Goal: Task Accomplishment & Management: Use online tool/utility

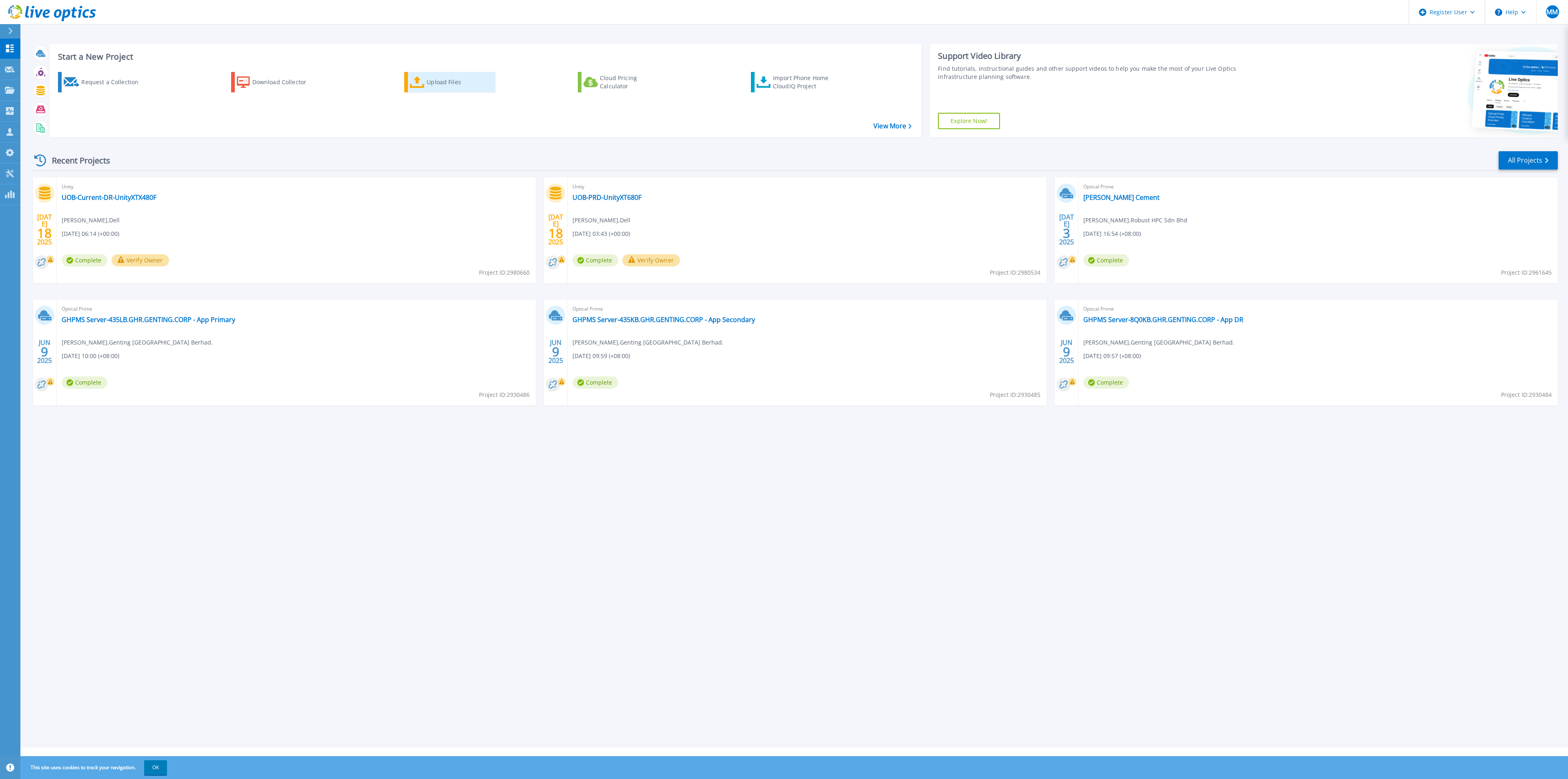
click at [421, 84] on icon at bounding box center [418, 82] width 15 height 12
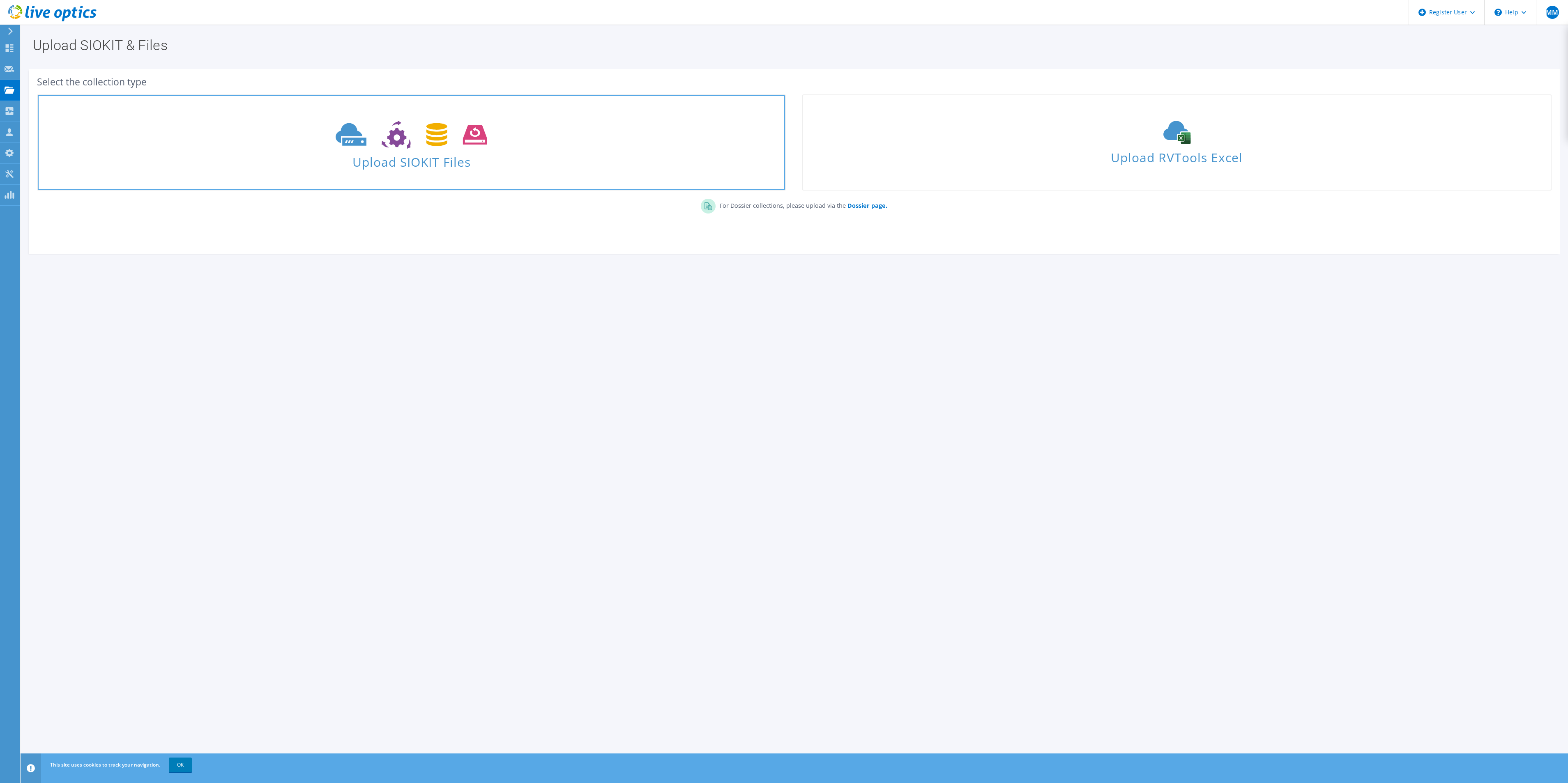
click at [480, 146] on icon at bounding box center [411, 135] width 152 height 28
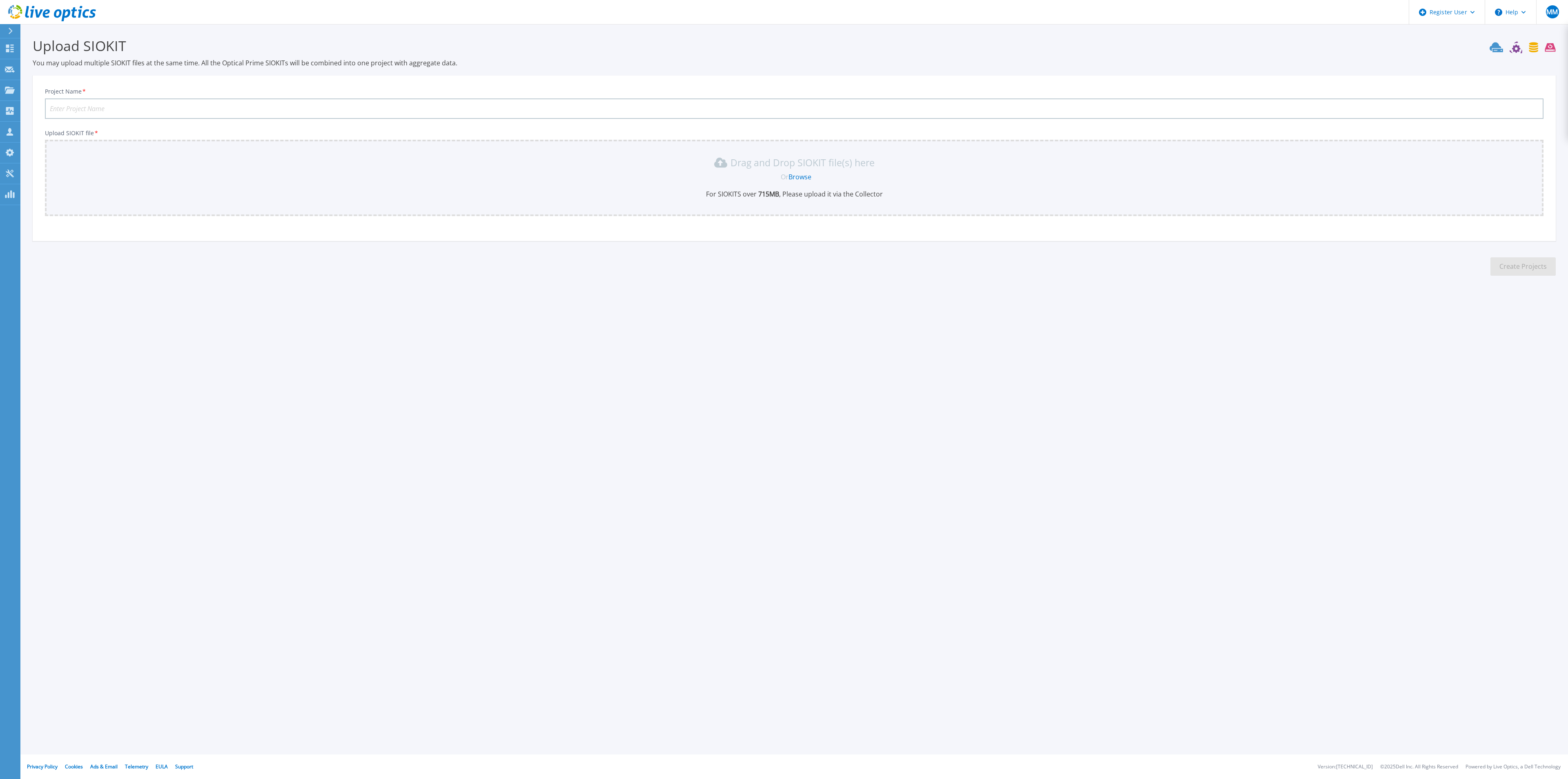
click at [310, 110] on input "Project Name *" at bounding box center [794, 109] width 1499 height 21
paste input "1000021-Z-1P7PB"
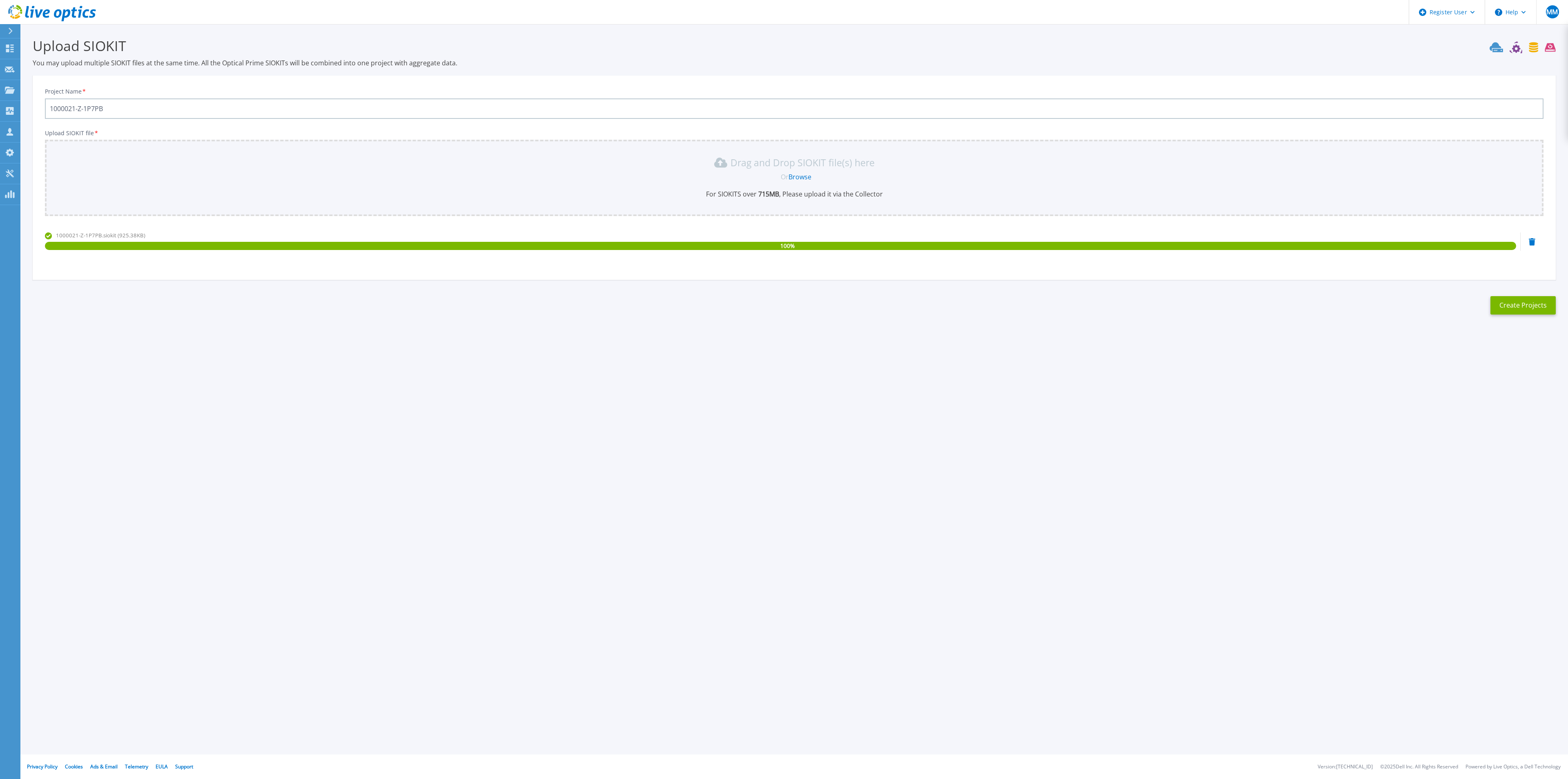
click at [173, 108] on input "1000021-Z-1P7PB" at bounding box center [794, 109] width 1499 height 21
type input "Genting-App-CMTS-1000021-Z-1P7PB"
click at [1529, 305] on button "Create Projects" at bounding box center [1523, 305] width 65 height 18
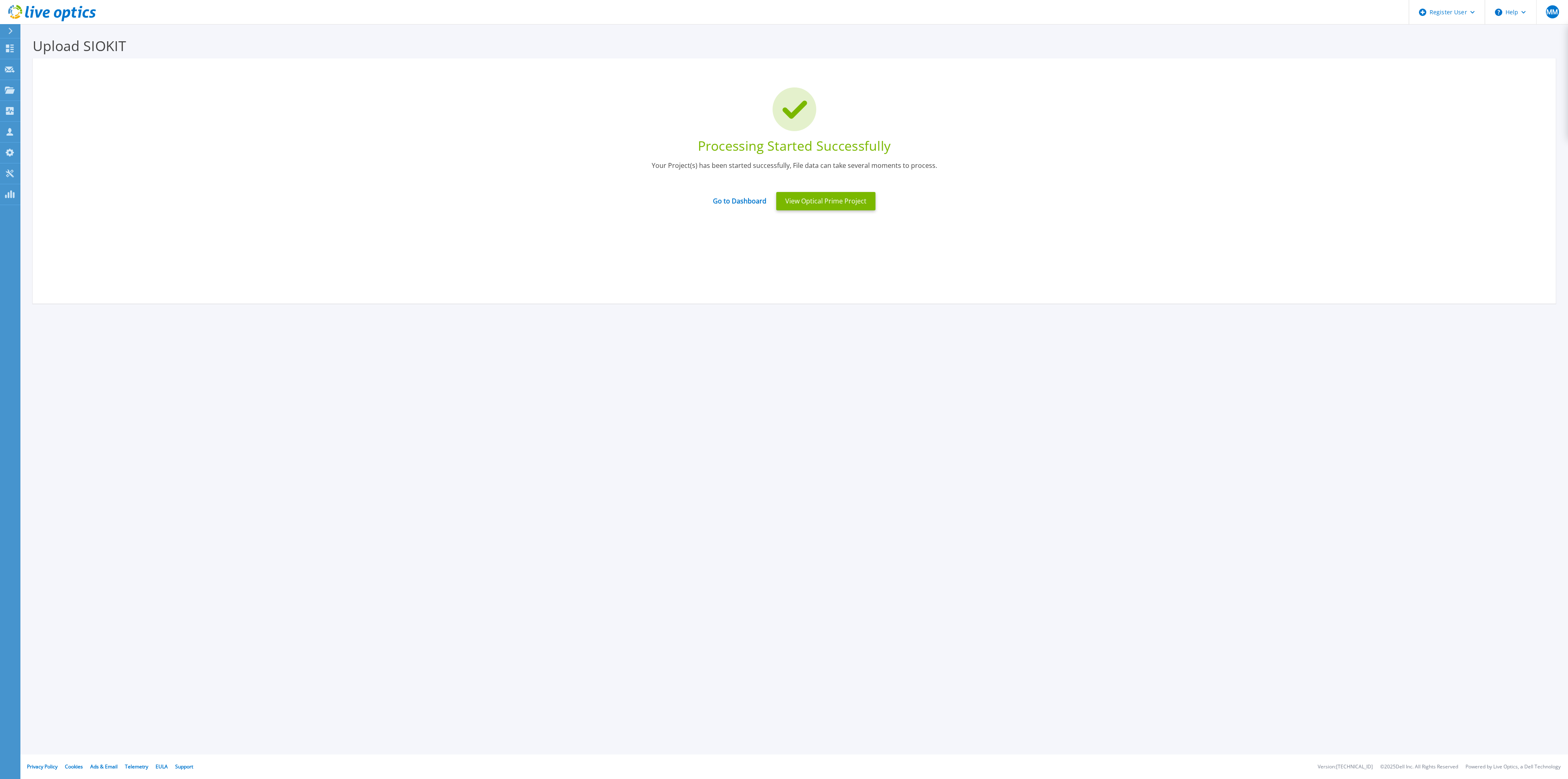
click at [72, 12] on icon at bounding box center [74, 12] width 5 height 10
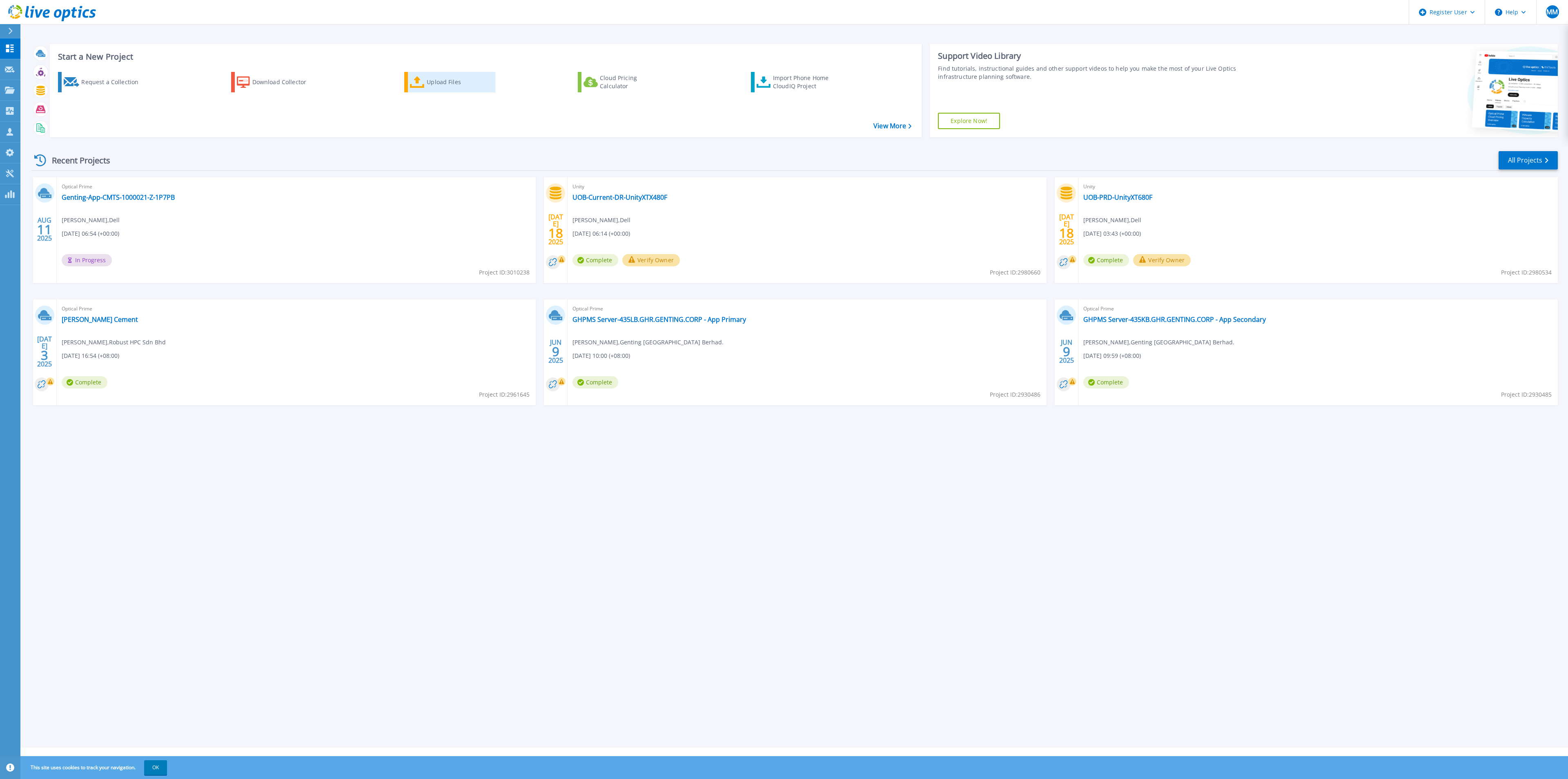
click at [438, 85] on div "Upload Files" at bounding box center [459, 82] width 65 height 16
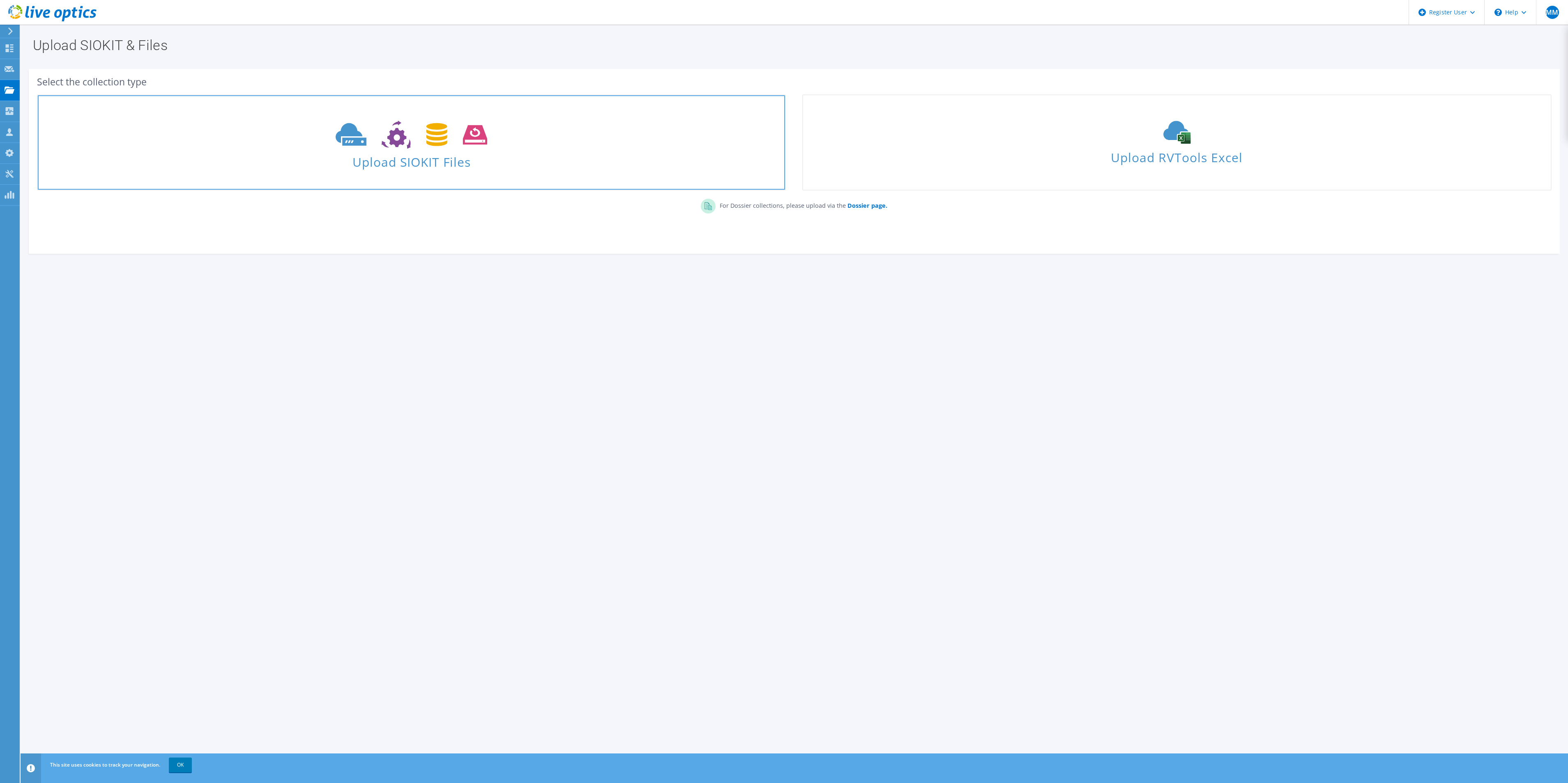
click at [487, 175] on link "Upload SIOKIT Files" at bounding box center [411, 142] width 749 height 96
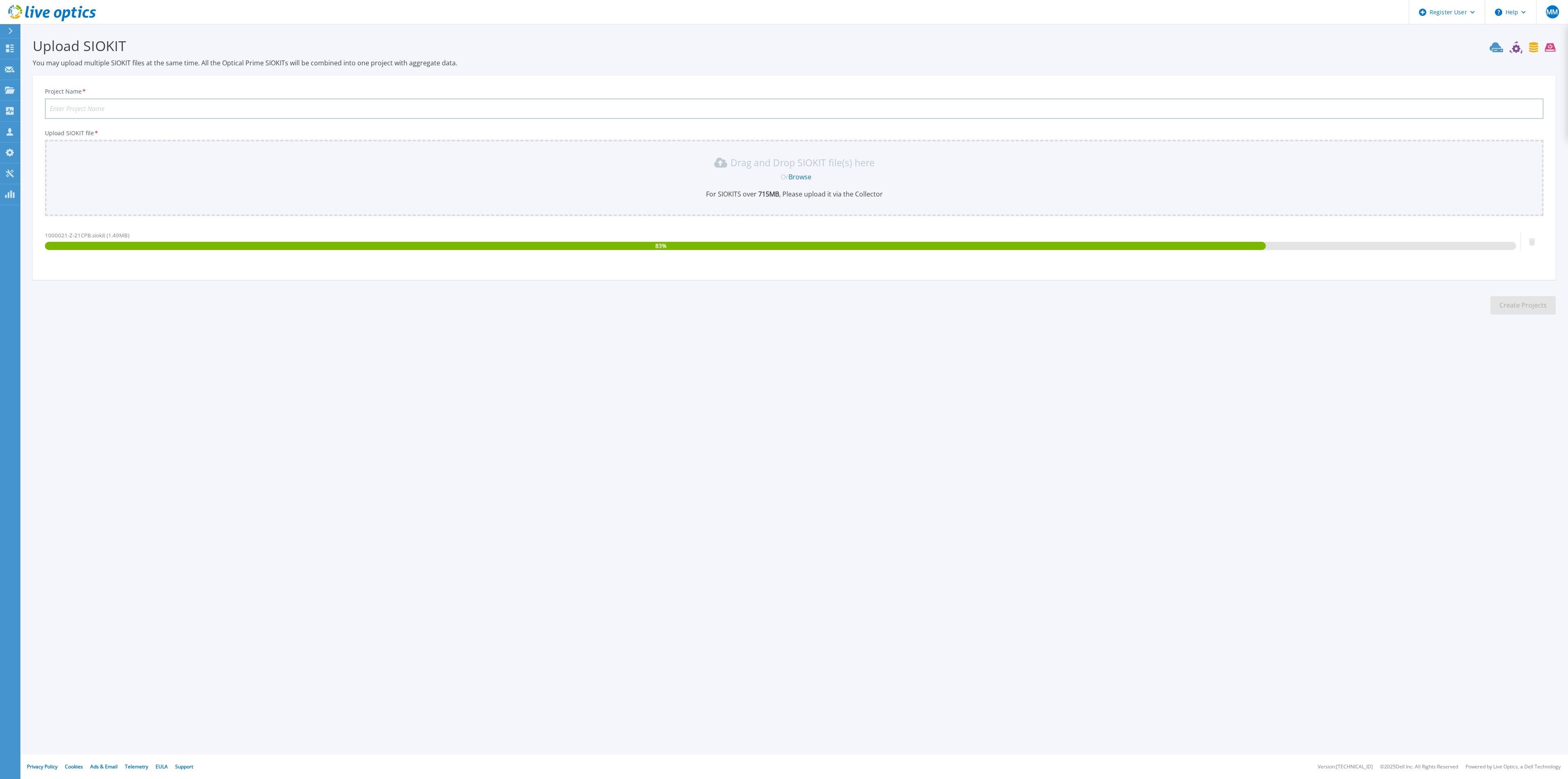
click at [172, 105] on input "Project Name *" at bounding box center [794, 109] width 1499 height 21
paste input "1000021-Z-21CPB"
type input "Genting-CMTS-DB-1000021-Z-21CPB"
click at [1530, 306] on button "Create Projects" at bounding box center [1523, 305] width 65 height 18
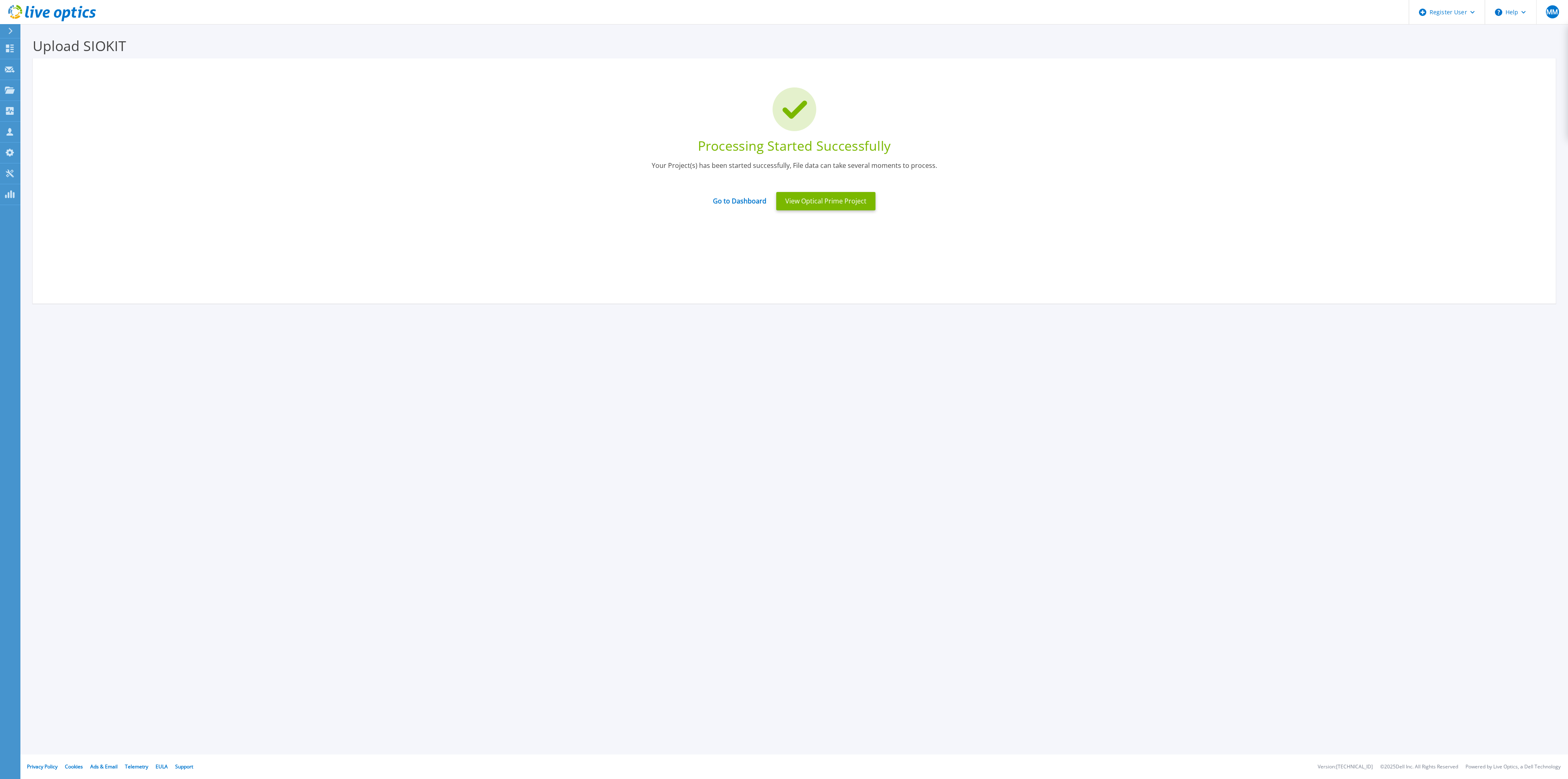
click at [62, 14] on icon at bounding box center [52, 13] width 88 height 17
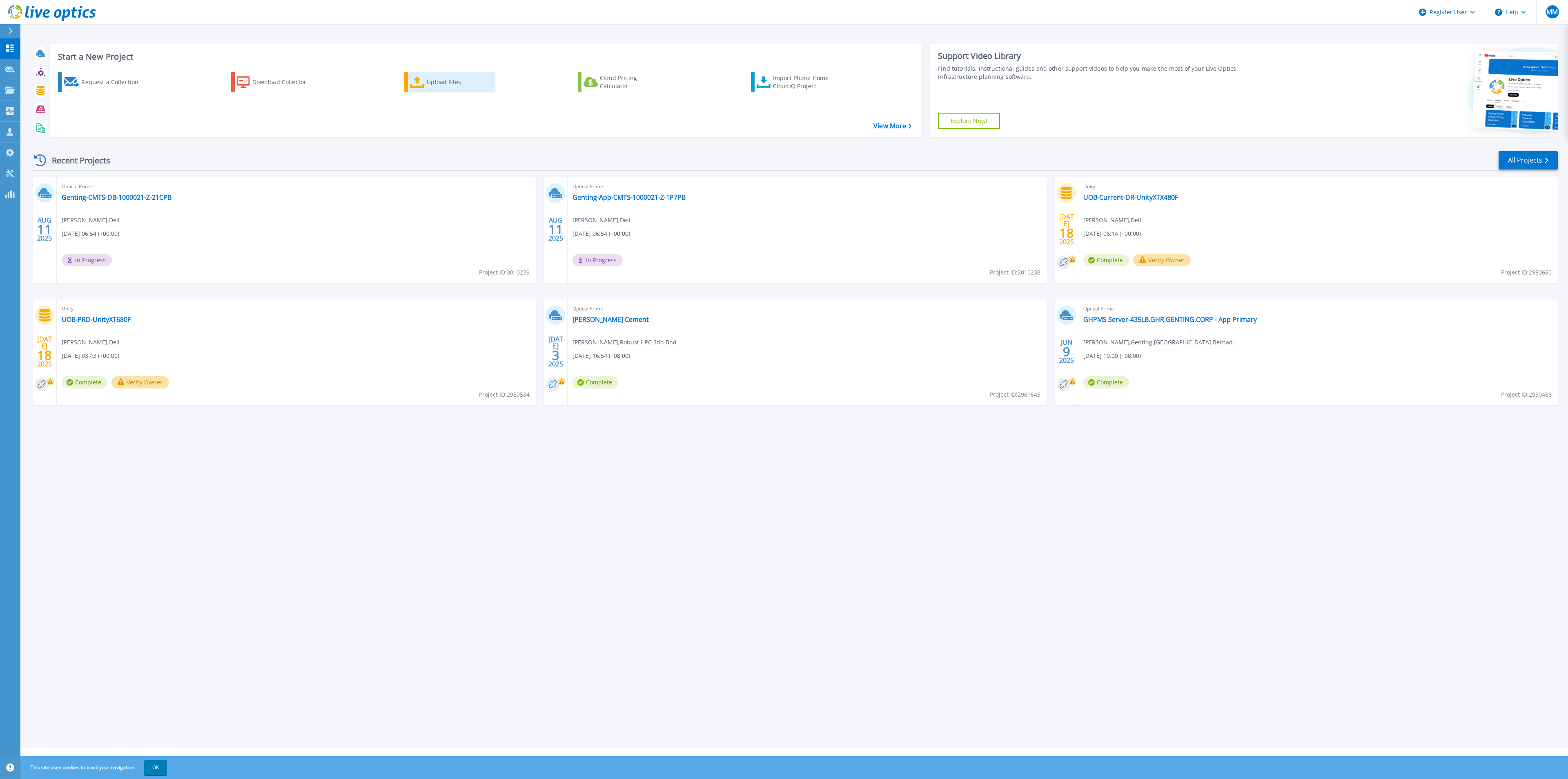
click at [444, 85] on div "Upload Files" at bounding box center [459, 82] width 65 height 16
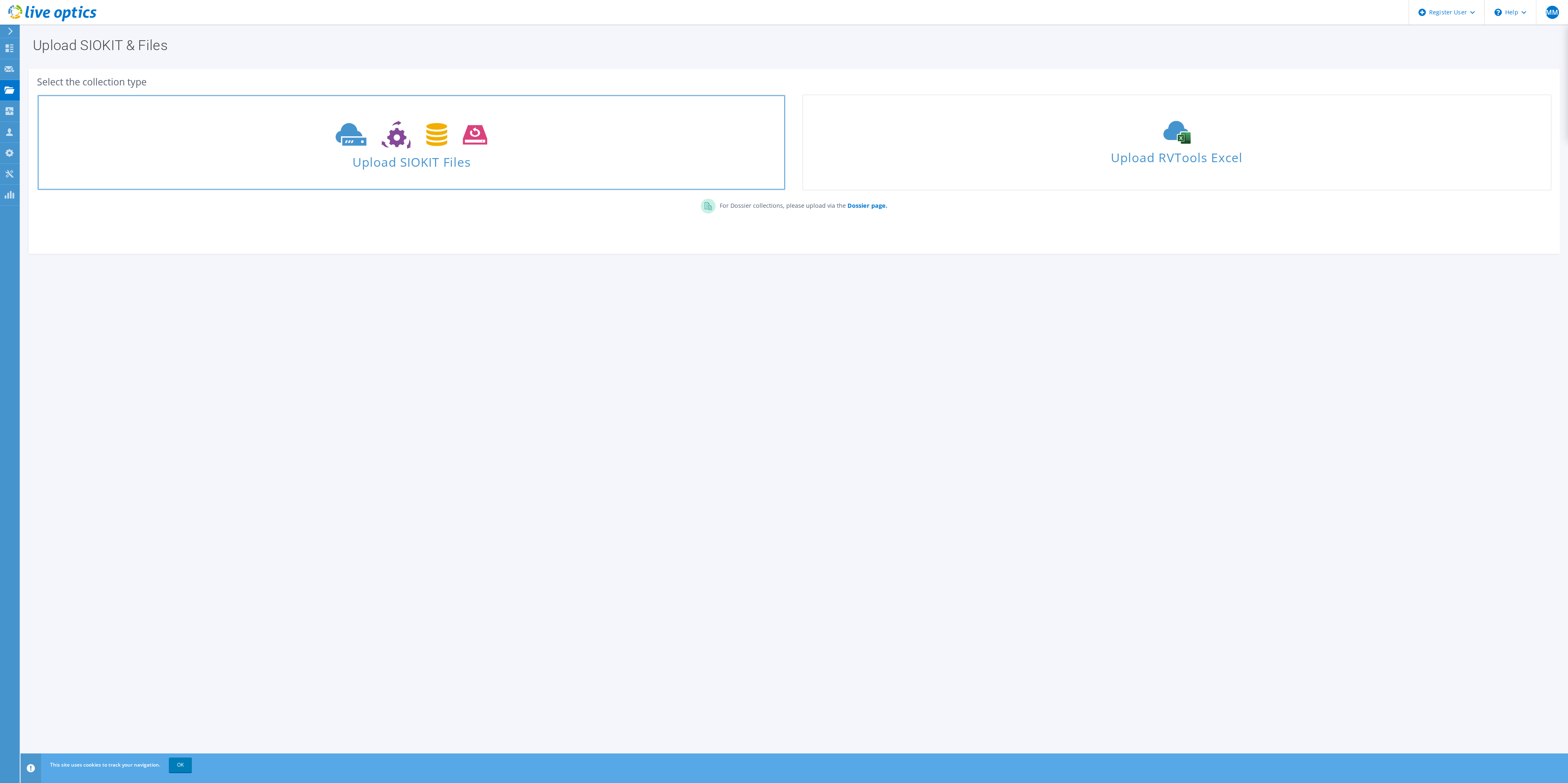
click at [386, 129] on icon at bounding box center [411, 135] width 152 height 28
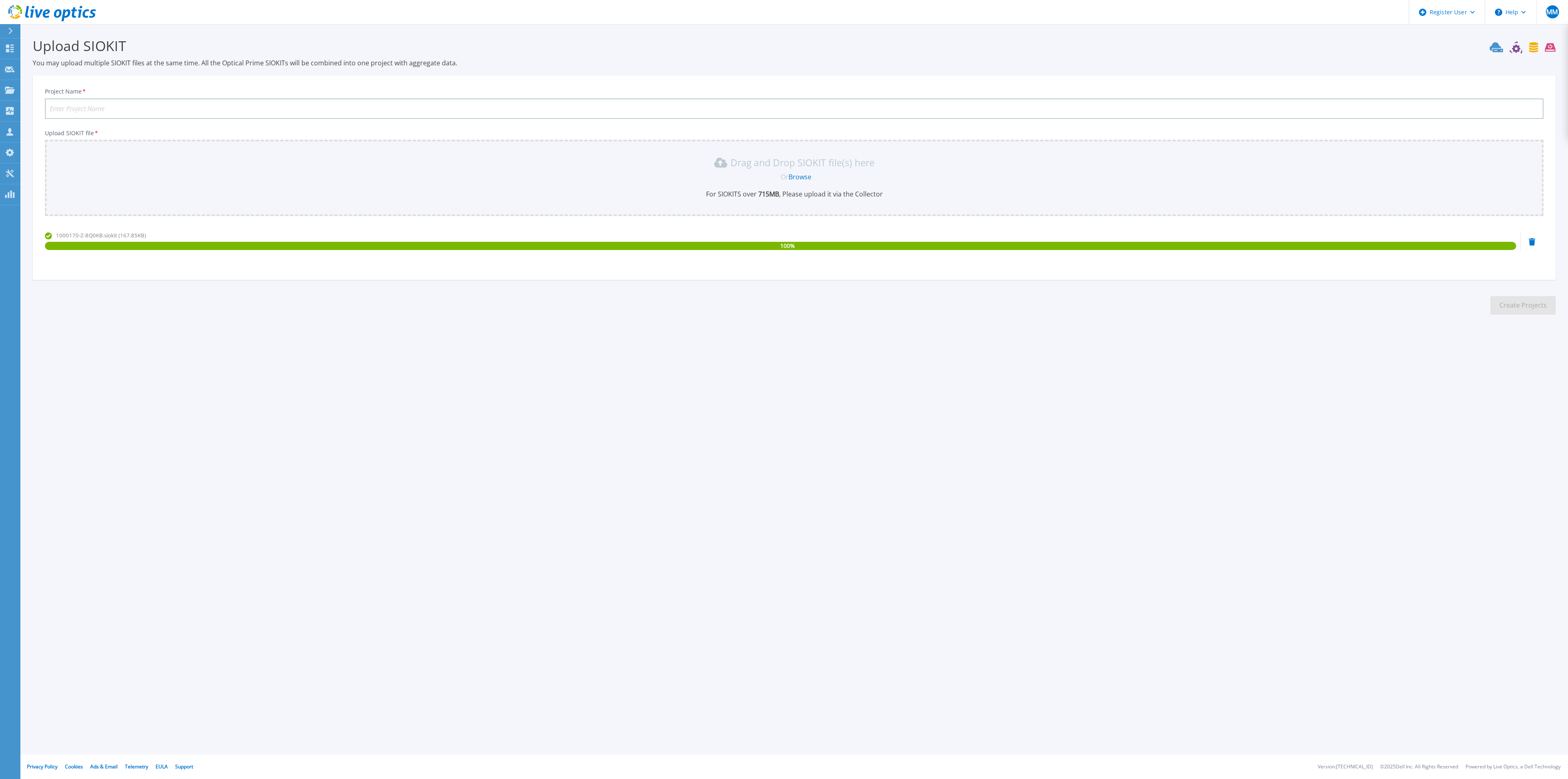
click at [190, 108] on input "Project Name *" at bounding box center [794, 109] width 1499 height 21
paste input "1000170-Z-8Q0KB"
type input "Genting-GHPMS-1000170-Z-8Q0KB"
click at [1539, 306] on button "Create Projects" at bounding box center [1523, 305] width 65 height 18
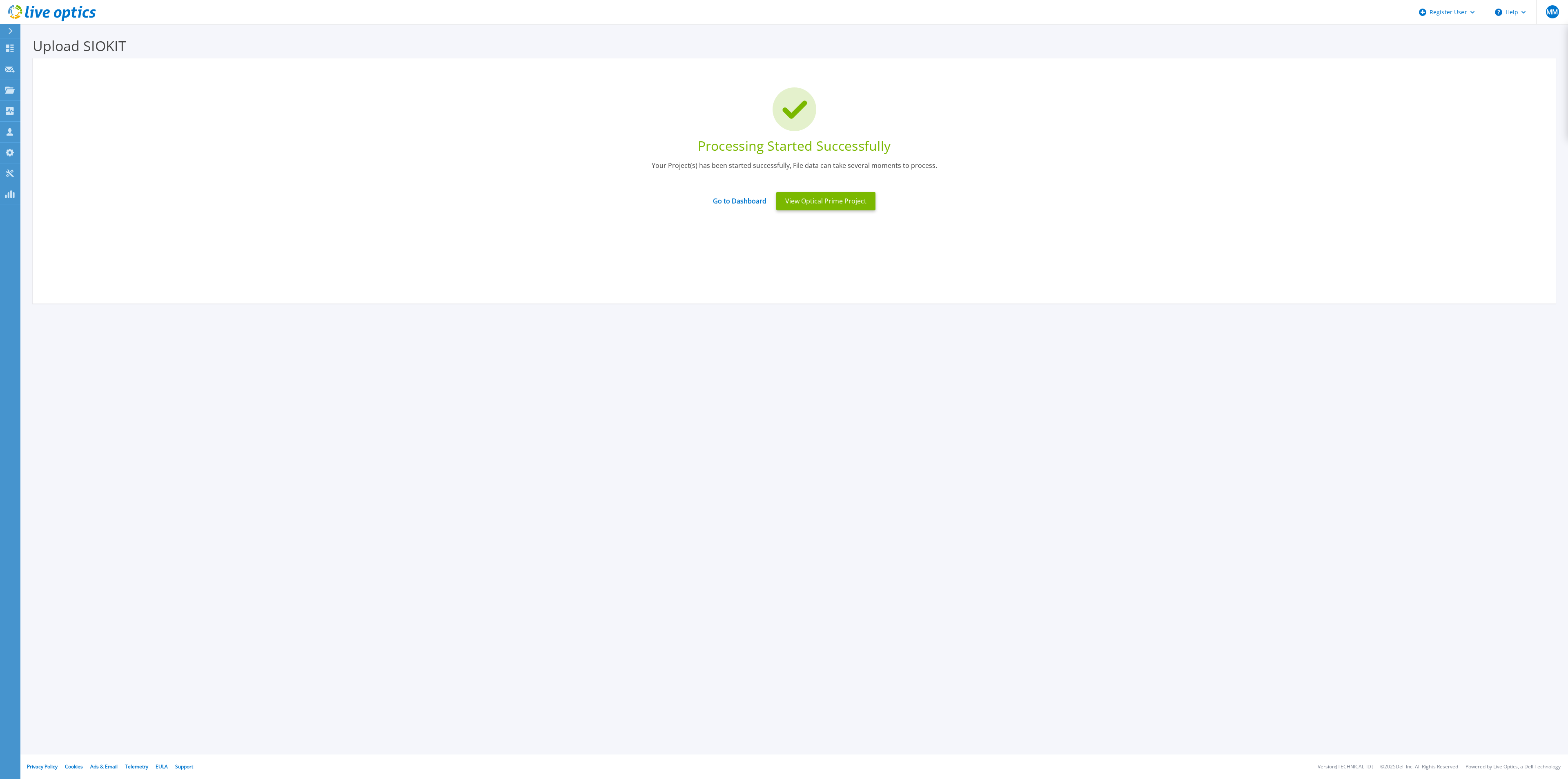
click at [77, 19] on icon at bounding box center [52, 13] width 88 height 17
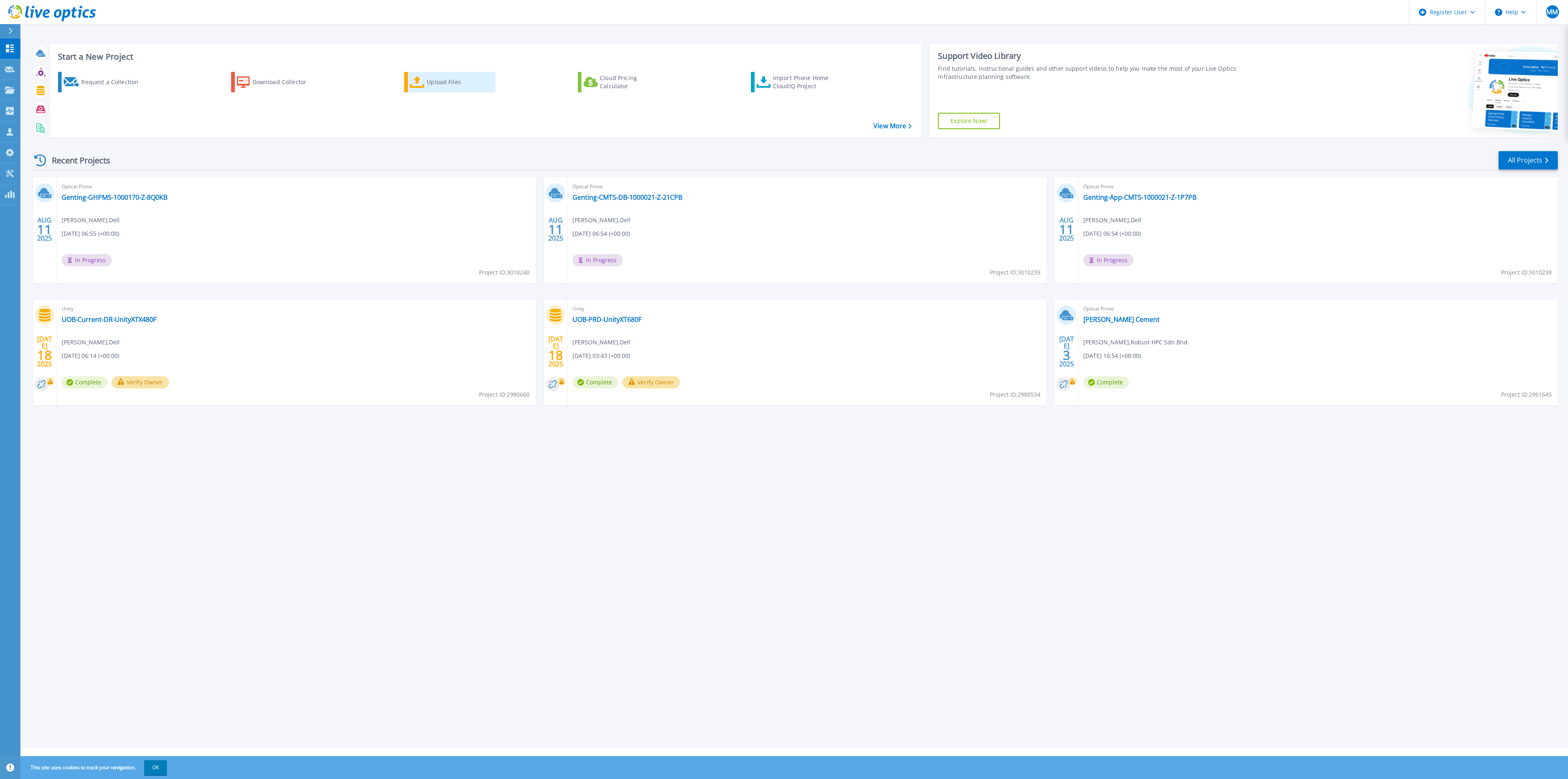
click at [438, 81] on div "Upload Files" at bounding box center [459, 82] width 65 height 16
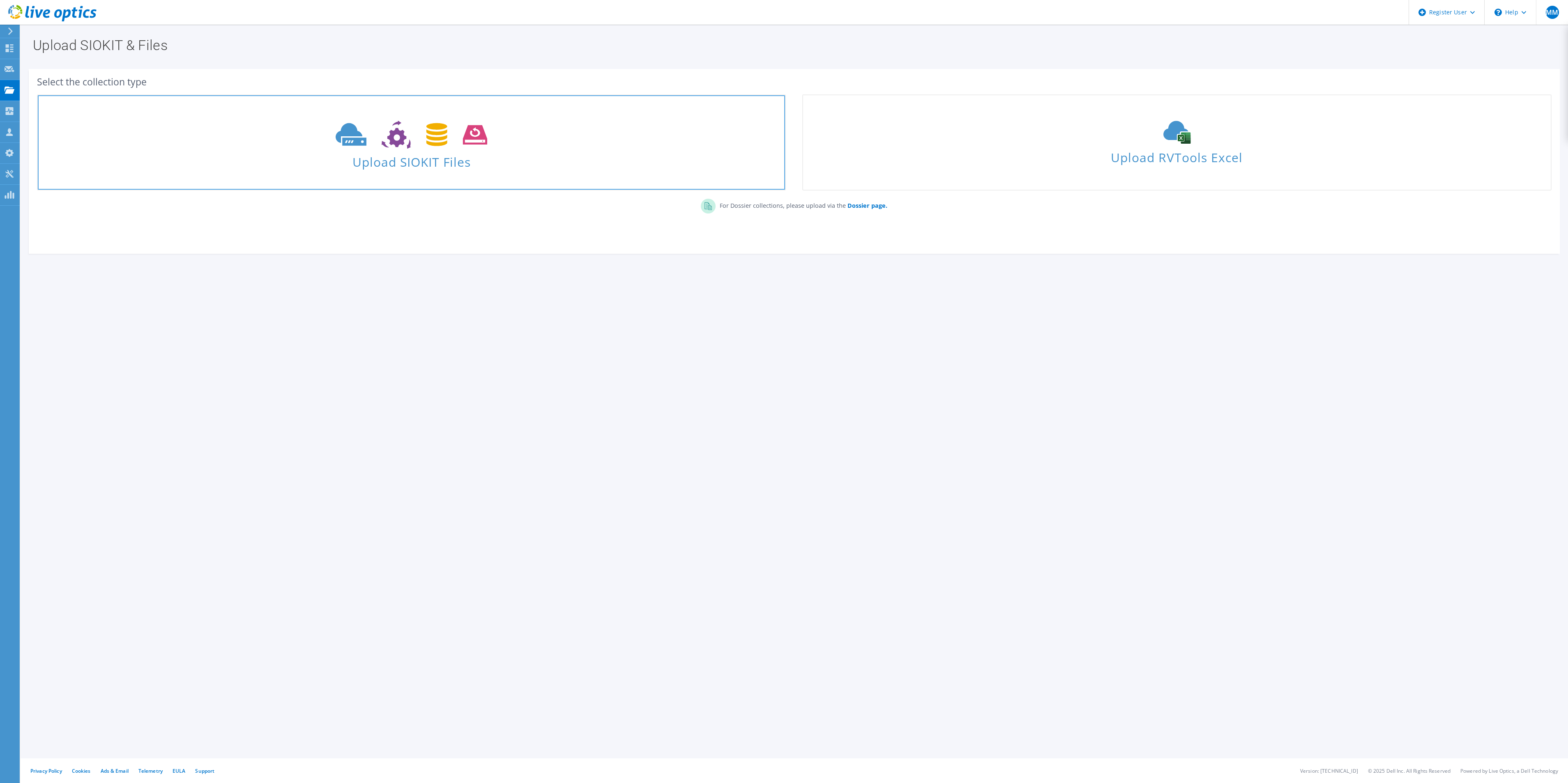
click at [405, 155] on span "Upload SIOKIT Files" at bounding box center [411, 159] width 747 height 18
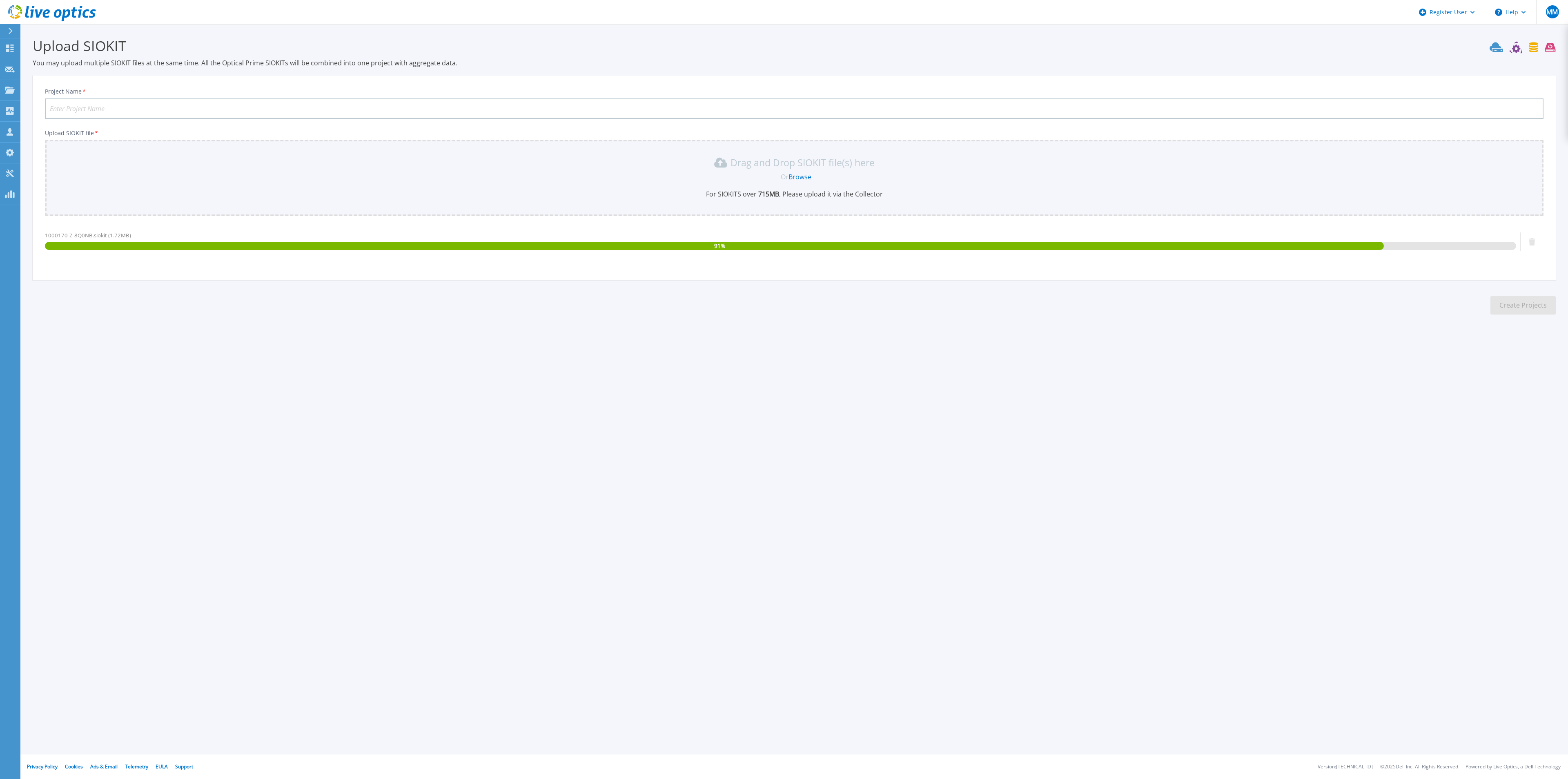
click at [108, 106] on input "Project Name *" at bounding box center [794, 109] width 1499 height 21
paste input "1000170-Z-8Q0NB"
type input "Genting-GHPMS-App-1000170-Z-8Q0NB"
click at [1516, 314] on button "Create Projects" at bounding box center [1523, 305] width 65 height 18
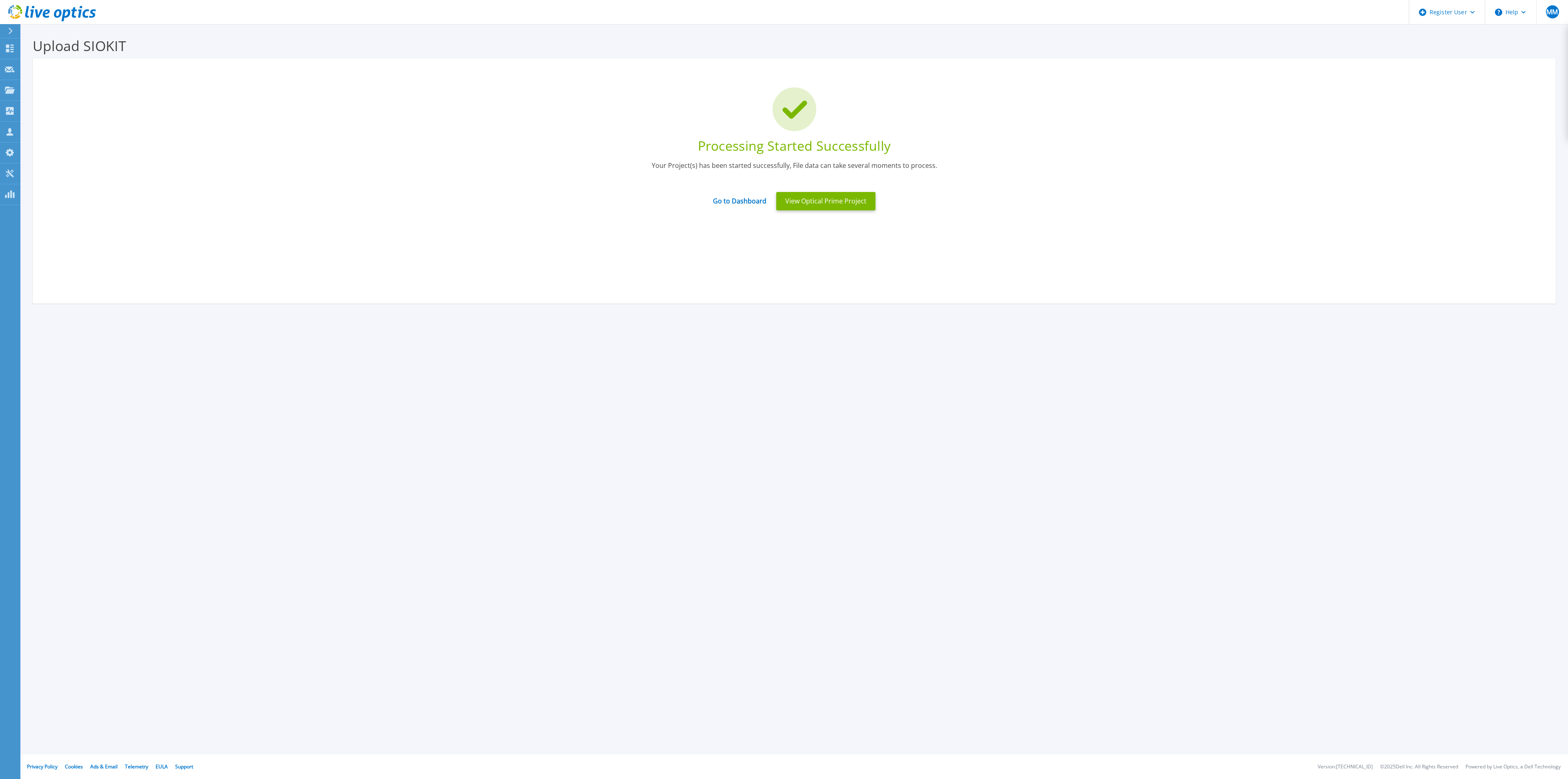
click at [61, 12] on icon at bounding box center [52, 13] width 88 height 17
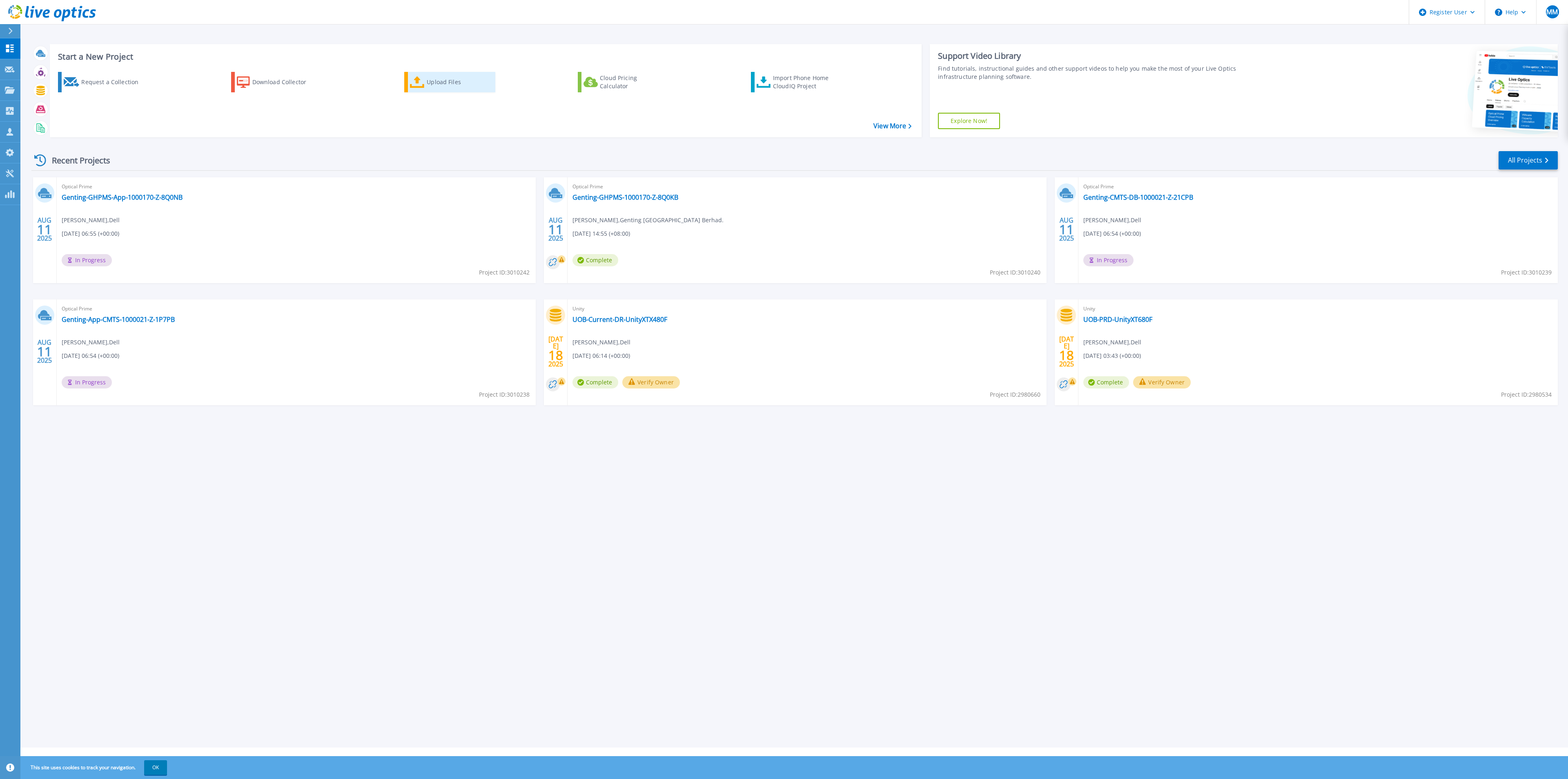
click at [444, 83] on div "Upload Files" at bounding box center [459, 82] width 65 height 16
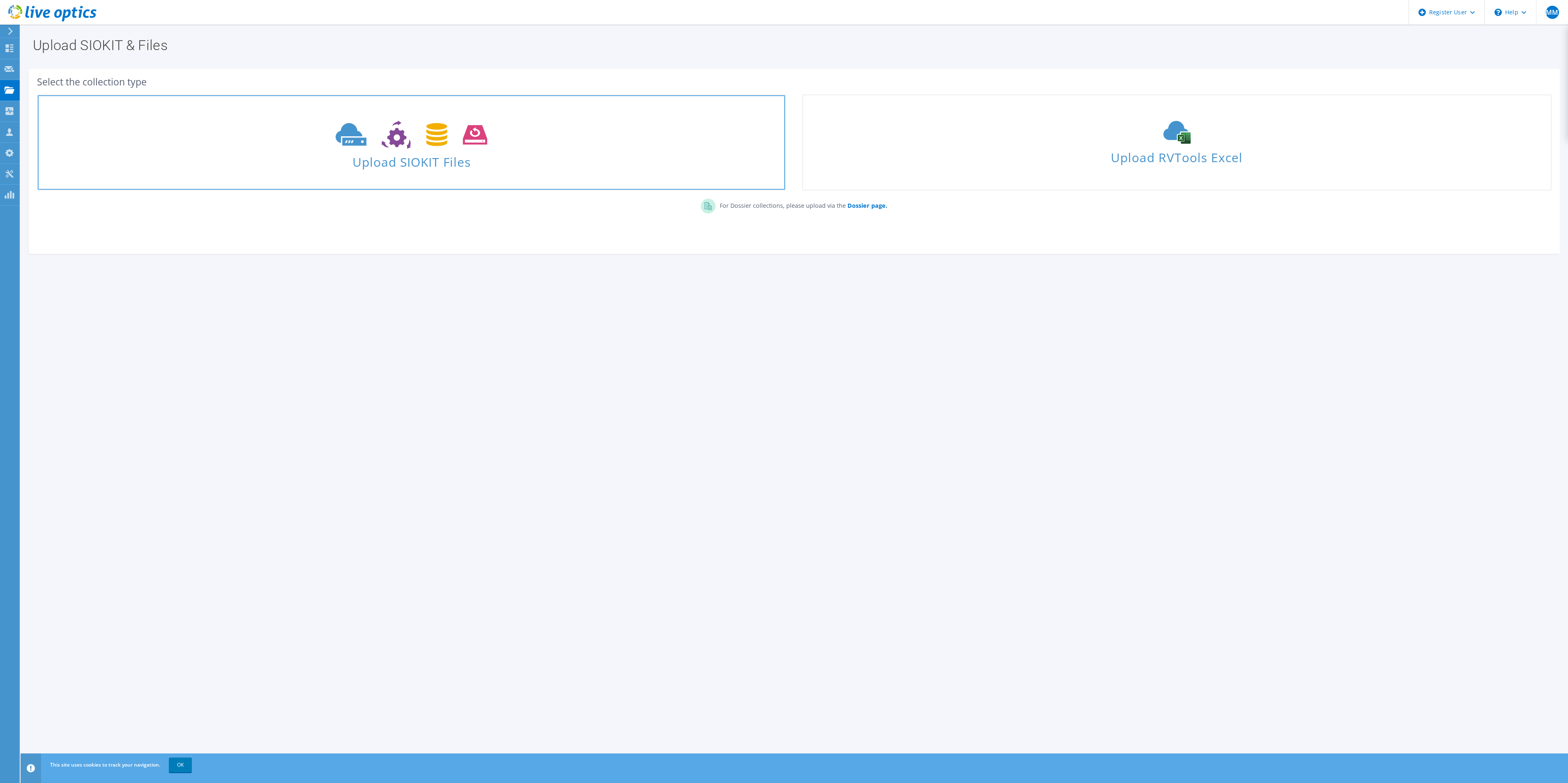
click at [413, 167] on span "Upload SIOKIT Files" at bounding box center [411, 159] width 747 height 18
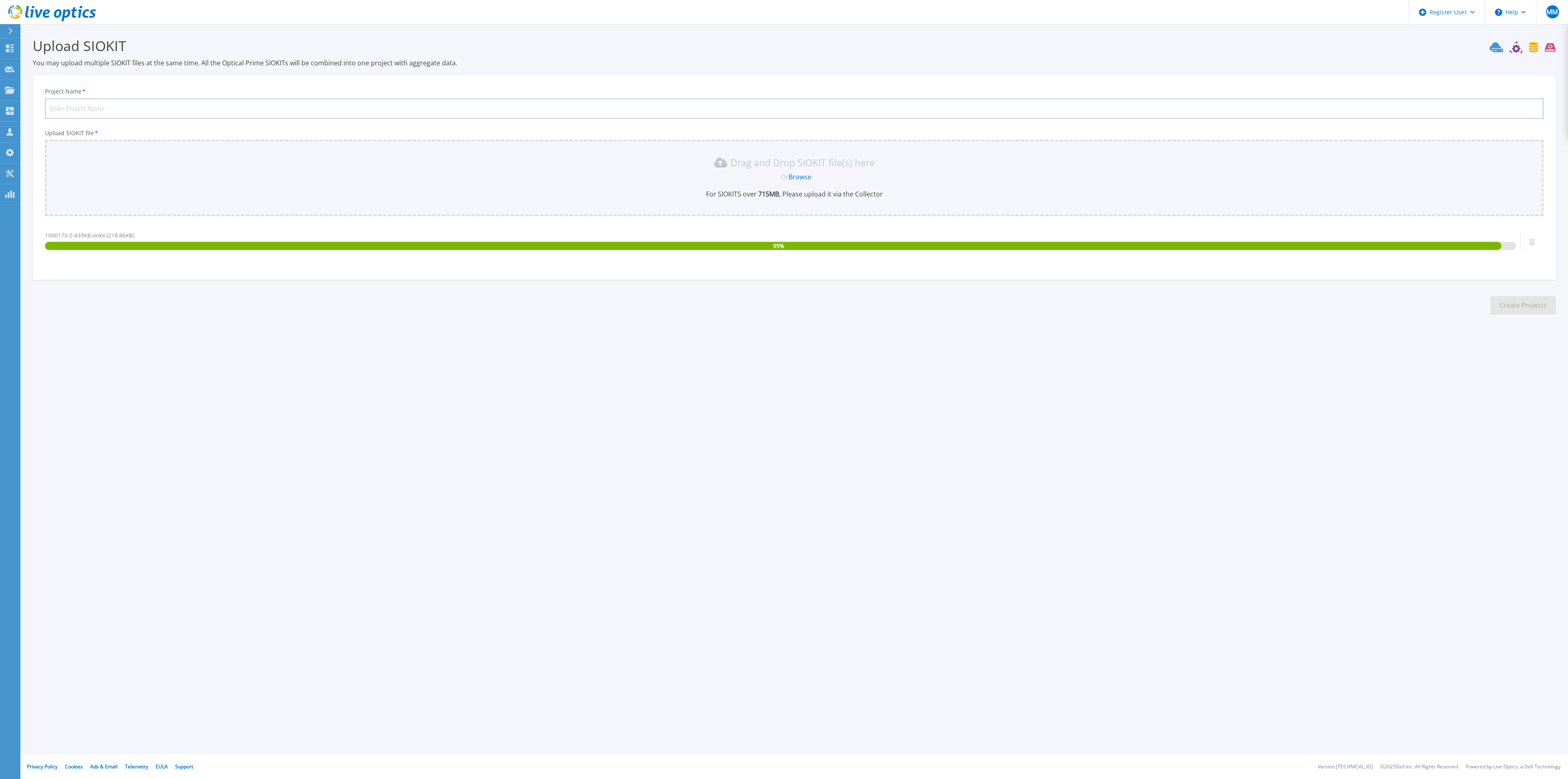
click at [100, 116] on input "Project Name *" at bounding box center [794, 109] width 1499 height 21
paste input "1000170-Z-435KB"
type input "Genting-GHPMS-App-1000170-Z-435KB"
click at [1530, 306] on button "Create Projects" at bounding box center [1523, 305] width 65 height 18
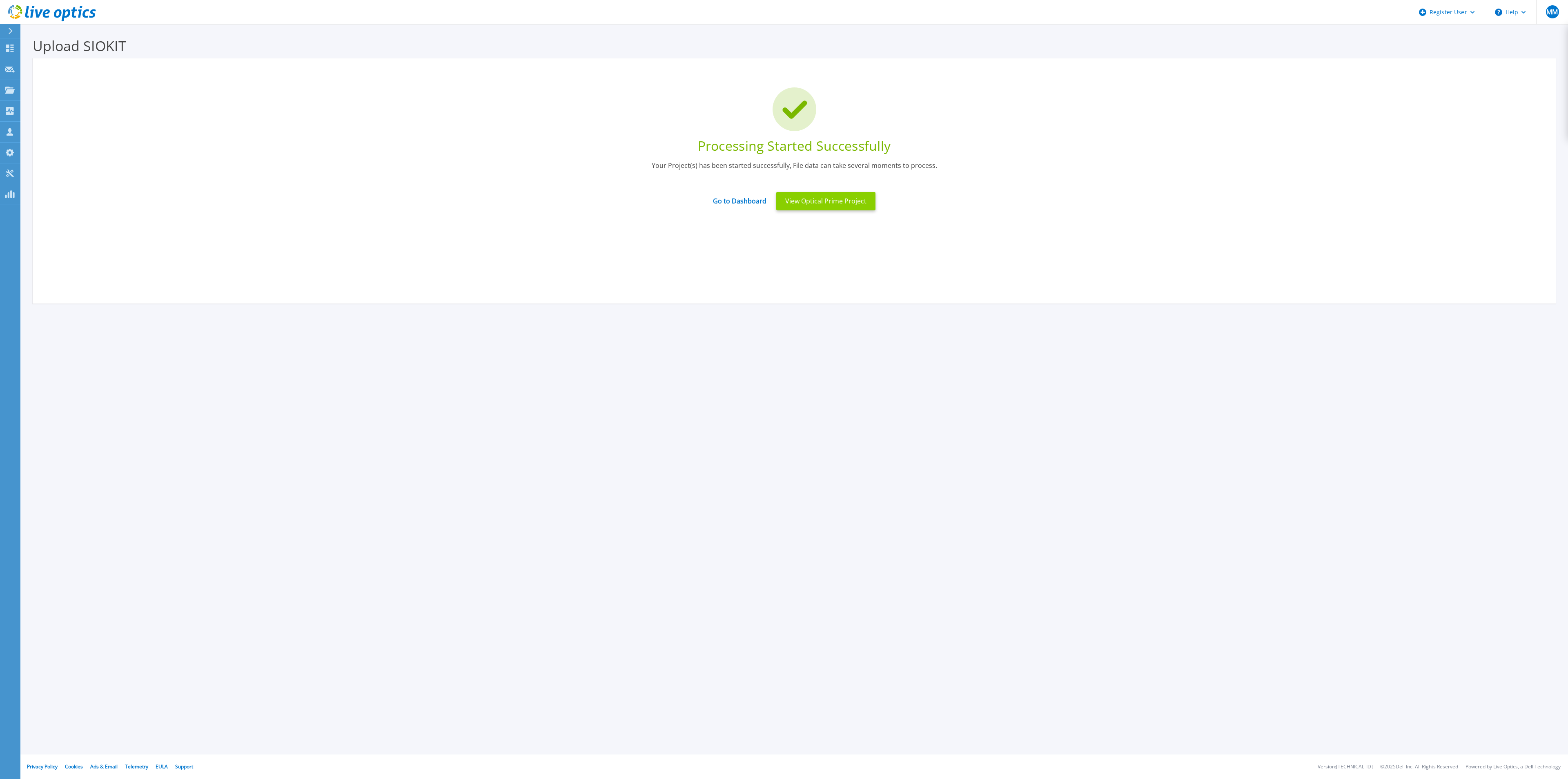
click at [802, 202] on button "View Optical Prime Project" at bounding box center [825, 201] width 99 height 18
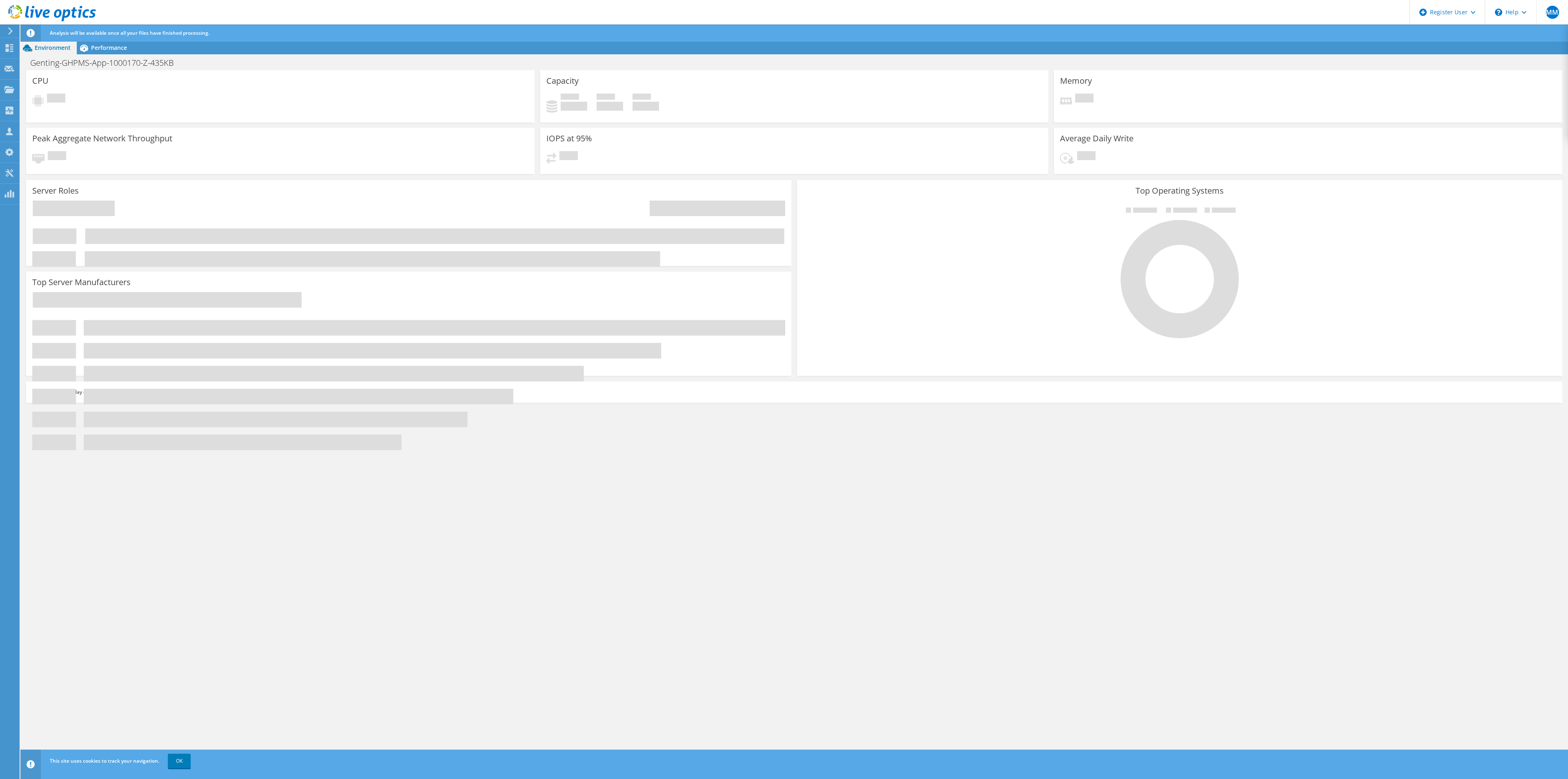
click at [63, 10] on use at bounding box center [52, 13] width 88 height 16
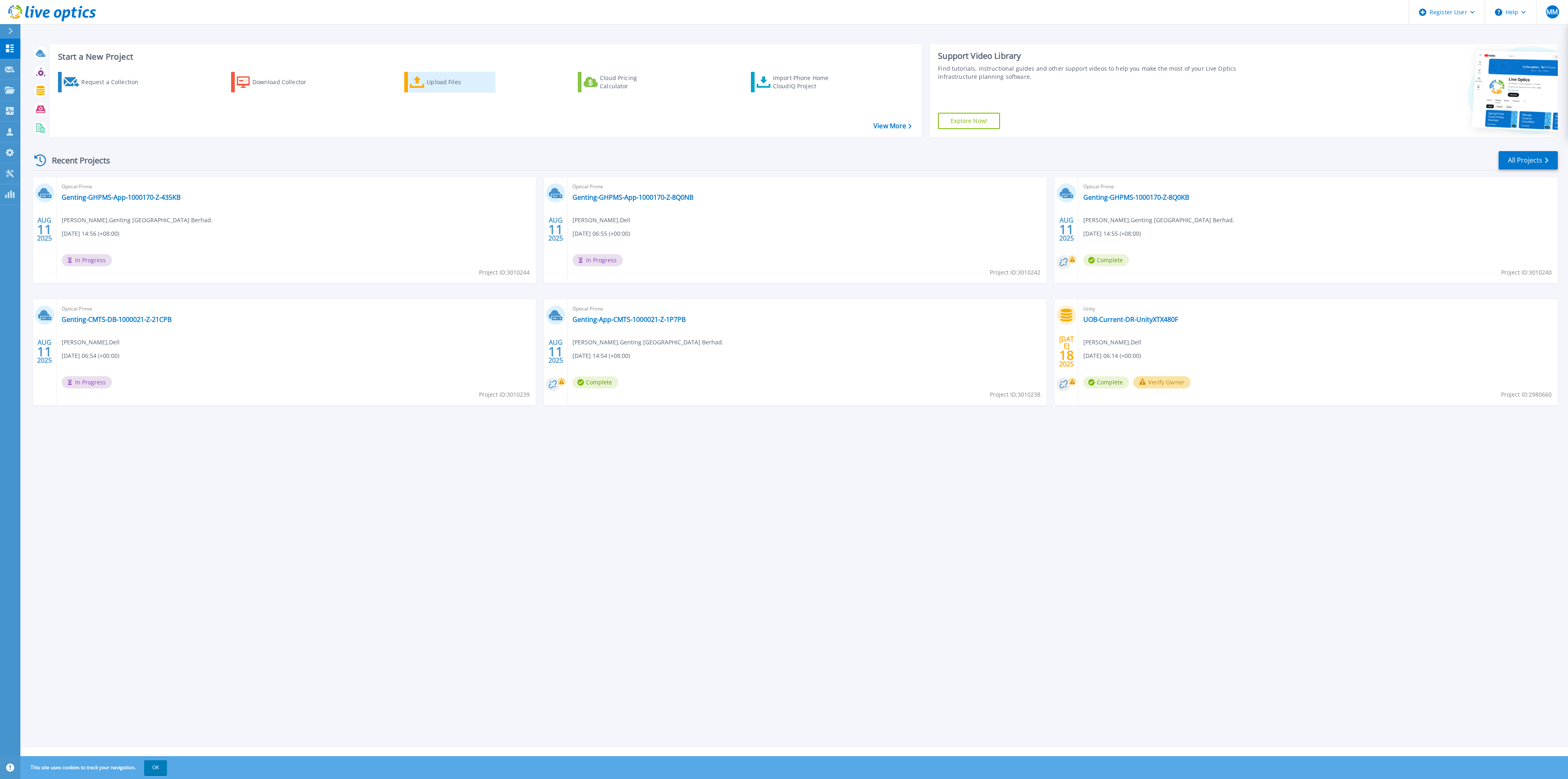
click at [422, 83] on icon at bounding box center [418, 82] width 15 height 12
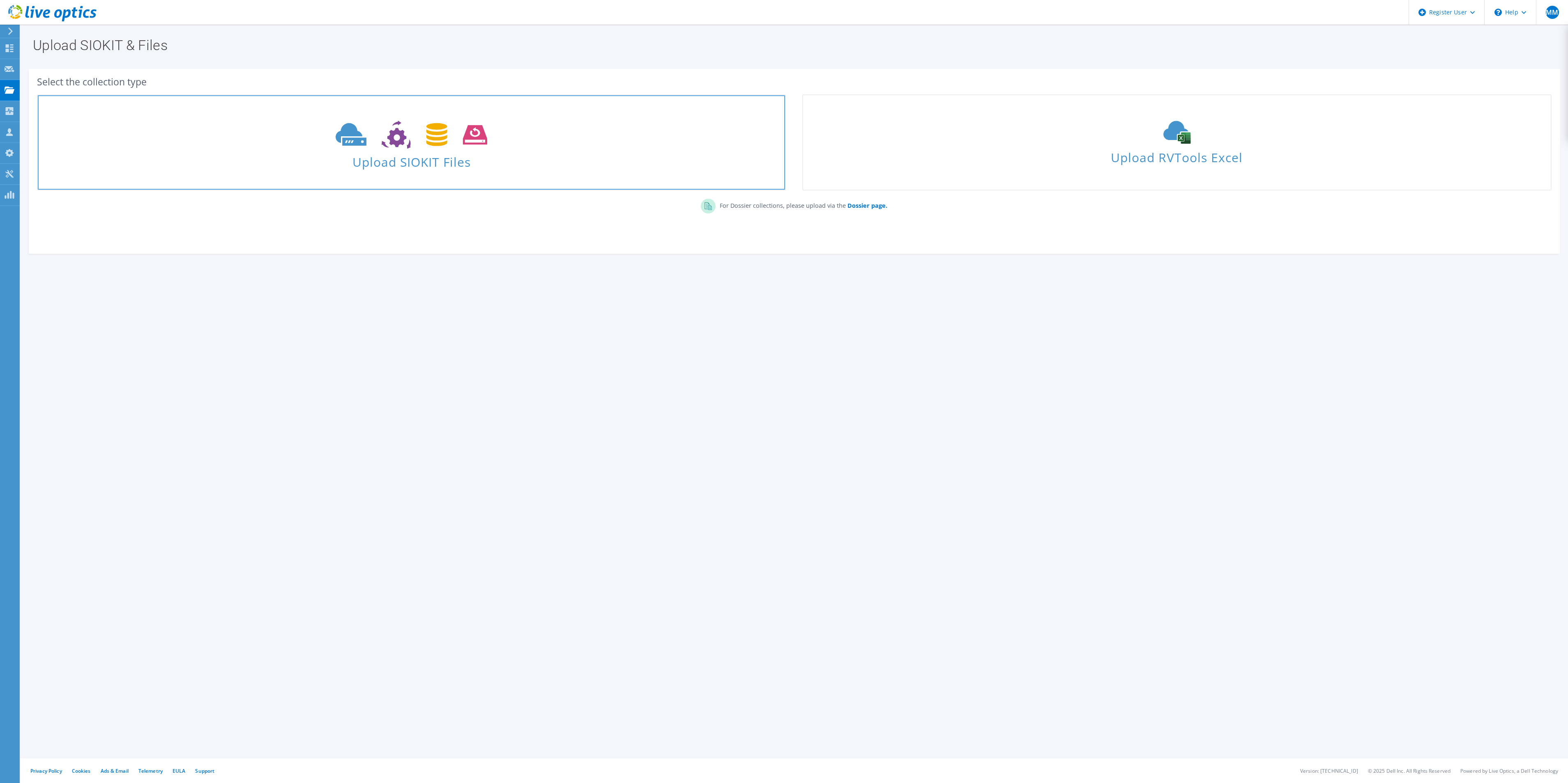
click at [445, 143] on use at bounding box center [411, 135] width 152 height 28
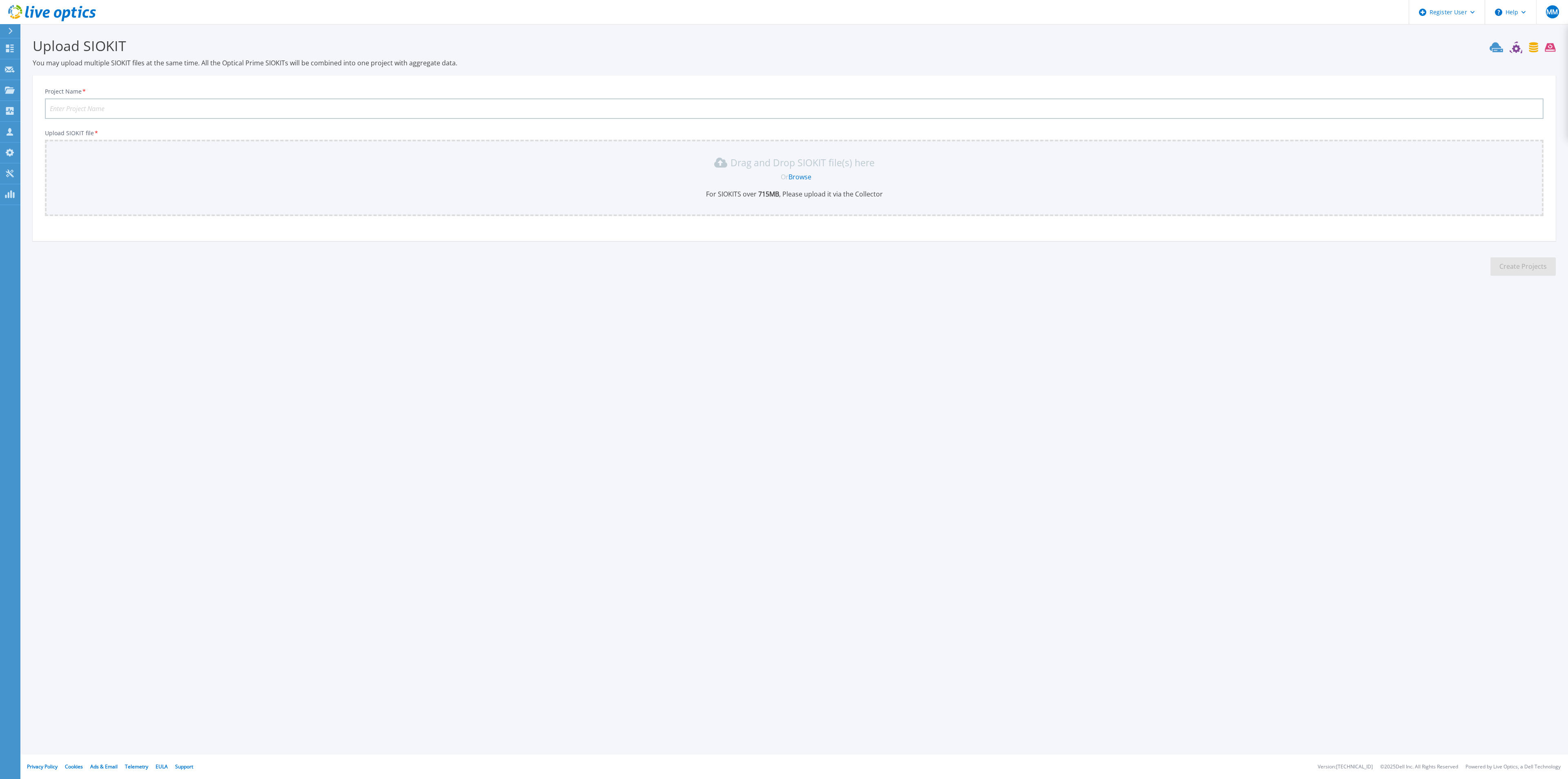
click at [257, 102] on input "Project Name *" at bounding box center [794, 109] width 1499 height 21
paste input "1000170-Z-435LB"
type input "Genting-GHPMS-App-1000170-Z-435LB"
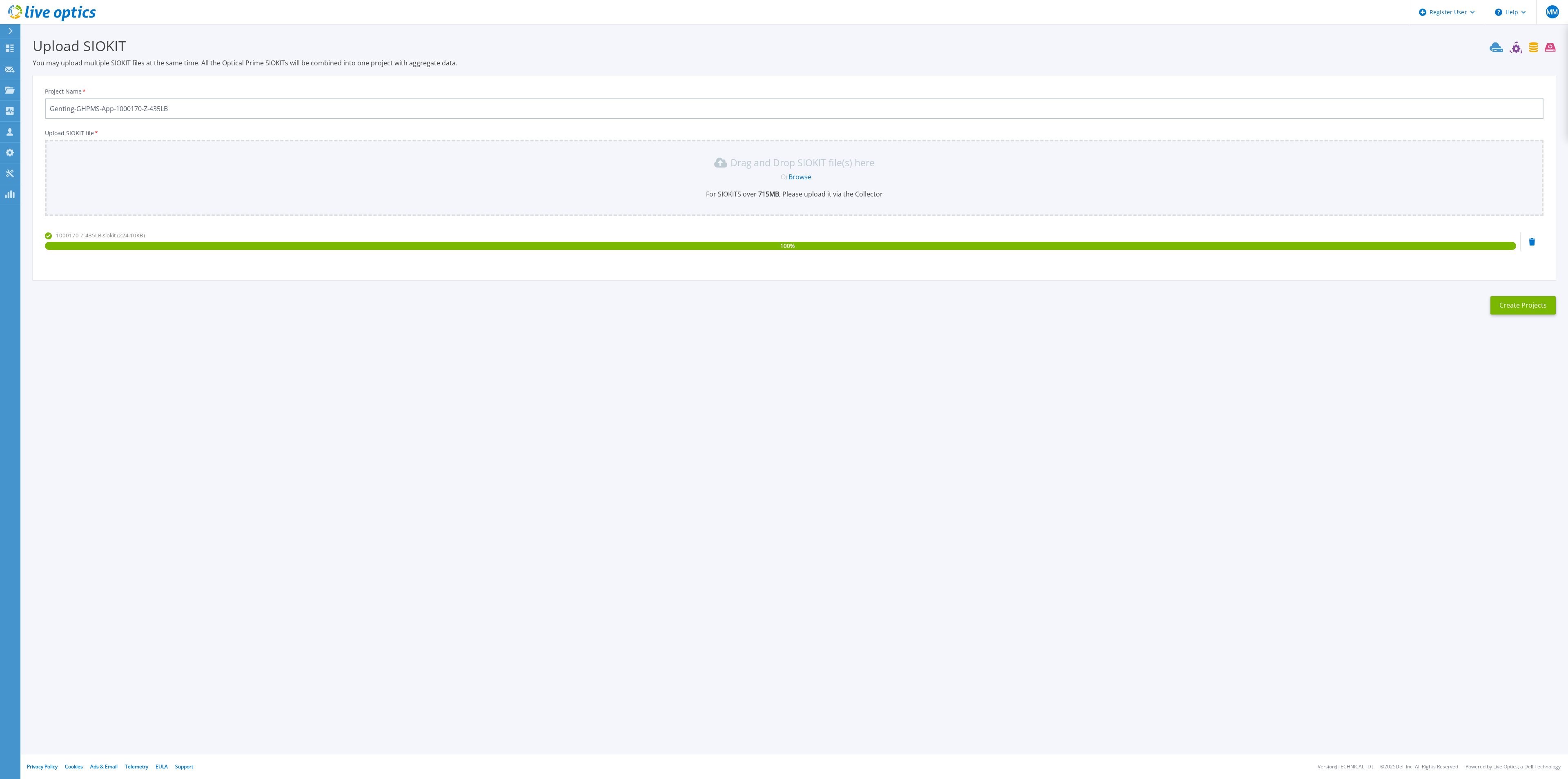
click at [1519, 314] on button "Create Projects" at bounding box center [1523, 305] width 65 height 18
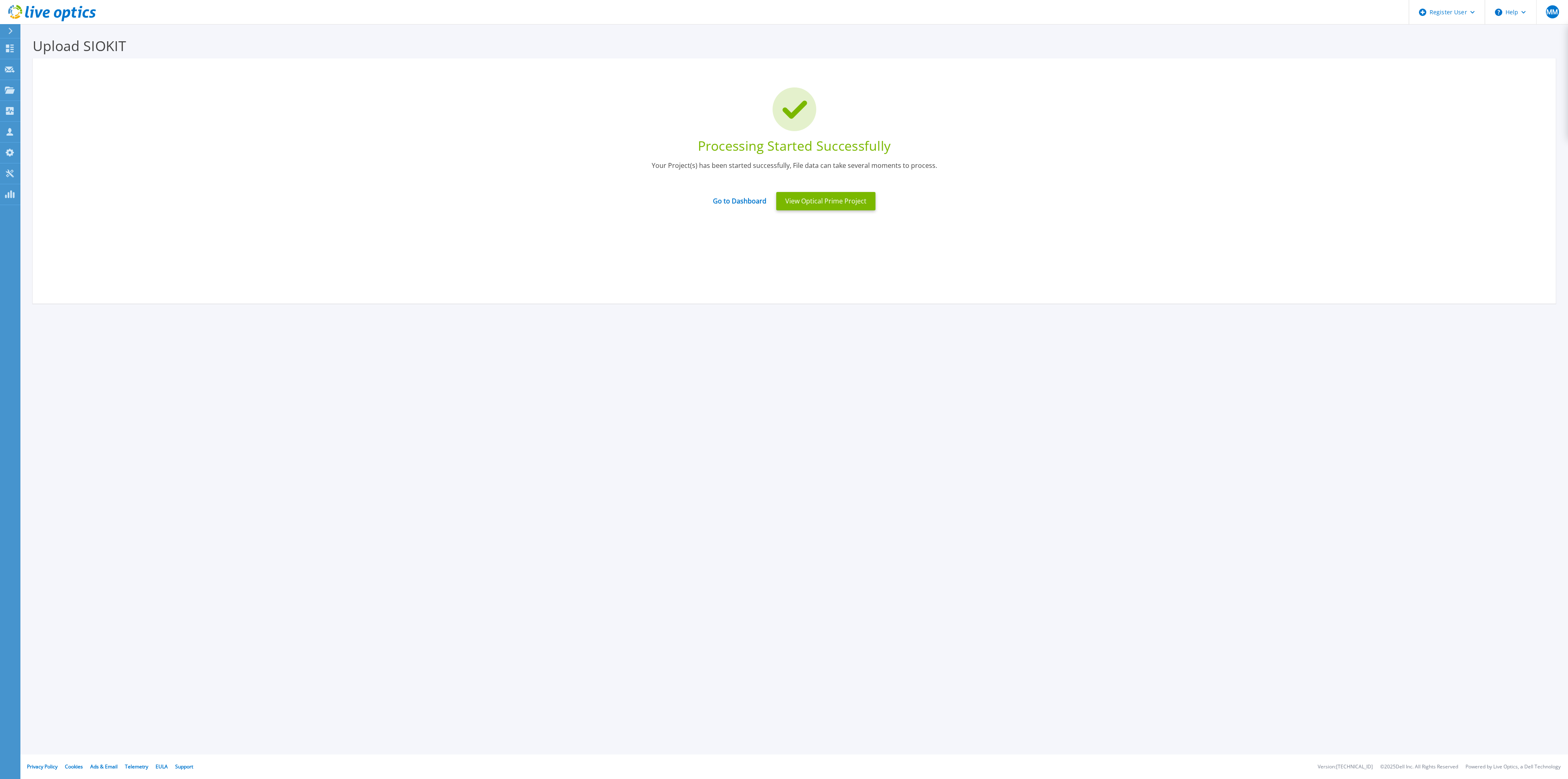
click at [77, 14] on icon at bounding box center [52, 13] width 88 height 17
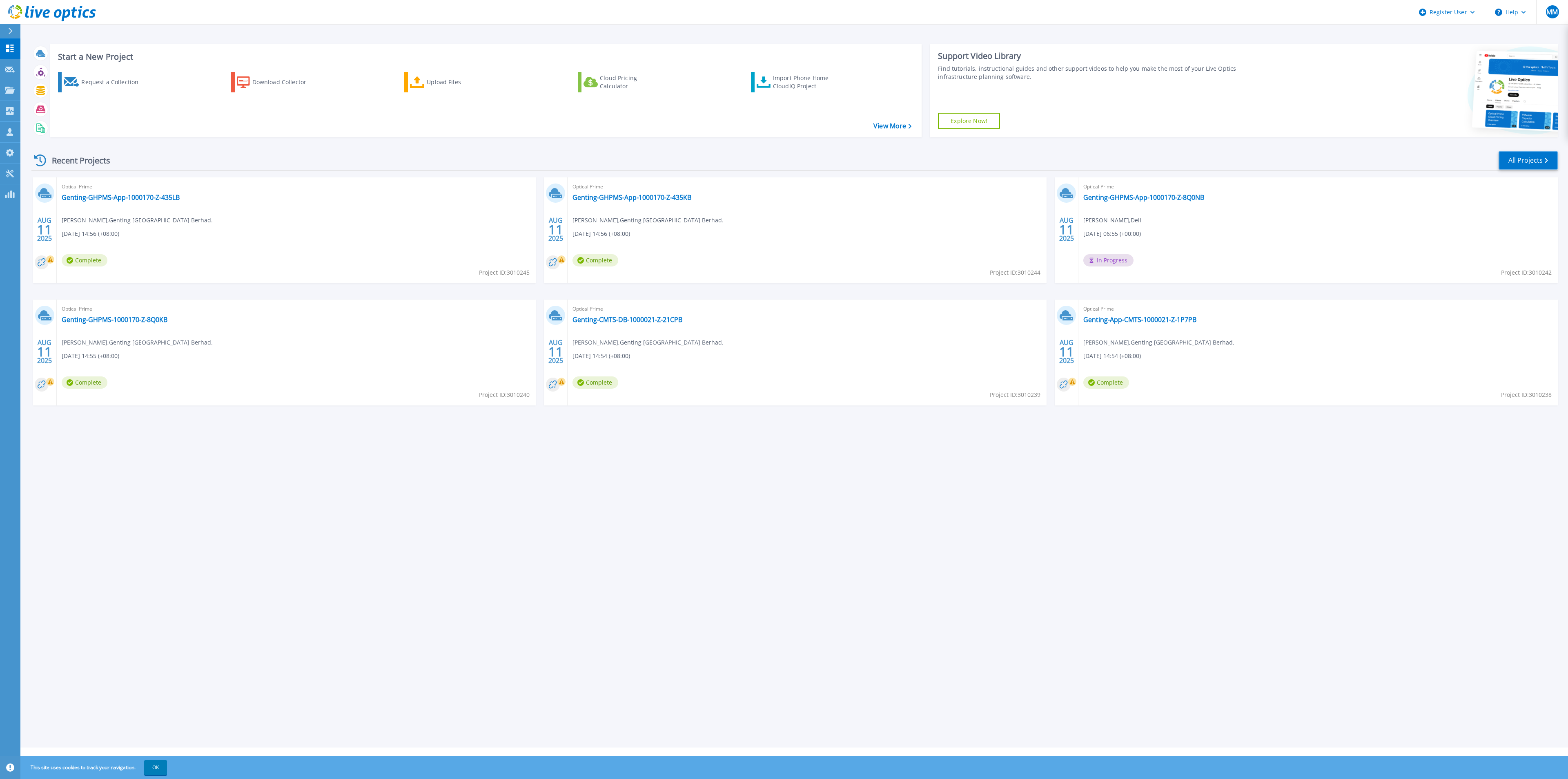
click at [1519, 168] on link "All Projects" at bounding box center [1528, 160] width 59 height 18
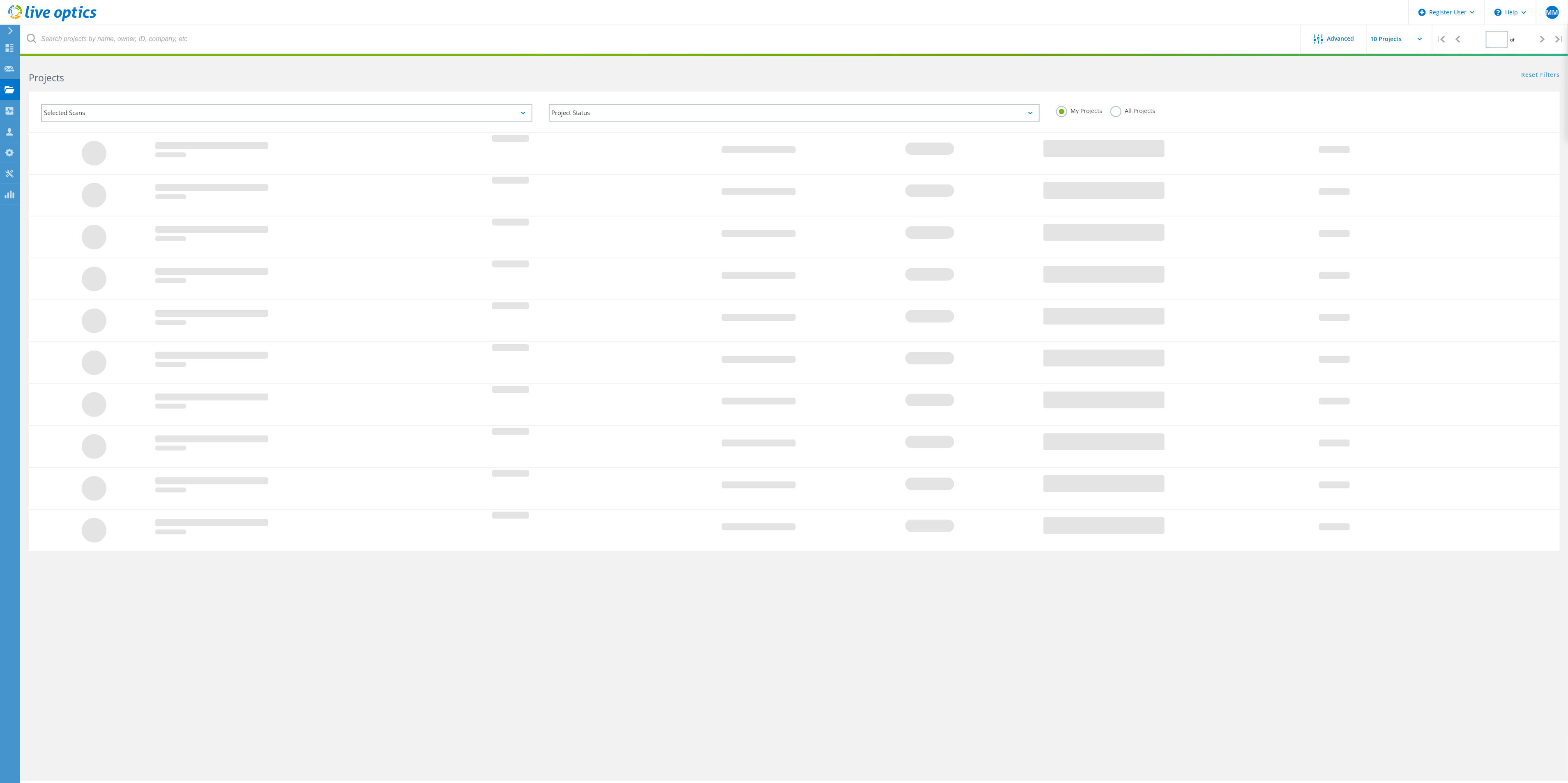
type input "1"
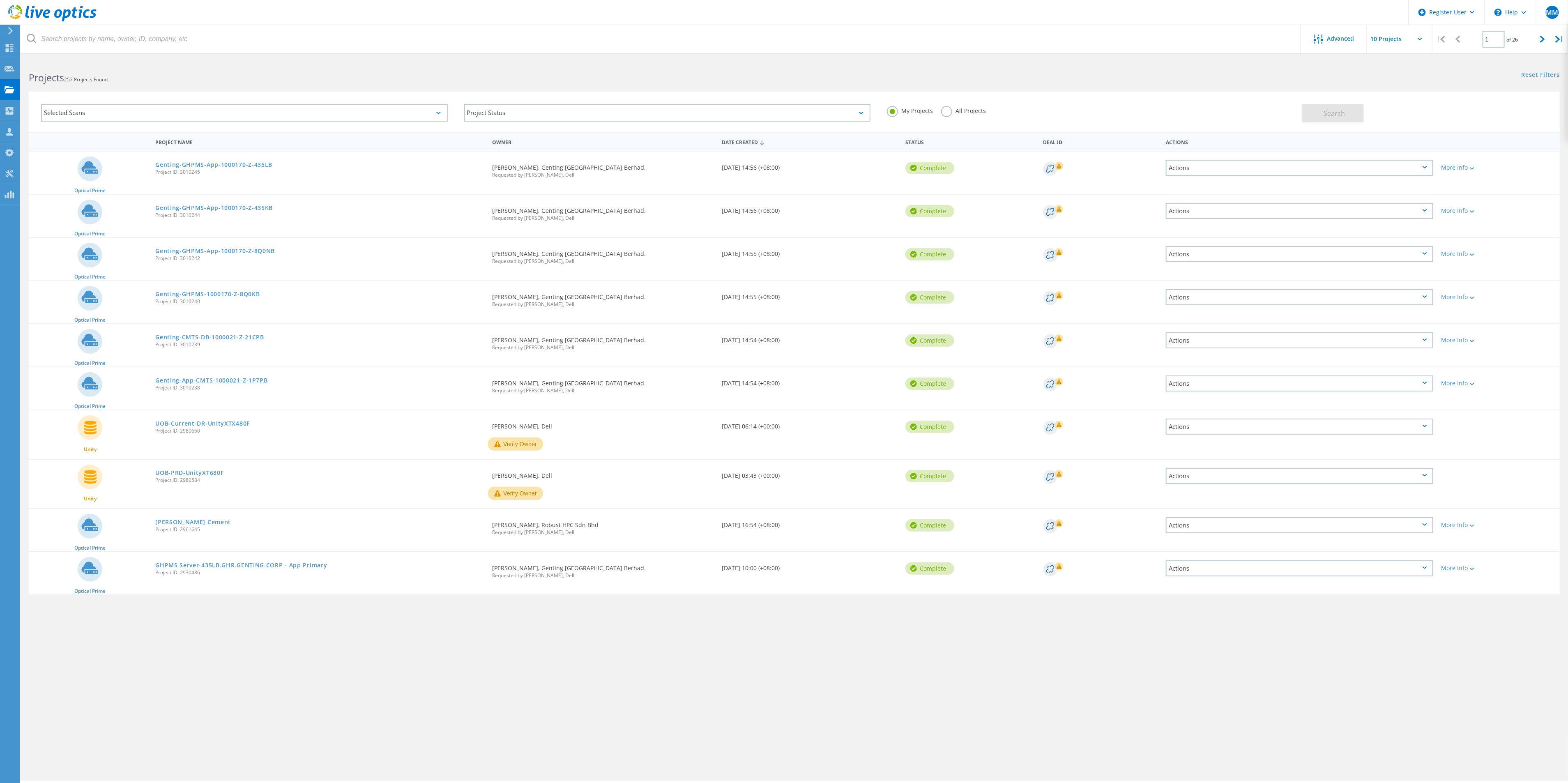
click at [242, 380] on link "Genting-App-CMTS-1000021-Z-1P7PB" at bounding box center [211, 380] width 112 height 6
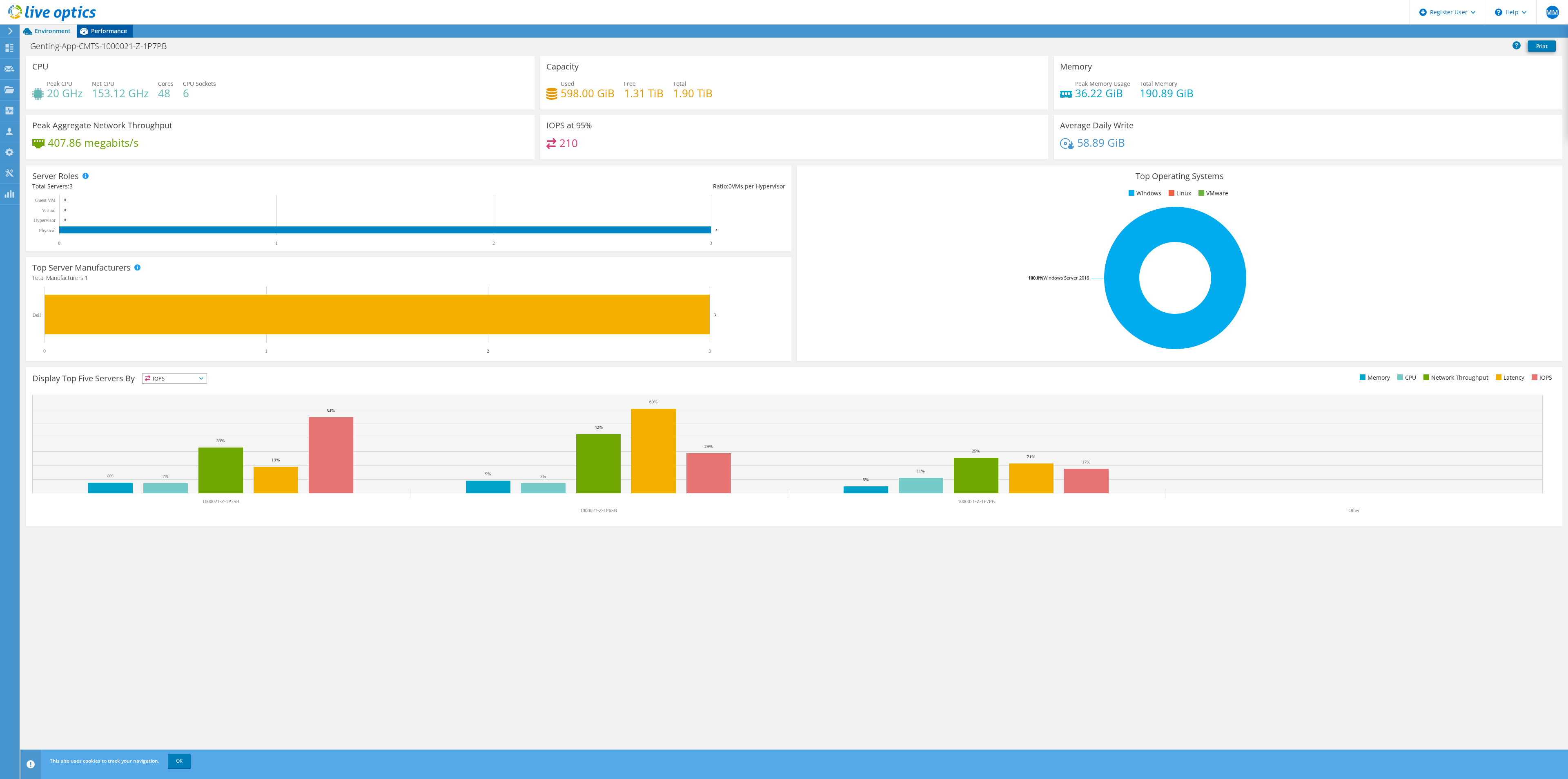
click at [97, 28] on span "Performance" at bounding box center [109, 30] width 36 height 8
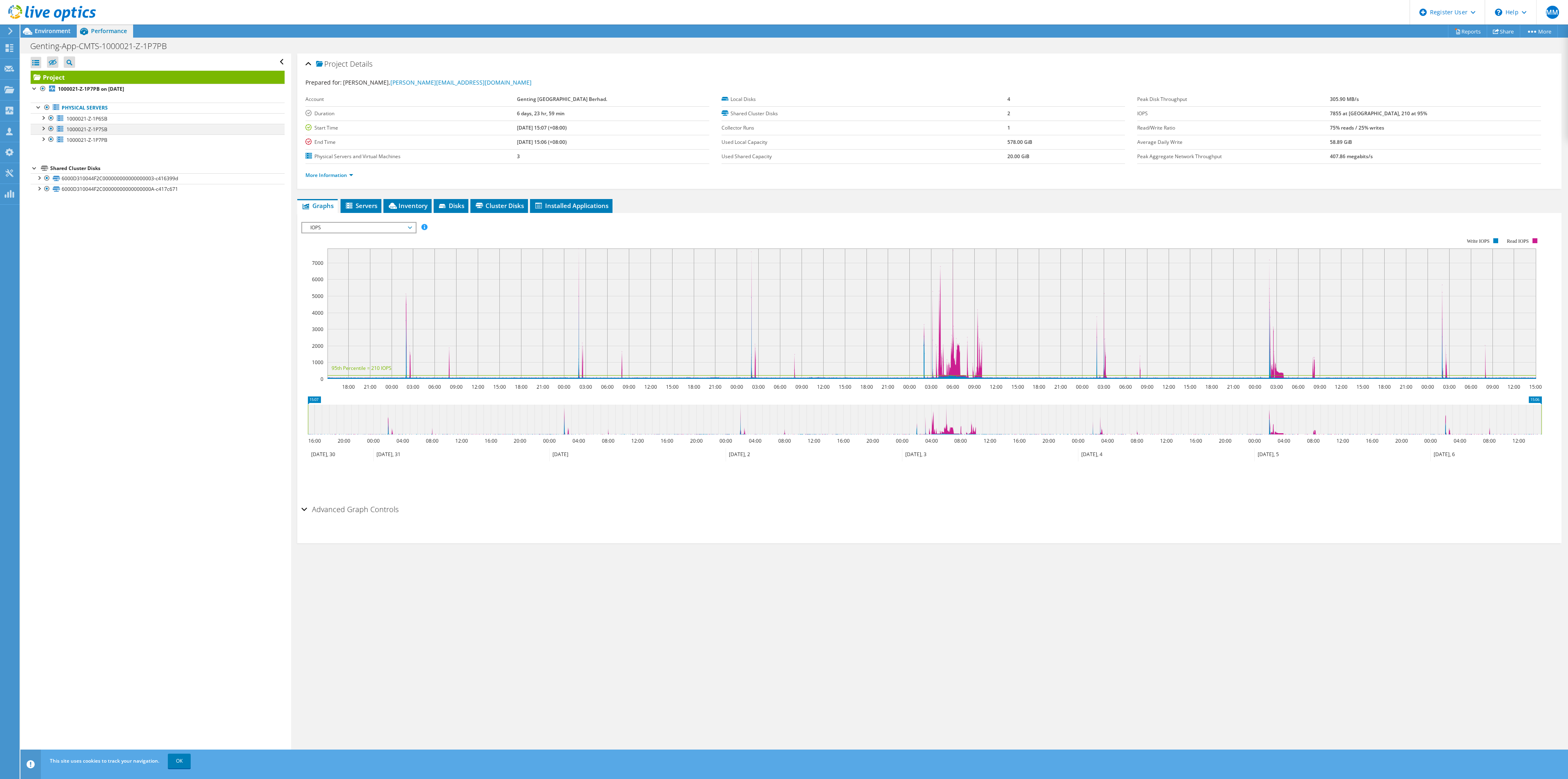
click at [53, 131] on div at bounding box center [51, 129] width 8 height 10
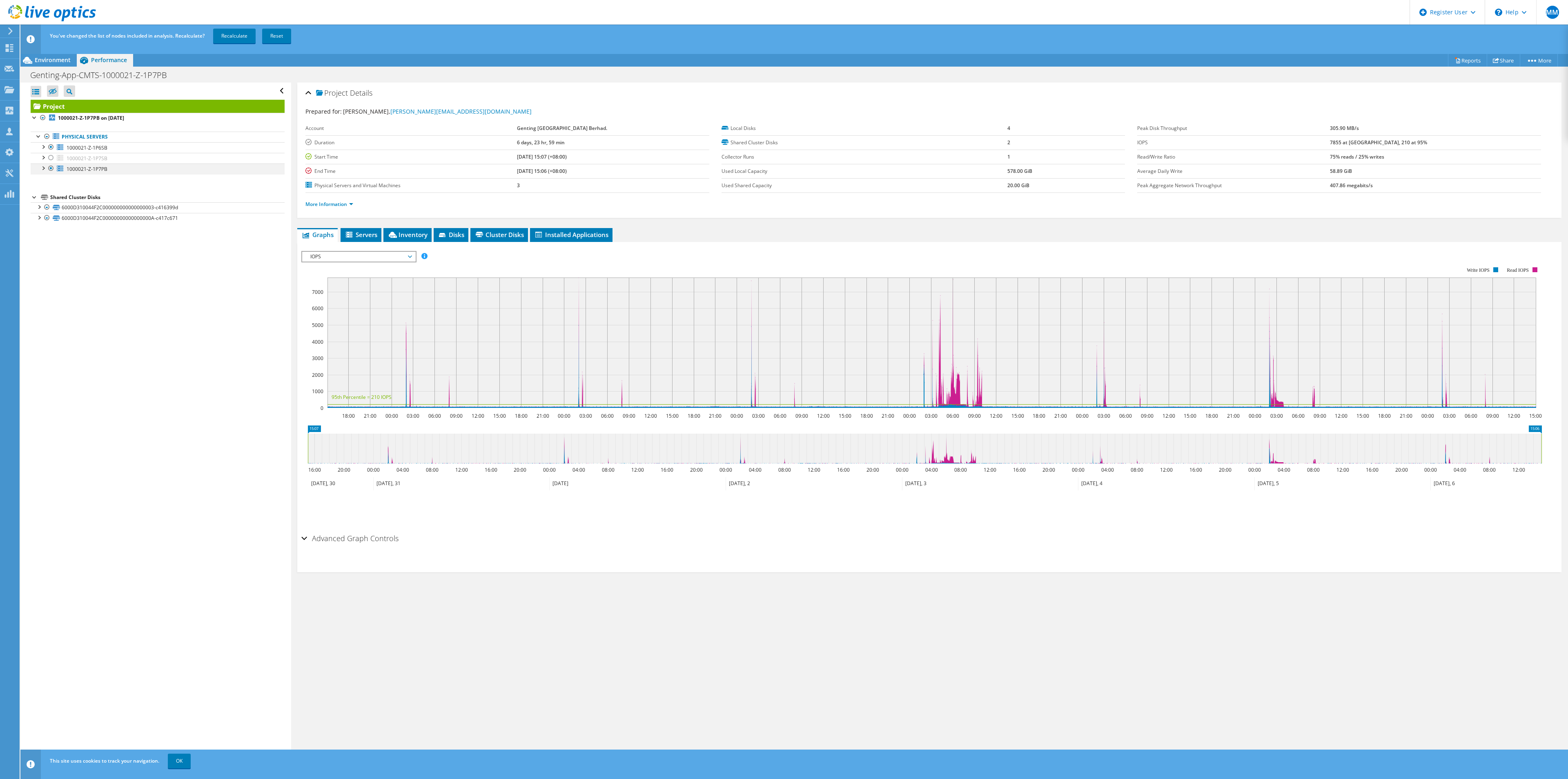
click at [51, 172] on div at bounding box center [51, 168] width 8 height 10
click at [241, 33] on link "Recalculate" at bounding box center [234, 36] width 43 height 15
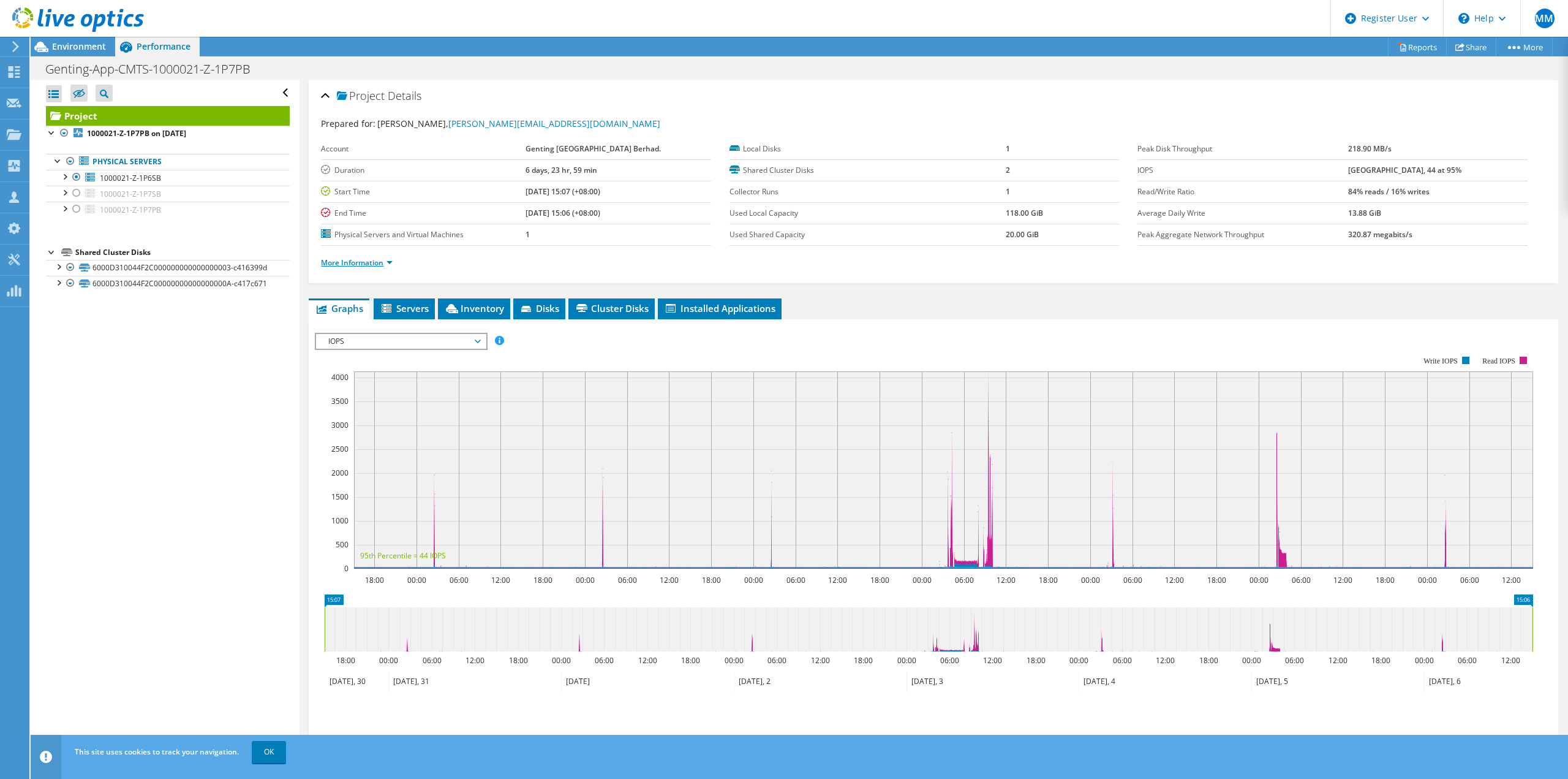
click at [386, 261] on link "More Information" at bounding box center [357, 262] width 71 height 10
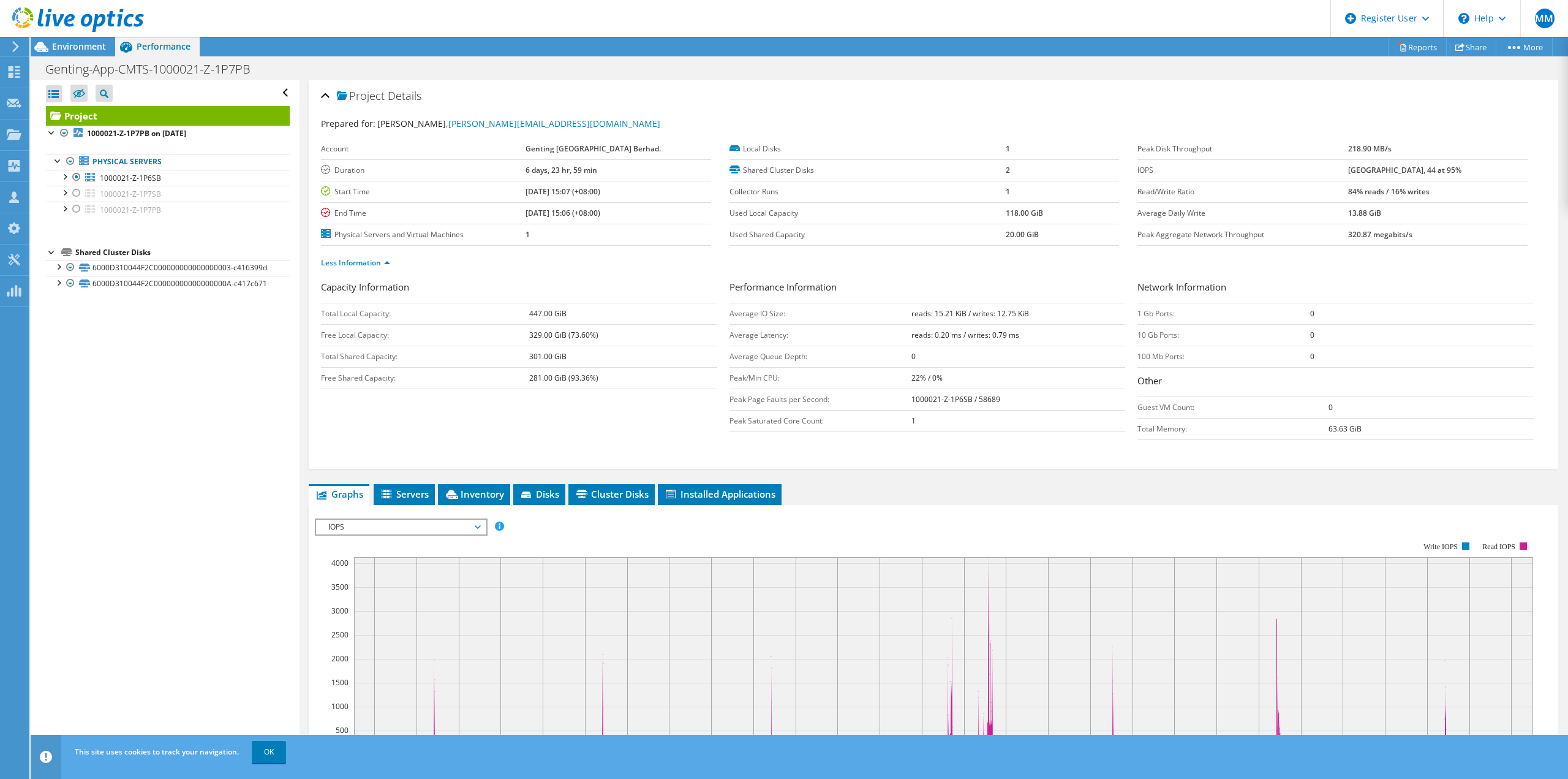
click at [325, 94] on div "Project Details" at bounding box center [934, 96] width 1226 height 26
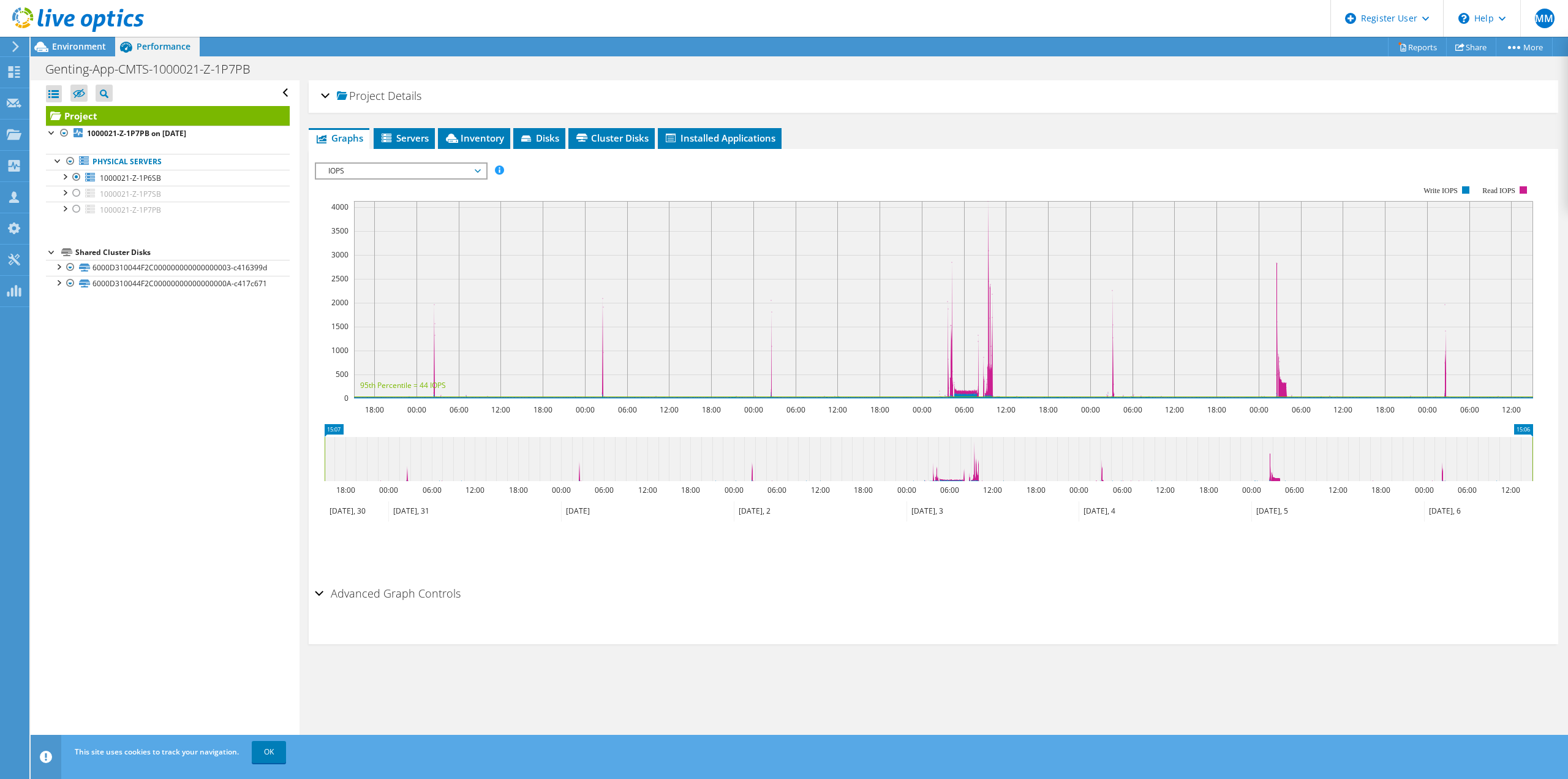
click at [325, 94] on div "Project Details" at bounding box center [934, 96] width 1226 height 26
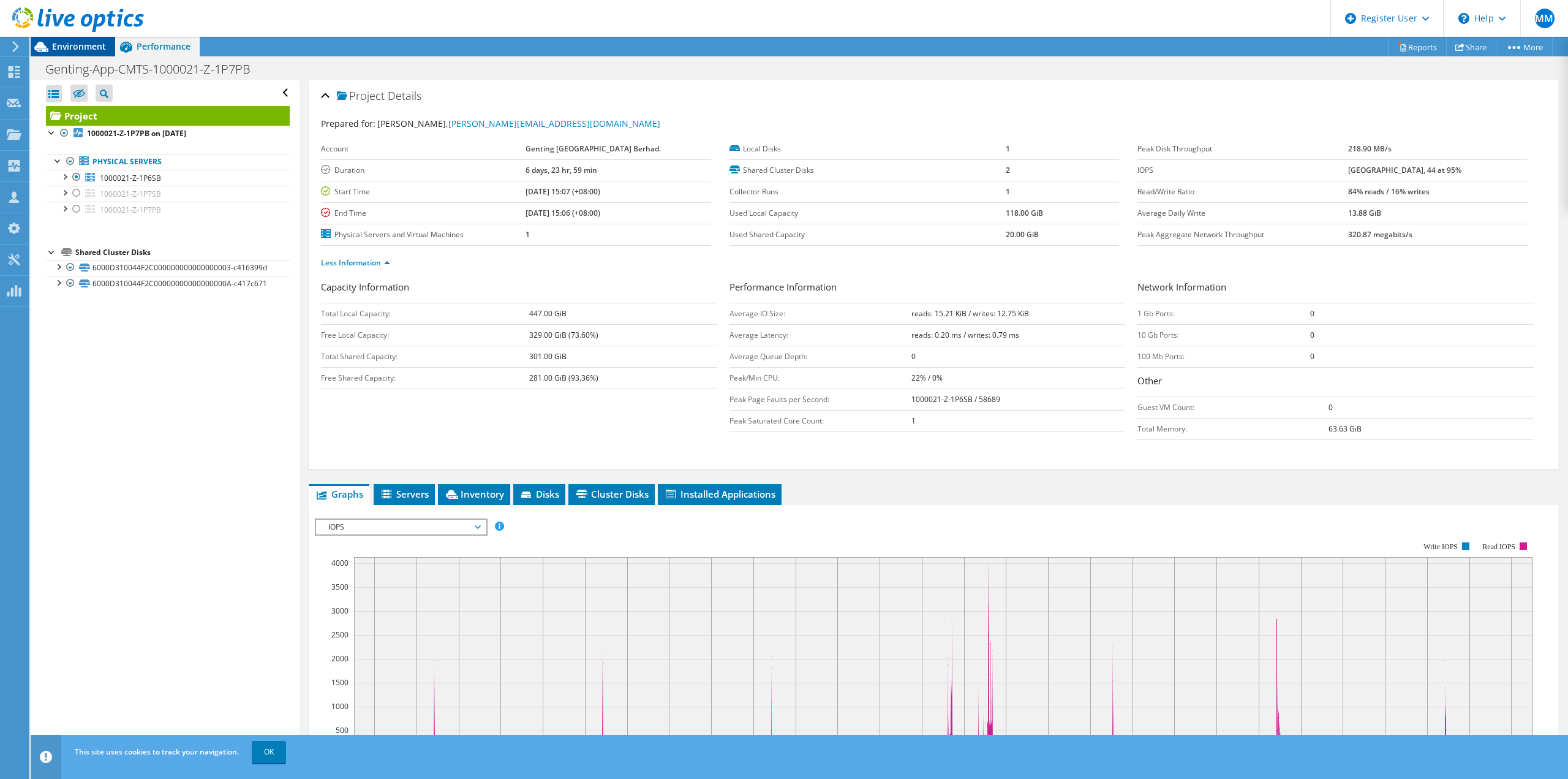
click at [78, 49] on span "Environment" at bounding box center [79, 46] width 54 height 12
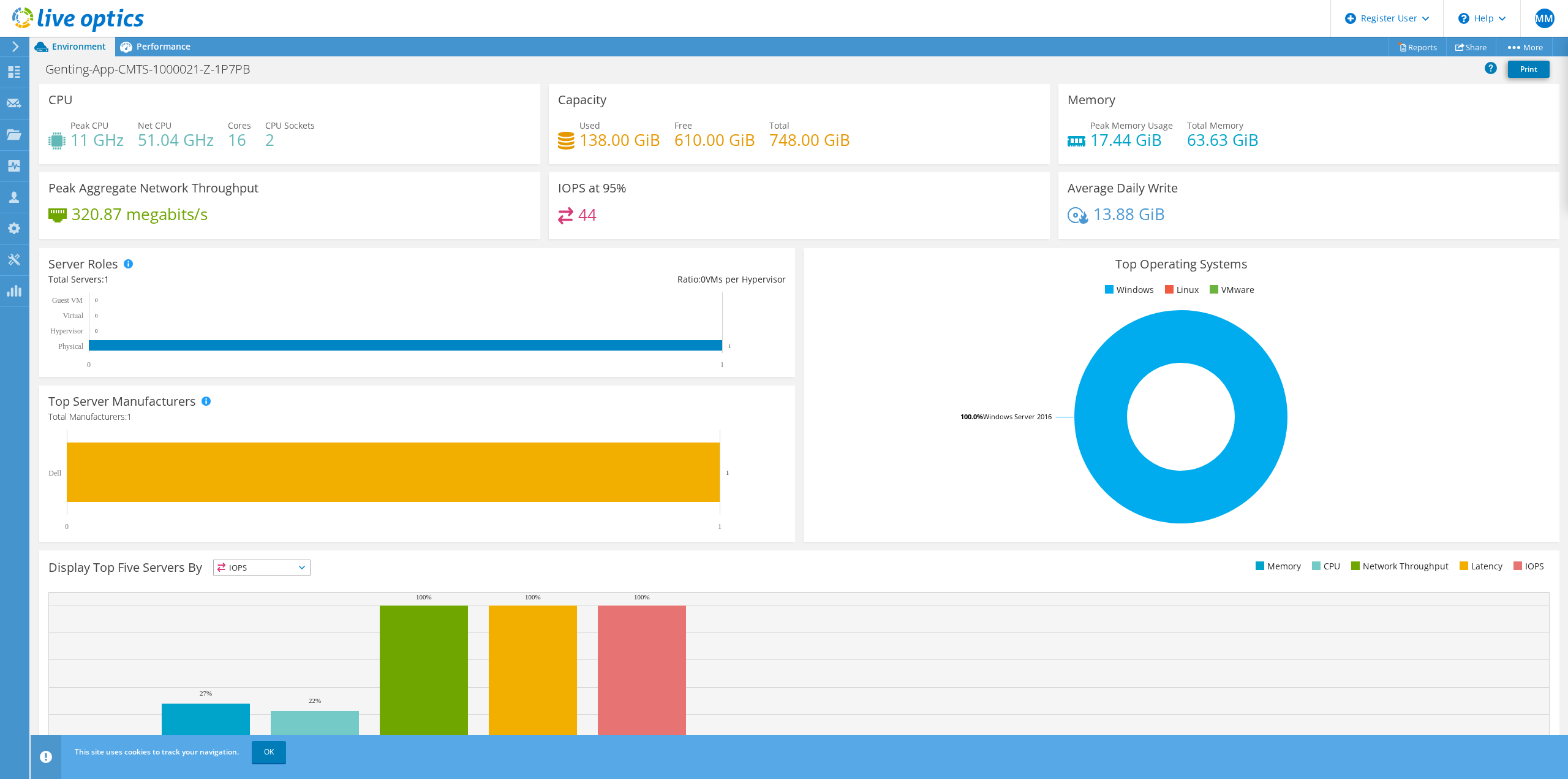
click at [684, 49] on div "Project Actions Project Actions Reports Share More" at bounding box center [800, 46] width 1538 height 19
click at [139, 42] on span "Performance" at bounding box center [163, 46] width 54 height 12
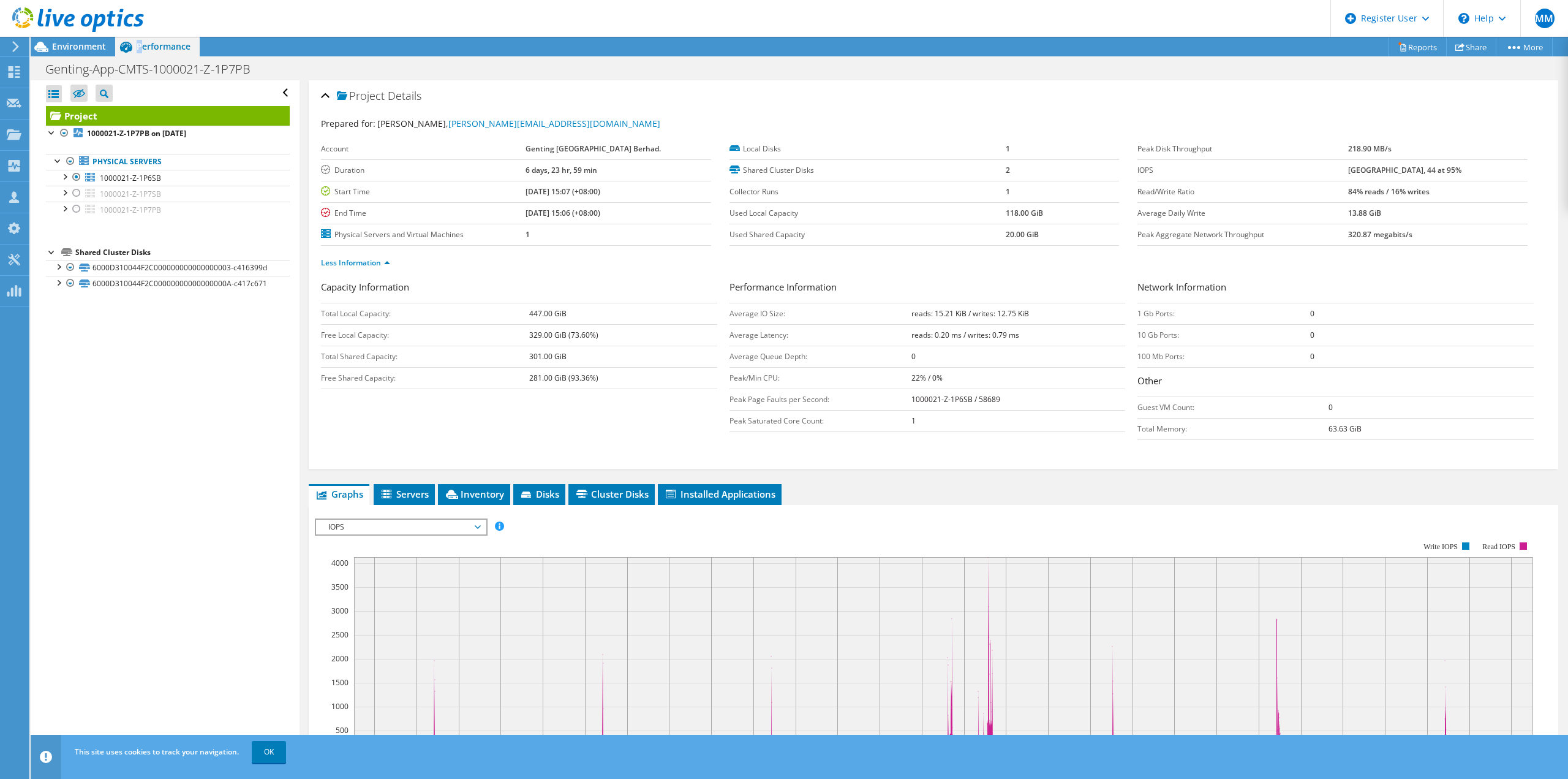
click at [142, 43] on span "Performance" at bounding box center [163, 46] width 54 height 12
click at [77, 193] on div at bounding box center [76, 193] width 12 height 15
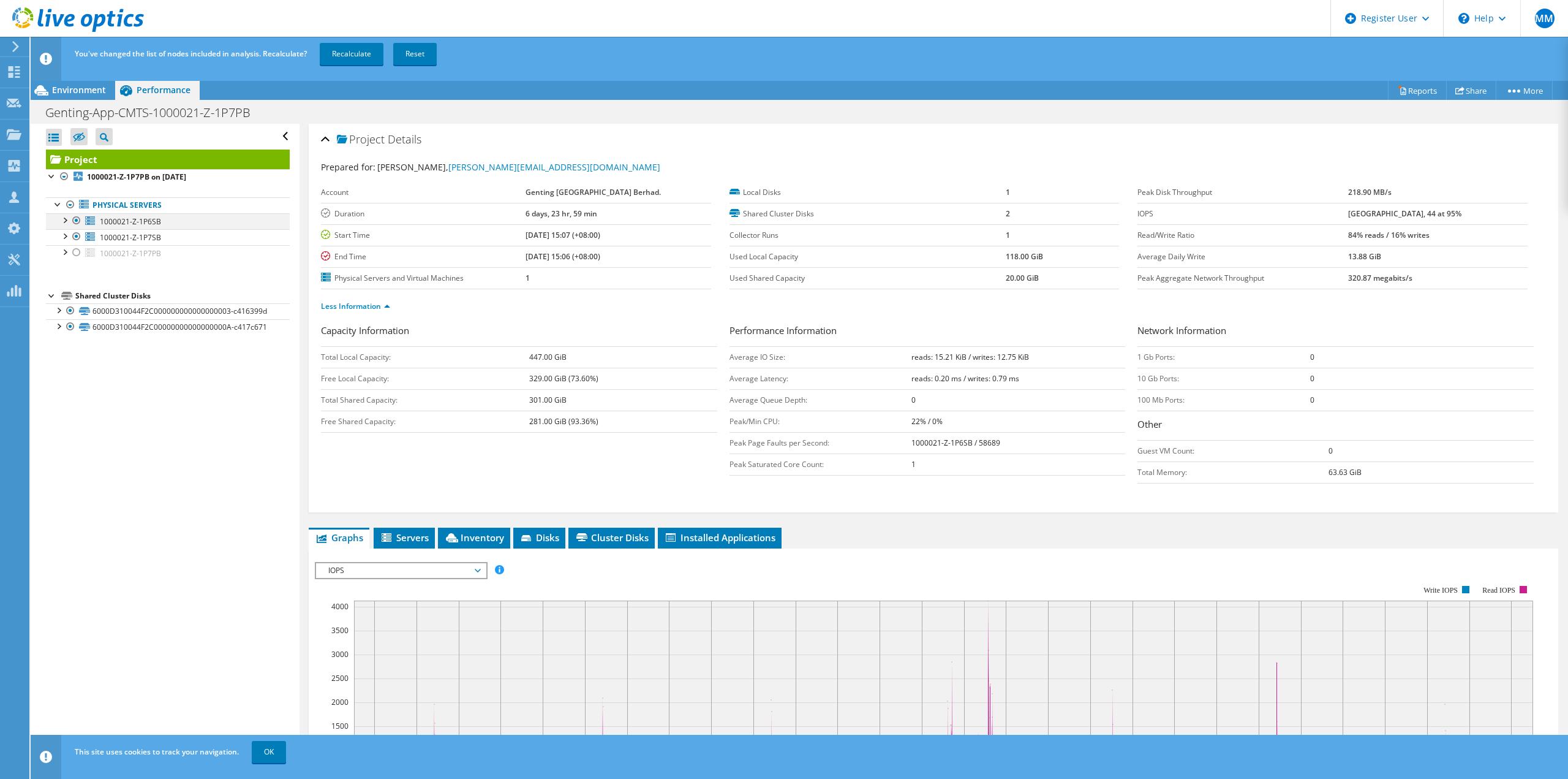
click at [78, 220] on div at bounding box center [76, 220] width 12 height 15
click at [343, 57] on link "Recalculate" at bounding box center [352, 54] width 64 height 22
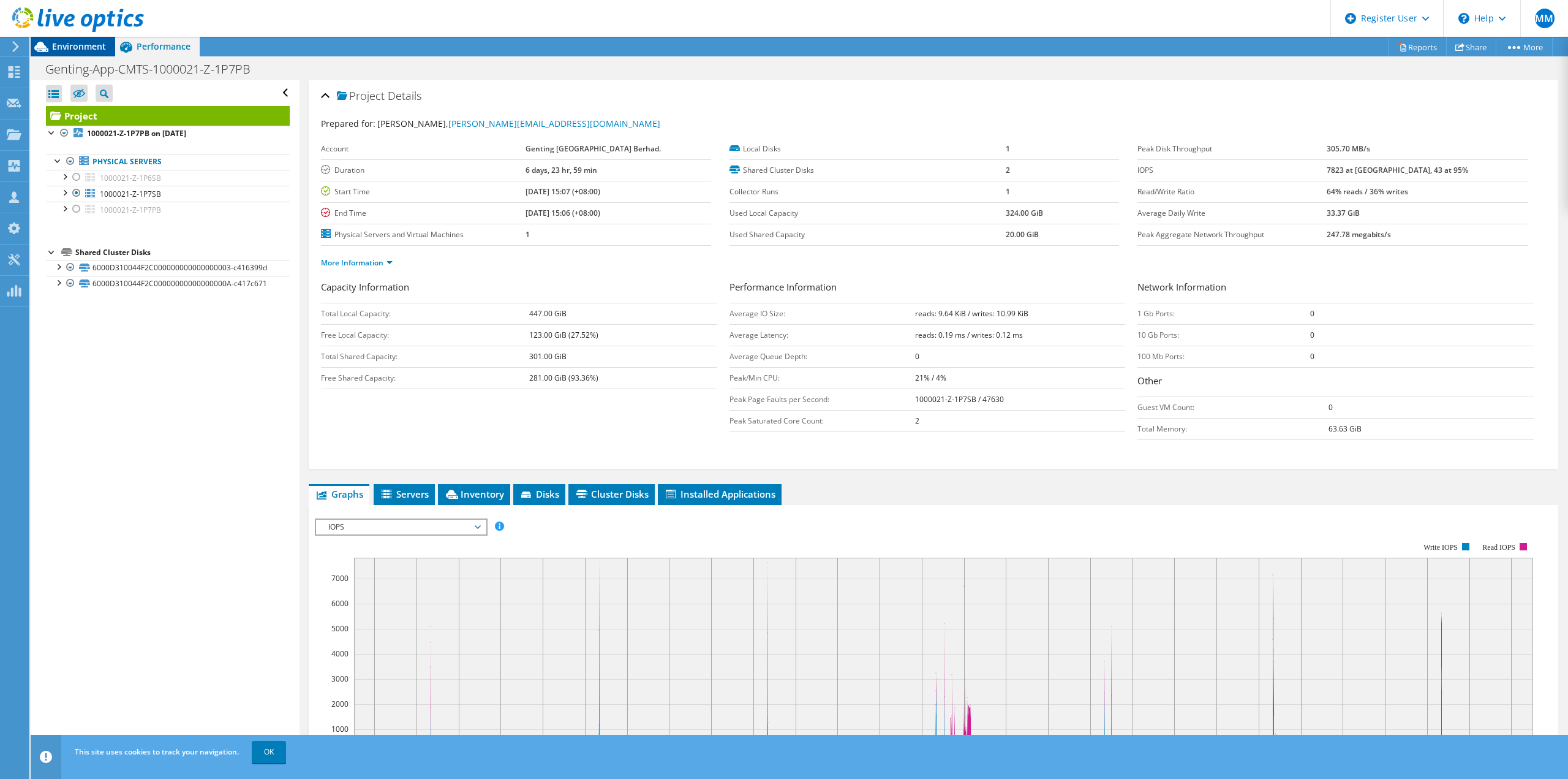
click at [75, 48] on span "Environment" at bounding box center [79, 46] width 54 height 12
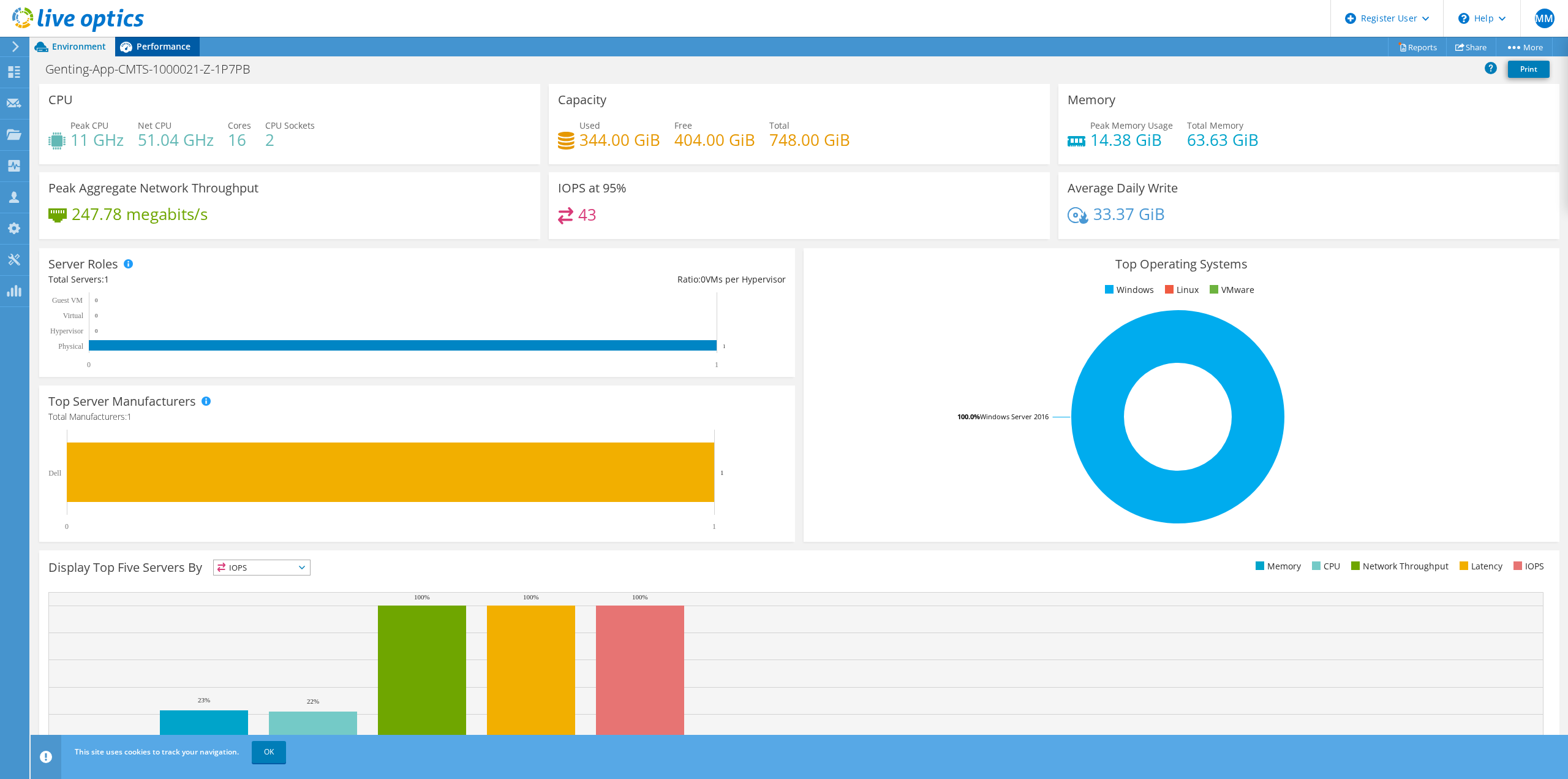
click at [174, 49] on span "Performance" at bounding box center [163, 46] width 54 height 12
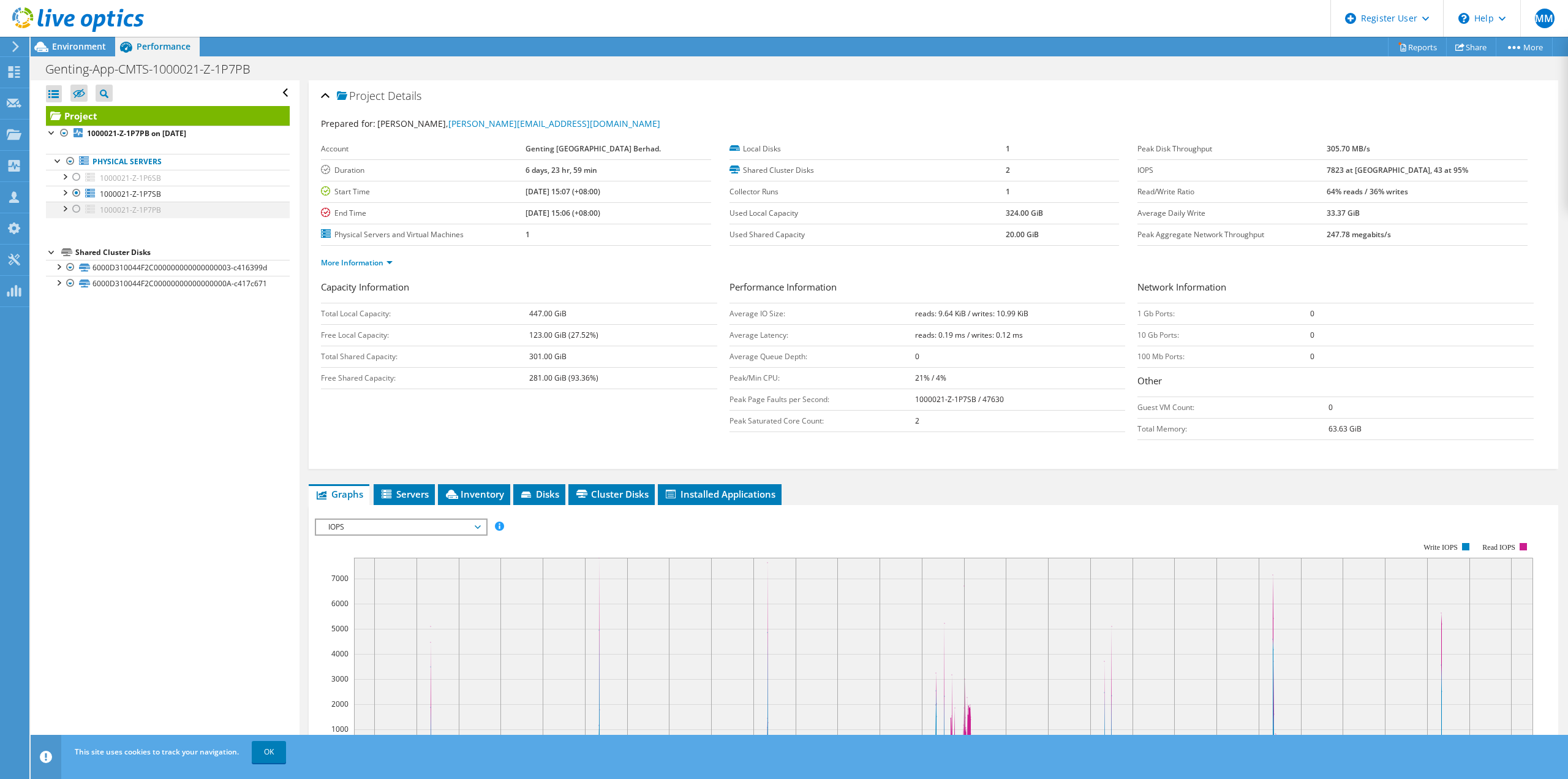
click at [74, 210] on div at bounding box center [76, 209] width 12 height 15
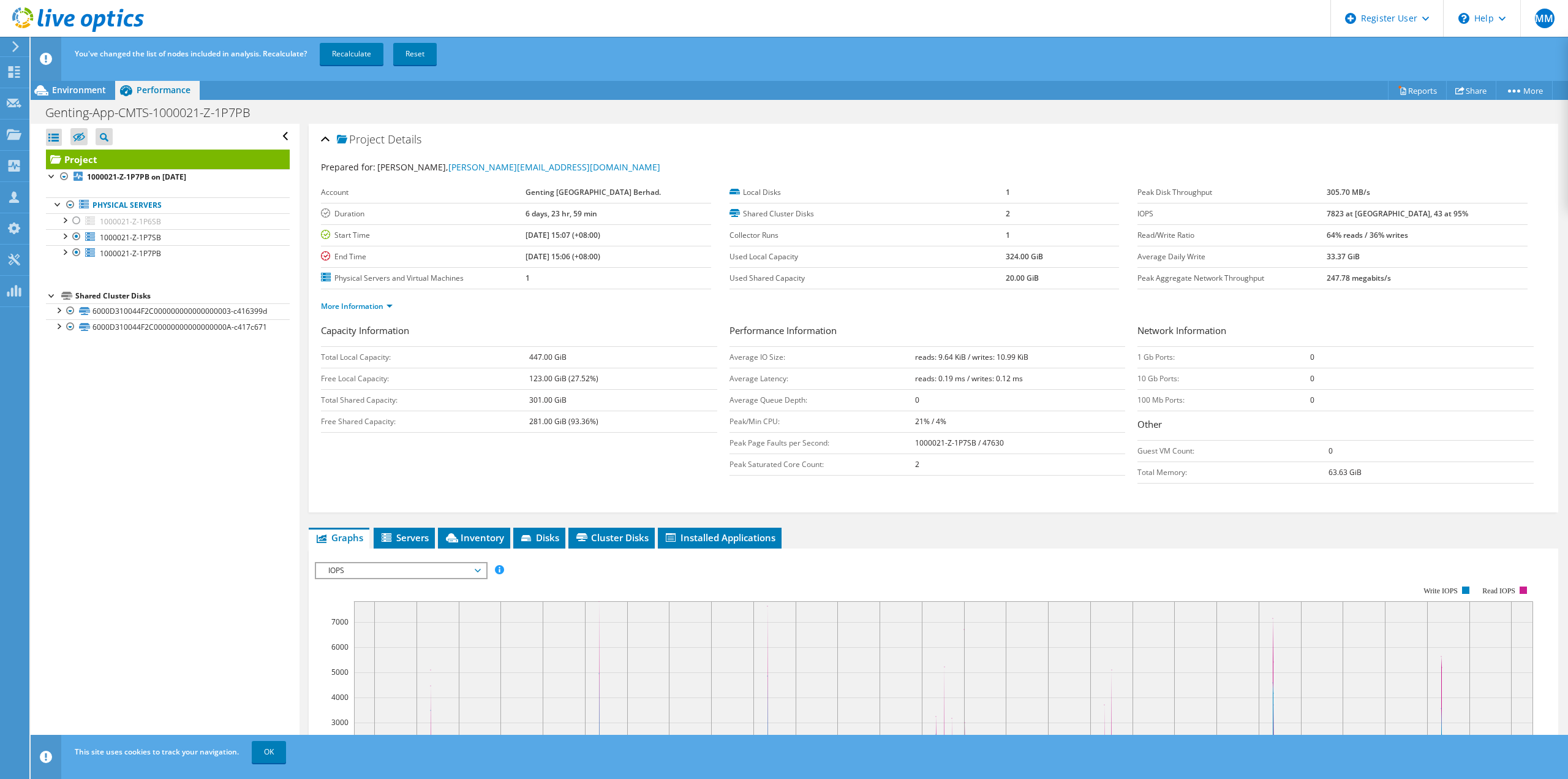
click at [76, 192] on ul "Physical Servers 1000021-Z-1P6SB 0 C: D: 6000D310044F2C000000000000000003-c4163…" at bounding box center [167, 229] width 244 height 89
click at [79, 234] on div at bounding box center [76, 237] width 12 height 15
click at [348, 51] on link "Recalculate" at bounding box center [352, 54] width 64 height 22
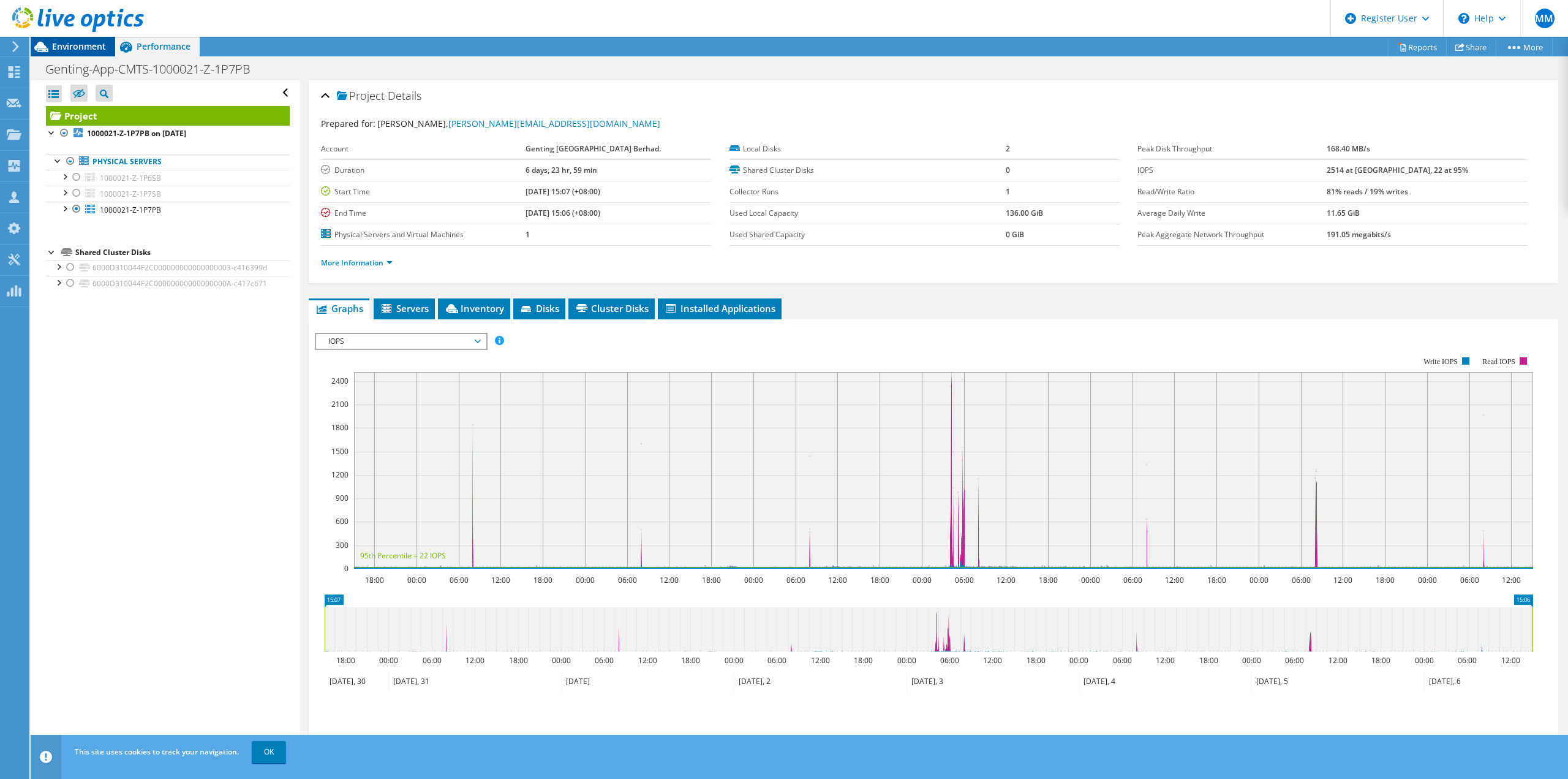
click at [86, 45] on span "Environment" at bounding box center [79, 46] width 54 height 12
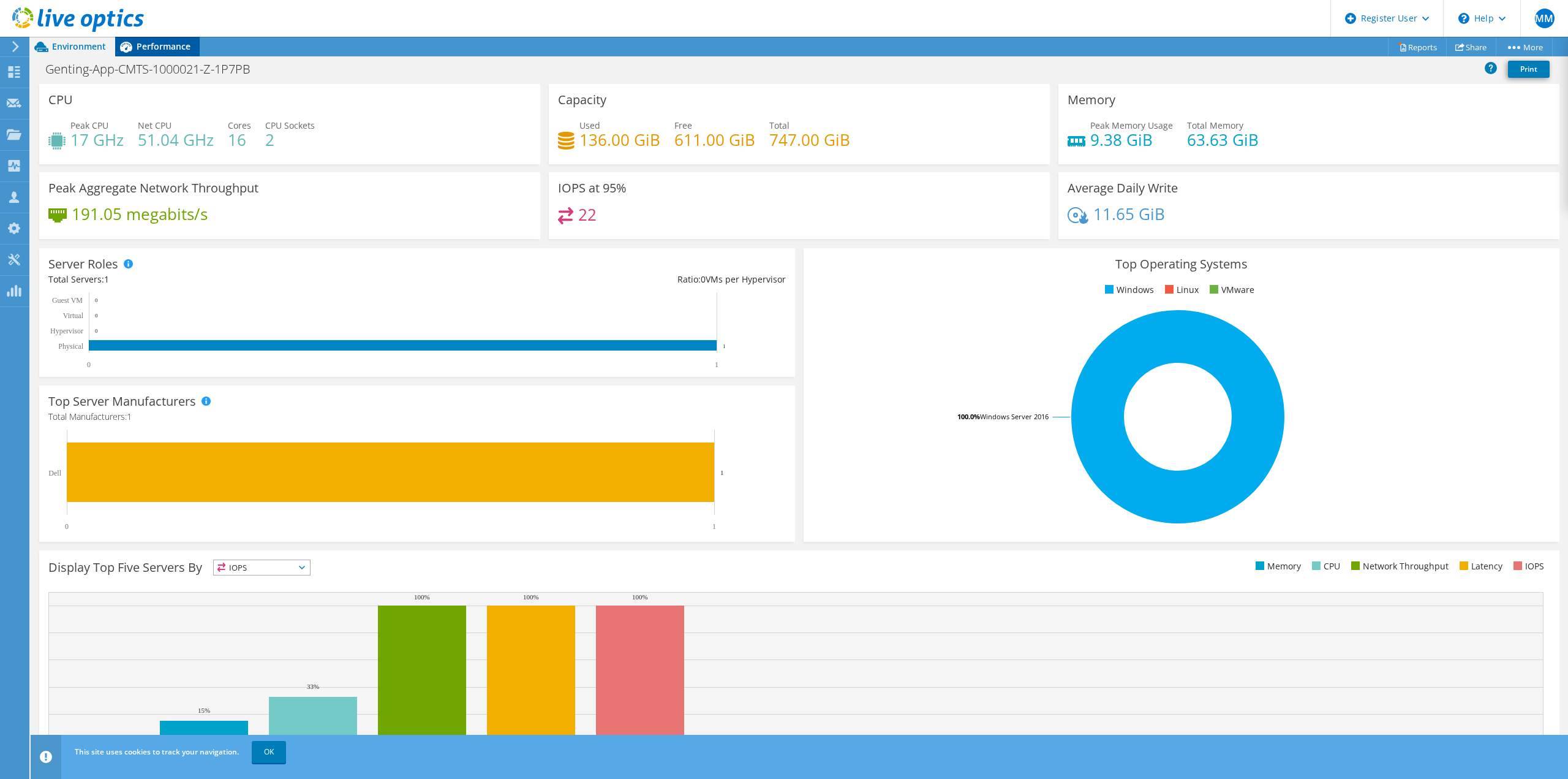
click at [191, 40] on div "Performance" at bounding box center [157, 46] width 85 height 19
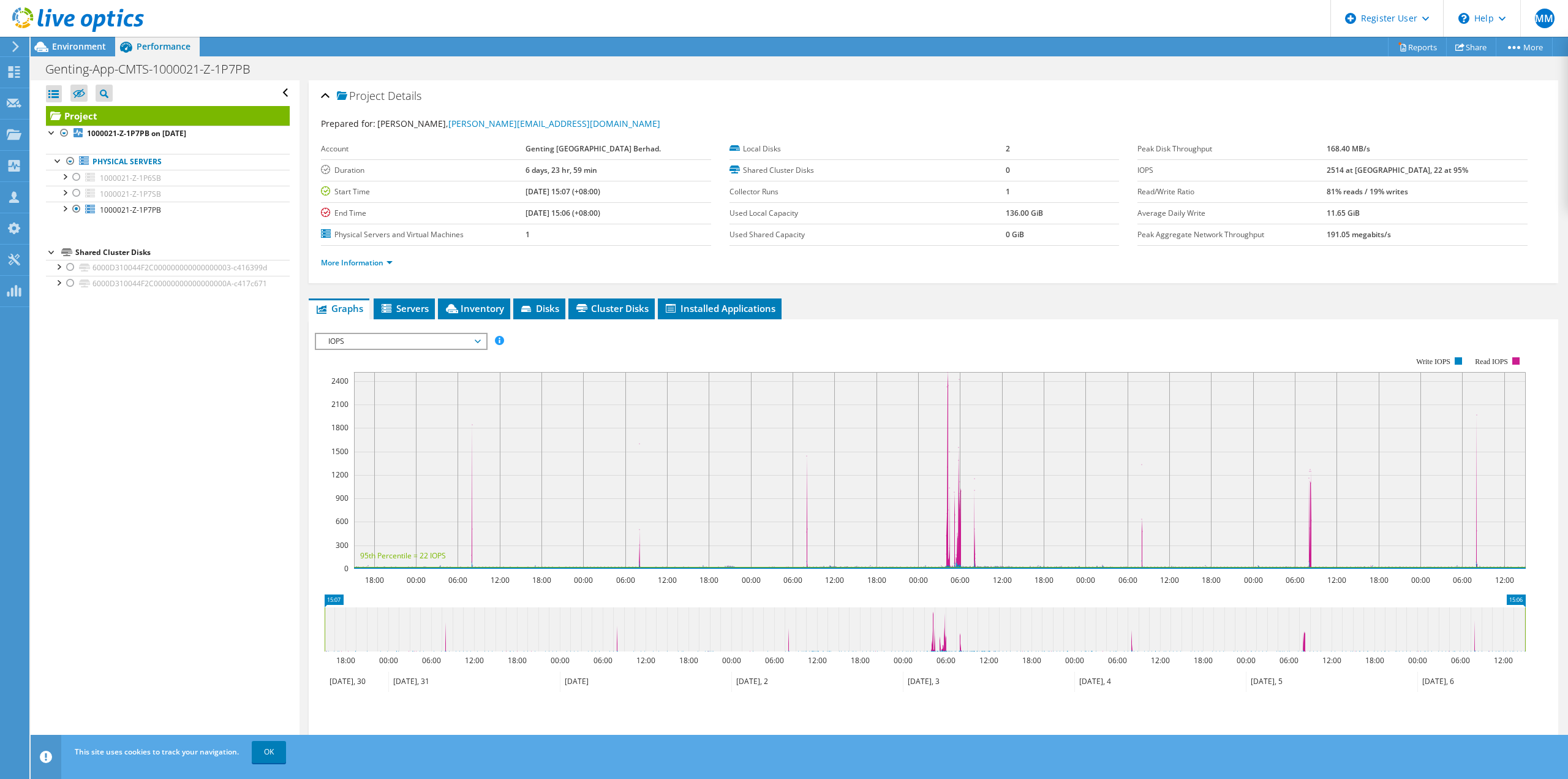
click at [426, 343] on span "IOPS" at bounding box center [401, 342] width 157 height 15
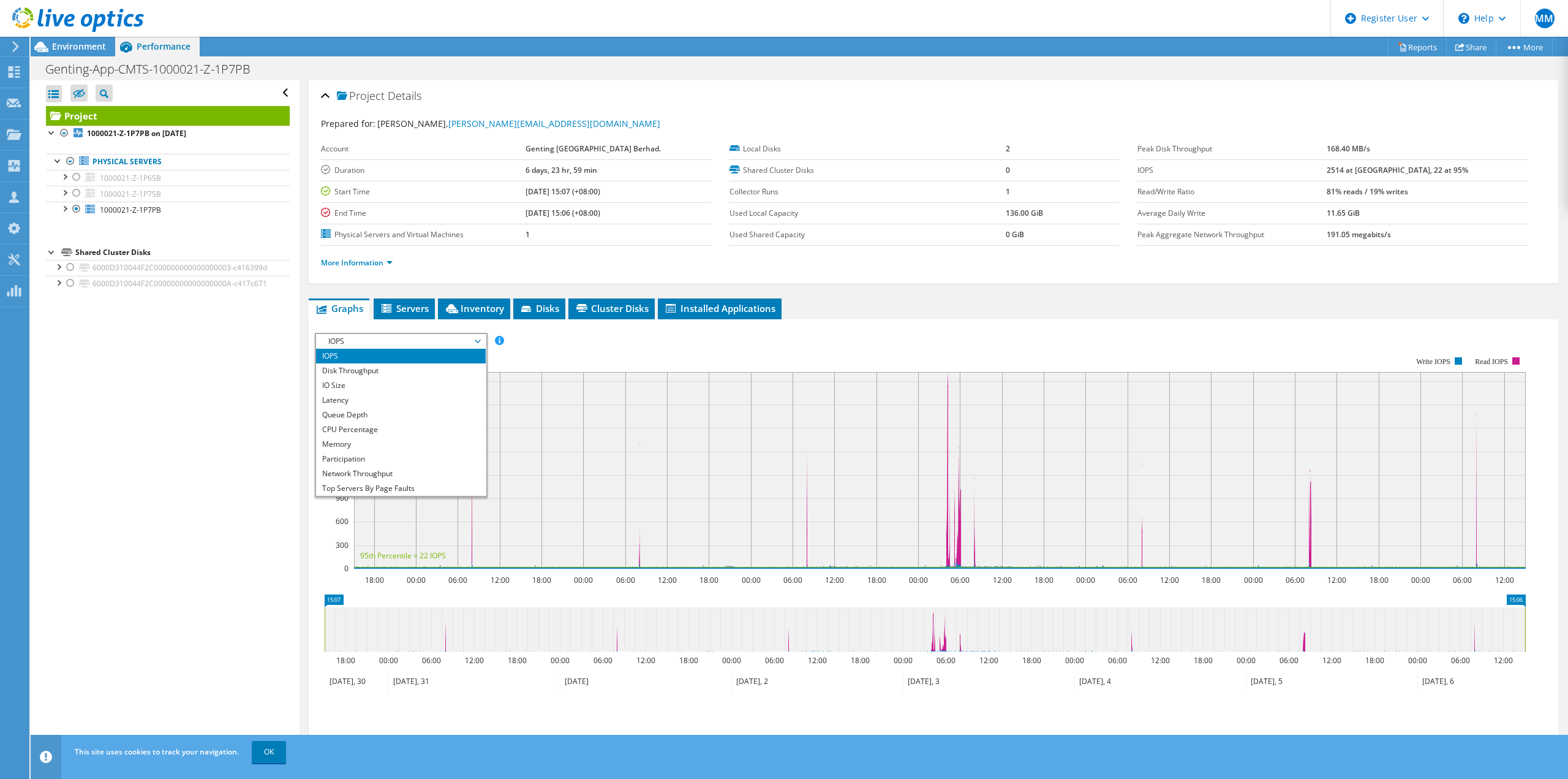
click at [384, 356] on li "IOPS" at bounding box center [401, 356] width 170 height 15
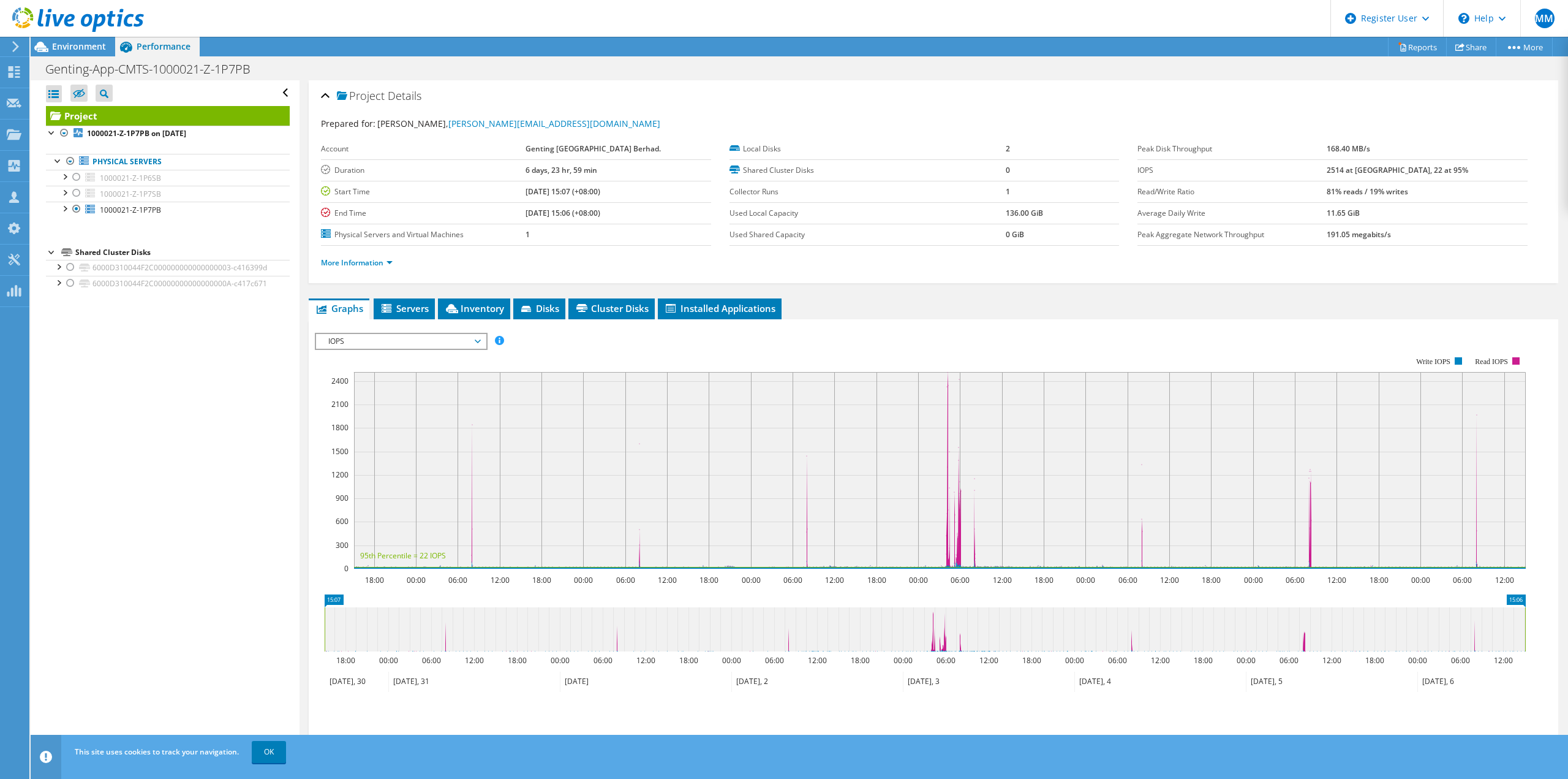
click at [116, 17] on icon at bounding box center [78, 20] width 132 height 26
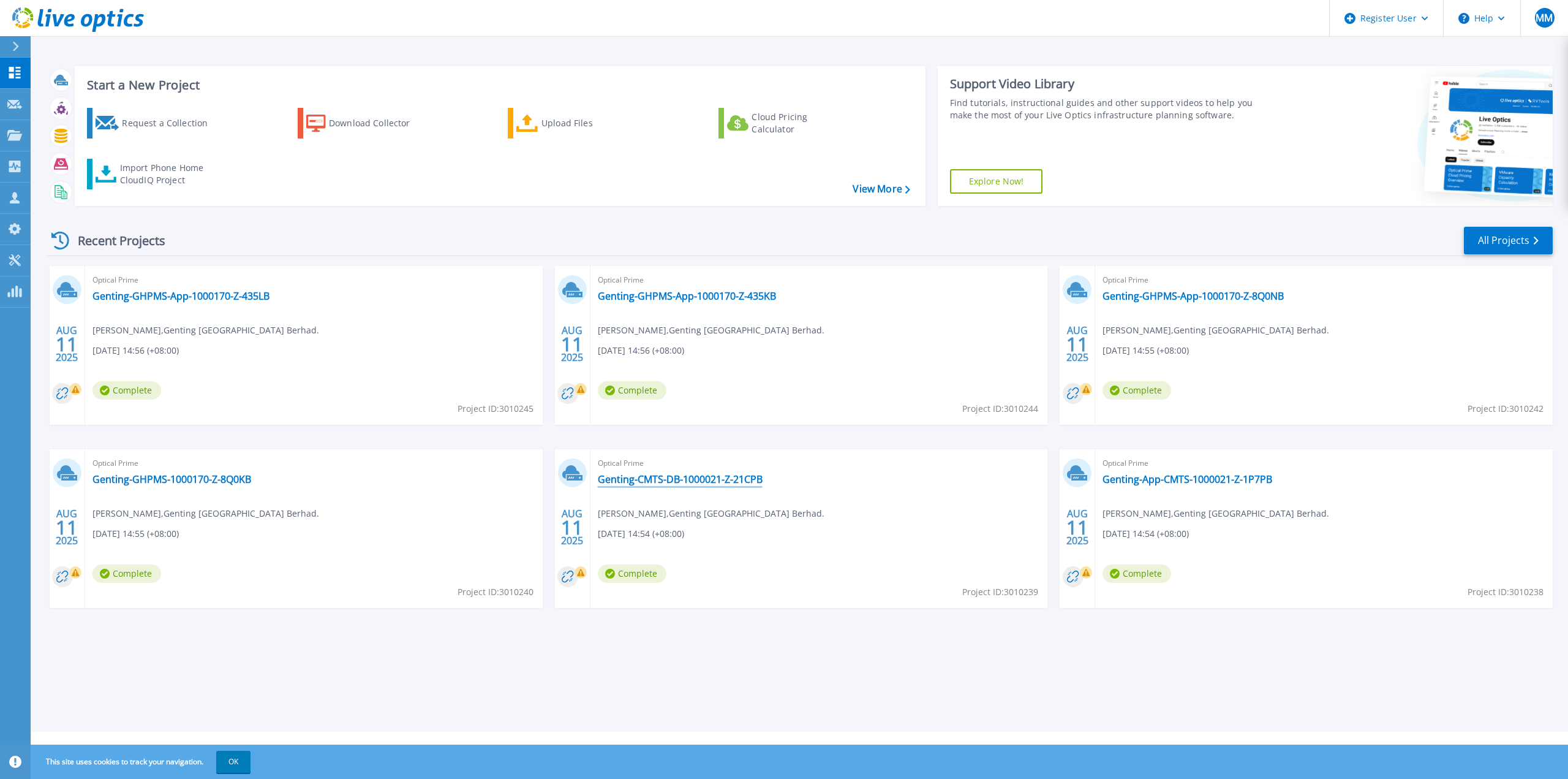
click at [642, 481] on link "Genting-CMTS-DB-1000021-Z-21CPB" at bounding box center [680, 479] width 164 height 12
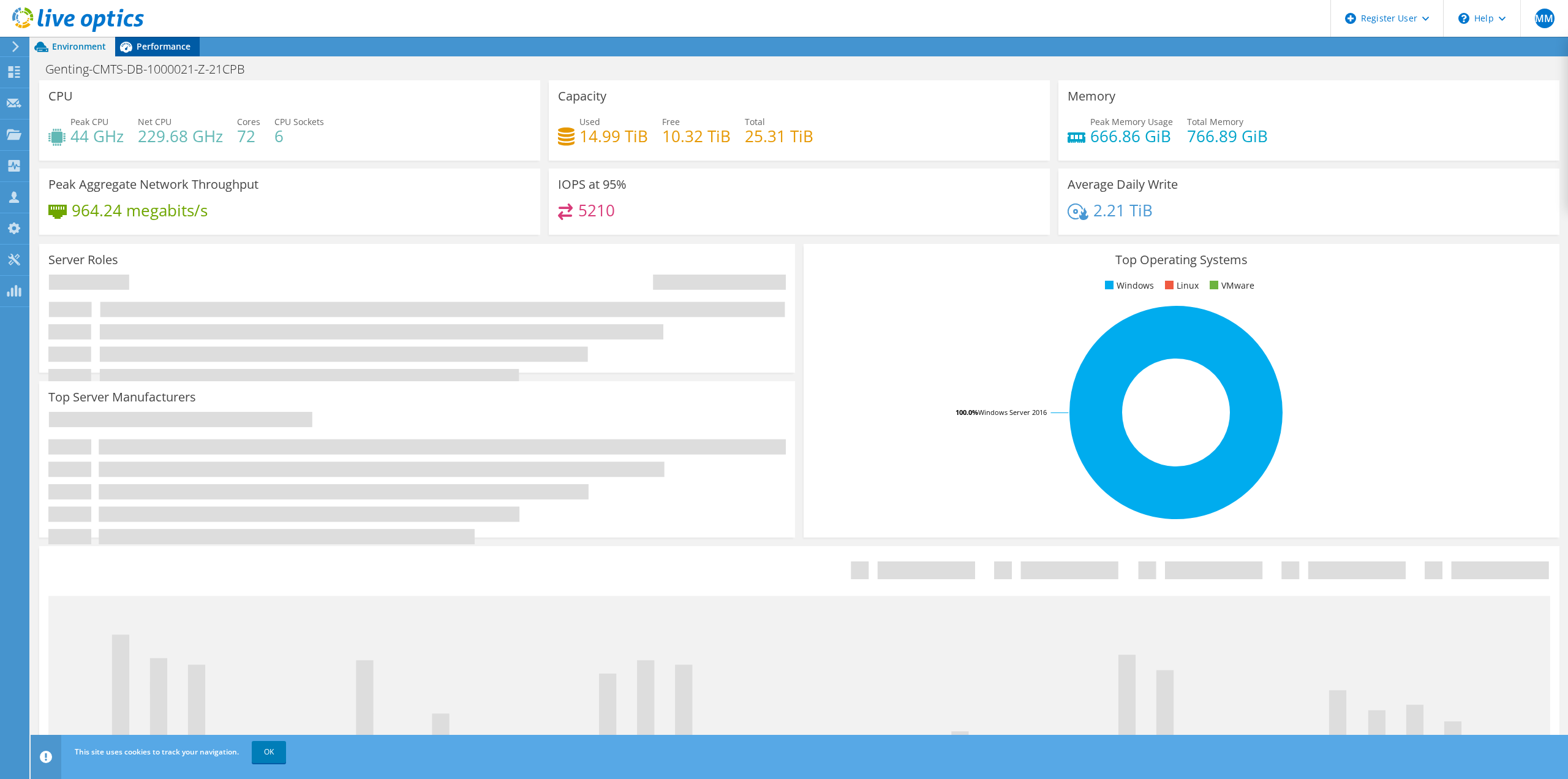
click at [169, 51] on span "Performance" at bounding box center [163, 46] width 54 height 12
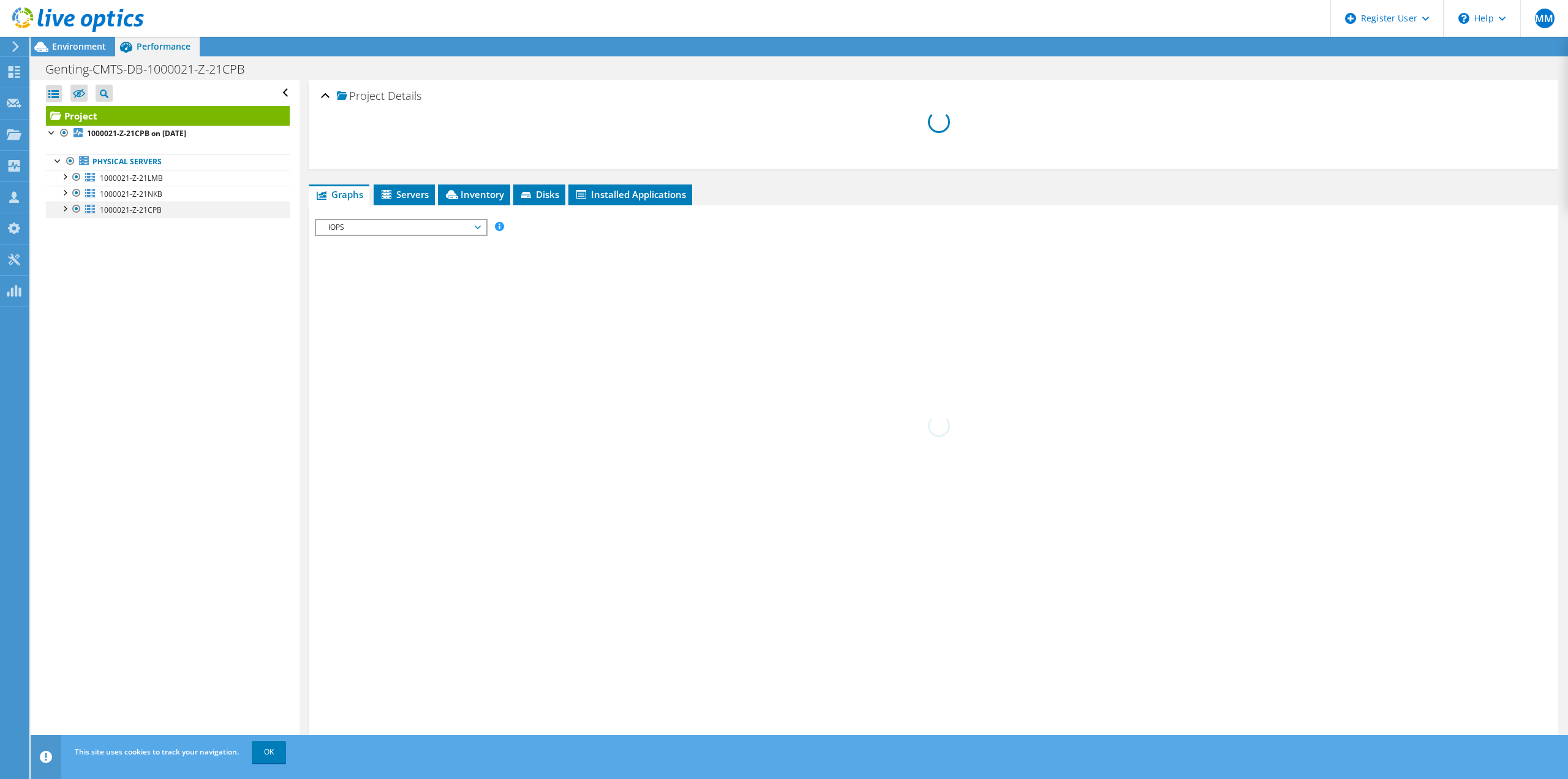
click at [76, 180] on div at bounding box center [76, 177] width 12 height 15
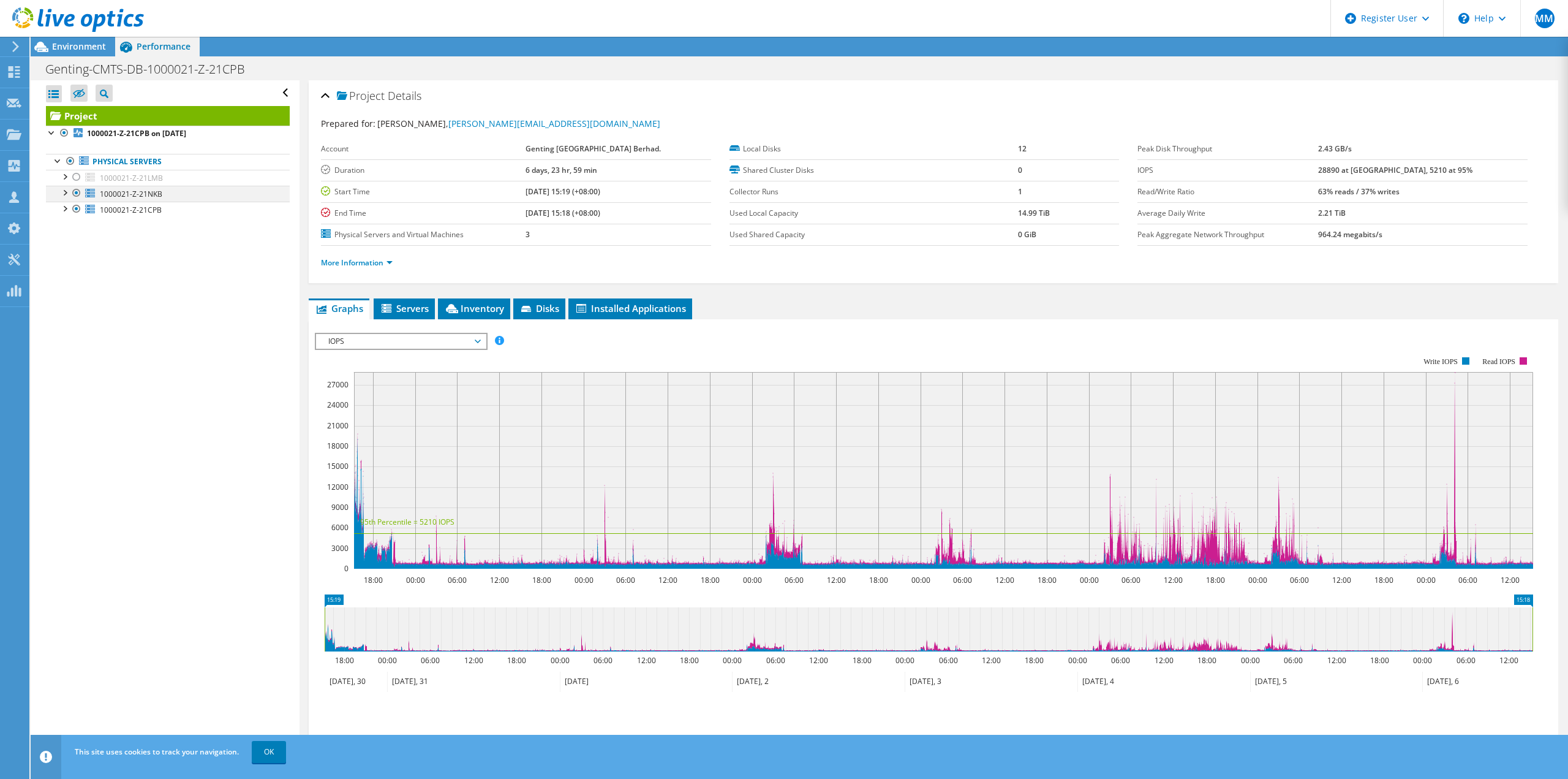
click at [77, 192] on div at bounding box center [76, 193] width 12 height 15
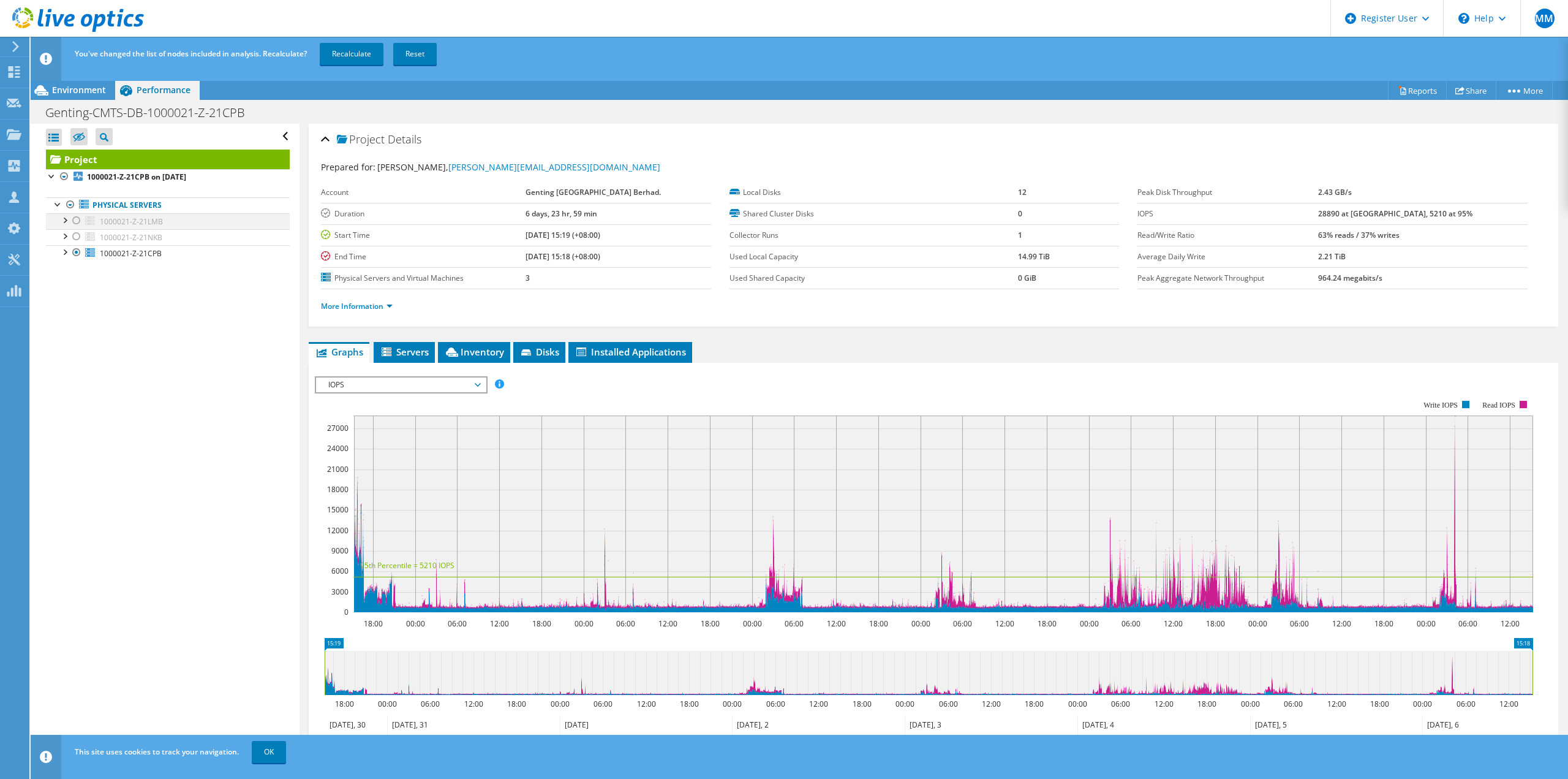
click at [78, 223] on div at bounding box center [76, 220] width 12 height 15
click at [79, 250] on div at bounding box center [76, 252] width 12 height 15
click at [341, 55] on link "Recalculate" at bounding box center [352, 54] width 64 height 22
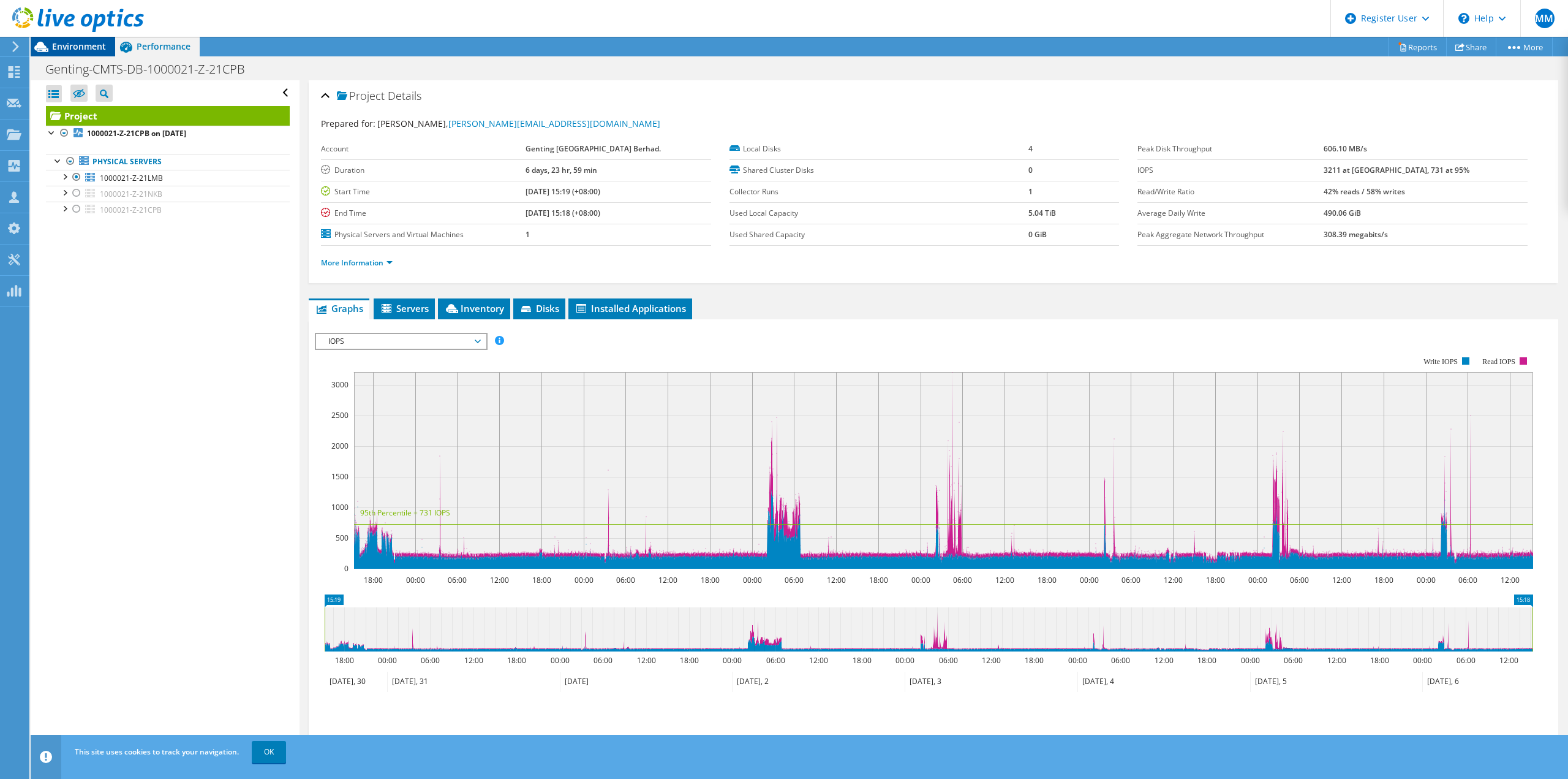
click at [61, 47] on span "Environment" at bounding box center [79, 46] width 54 height 12
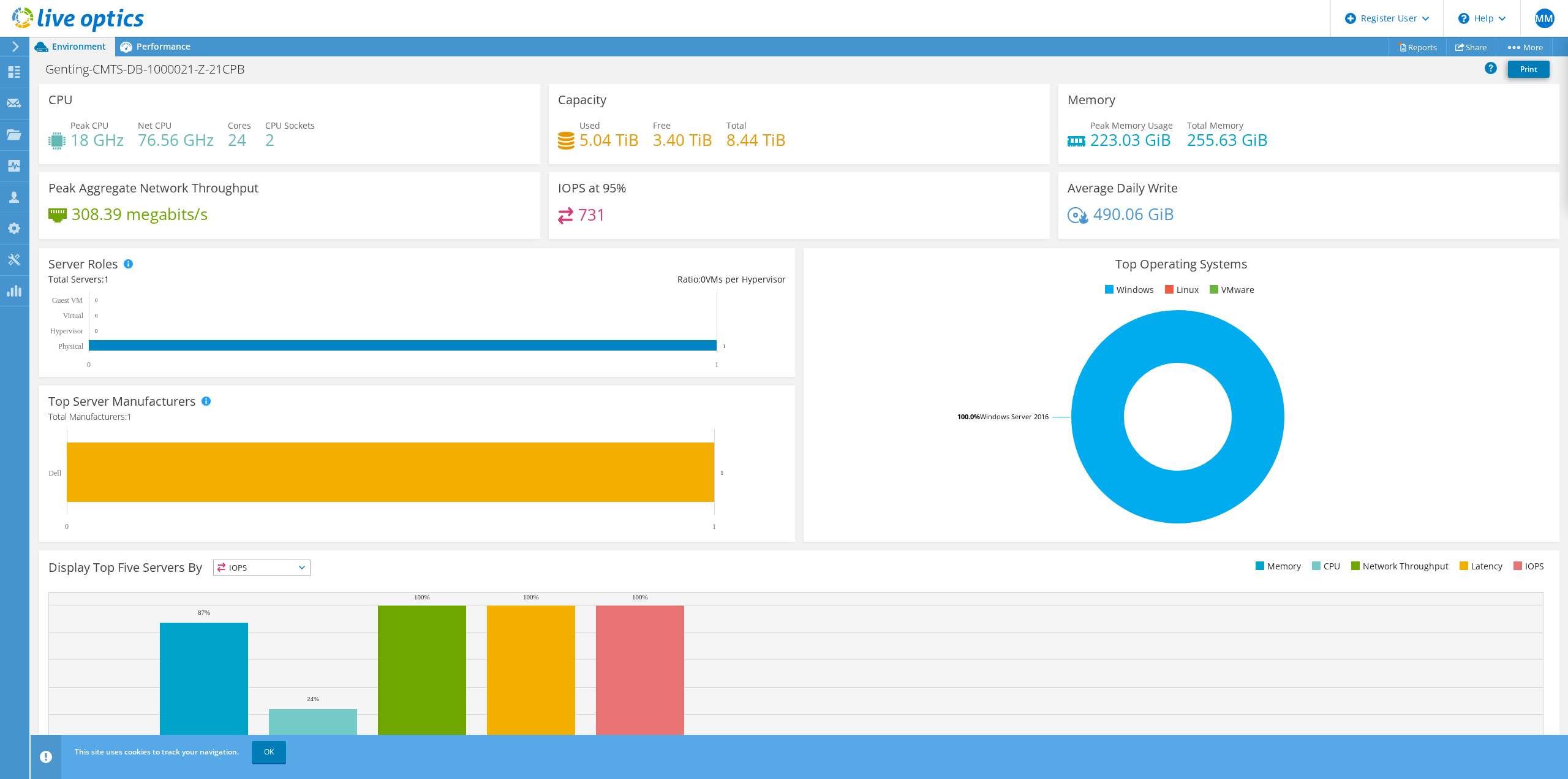
click at [386, 75] on div "Genting-CMTS-DB-1000021-Z-21CPB Print" at bounding box center [800, 68] width 1538 height 23
click at [176, 32] on header "MM Dell User Moira Mohan Moira.Mohanraj@dell.com Dell My Profile Log Out \n Hel…" at bounding box center [784, 18] width 1568 height 37
click at [180, 45] on span "Performance" at bounding box center [163, 46] width 54 height 12
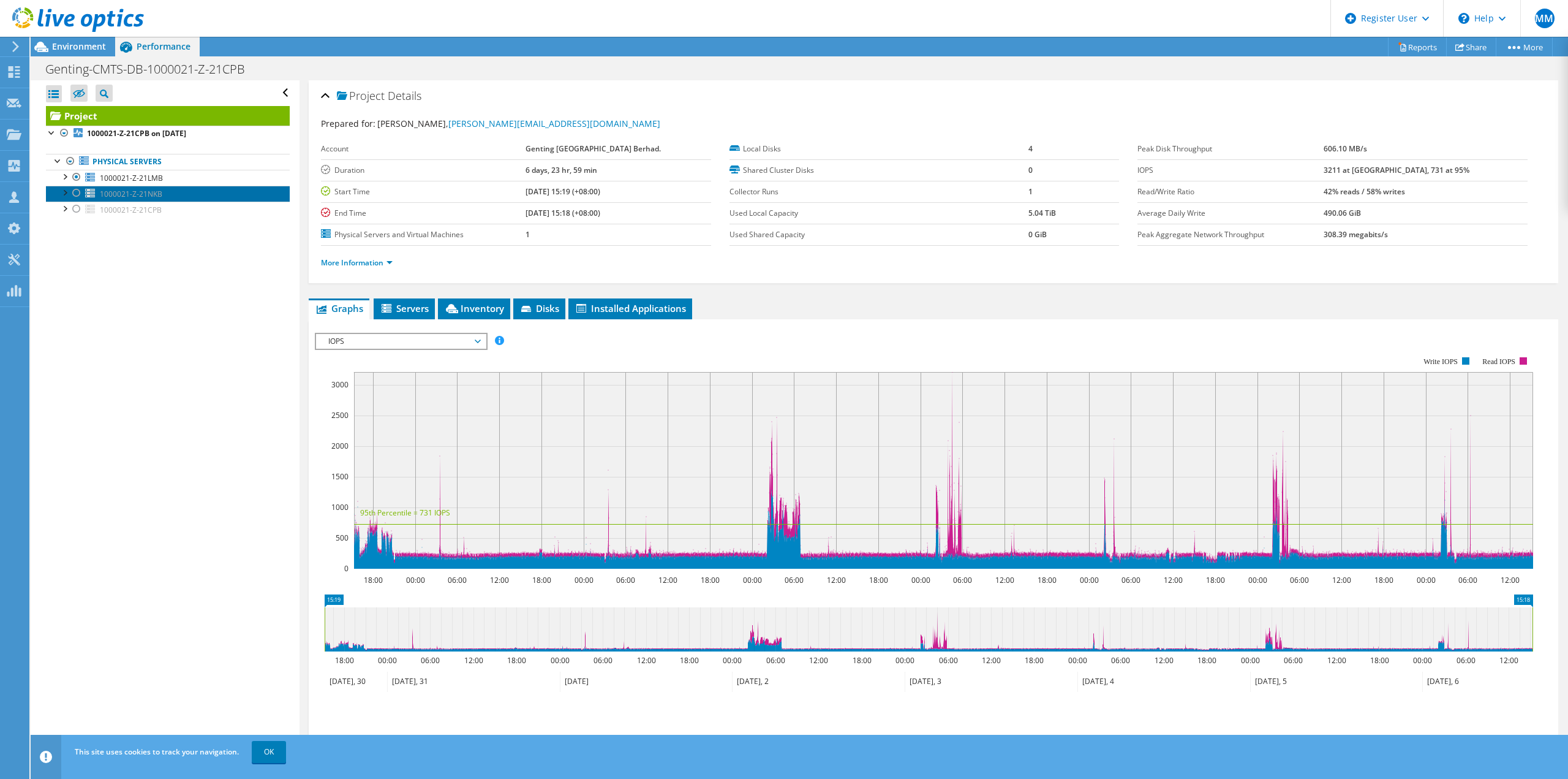
click at [122, 192] on span "1000021-Z-21NKB" at bounding box center [131, 194] width 62 height 10
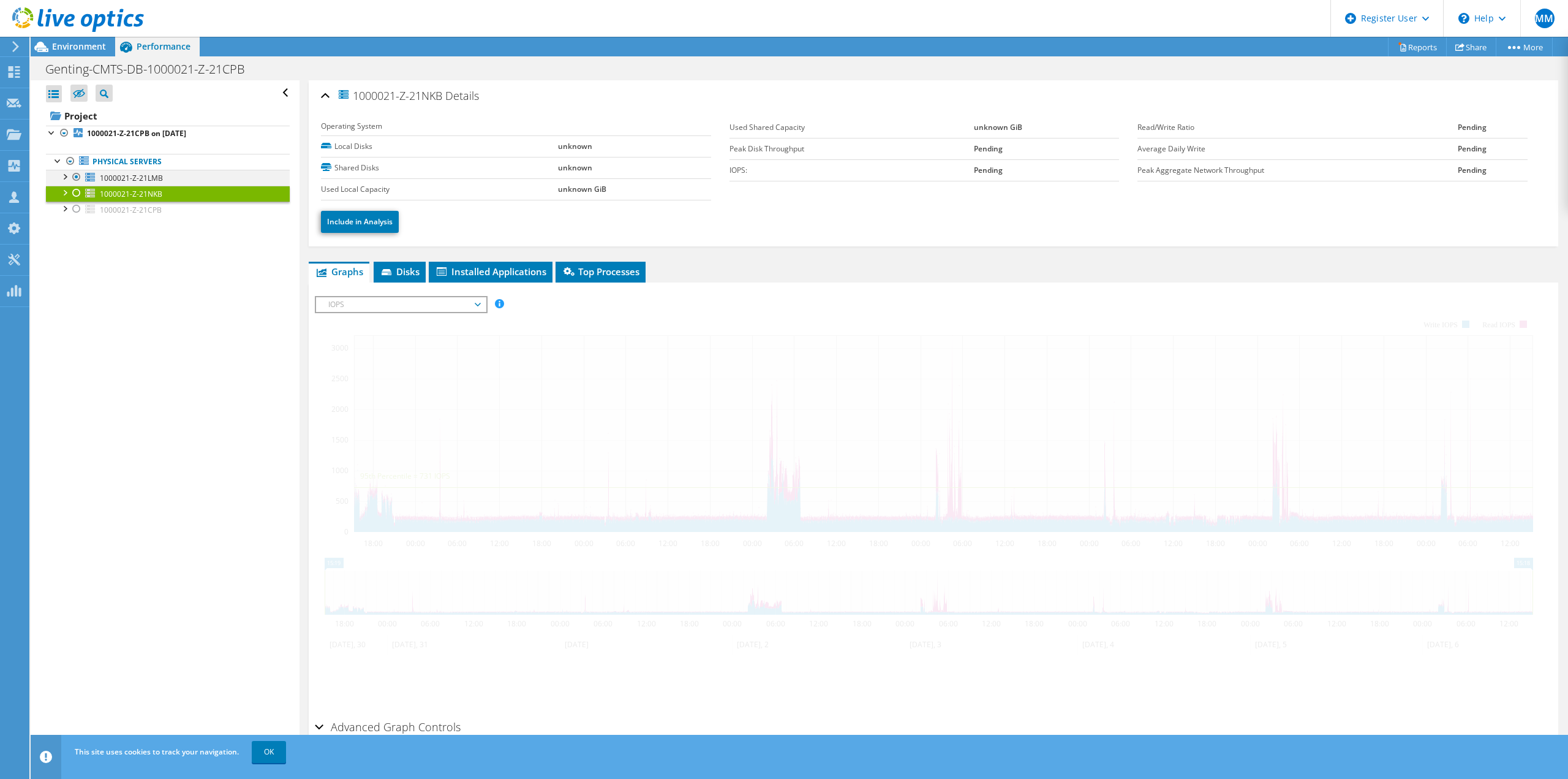
click at [78, 176] on div at bounding box center [76, 177] width 12 height 15
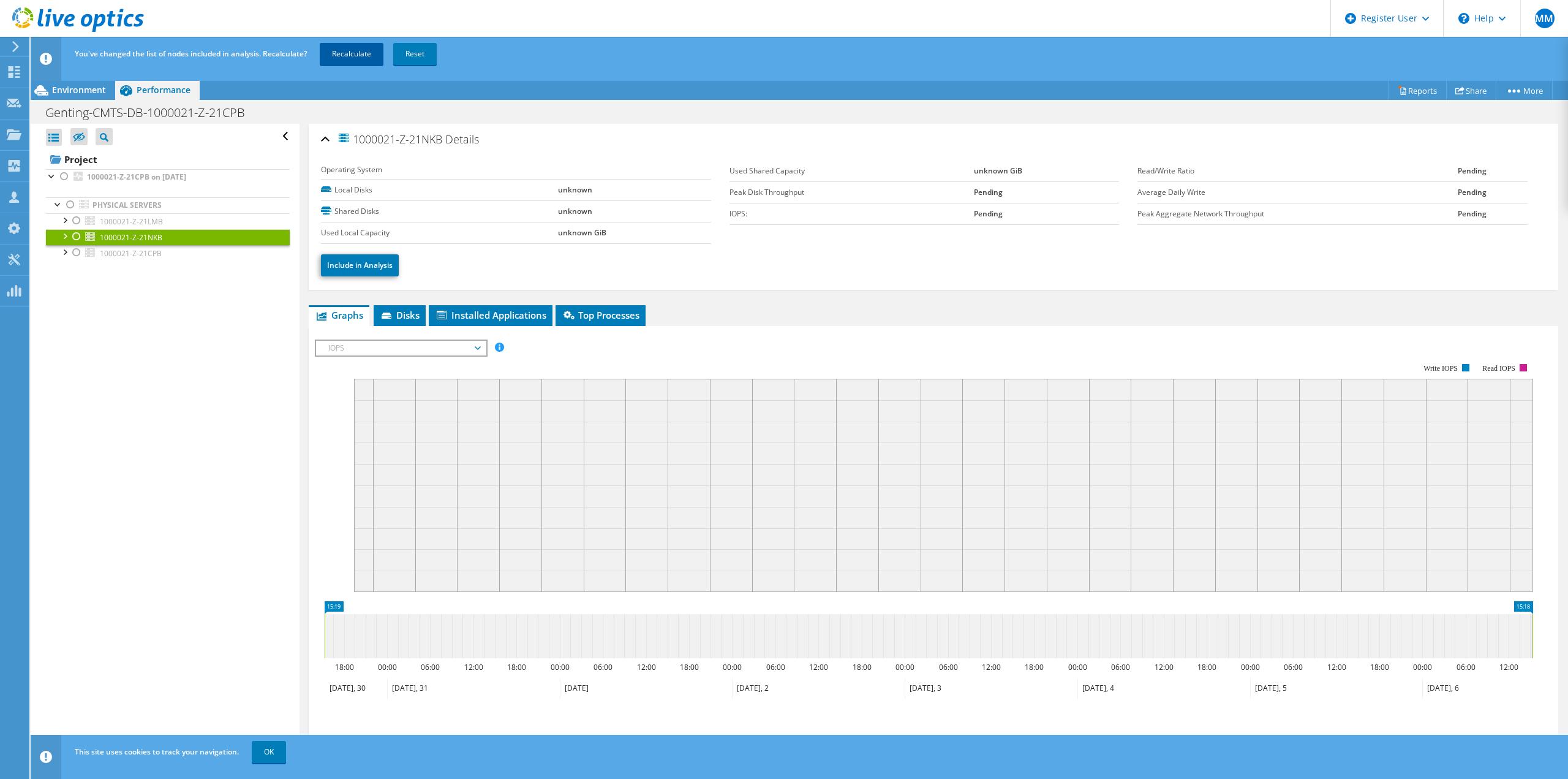
click at [370, 50] on link "Recalculate" at bounding box center [352, 54] width 64 height 22
click at [77, 236] on div at bounding box center [76, 237] width 12 height 15
click at [257, 430] on div "Open All Close All Hide Excluded Nodes Project Tree Filter" at bounding box center [165, 461] width 268 height 675
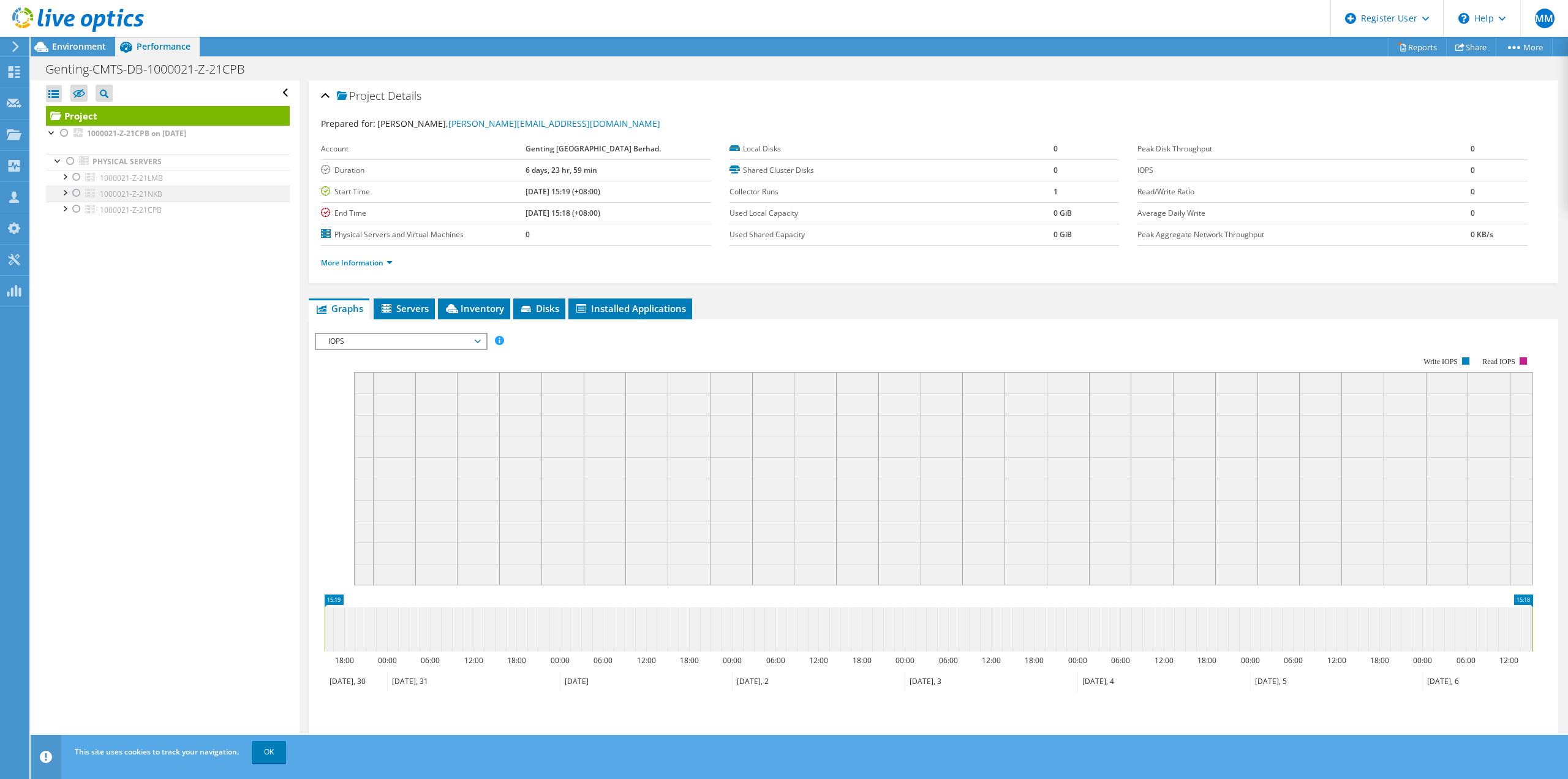
click at [76, 192] on div at bounding box center [76, 193] width 12 height 15
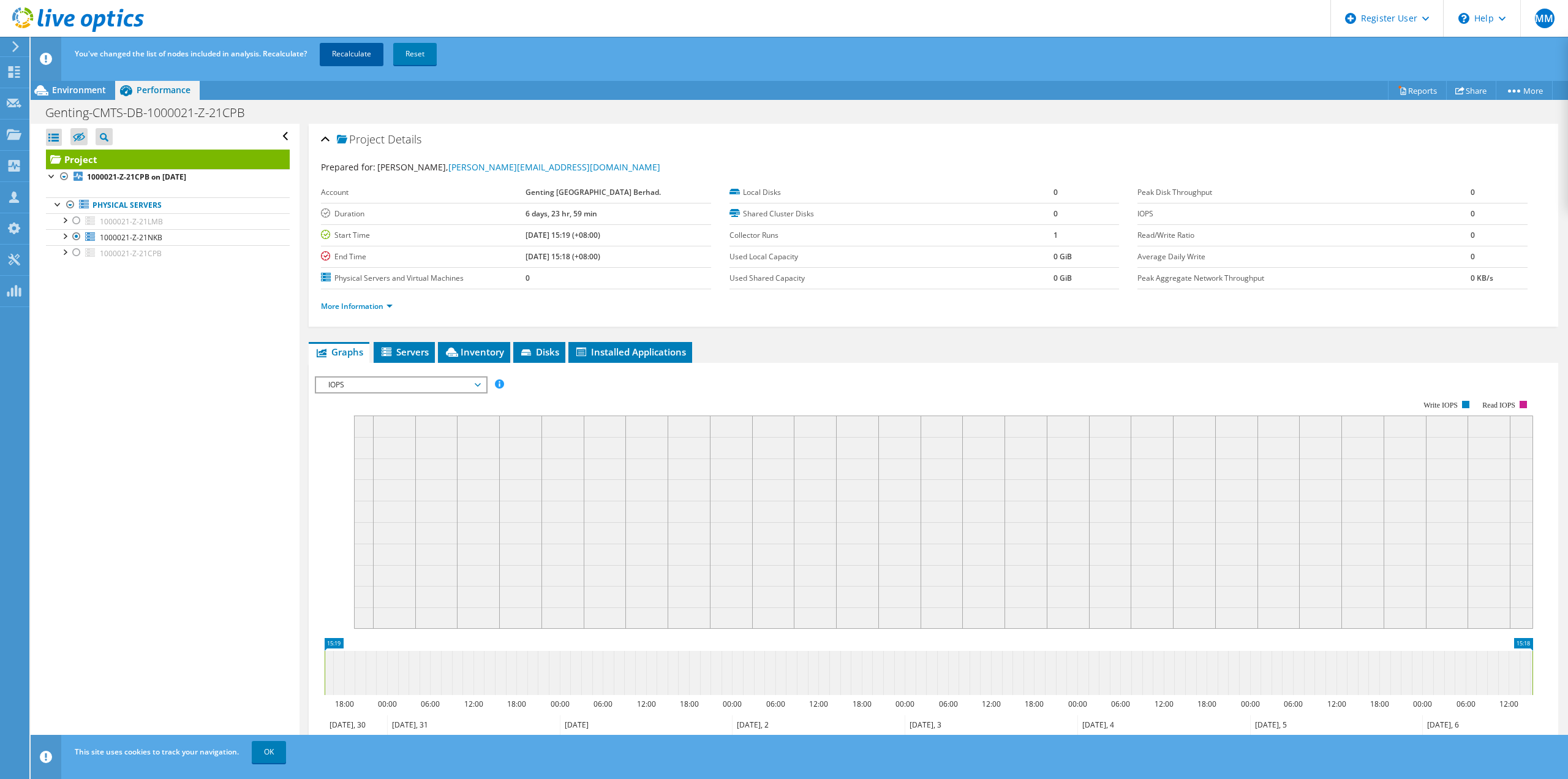
click at [345, 57] on link "Recalculate" at bounding box center [352, 54] width 64 height 22
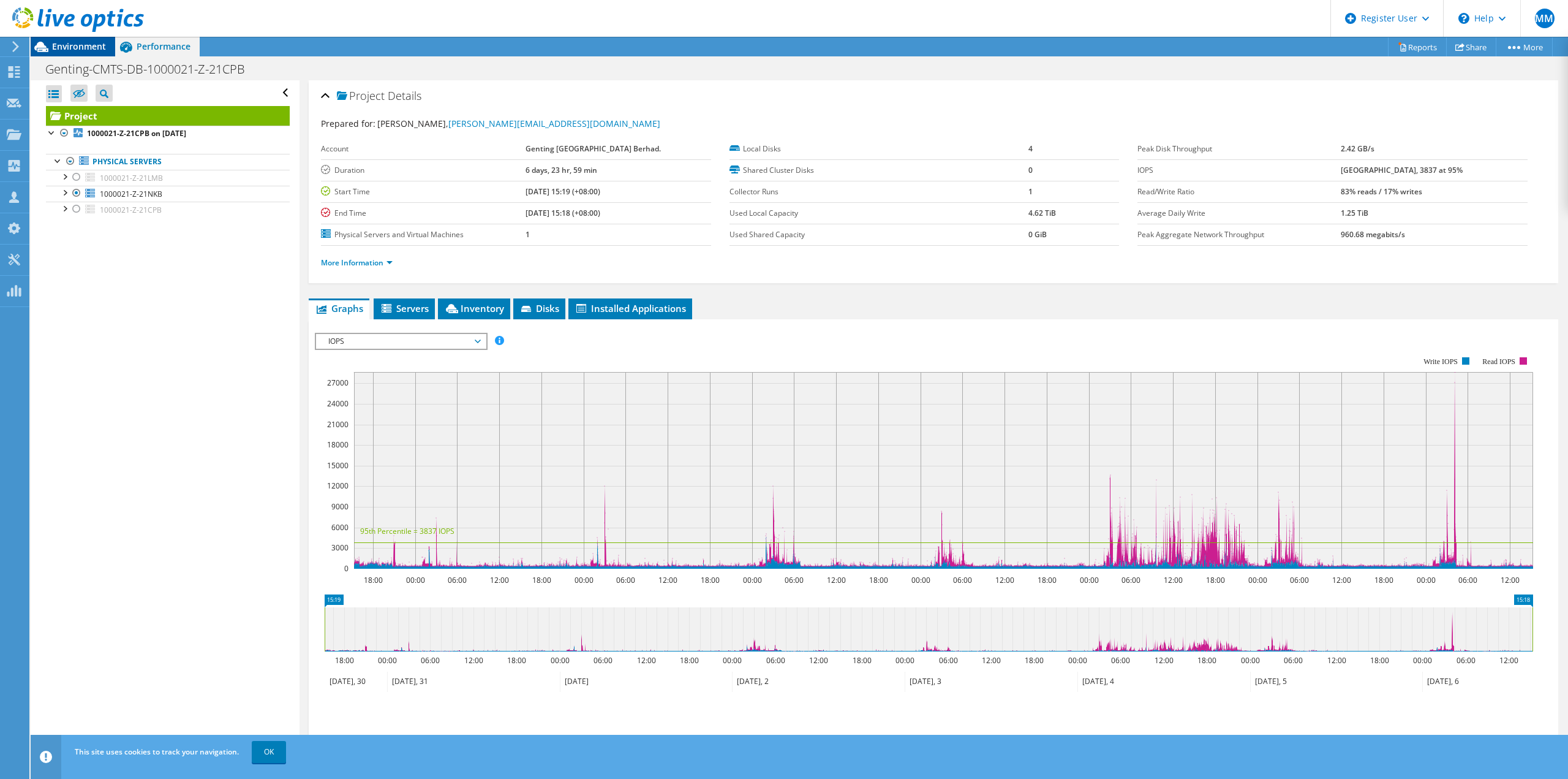
click at [73, 49] on span "Environment" at bounding box center [79, 46] width 54 height 12
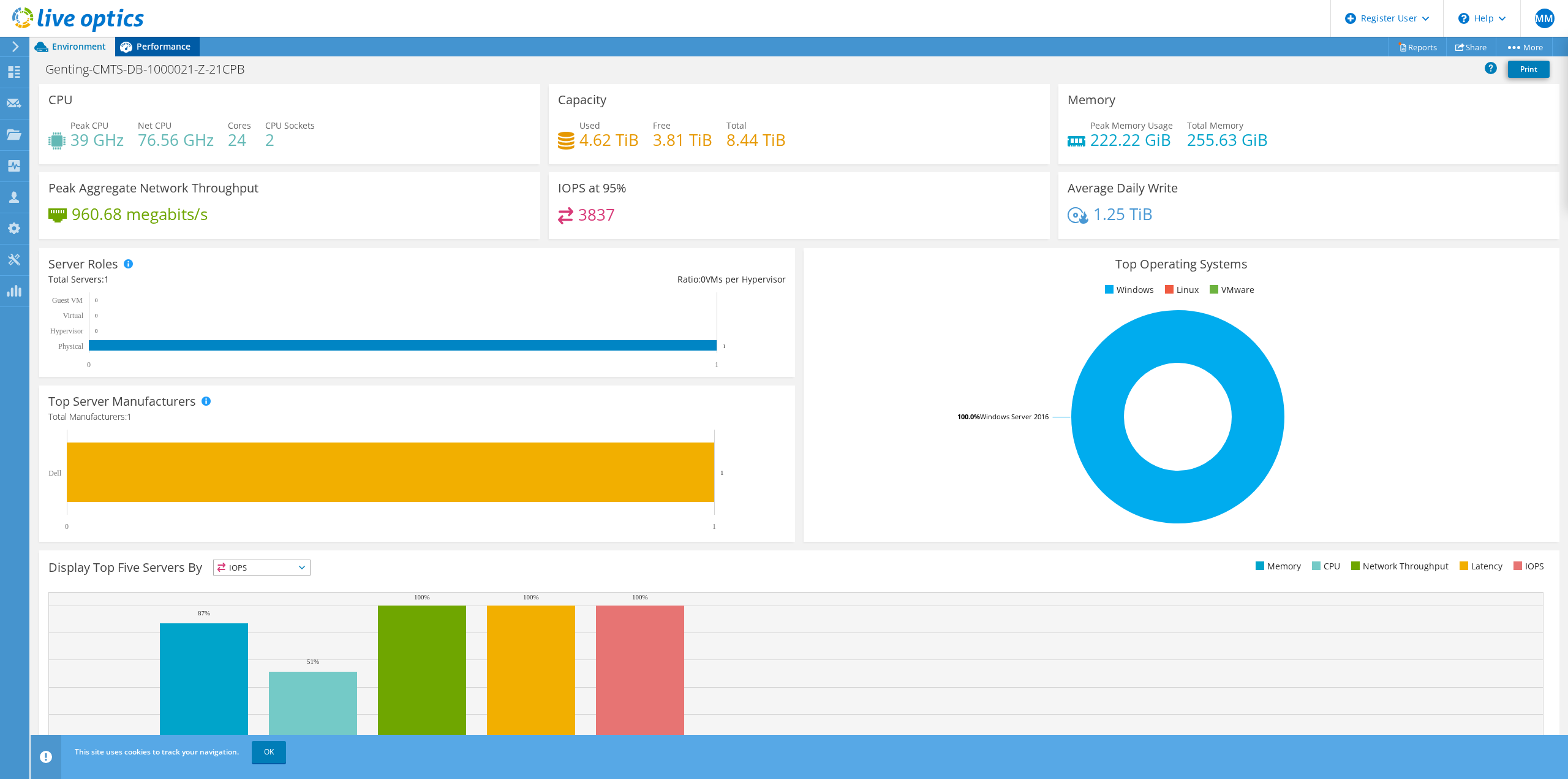
click at [159, 45] on span "Performance" at bounding box center [163, 46] width 54 height 12
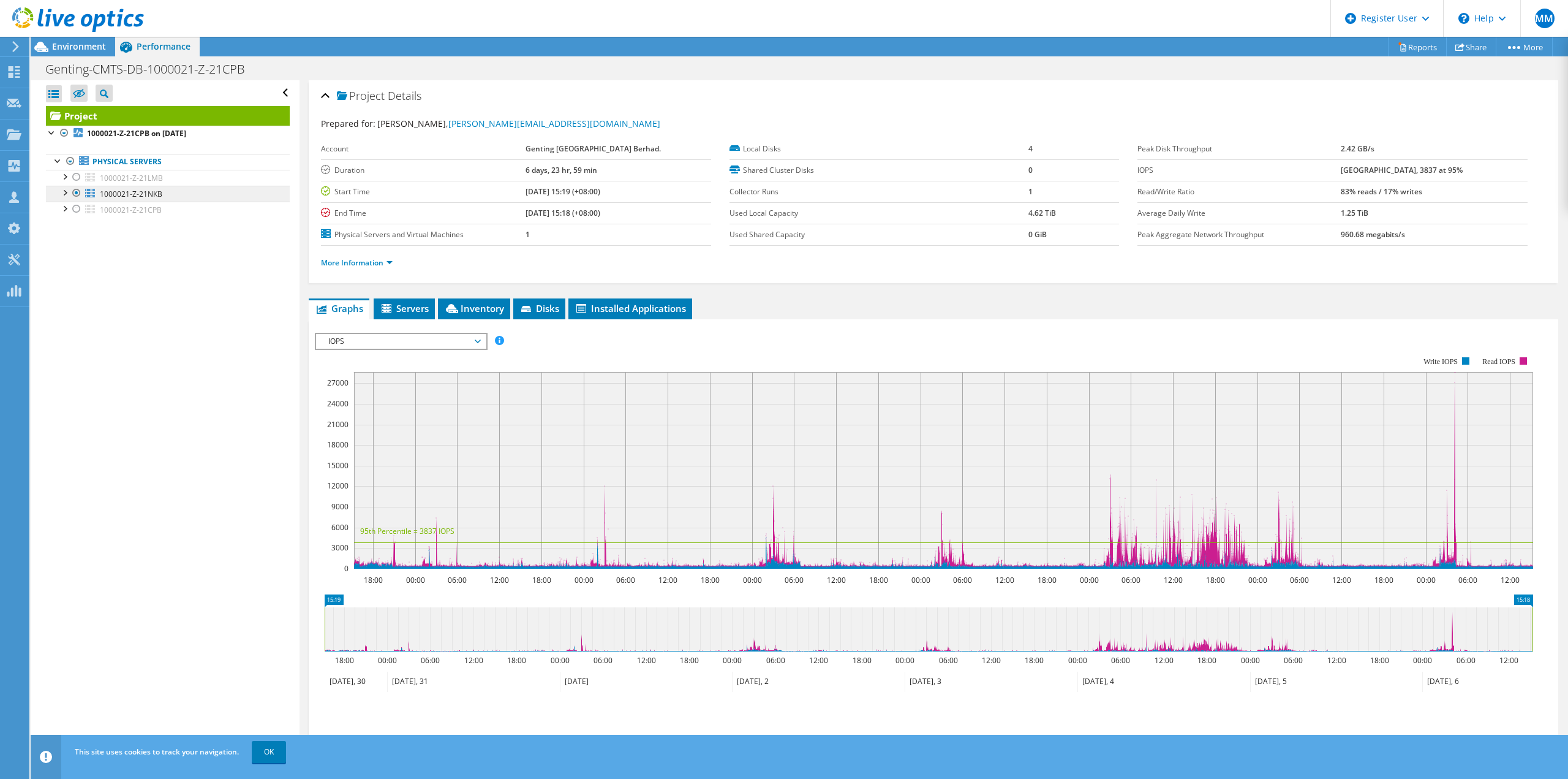
drag, startPoint x: 79, startPoint y: 195, endPoint x: 78, endPoint y: 200, distance: 5.1
click at [79, 195] on div at bounding box center [76, 193] width 12 height 15
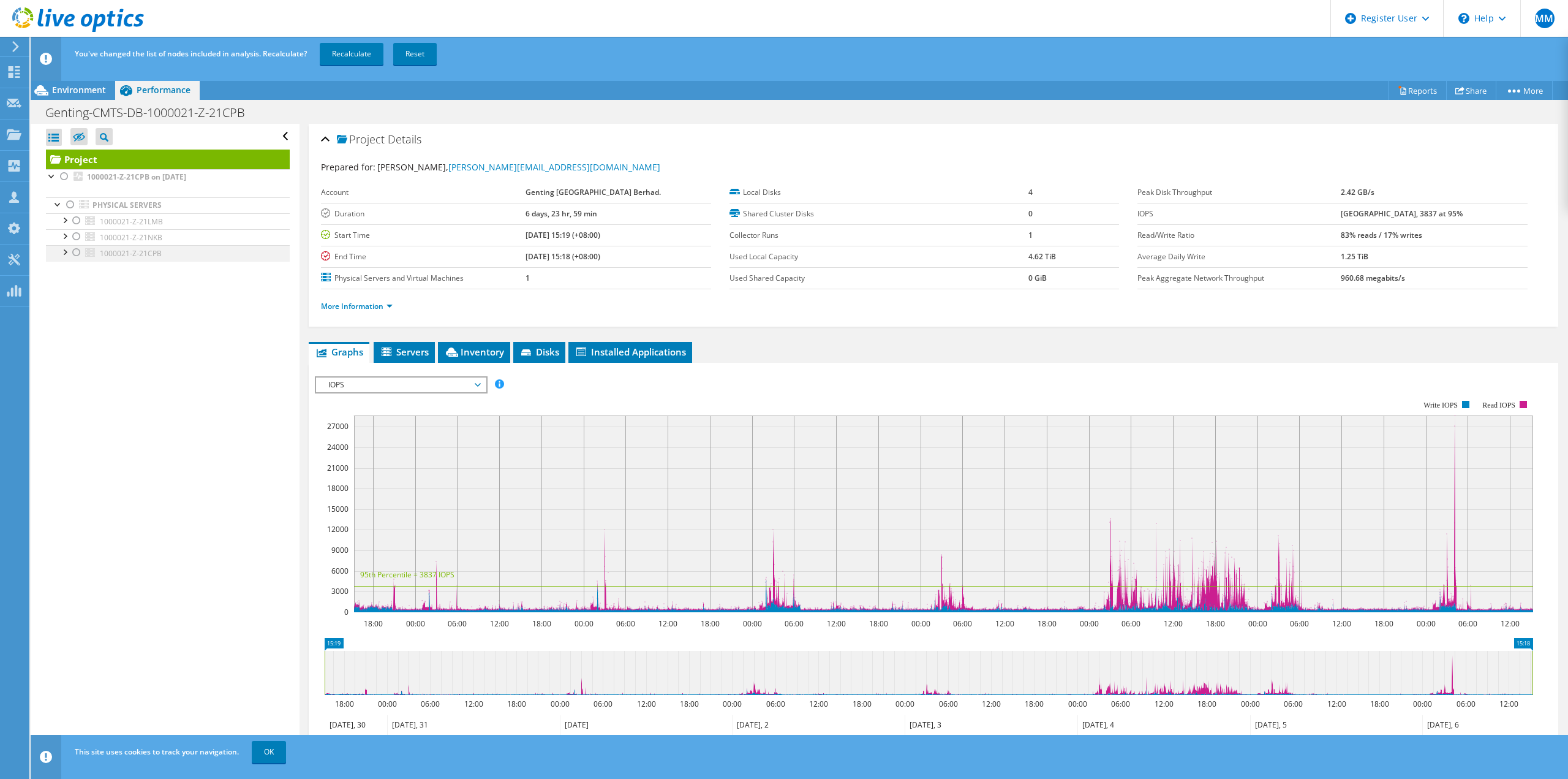
click at [77, 207] on li "Physical Servers 1000021-Z-21LMB 0 C: 1 F:" at bounding box center [167, 229] width 244 height 64
click at [79, 247] on div at bounding box center [76, 252] width 12 height 15
click at [367, 55] on link "Recalculate" at bounding box center [352, 54] width 64 height 22
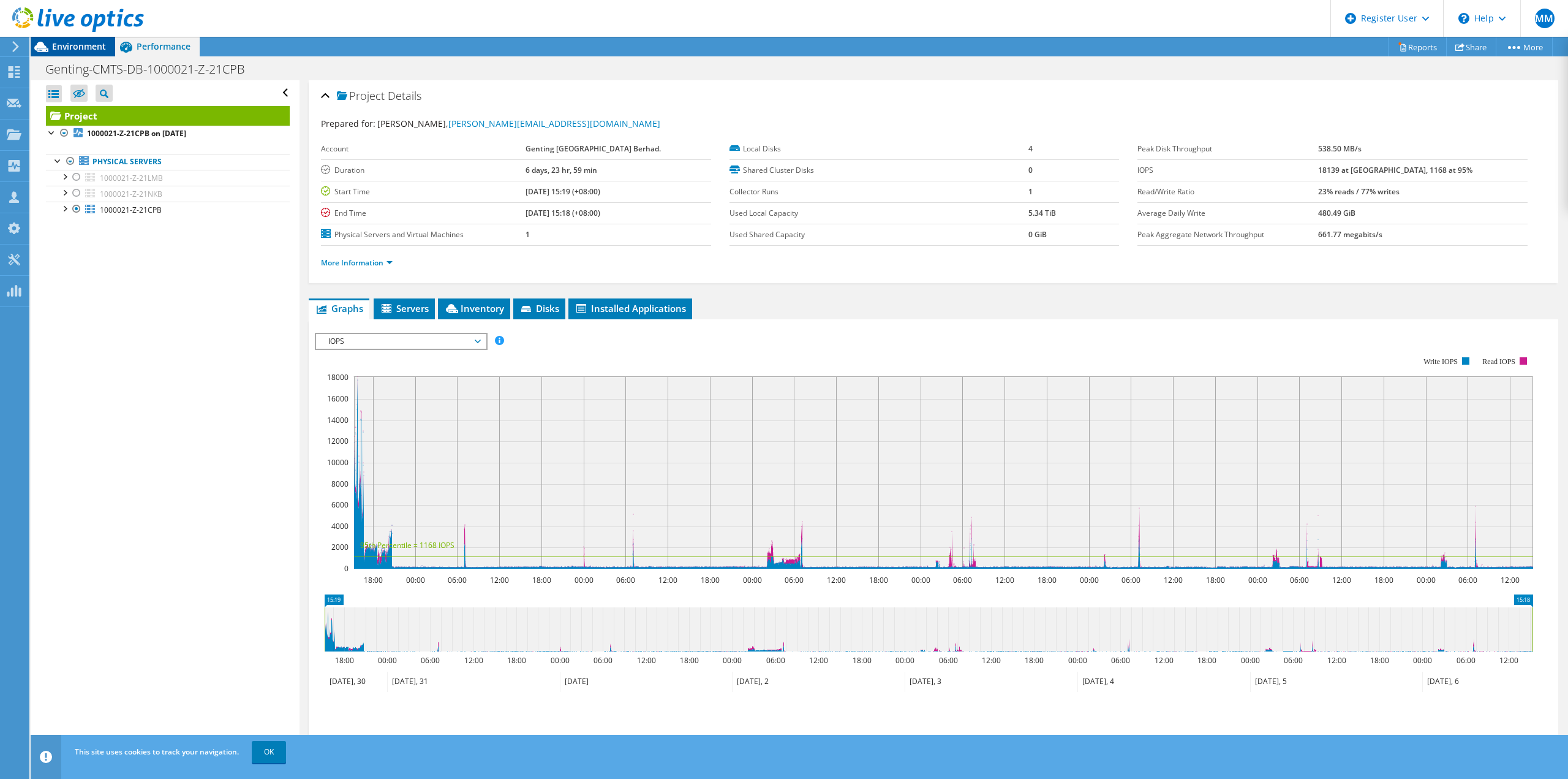
click at [76, 42] on span "Environment" at bounding box center [79, 46] width 54 height 12
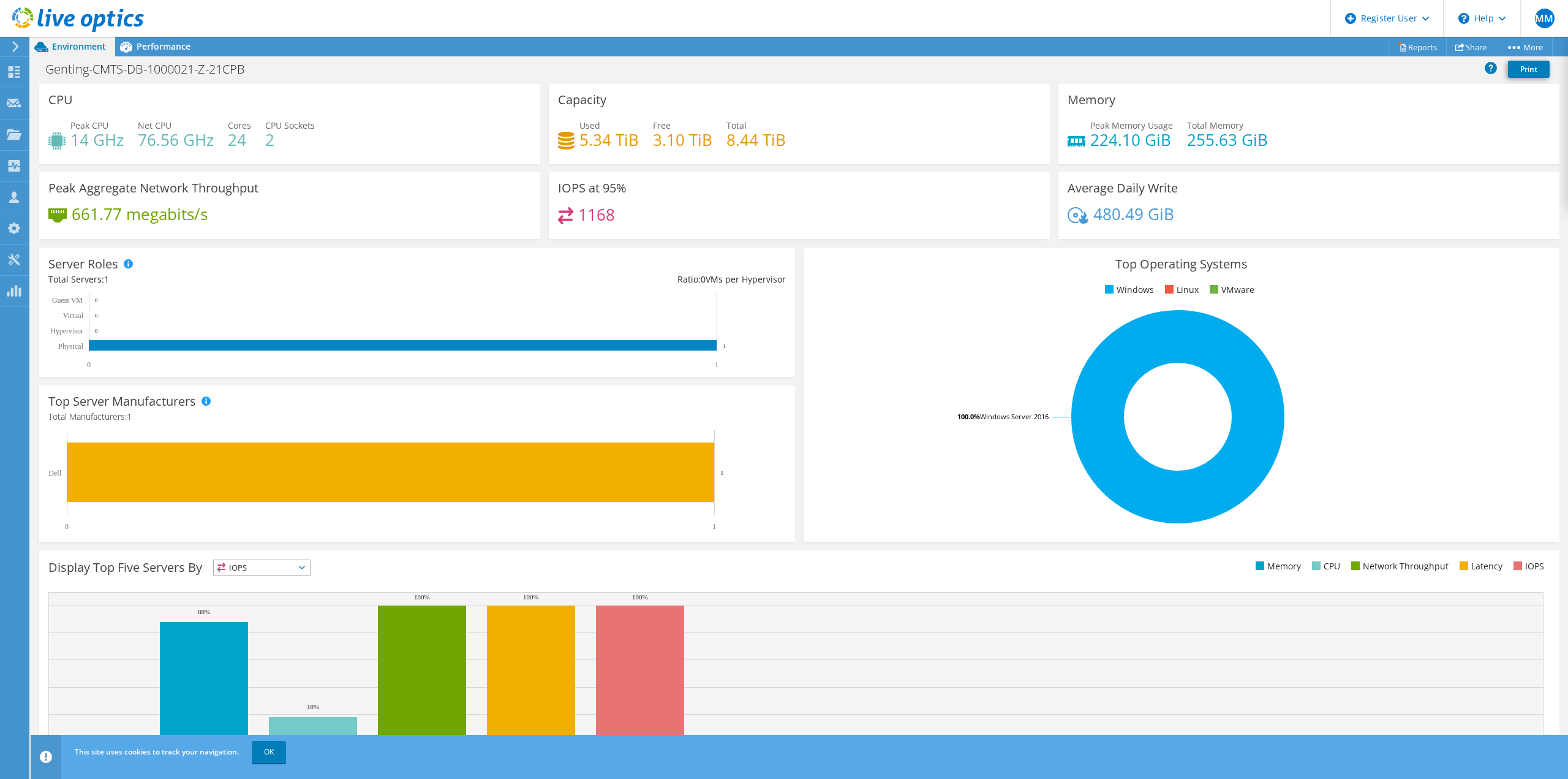
click at [76, 8] on icon at bounding box center [78, 20] width 132 height 26
click at [80, 14] on icon at bounding box center [78, 20] width 132 height 26
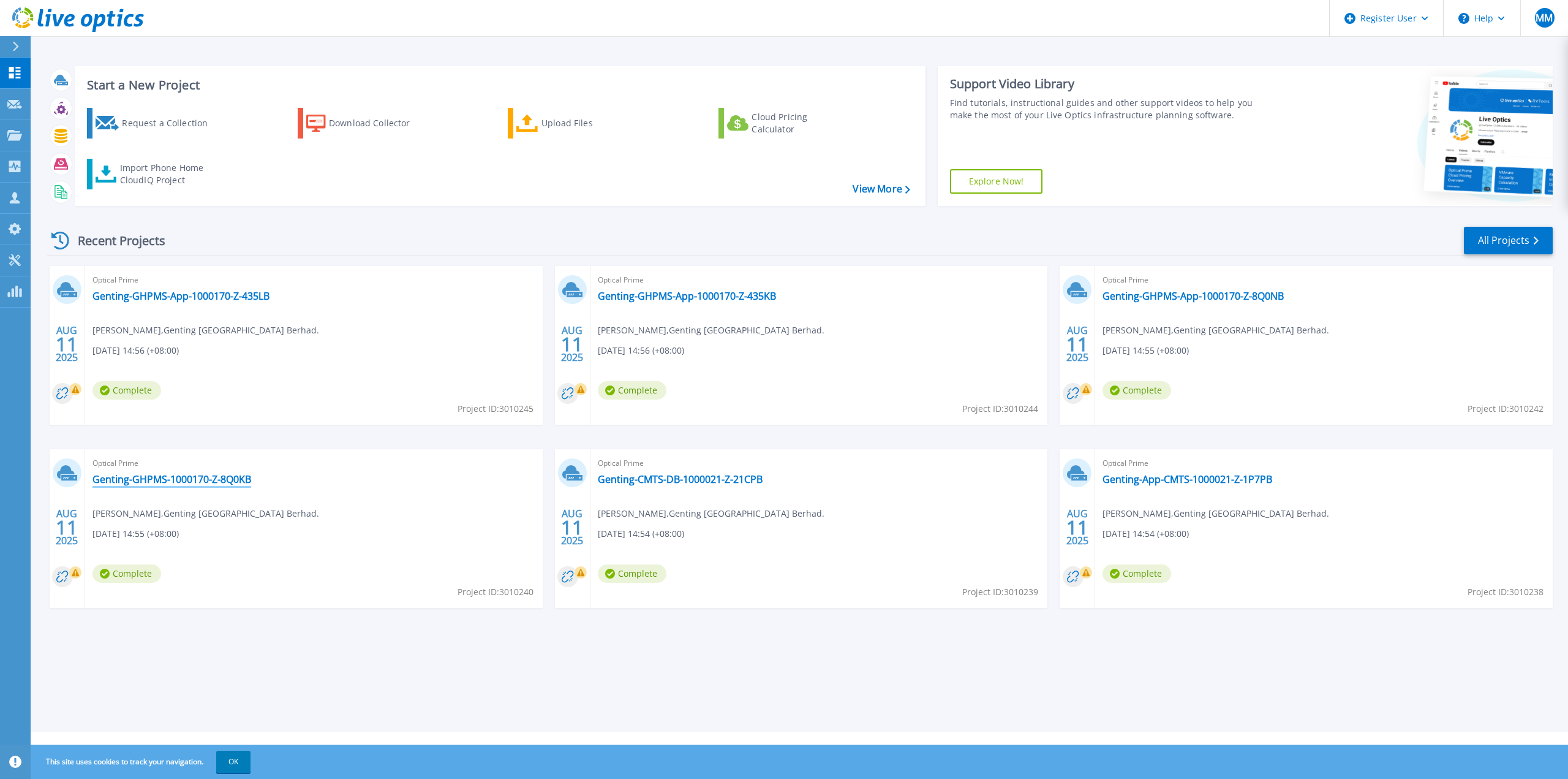
click at [195, 473] on link "Genting-GHPMS-1000170-Z-8Q0KB" at bounding box center [172, 479] width 159 height 12
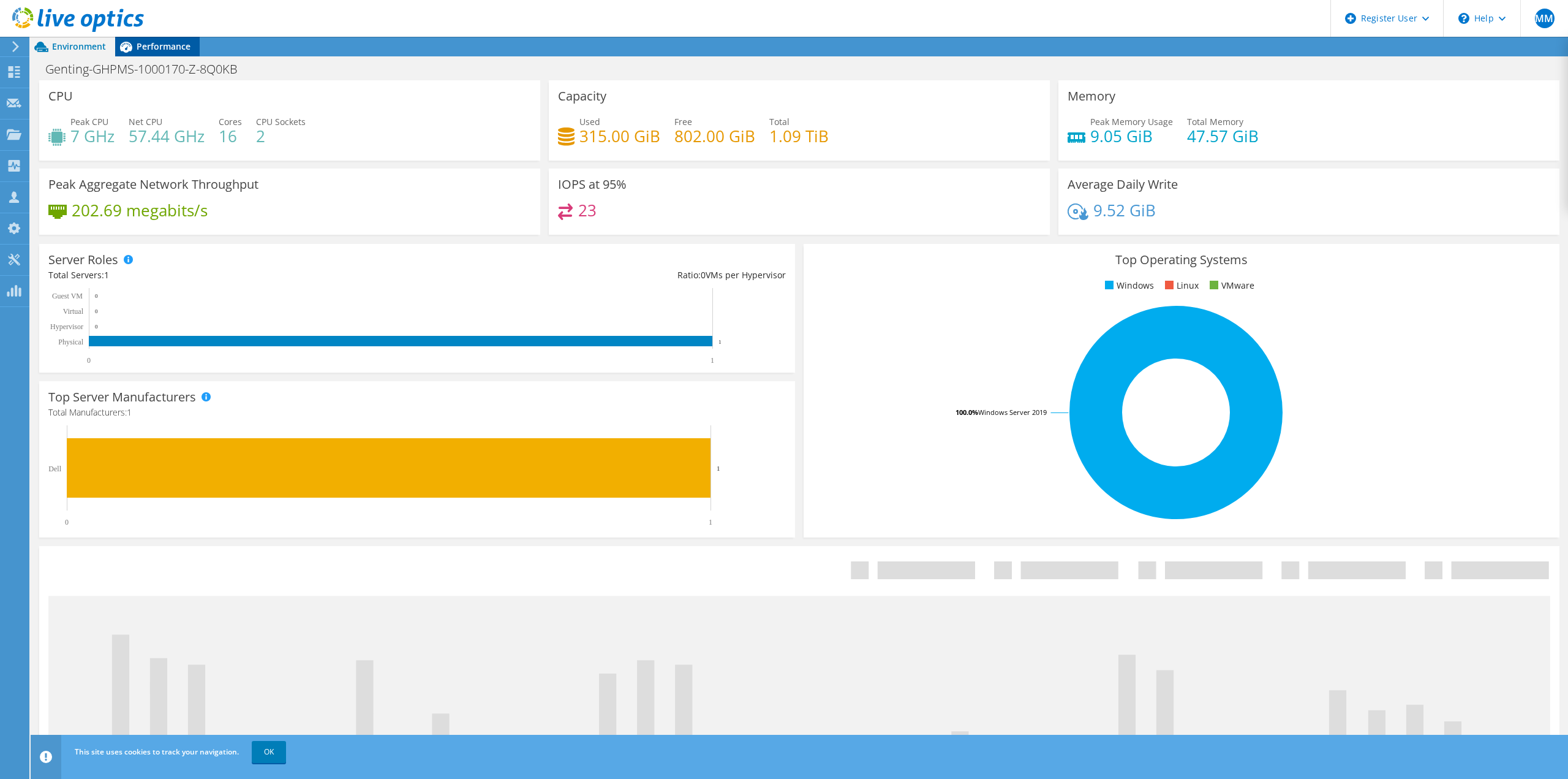
click at [168, 53] on div "Performance" at bounding box center [157, 46] width 85 height 19
click at [166, 45] on span "Performance" at bounding box center [163, 46] width 54 height 12
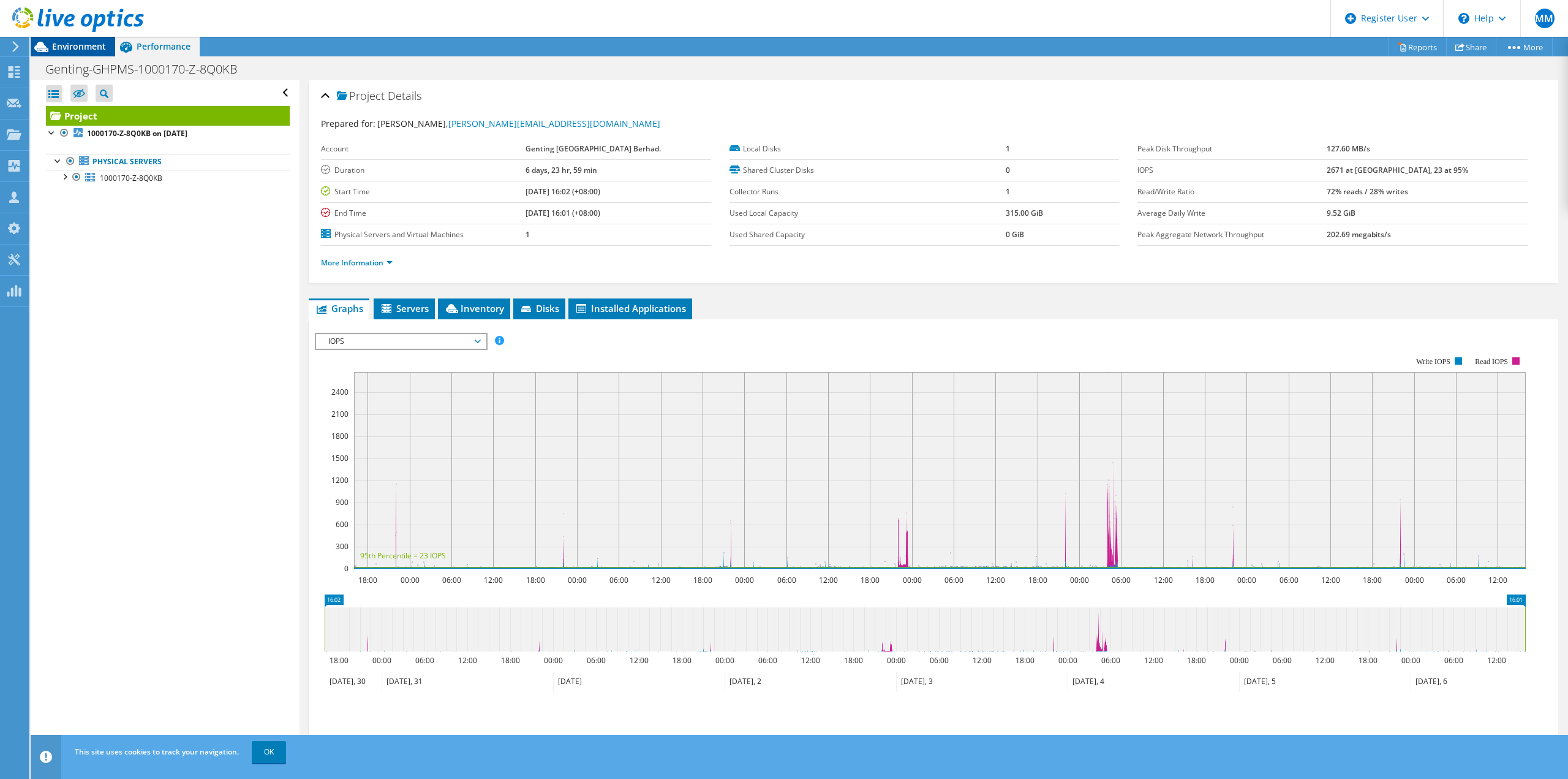
click at [72, 47] on span "Environment" at bounding box center [79, 46] width 54 height 12
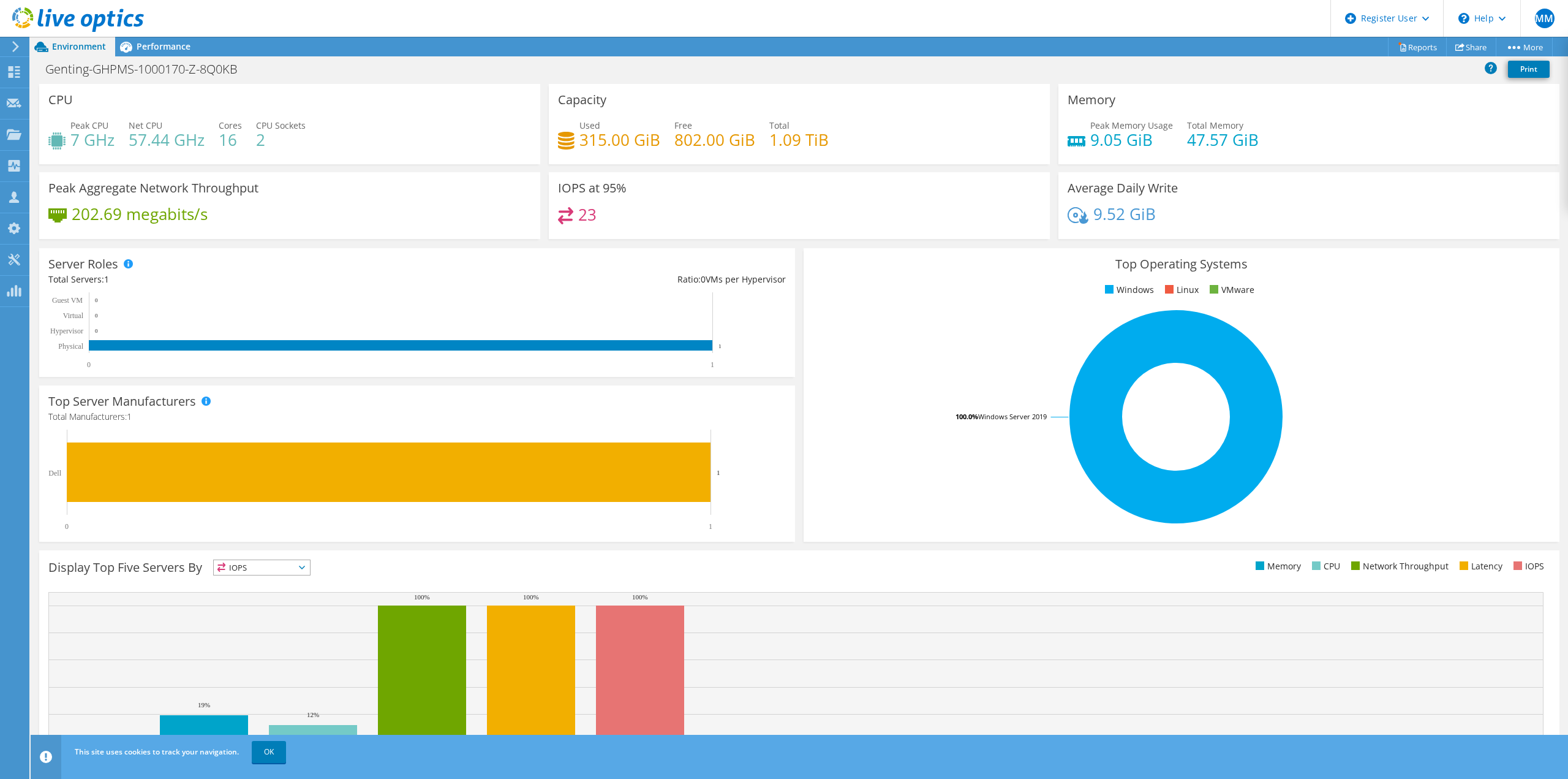
click at [763, 37] on header "MM Dell User [PERSON_NAME] [PERSON_NAME][EMAIL_ADDRESS][PERSON_NAME][DOMAIN_NAM…" at bounding box center [784, 18] width 1568 height 37
click at [72, 20] on use at bounding box center [78, 19] width 132 height 25
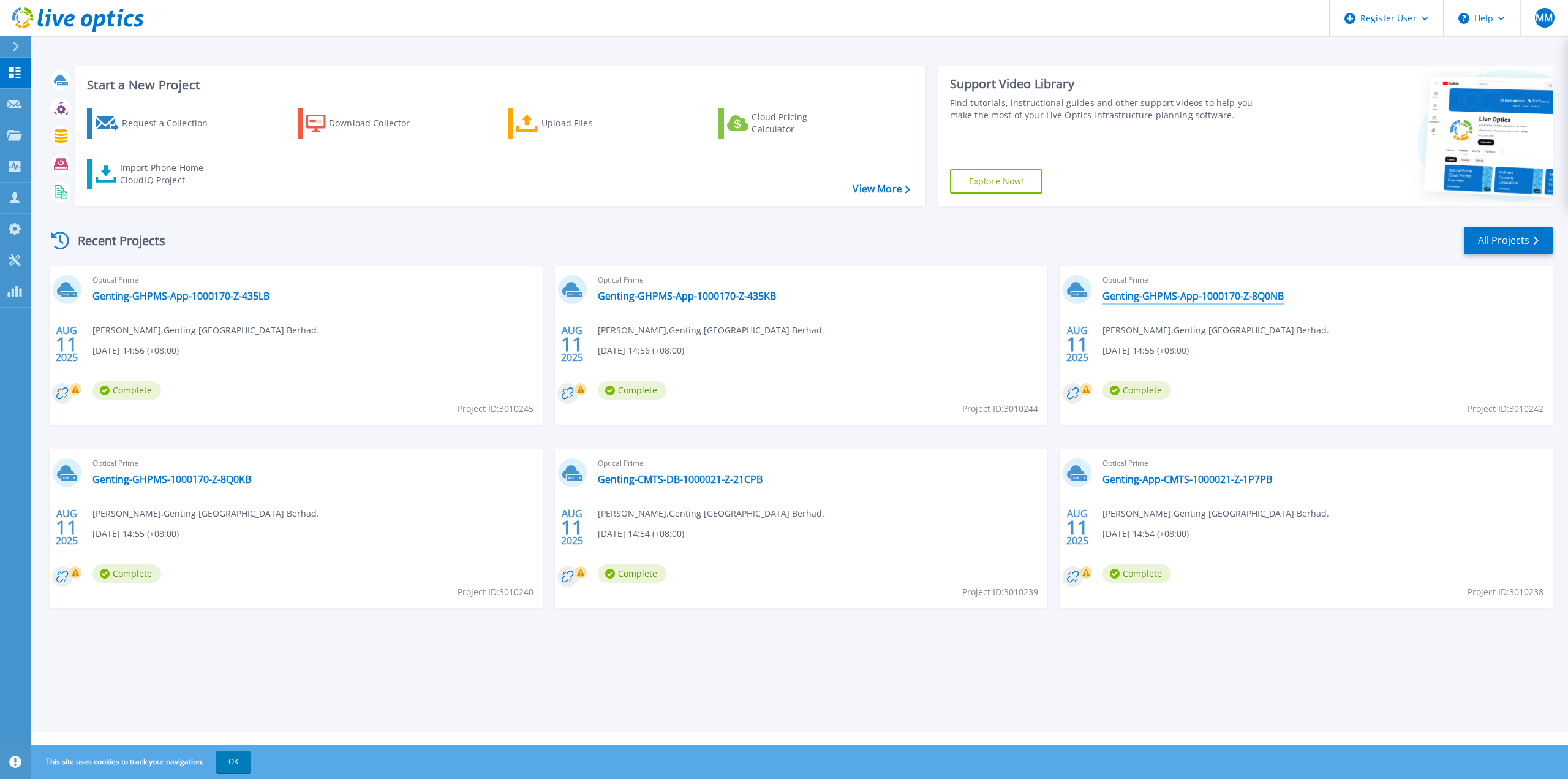
click at [1174, 300] on link "Genting-GHPMS-App-1000170-Z-8Q0NB" at bounding box center [1194, 295] width 182 height 12
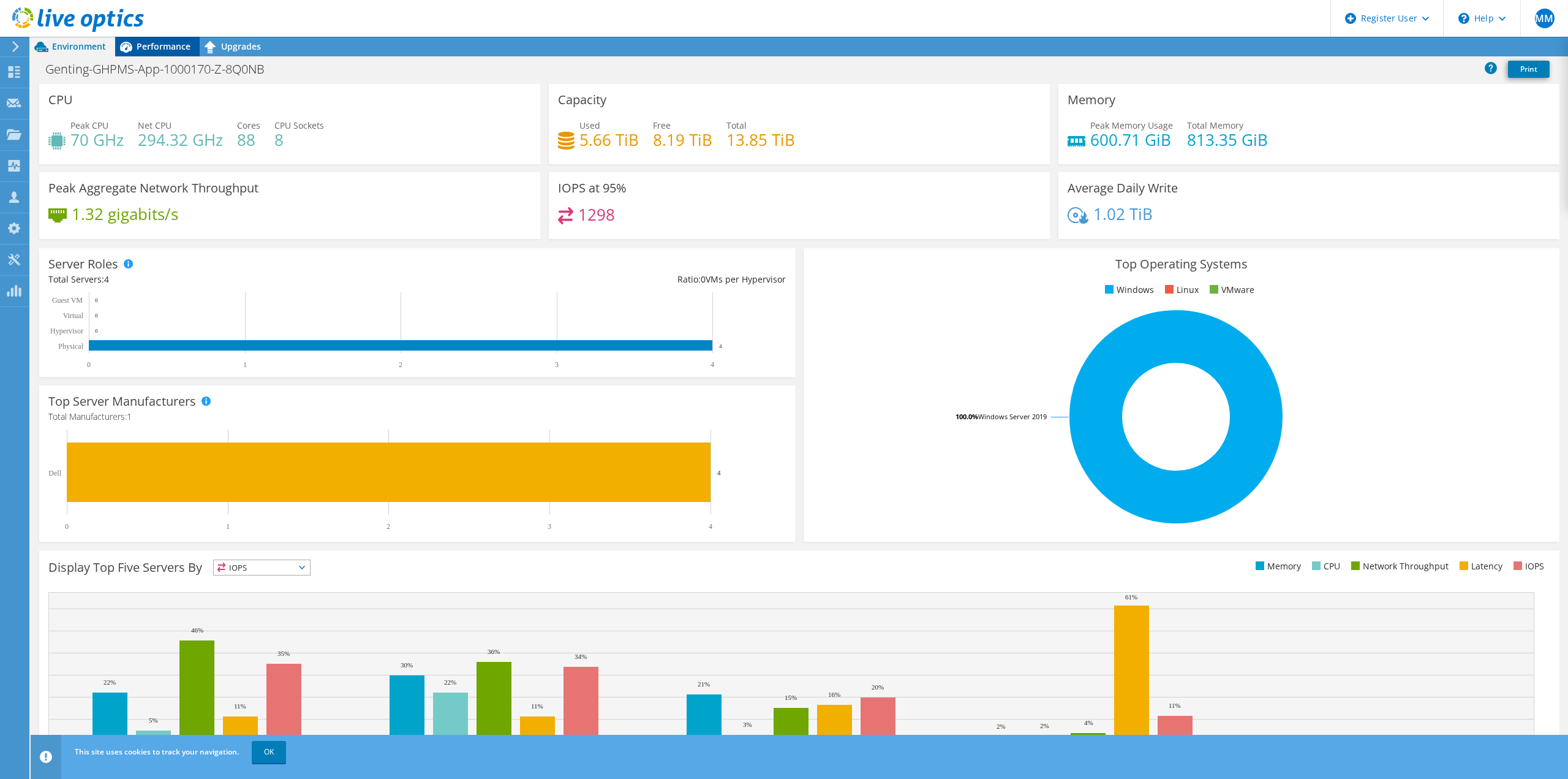
click at [161, 44] on span "Performance" at bounding box center [163, 46] width 54 height 12
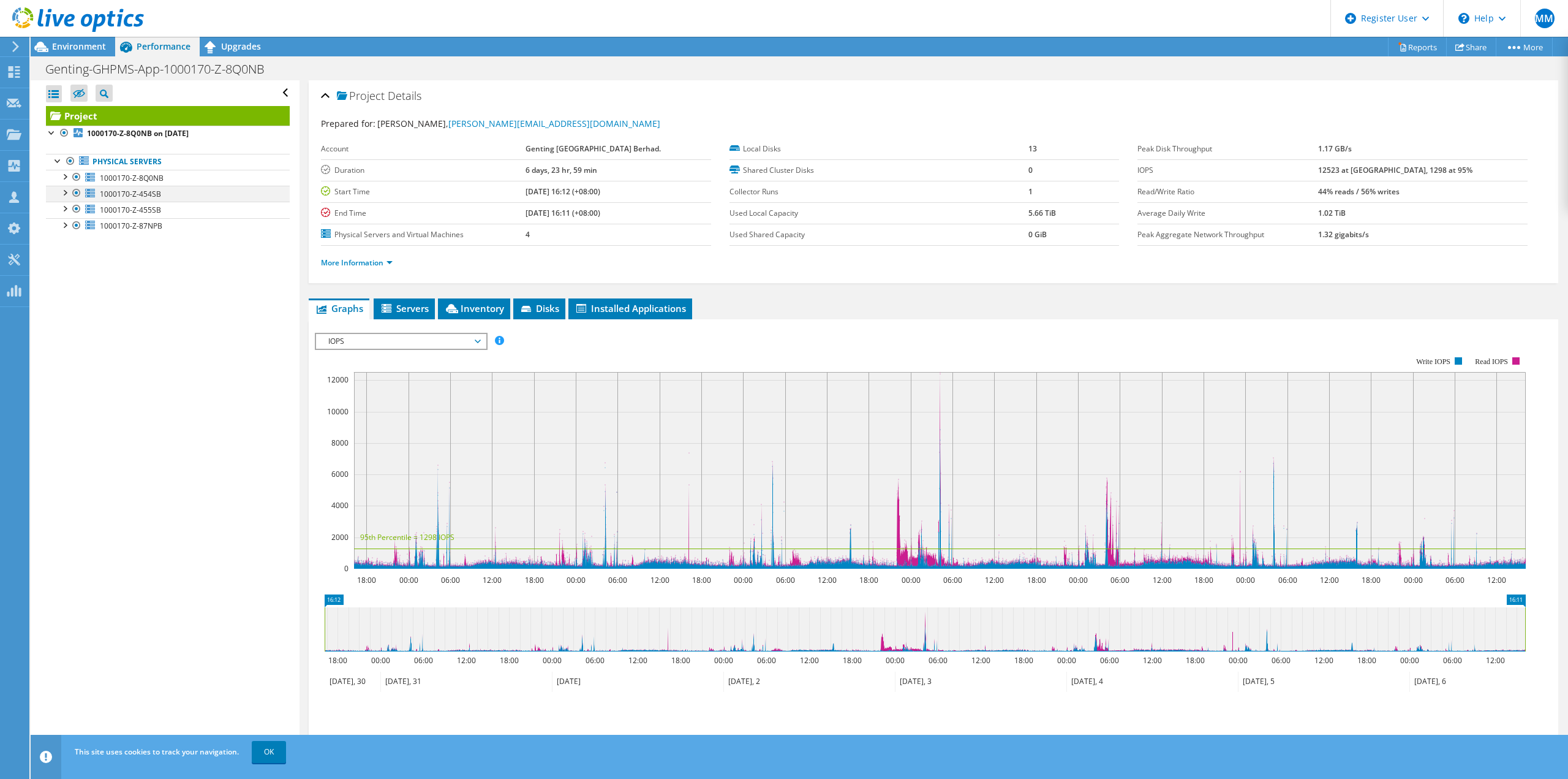
click at [79, 193] on div at bounding box center [76, 193] width 12 height 15
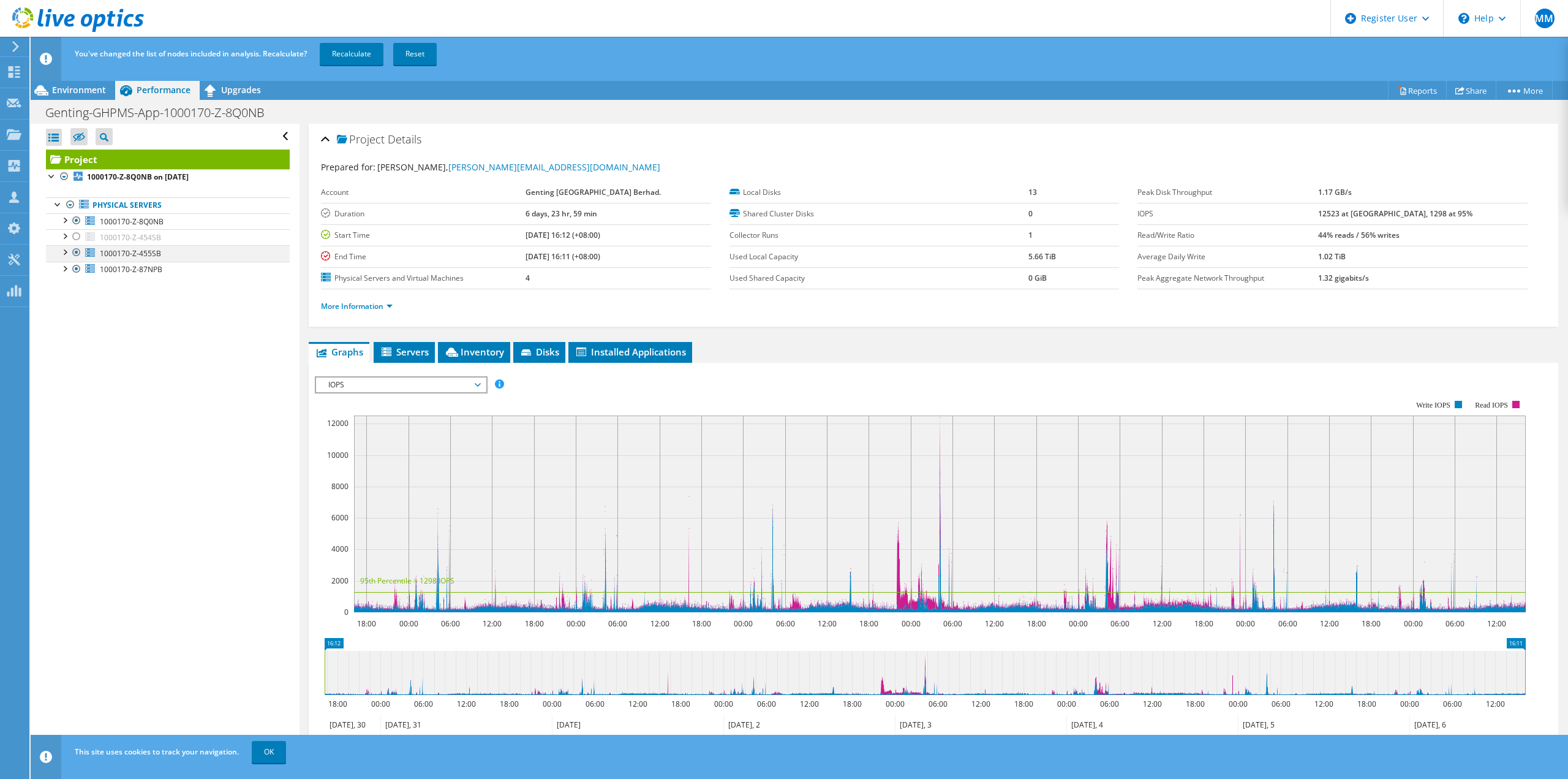
click at [74, 246] on div at bounding box center [76, 252] width 12 height 15
click at [78, 268] on div at bounding box center [76, 268] width 12 height 15
click at [335, 46] on link "Recalculate" at bounding box center [352, 54] width 64 height 22
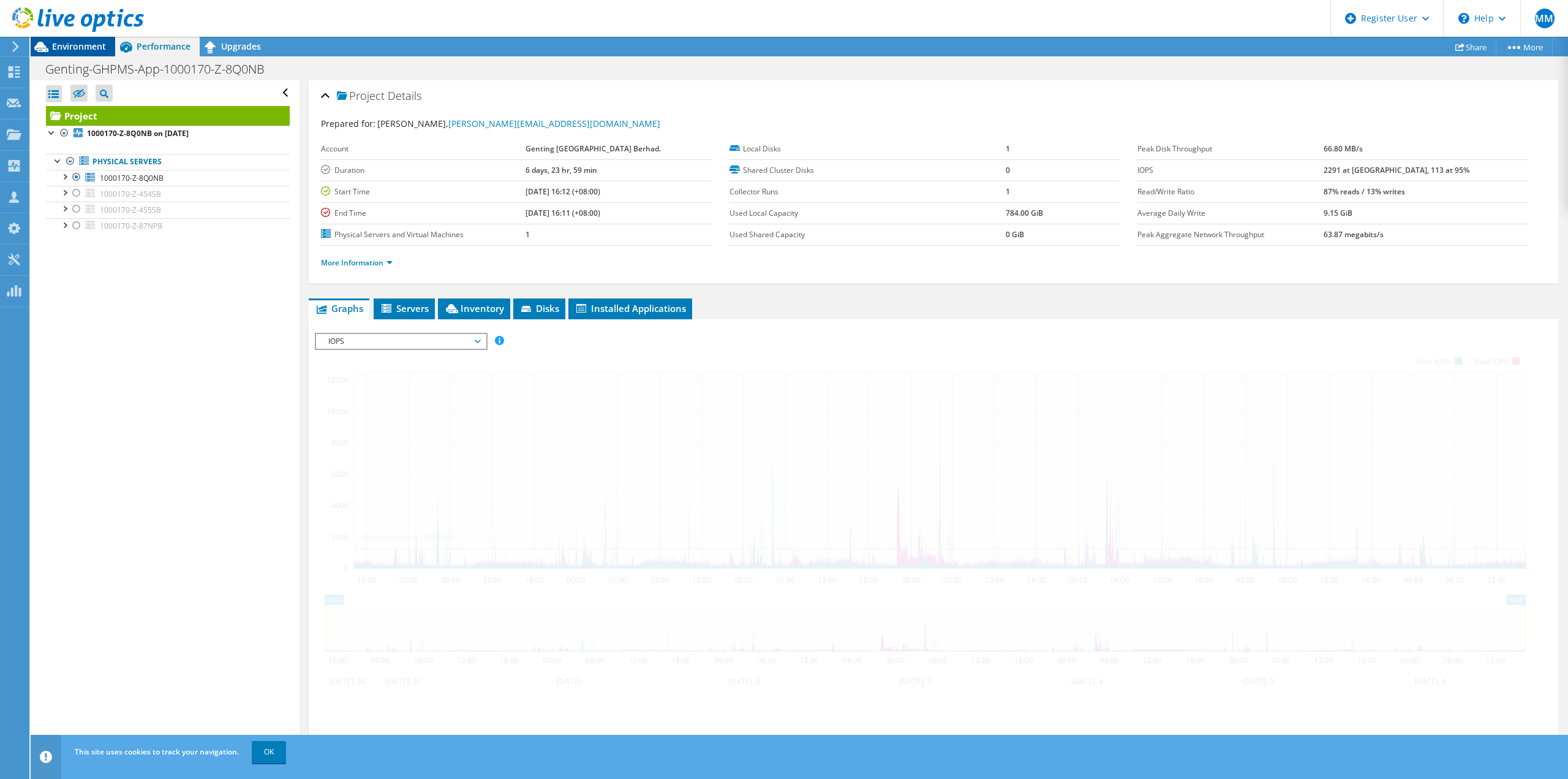
click at [70, 47] on span "Environment" at bounding box center [79, 46] width 54 height 12
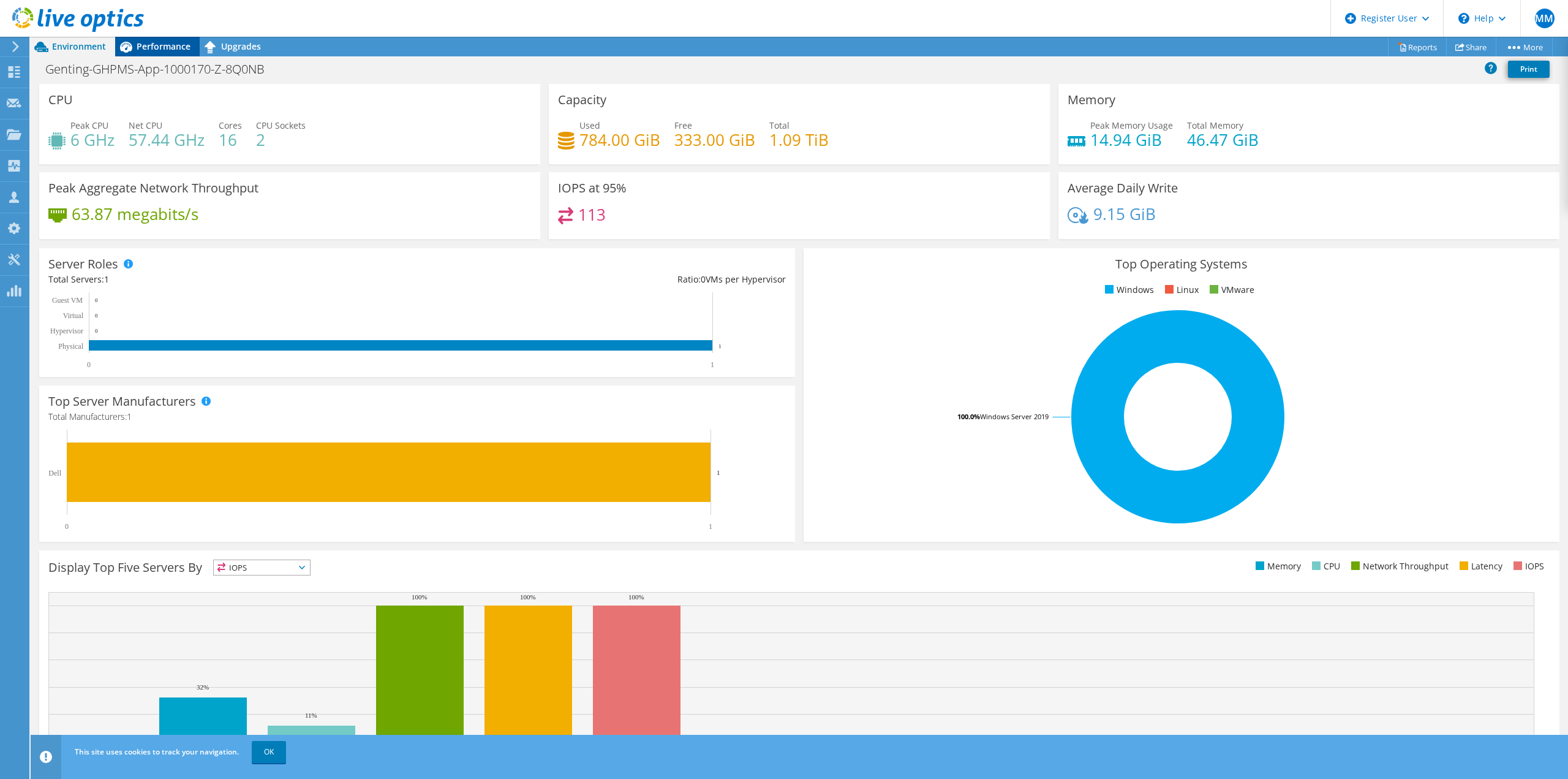
click at [171, 47] on span "Performance" at bounding box center [163, 46] width 54 height 12
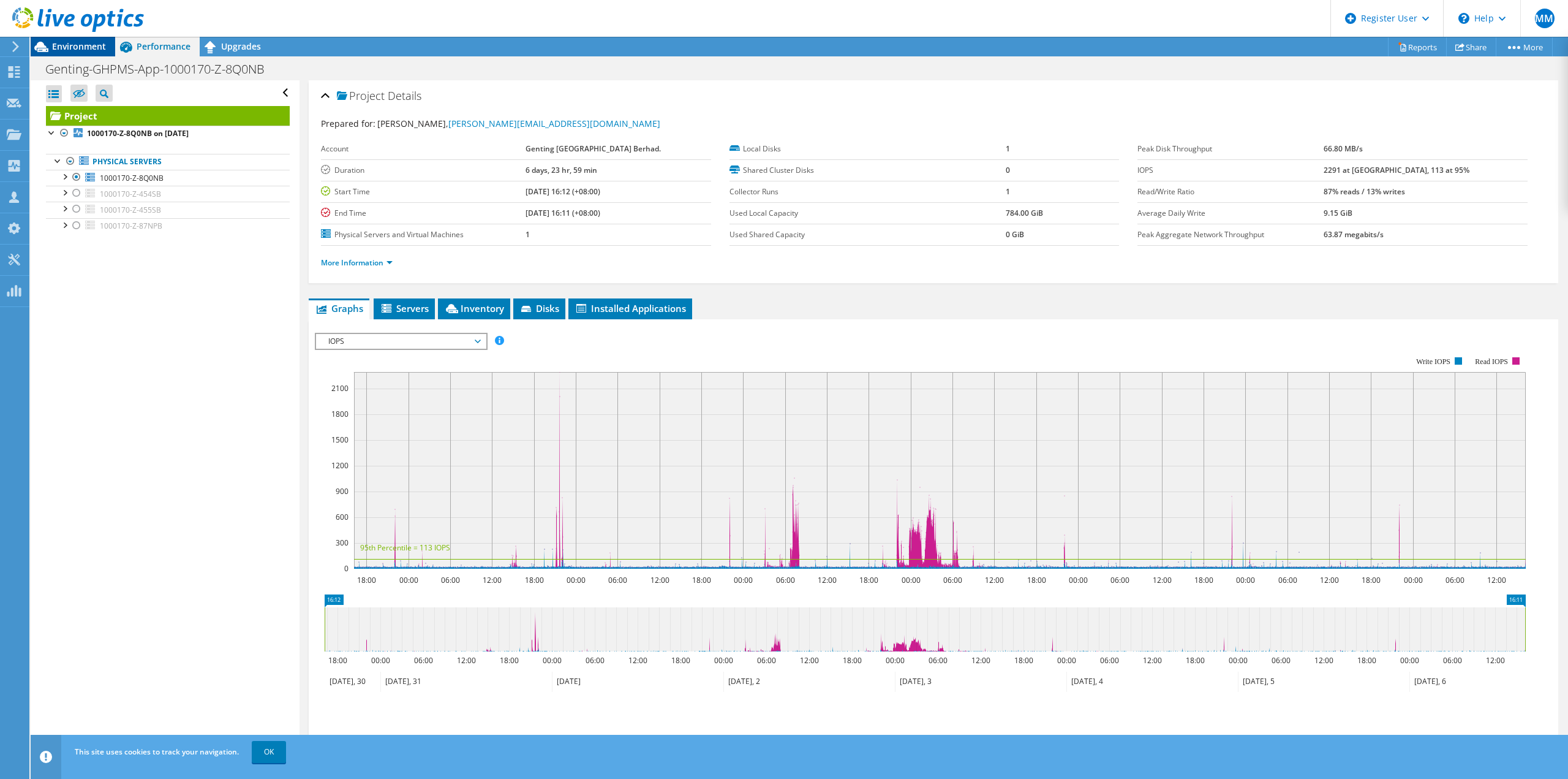
click at [80, 44] on span "Environment" at bounding box center [79, 46] width 54 height 12
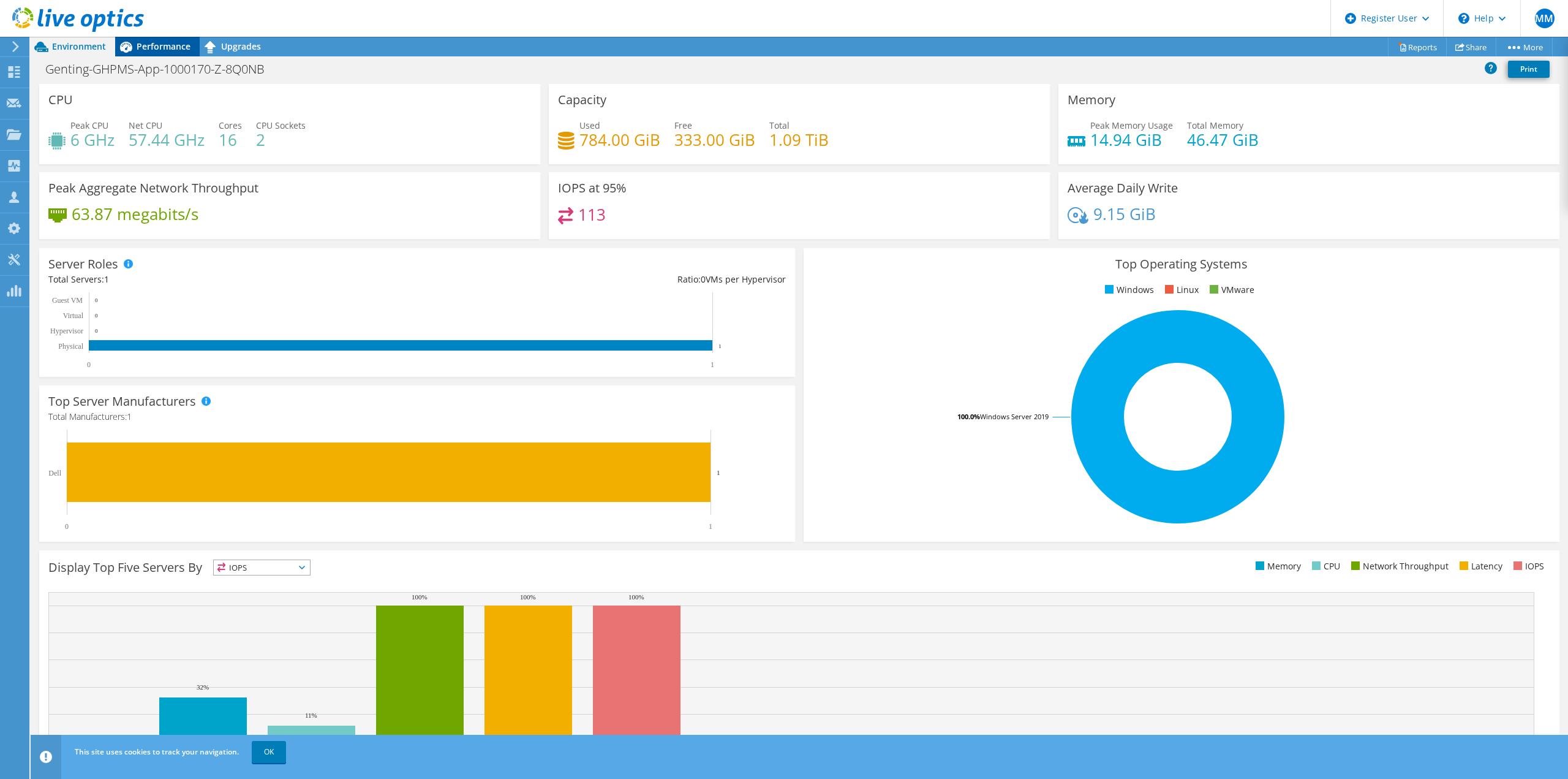
click at [156, 47] on span "Performance" at bounding box center [163, 46] width 54 height 12
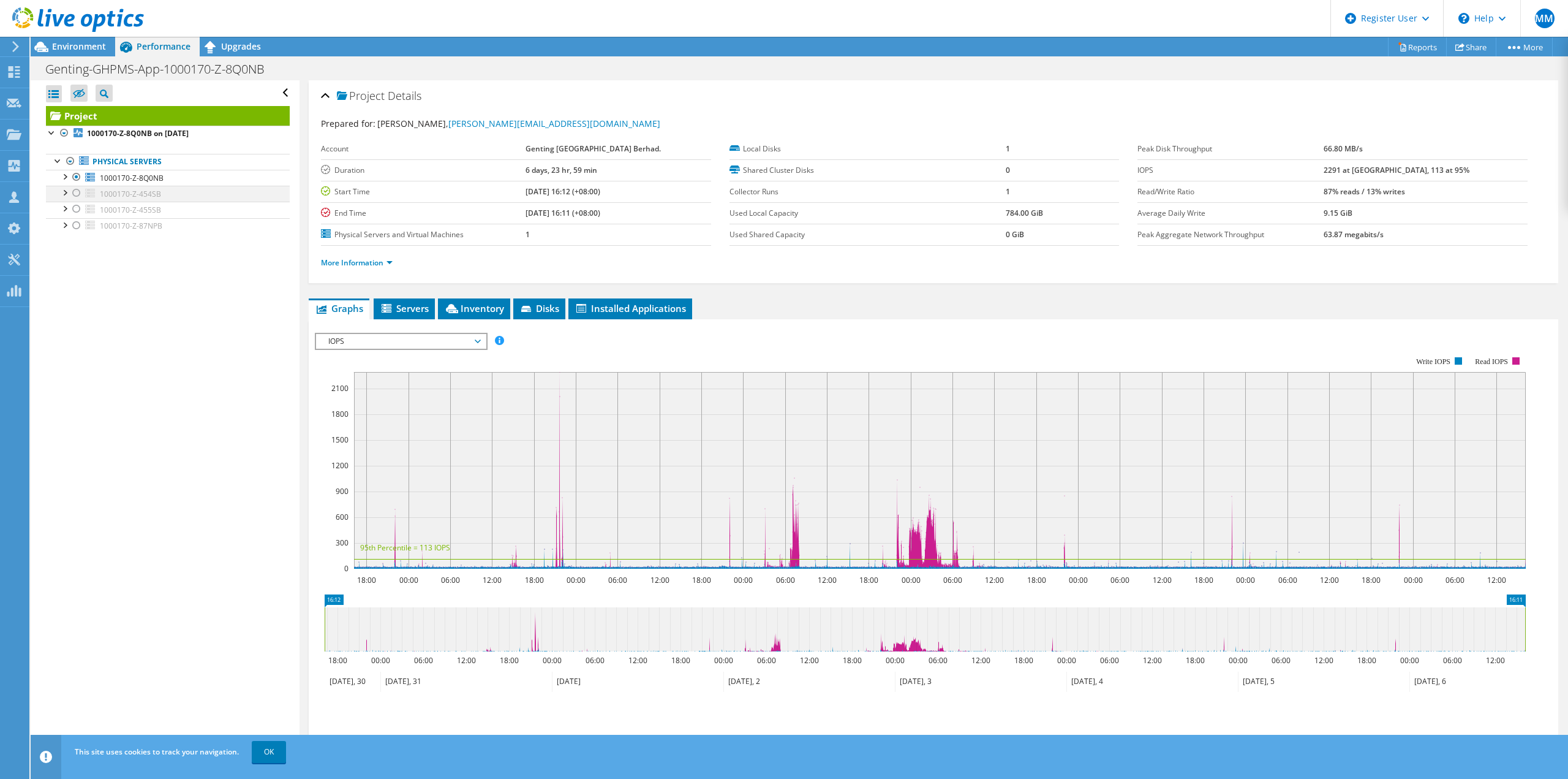
click at [77, 195] on div at bounding box center [76, 193] width 12 height 15
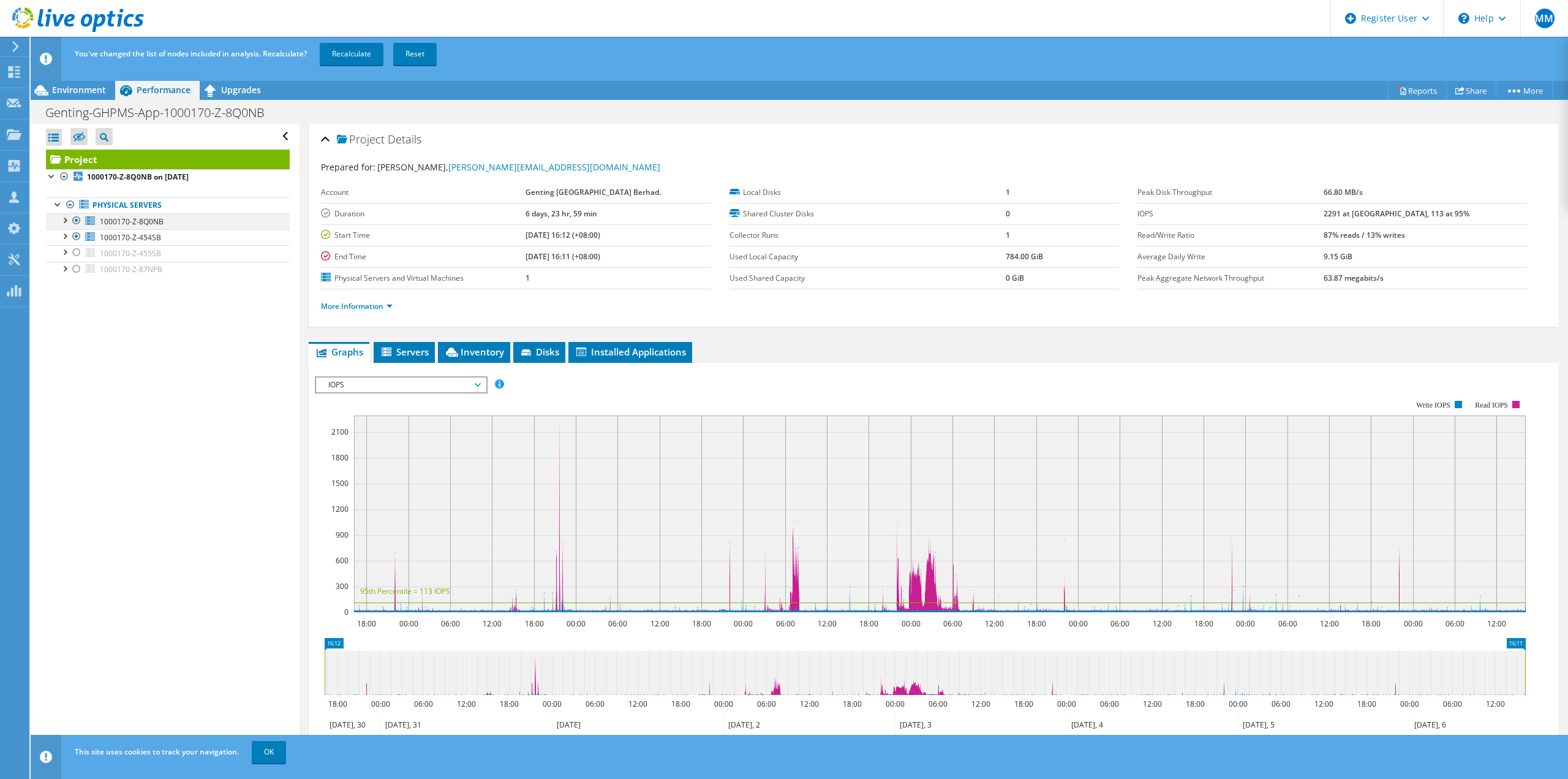
click at [76, 219] on div at bounding box center [76, 220] width 12 height 15
click at [344, 53] on link "Recalculate" at bounding box center [352, 54] width 64 height 22
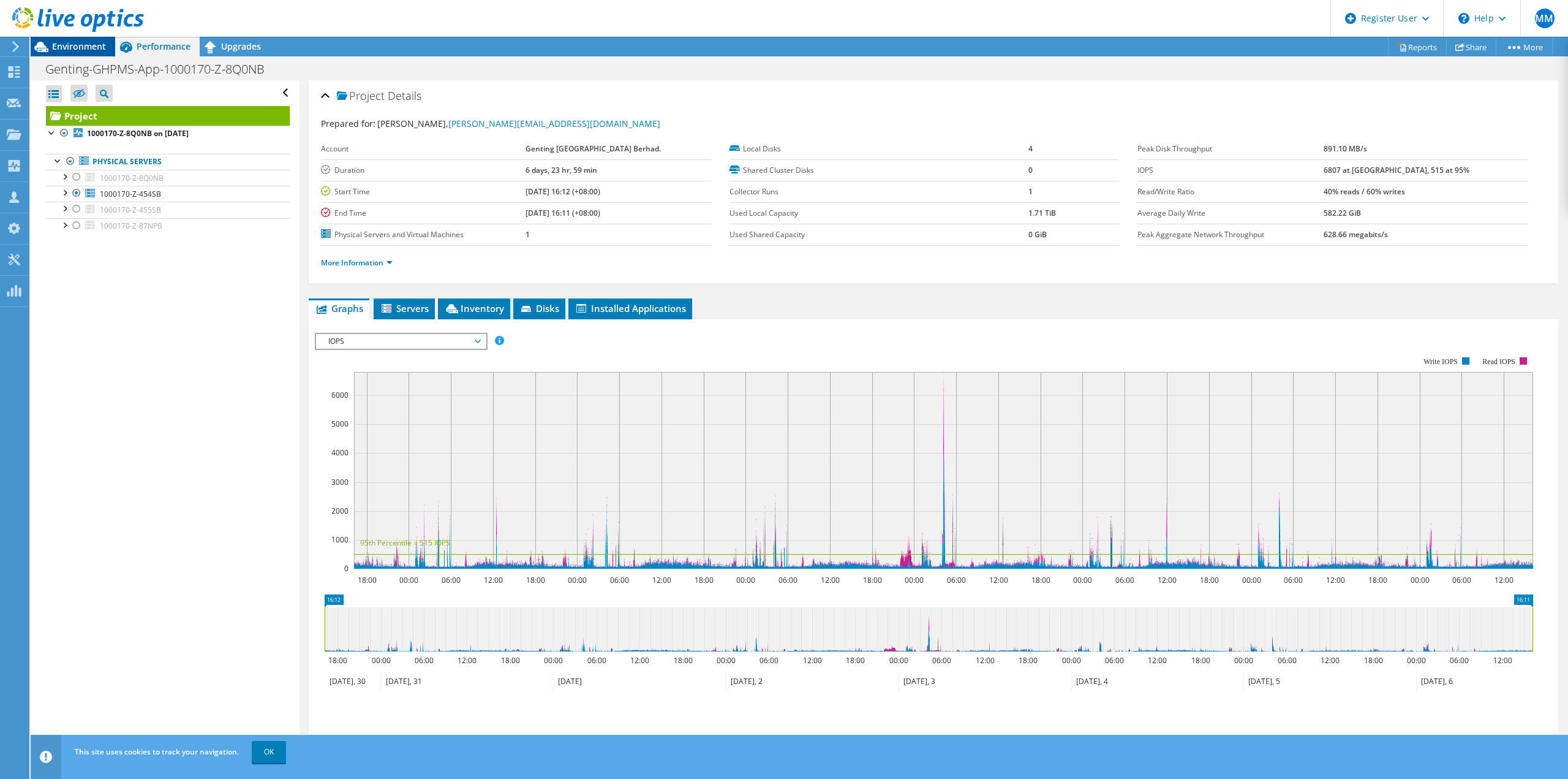
click at [58, 48] on span "Environment" at bounding box center [79, 46] width 54 height 12
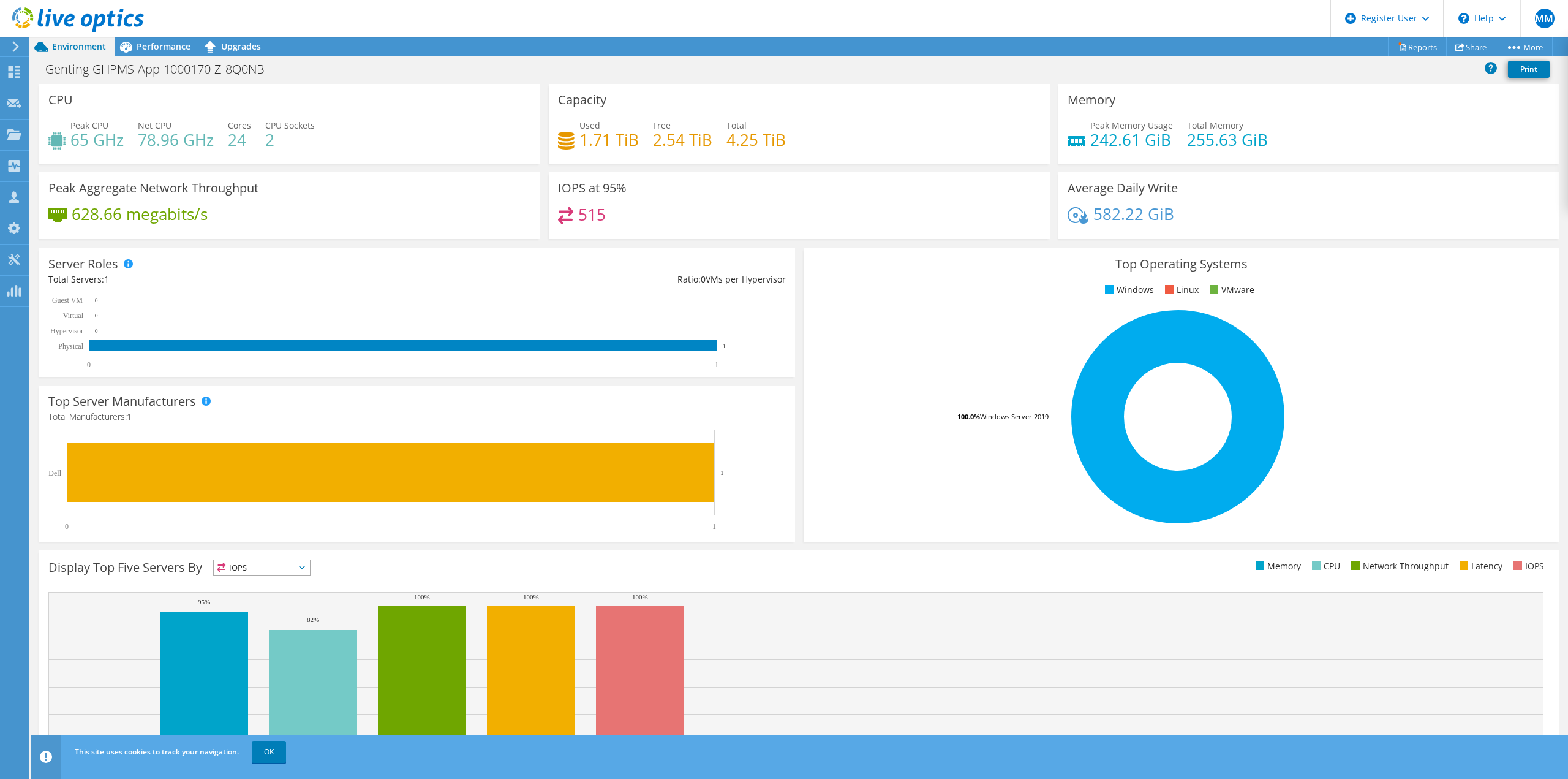
click at [612, 23] on header "MM Dell User Moira Mohan Moira.Mohanraj@dell.com Dell My Profile Log Out \n Hel…" at bounding box center [784, 18] width 1568 height 37
click at [166, 45] on span "Performance" at bounding box center [163, 46] width 54 height 12
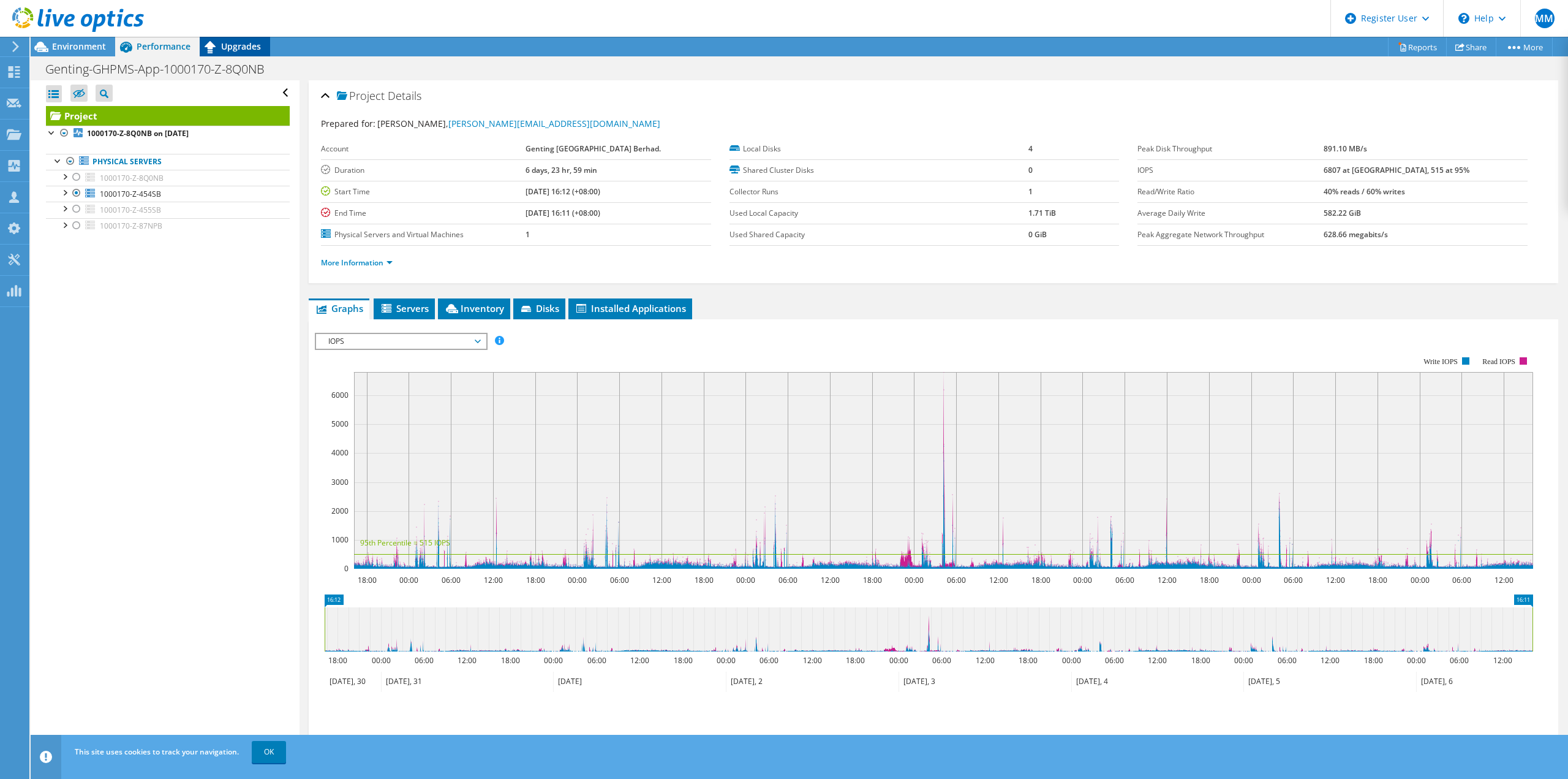
click at [251, 39] on div "Upgrades" at bounding box center [235, 46] width 70 height 19
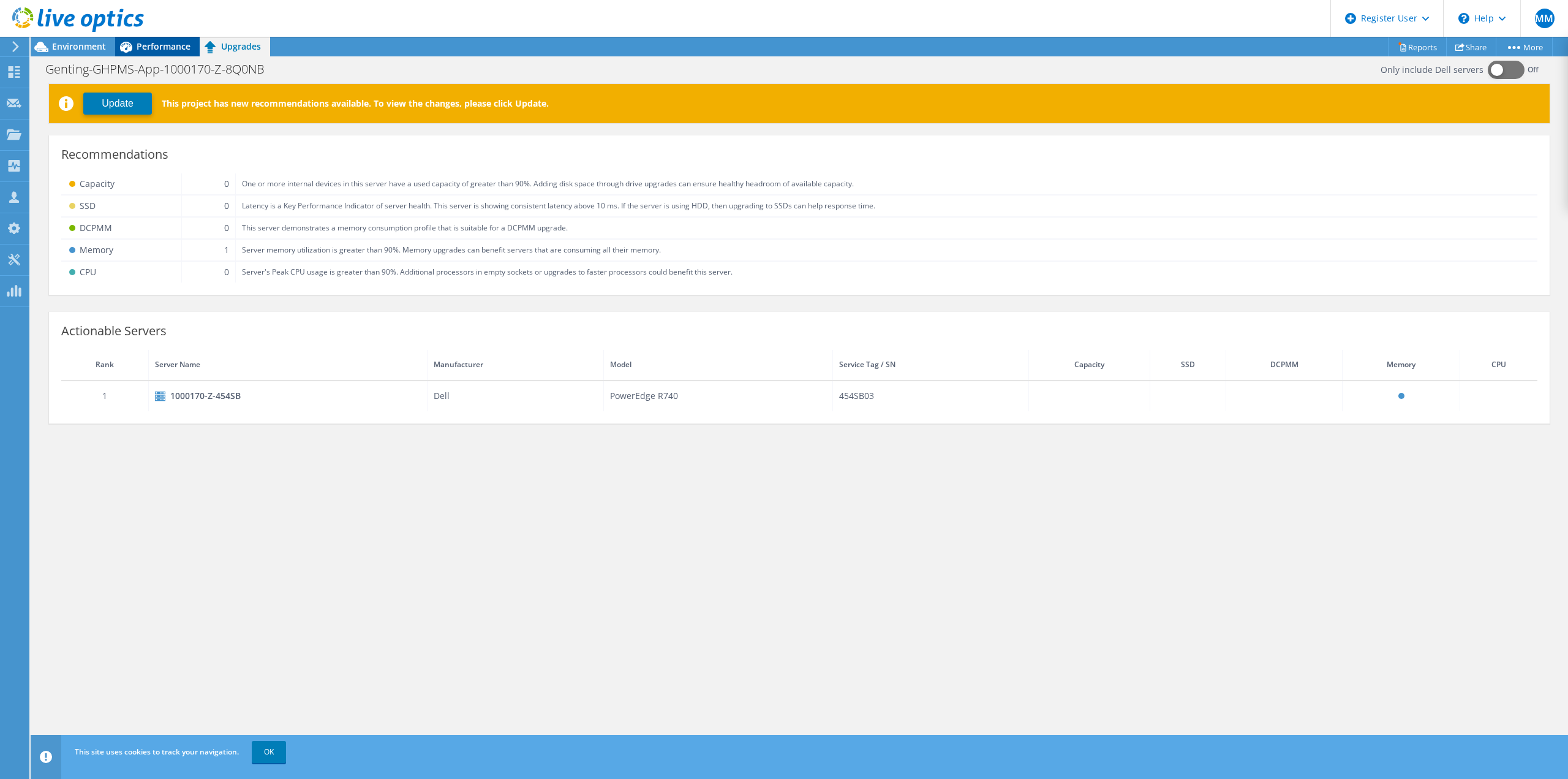
click at [152, 46] on span "Performance" at bounding box center [163, 46] width 54 height 12
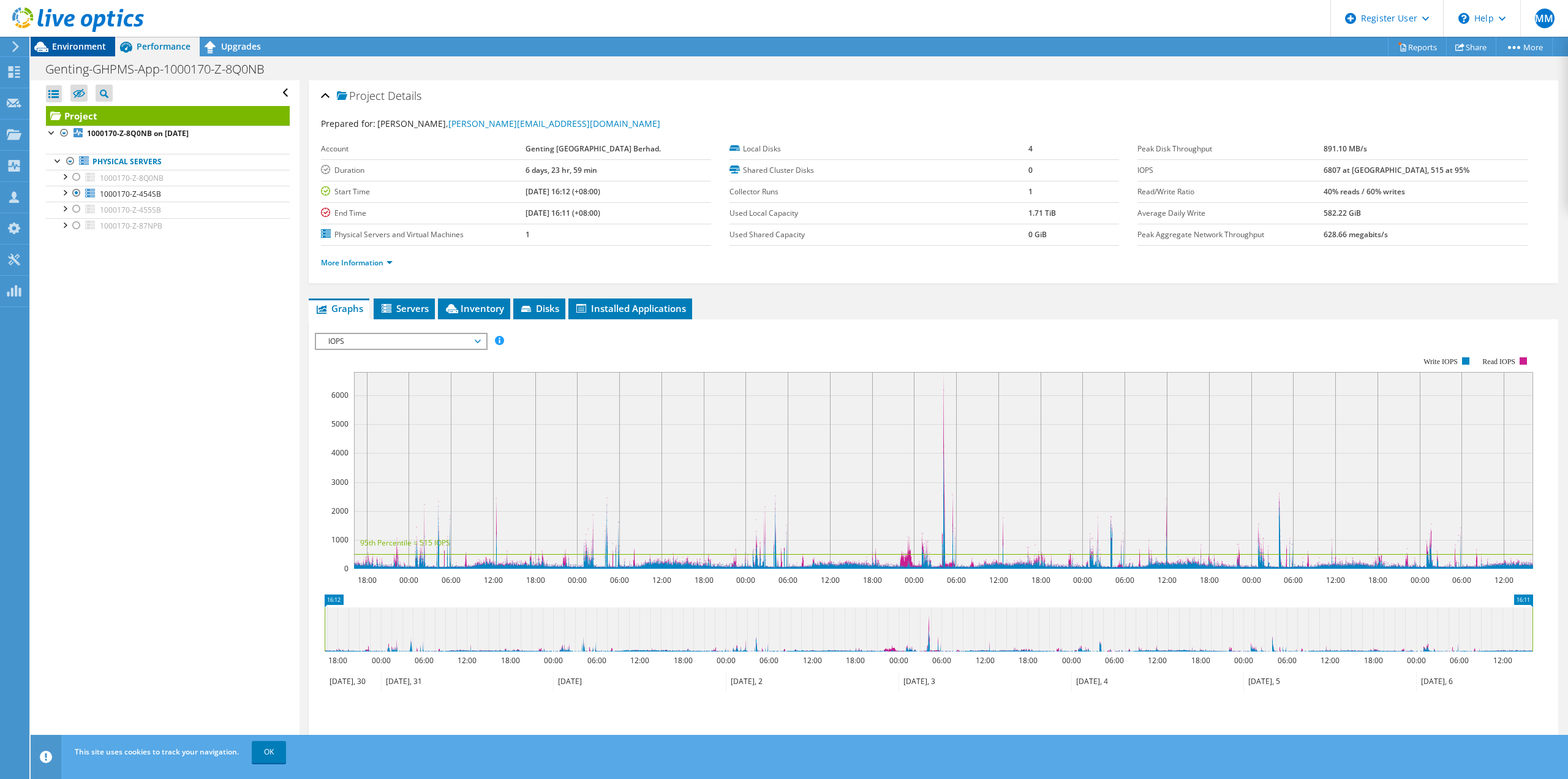
click at [65, 48] on span "Environment" at bounding box center [79, 46] width 54 height 12
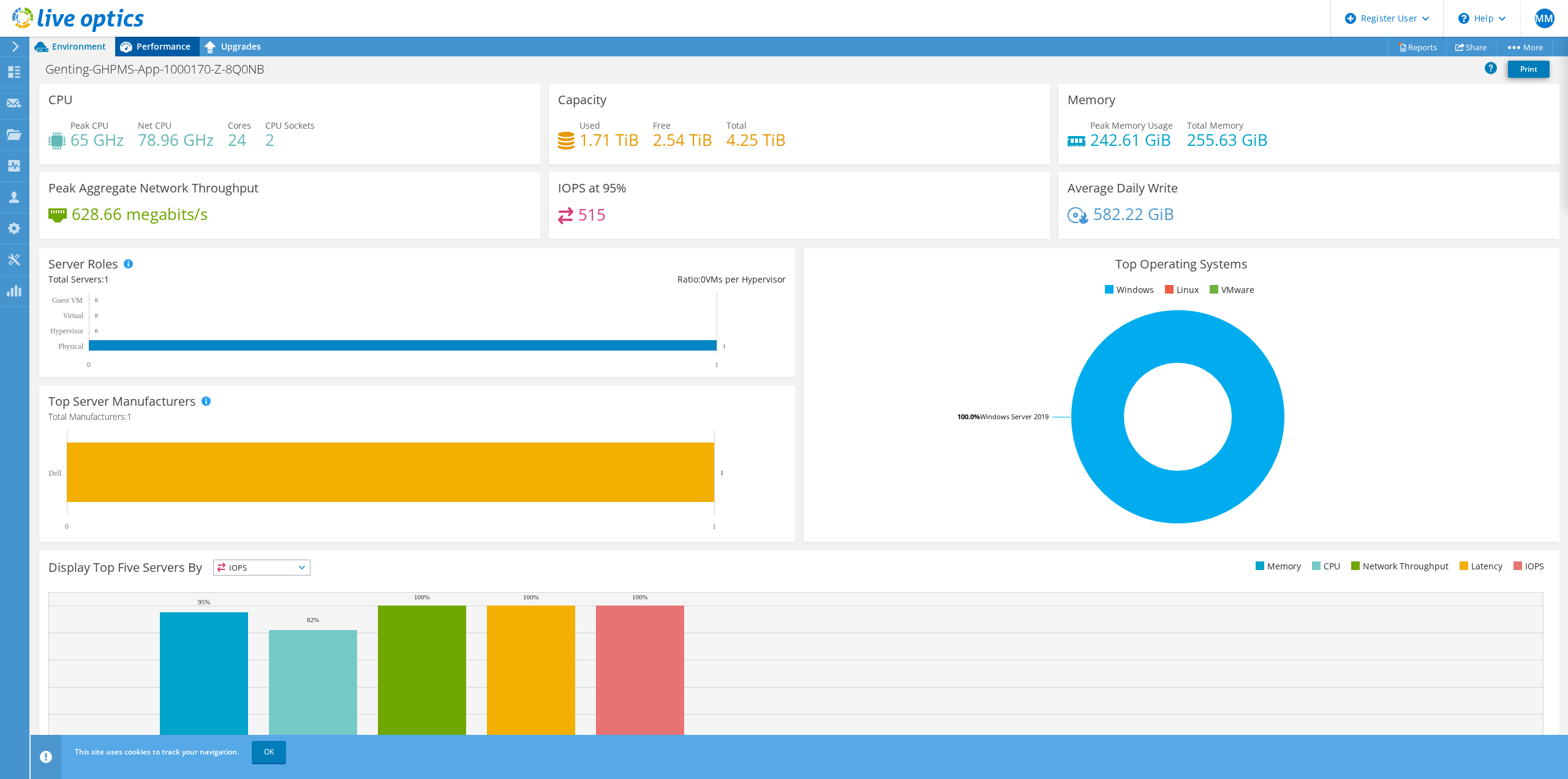
click at [145, 48] on span "Performance" at bounding box center [163, 46] width 54 height 12
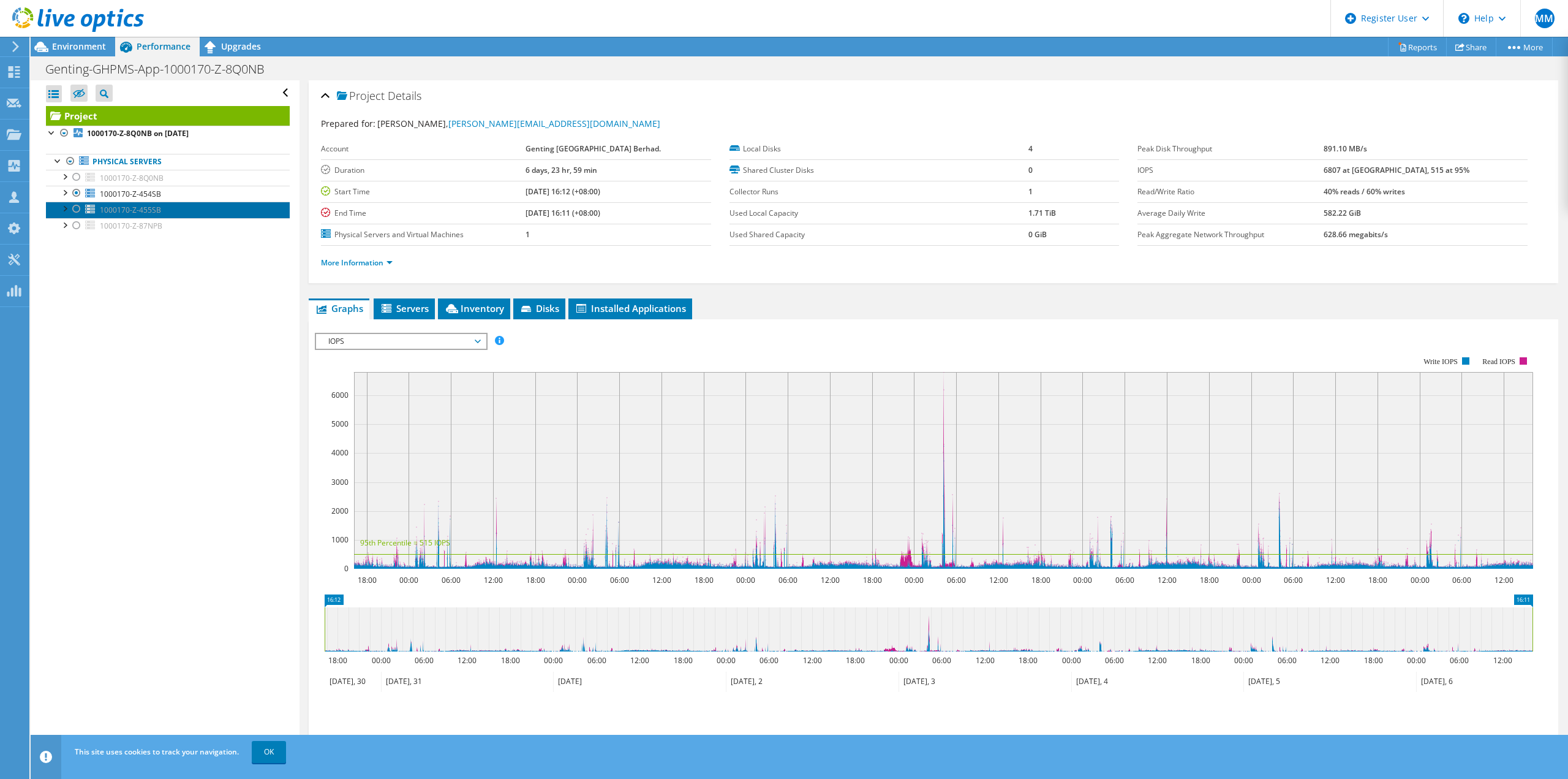
click at [83, 211] on link "1000170-Z-455SB" at bounding box center [167, 209] width 244 height 16
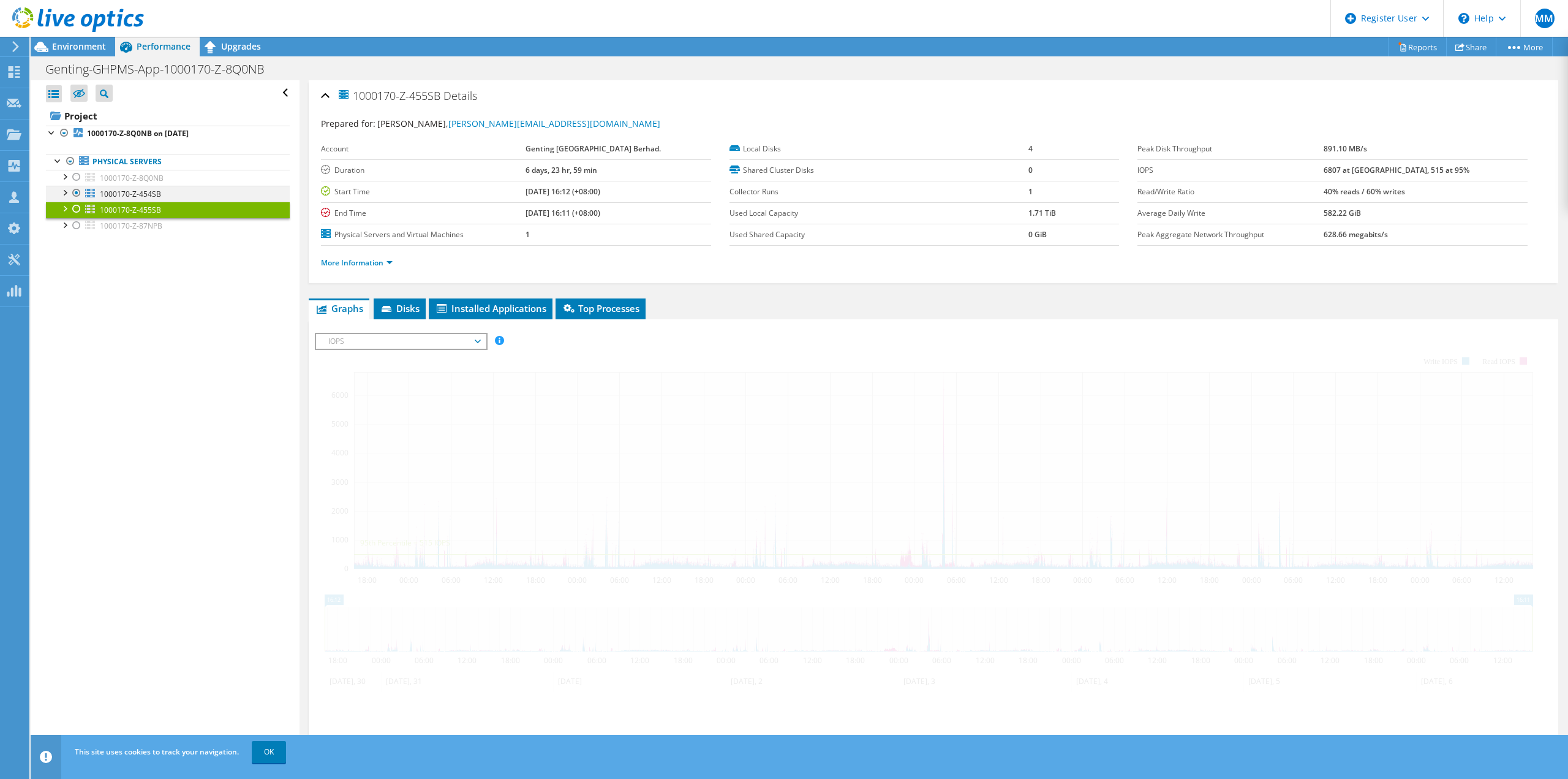
click at [78, 190] on div at bounding box center [76, 193] width 12 height 15
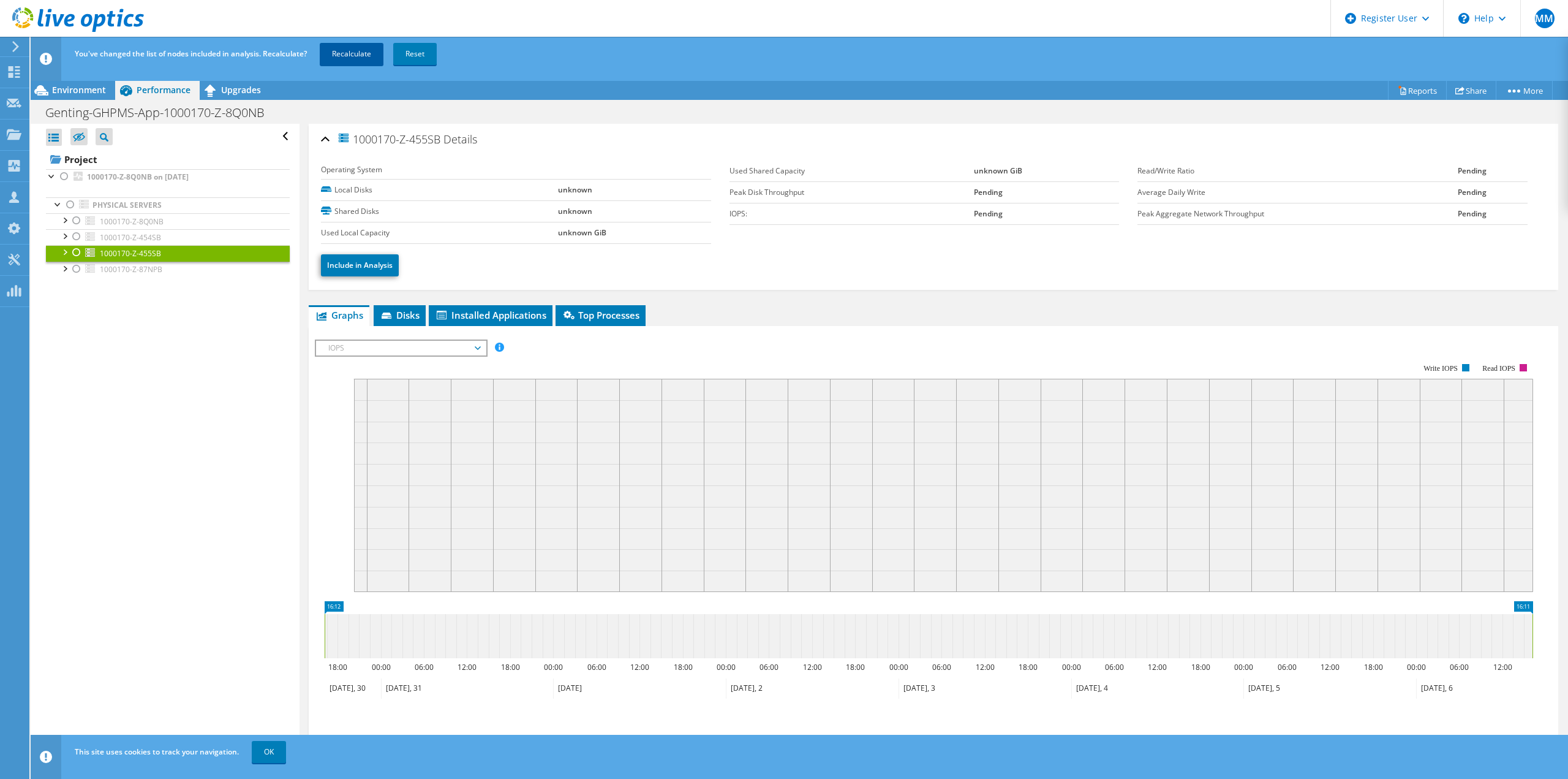
click at [368, 50] on link "Recalculate" at bounding box center [352, 54] width 64 height 22
click at [77, 254] on div at bounding box center [76, 252] width 12 height 15
drag, startPoint x: 106, startPoint y: 345, endPoint x: 105, endPoint y: 338, distance: 7.1
click at [107, 345] on div "Open All Close All Hide Excluded Nodes Project Tree Filter" at bounding box center [165, 461] width 268 height 675
click at [81, 267] on div at bounding box center [76, 268] width 12 height 15
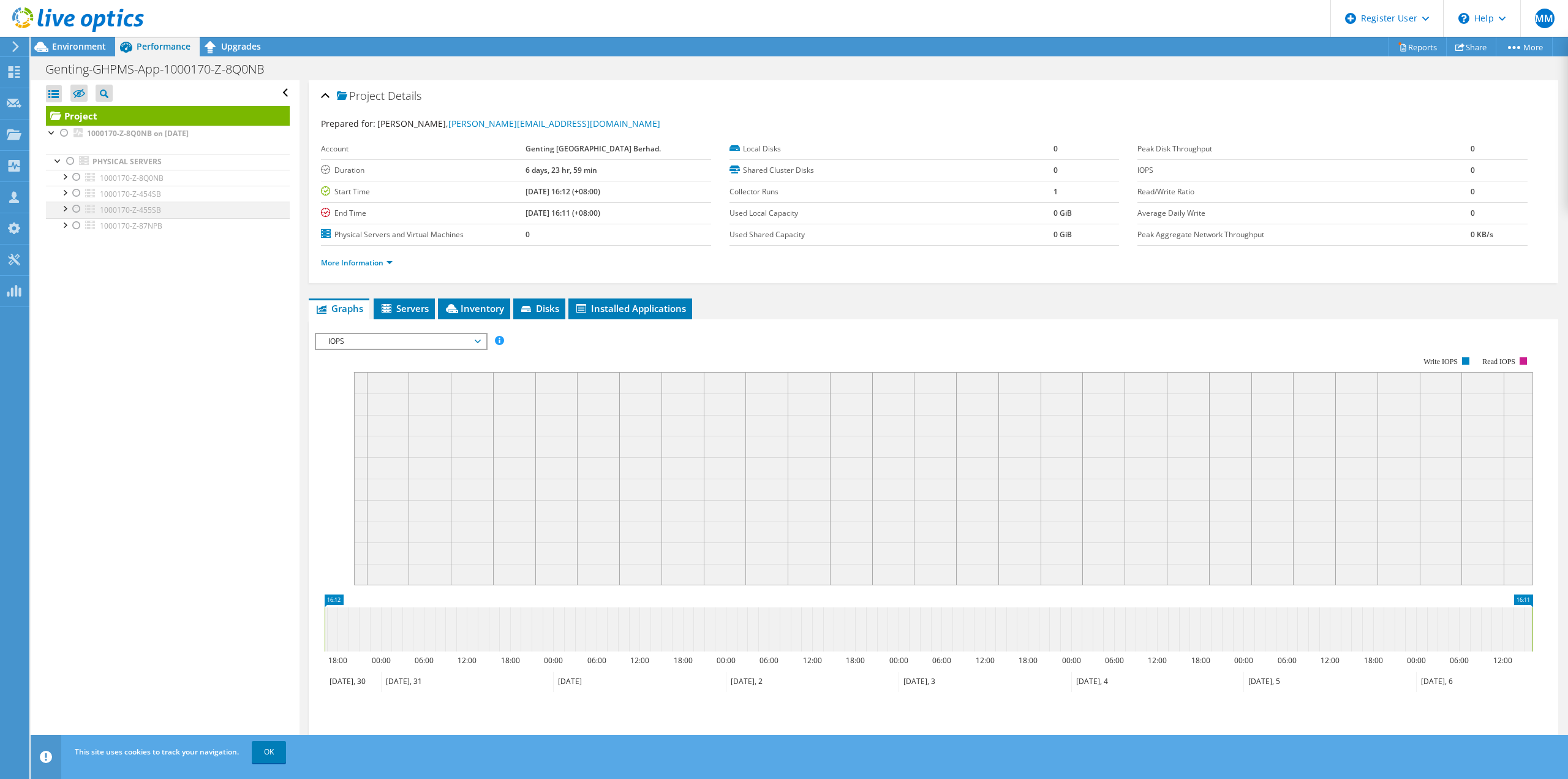
click at [77, 210] on div at bounding box center [76, 209] width 12 height 15
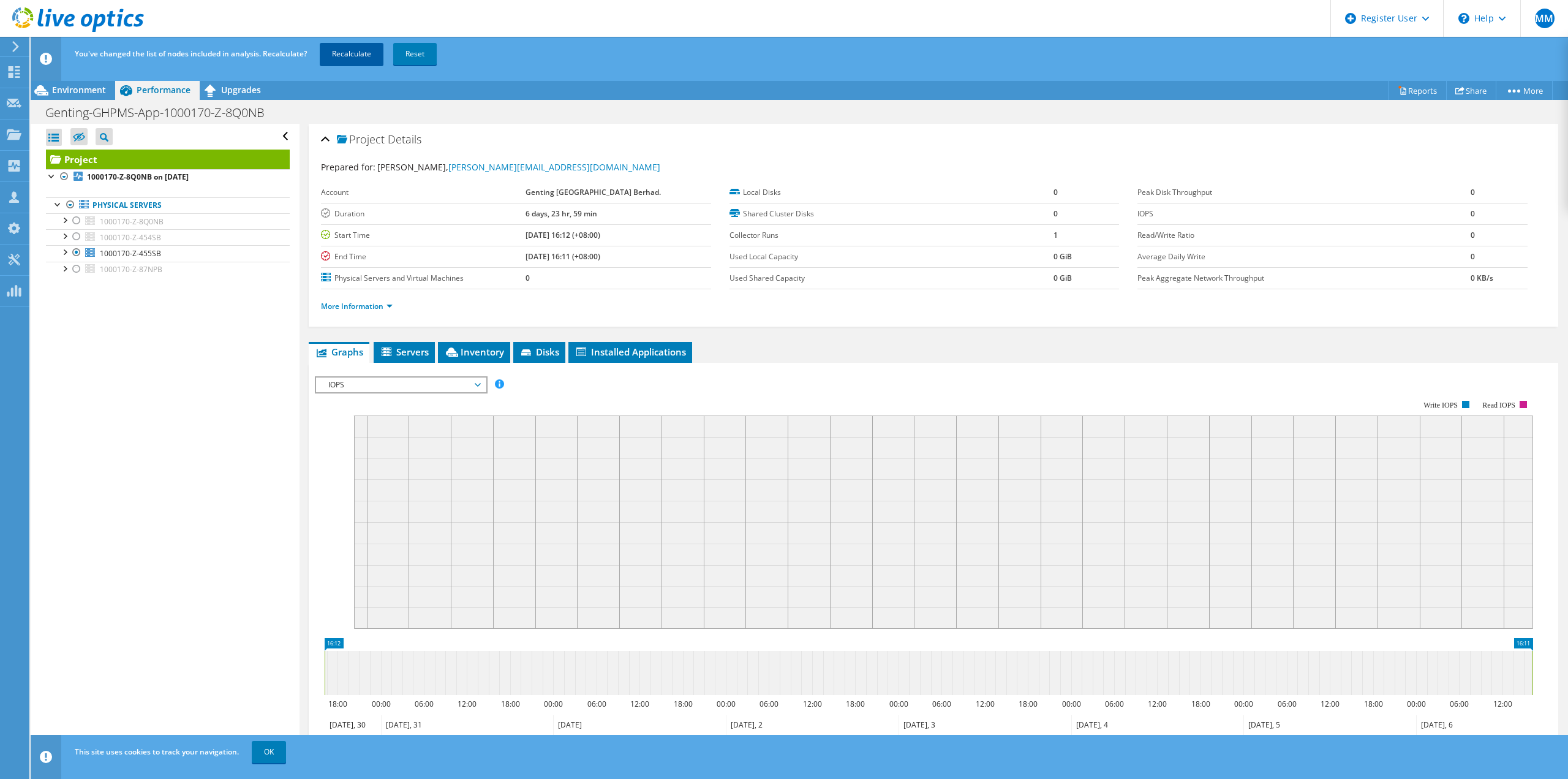
click at [349, 53] on link "Recalculate" at bounding box center [352, 54] width 64 height 22
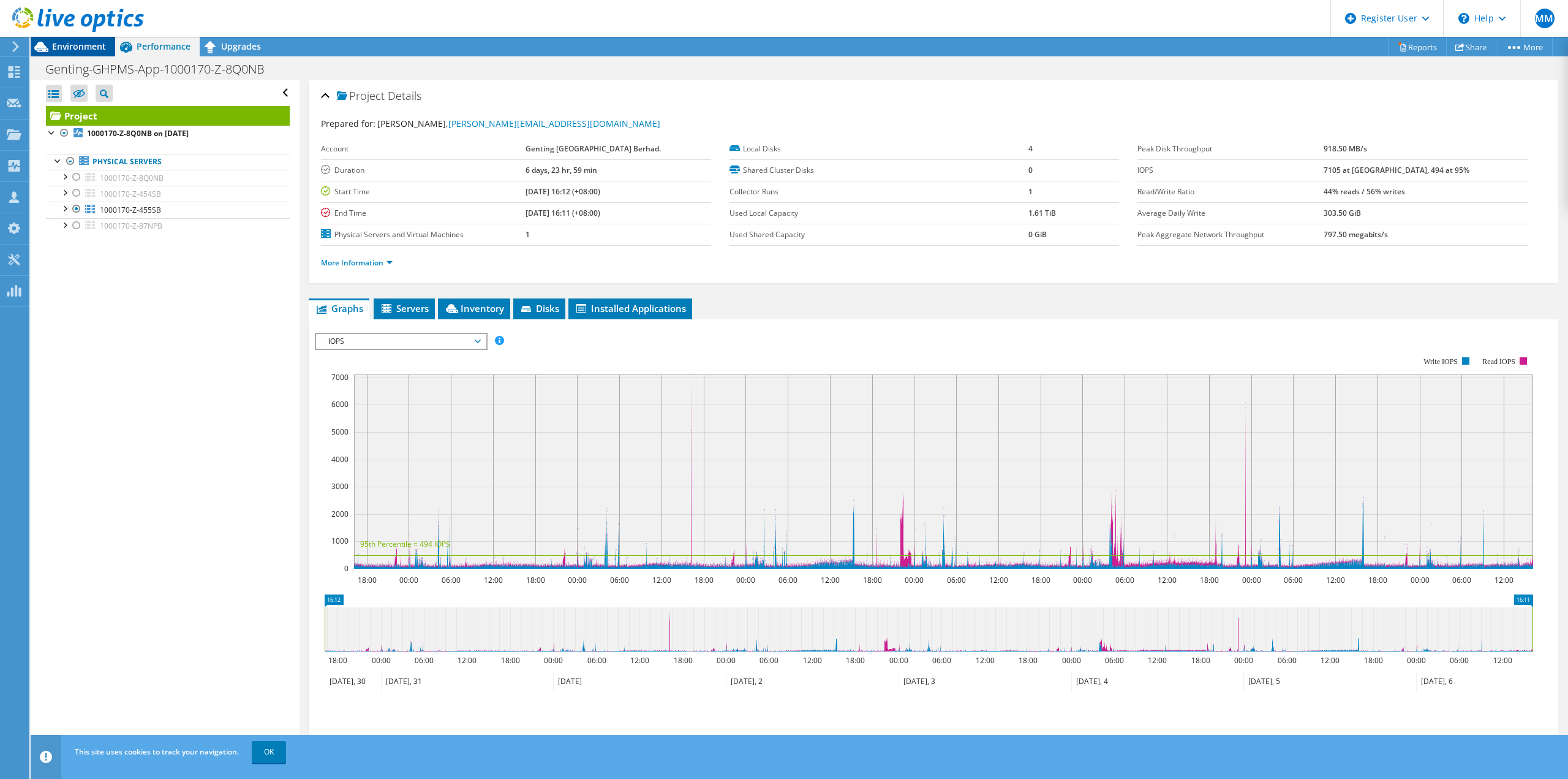
click at [93, 50] on span "Environment" at bounding box center [79, 46] width 54 height 12
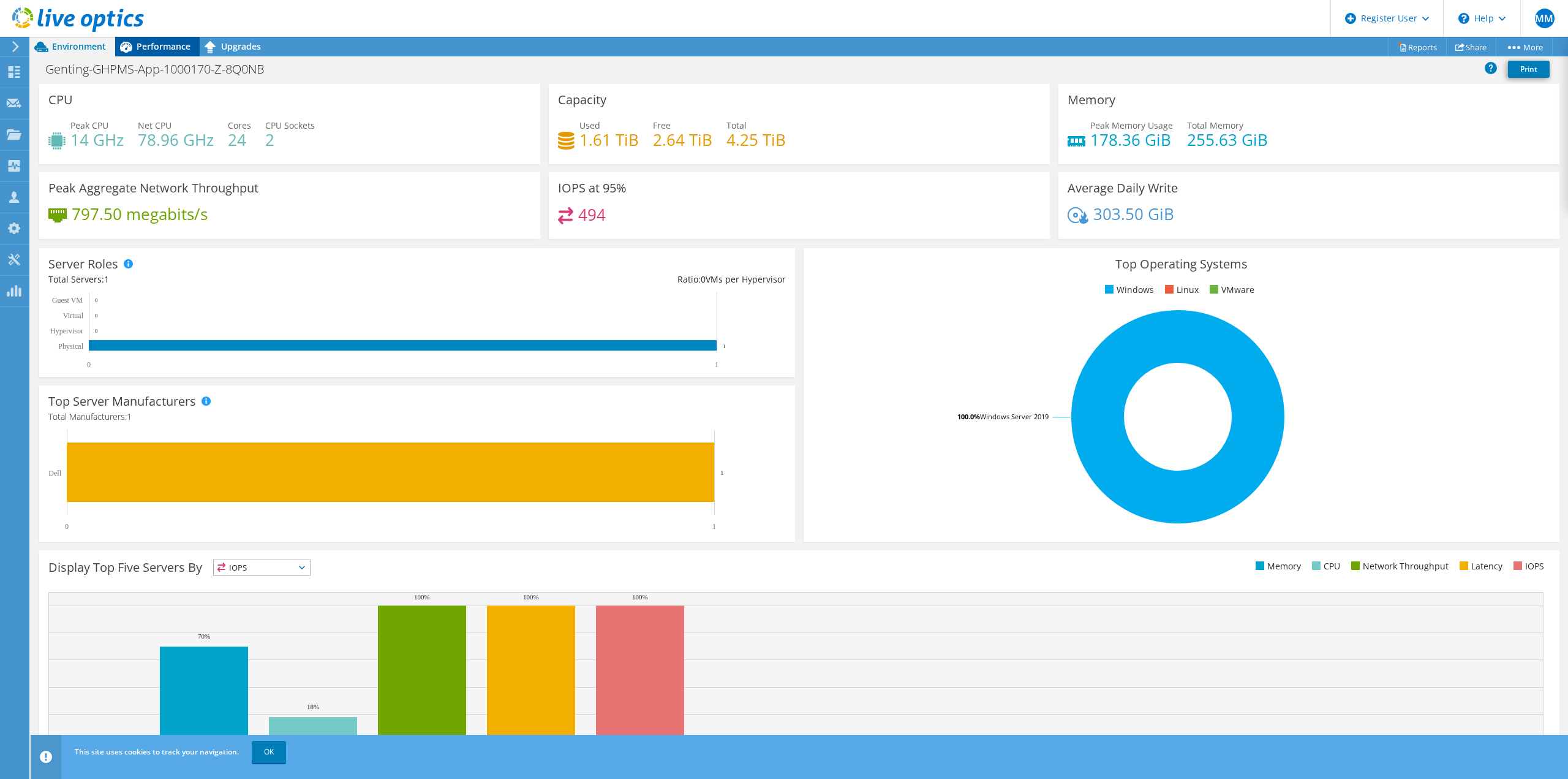
click at [173, 47] on span "Performance" at bounding box center [163, 46] width 54 height 12
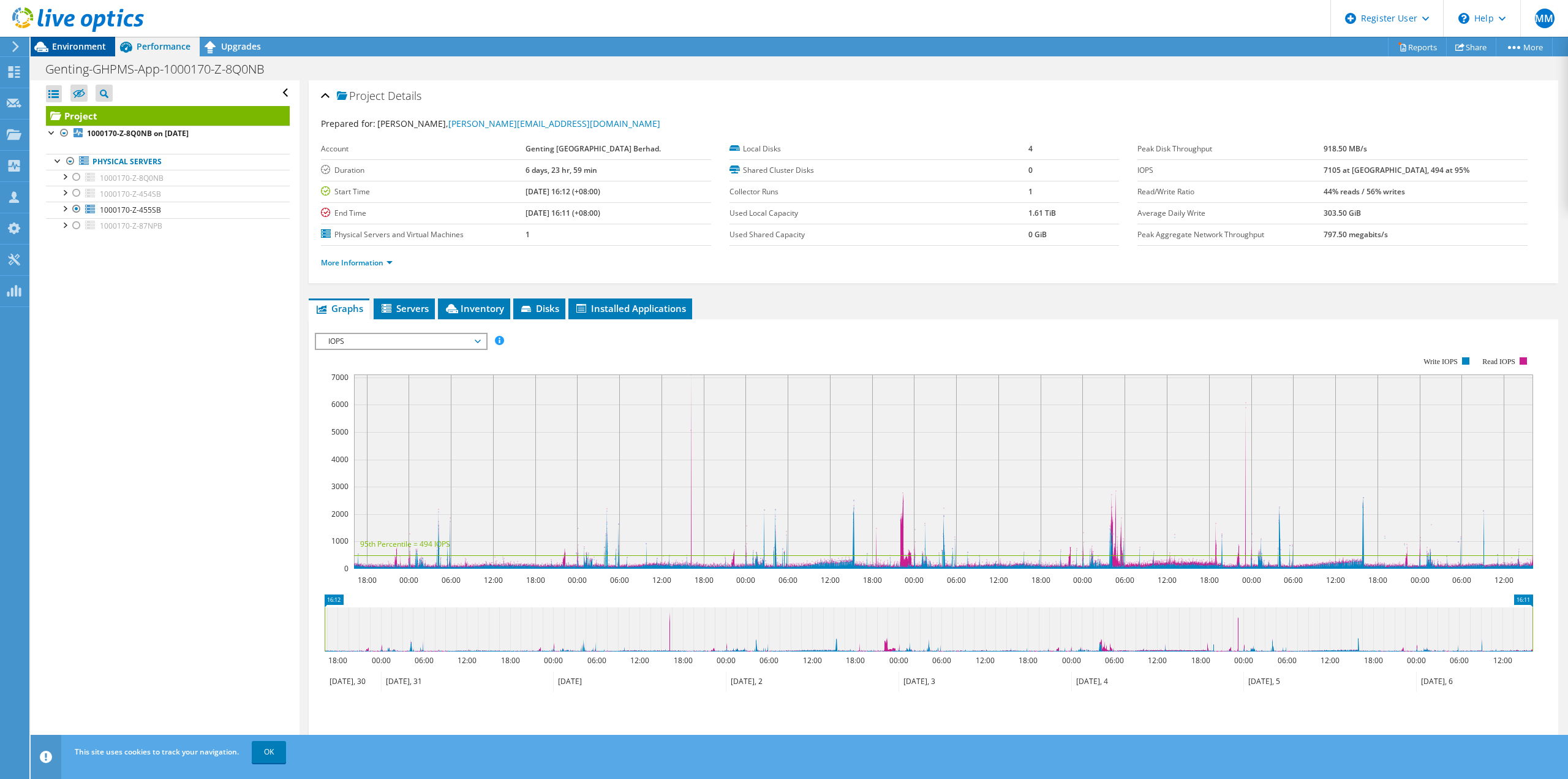
click at [63, 47] on span "Environment" at bounding box center [79, 46] width 54 height 12
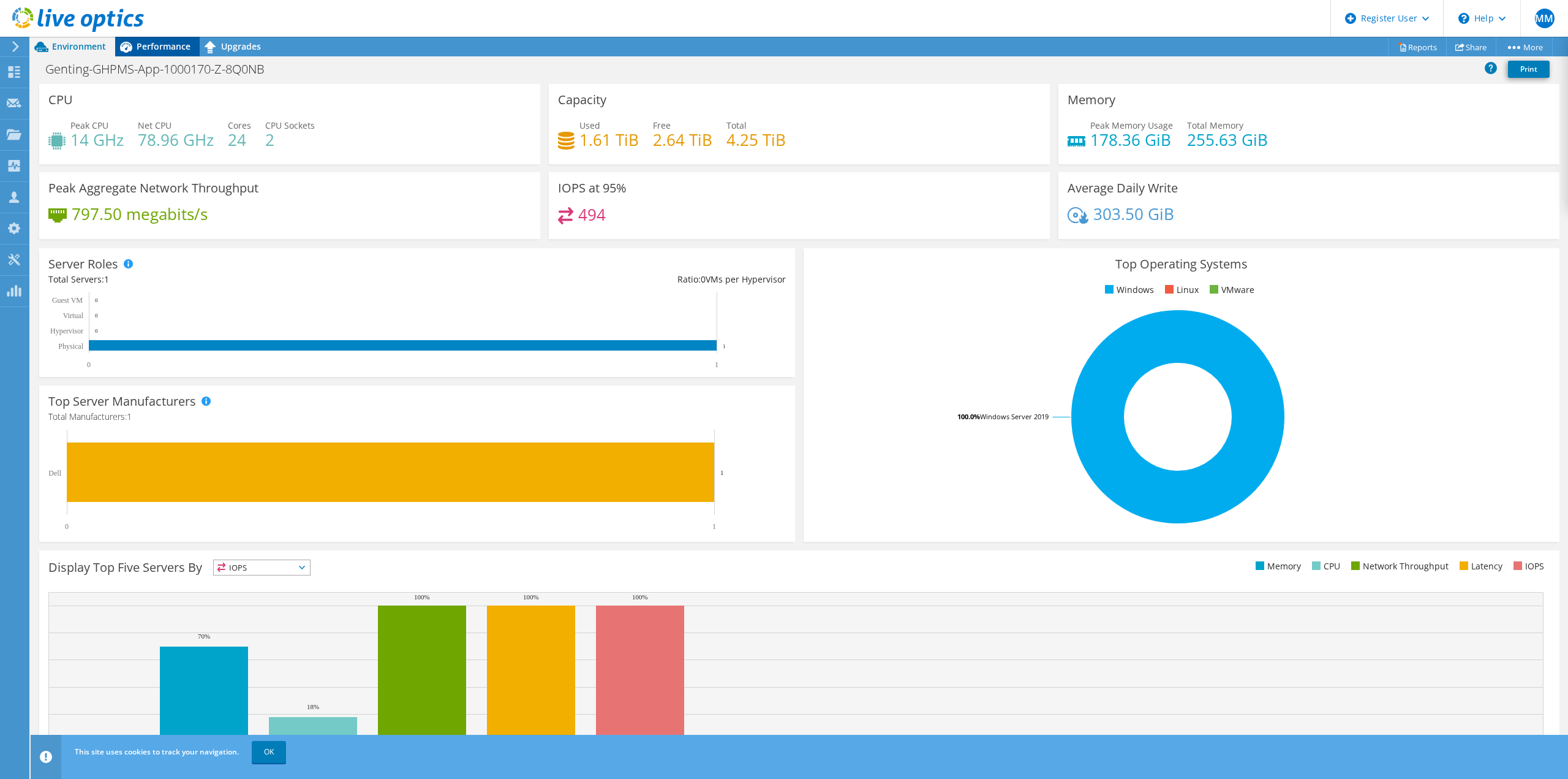
click at [147, 43] on span "Performance" at bounding box center [163, 46] width 54 height 12
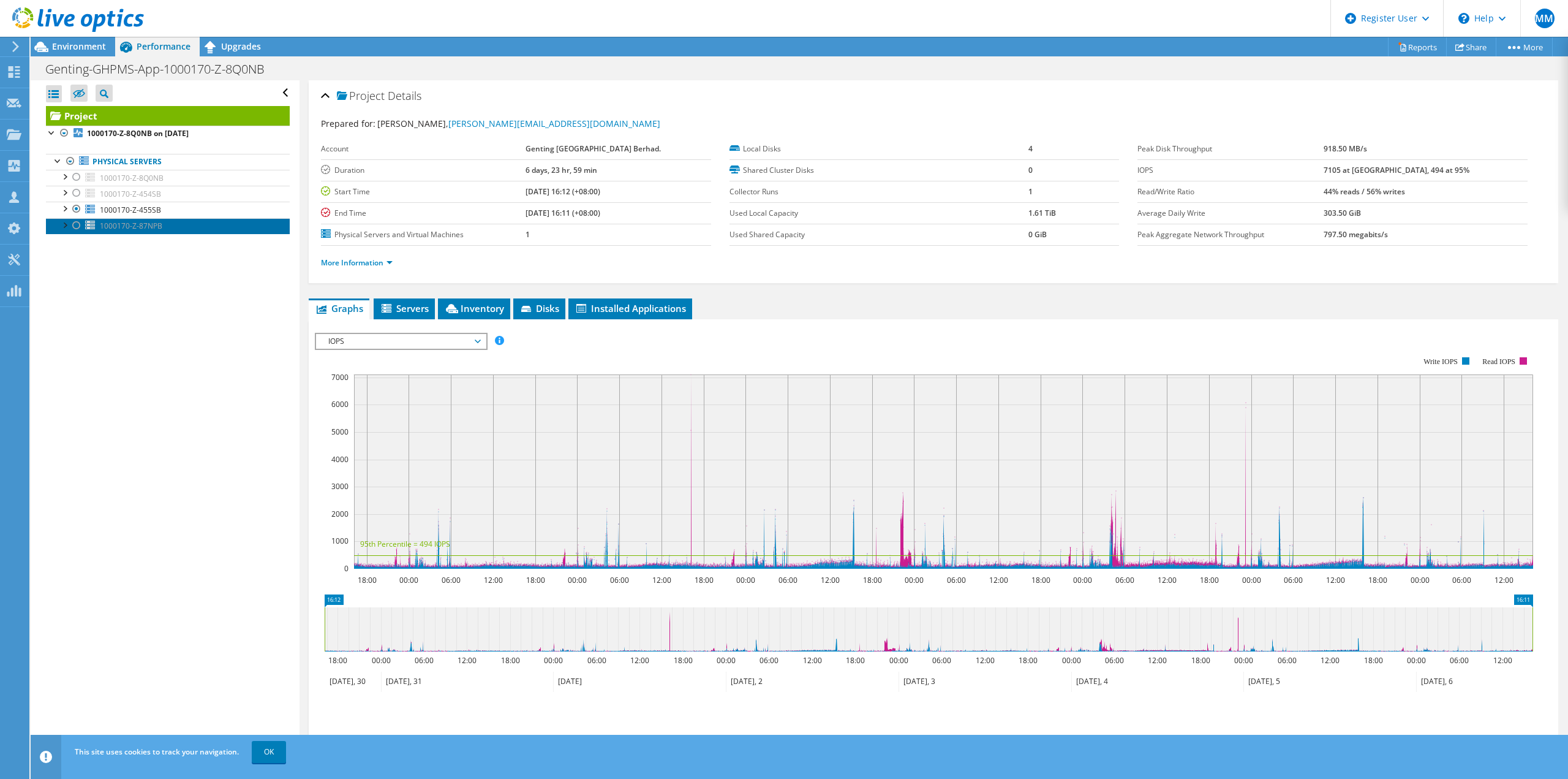
click at [130, 229] on span "1000170-Z-87NPB" at bounding box center [131, 225] width 62 height 10
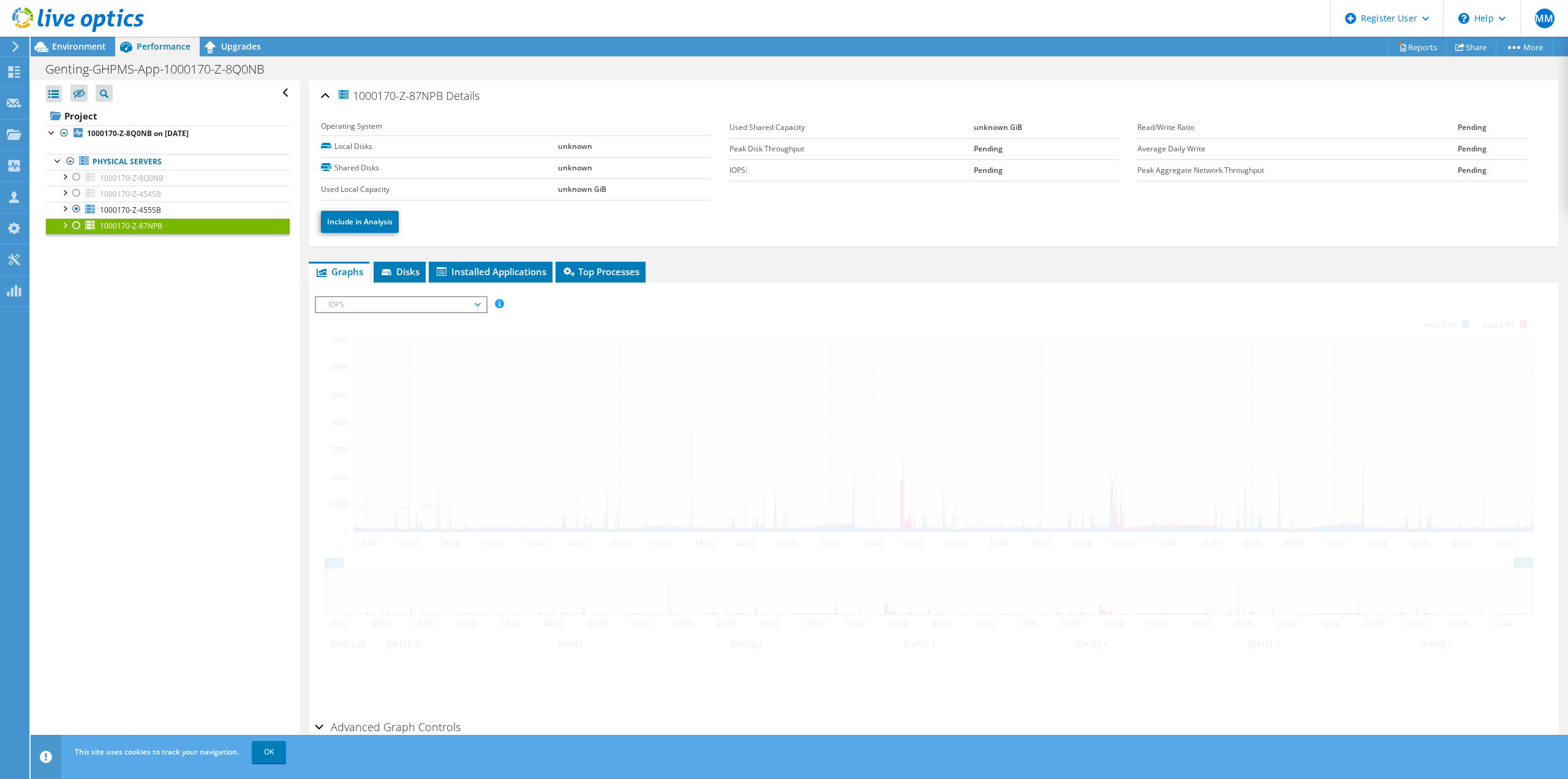
click at [78, 226] on div at bounding box center [76, 226] width 12 height 15
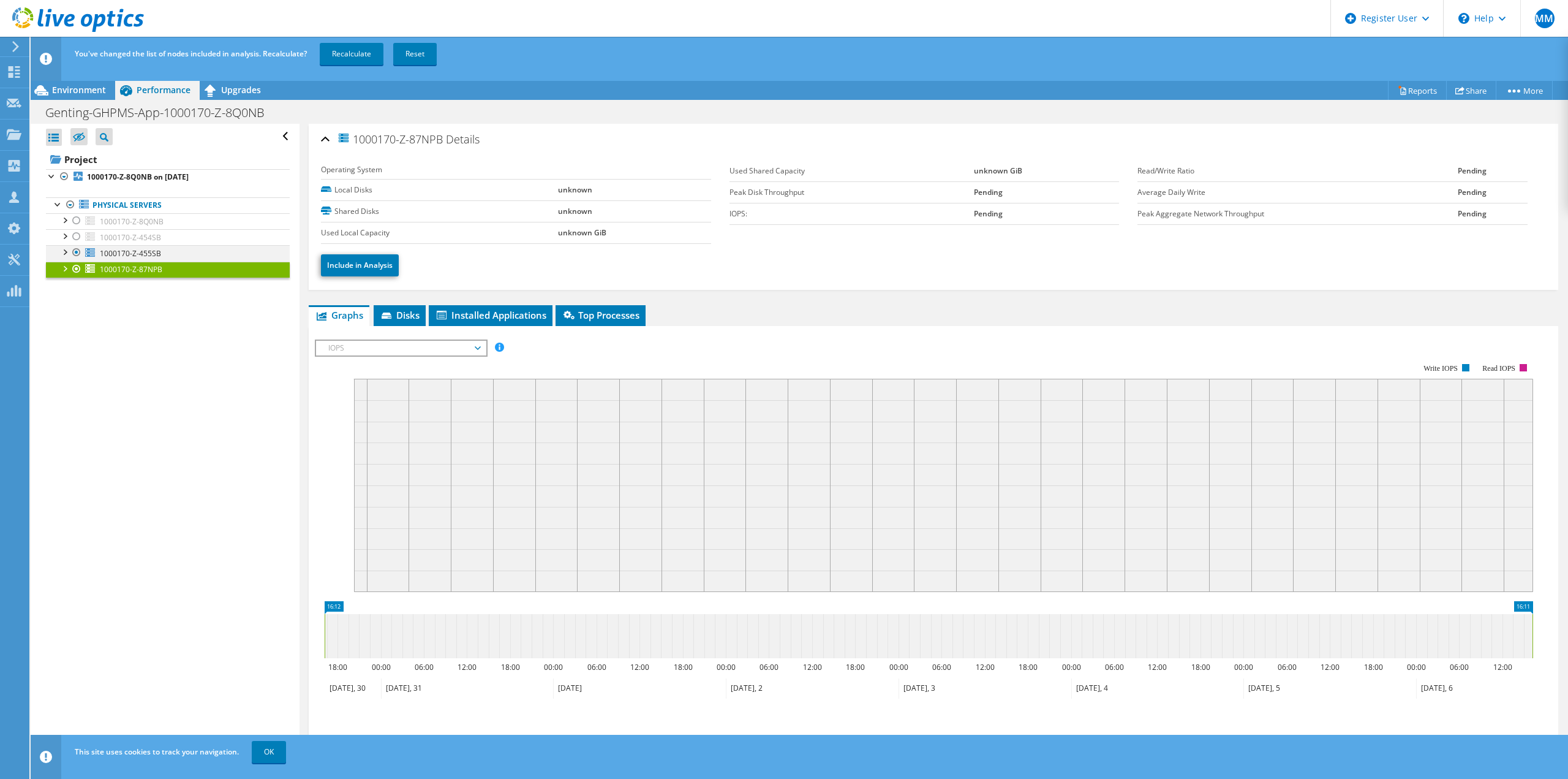
click at [78, 251] on div at bounding box center [76, 252] width 12 height 15
click at [358, 55] on link "Recalculate" at bounding box center [352, 54] width 64 height 22
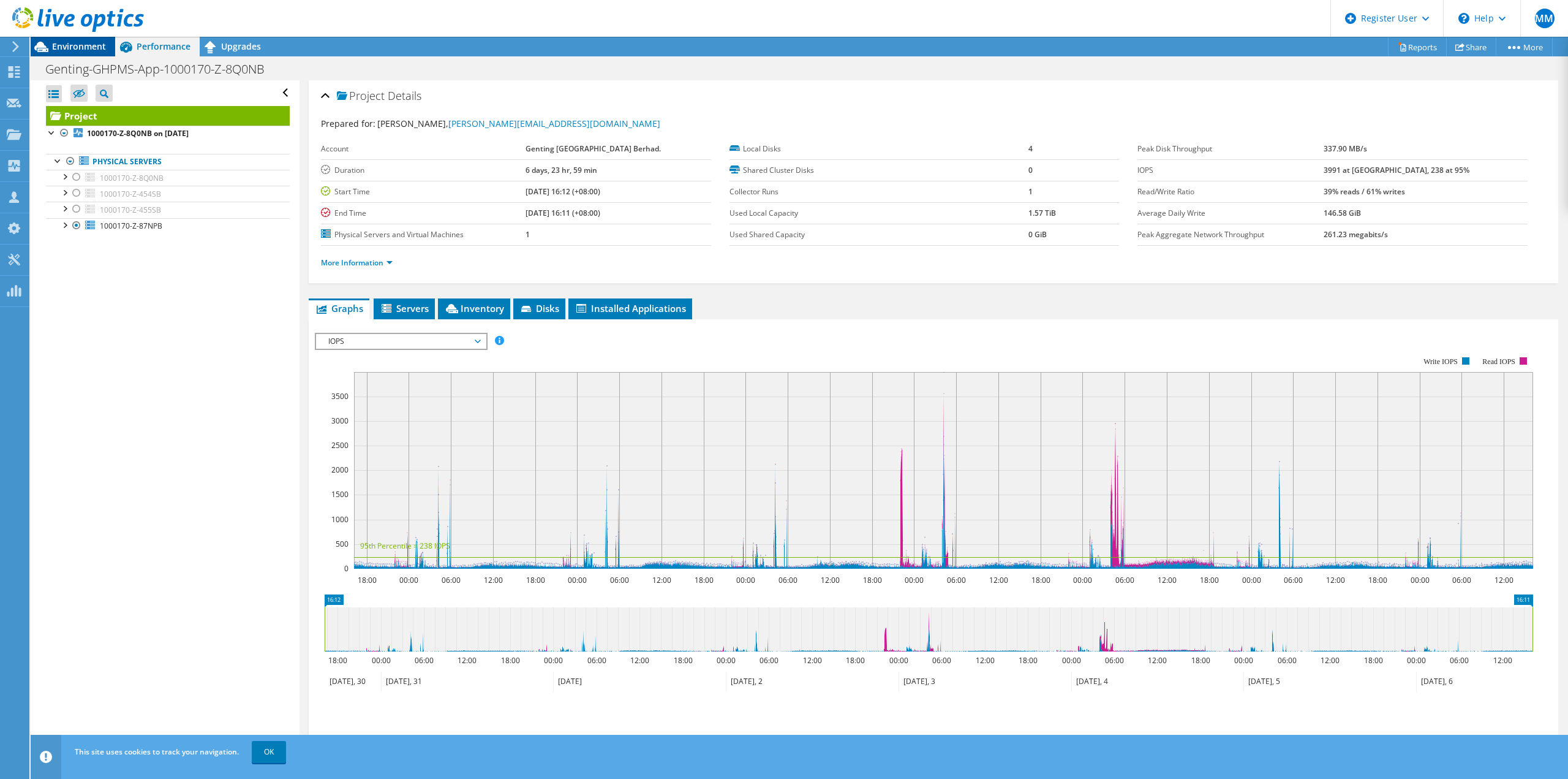
click at [64, 48] on span "Environment" at bounding box center [79, 46] width 54 height 12
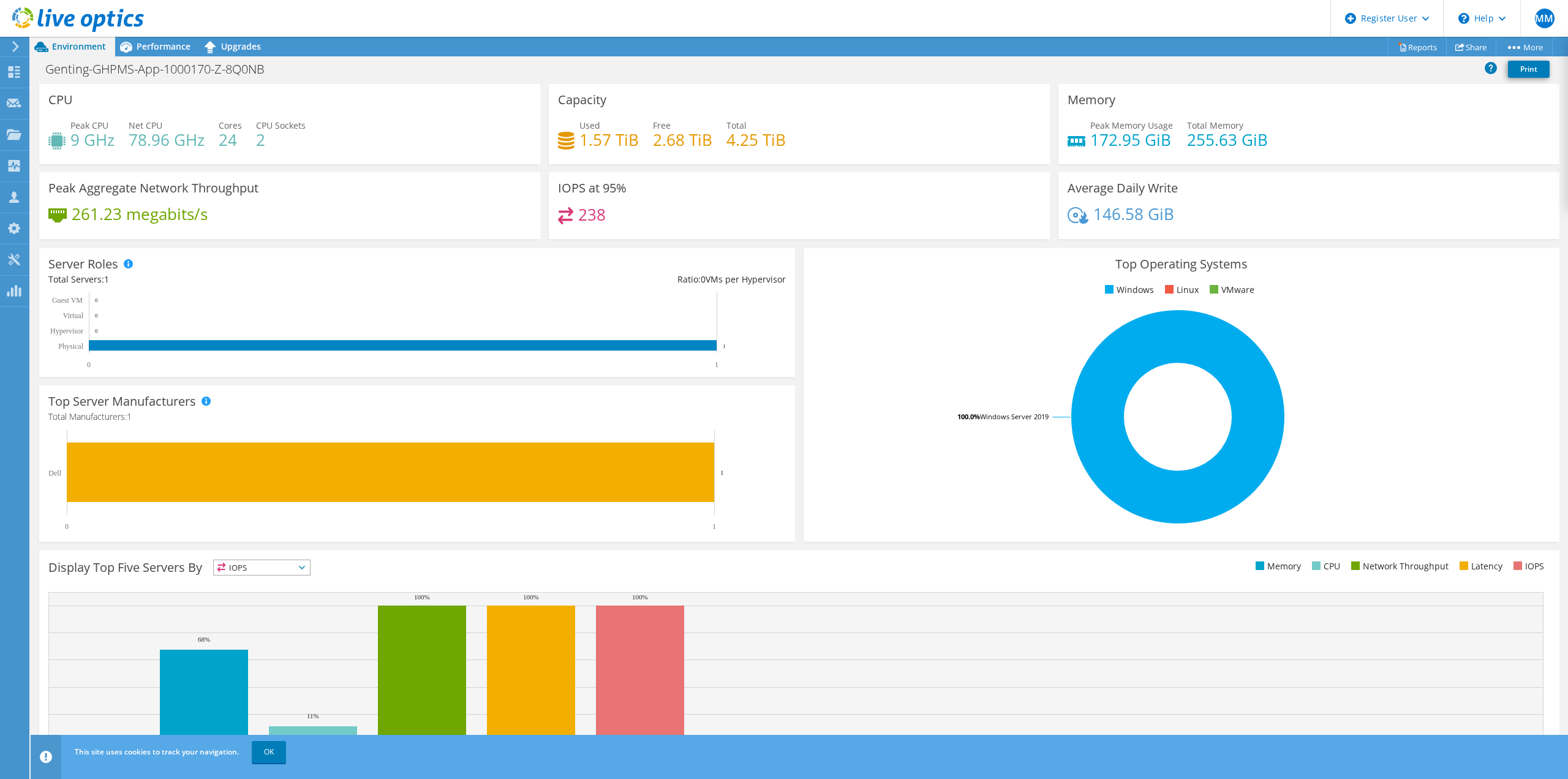
click at [83, 20] on use at bounding box center [78, 19] width 132 height 25
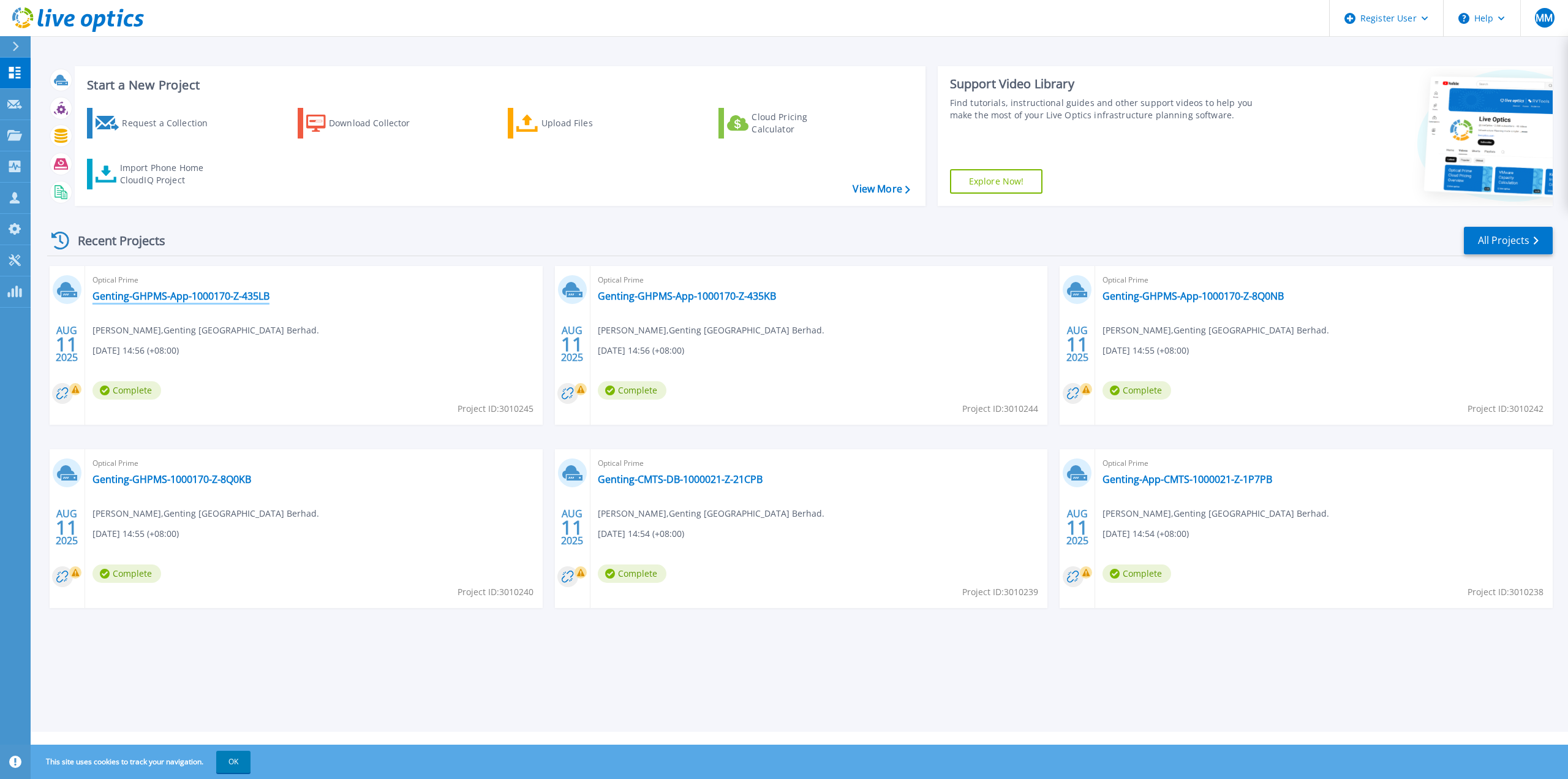
click at [142, 297] on link "Genting-GHPMS-App-1000170-Z-435LB" at bounding box center [181, 295] width 177 height 12
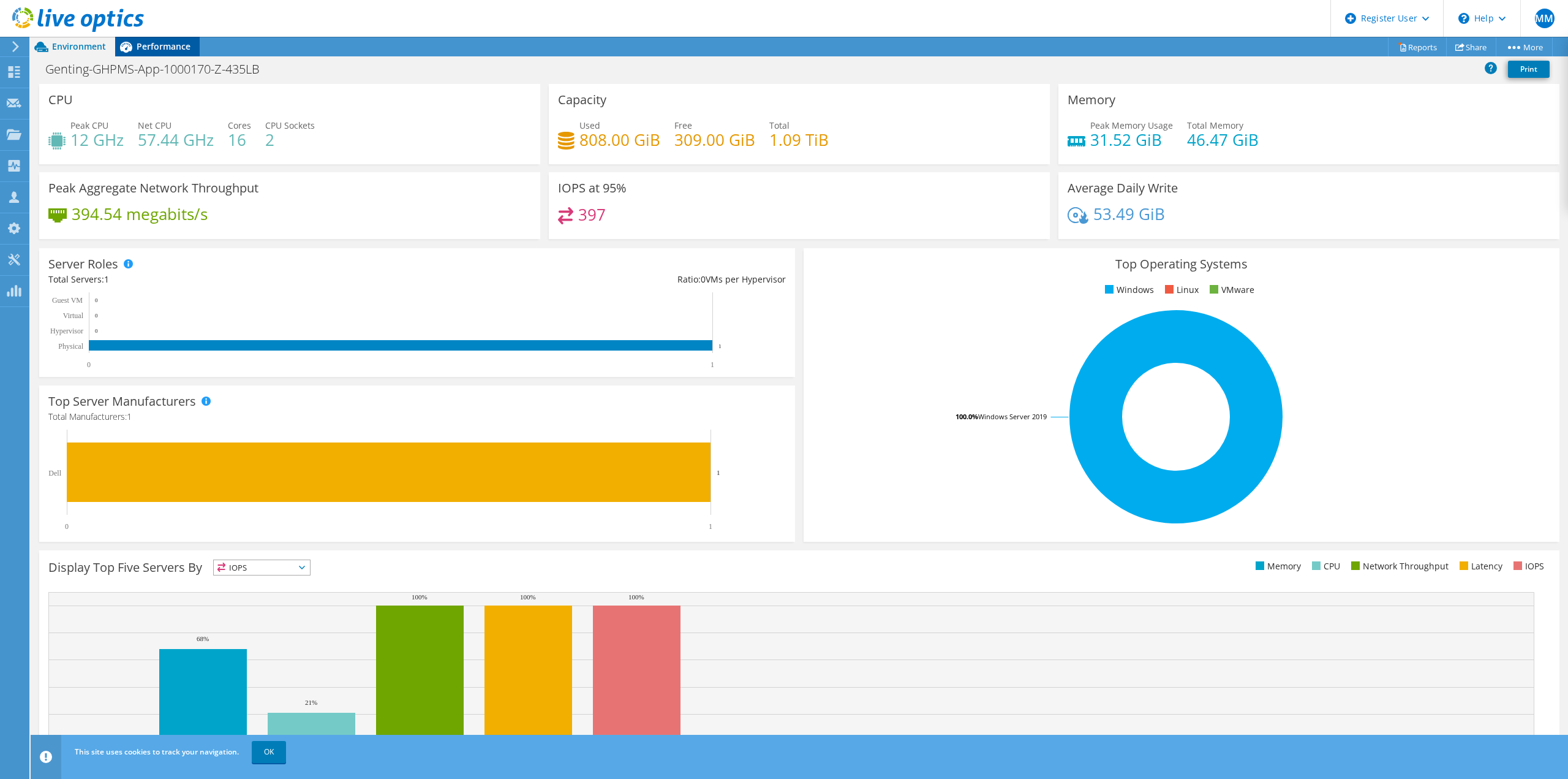
click at [153, 51] on span "Performance" at bounding box center [163, 46] width 54 height 12
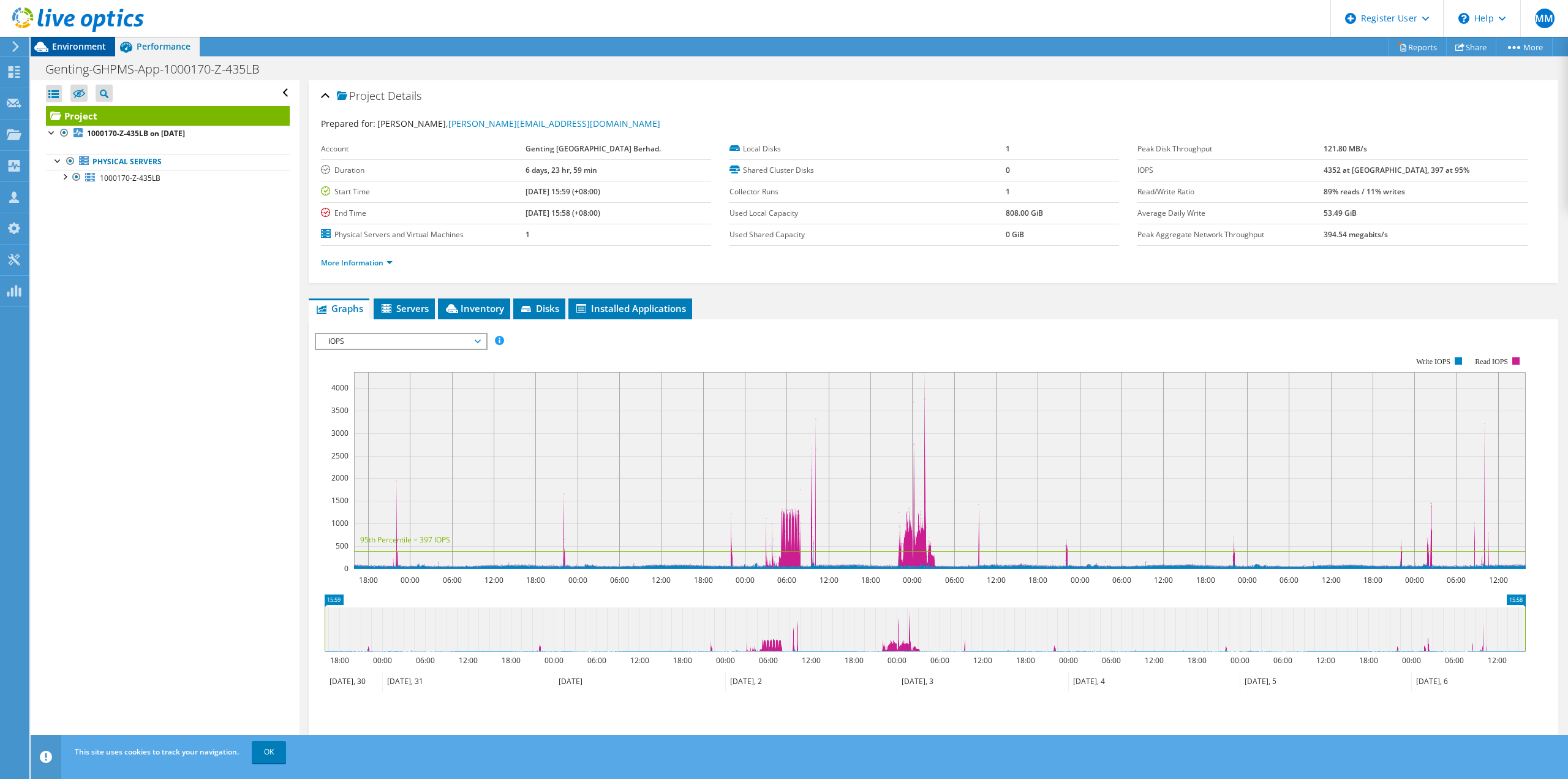
click at [83, 46] on span "Environment" at bounding box center [79, 46] width 54 height 12
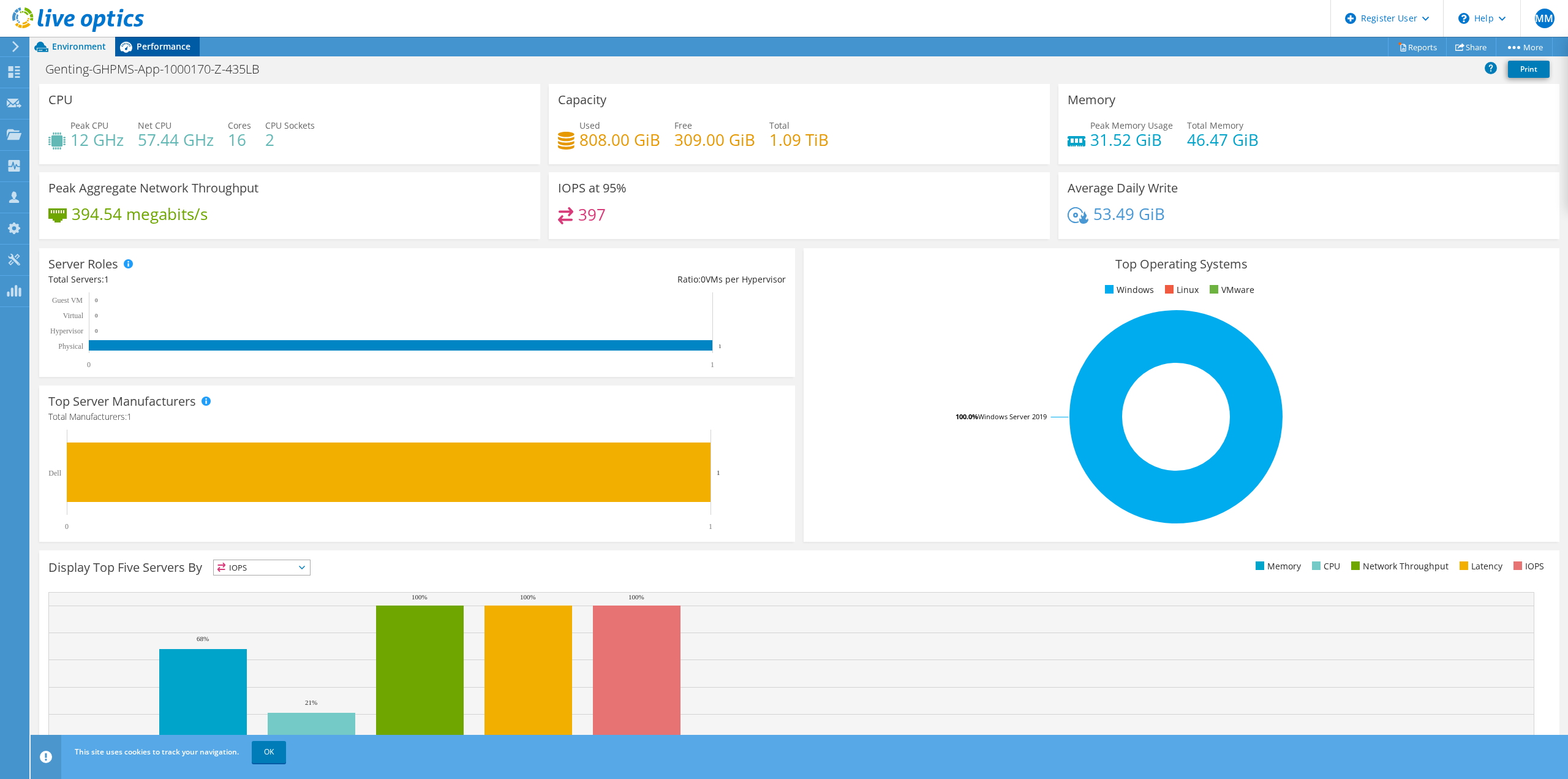
click at [143, 44] on span "Performance" at bounding box center [163, 46] width 54 height 12
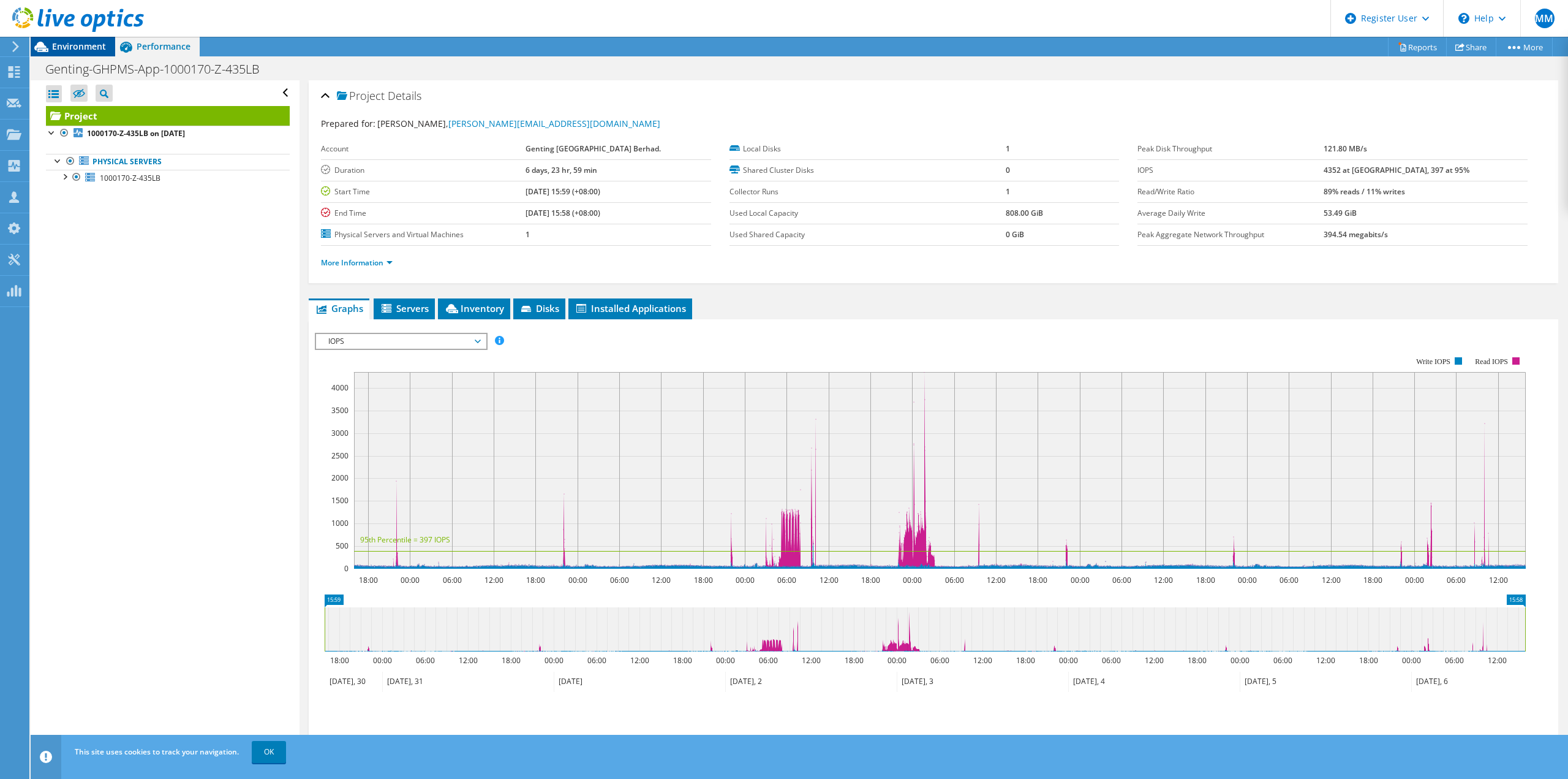
click at [78, 43] on span "Environment" at bounding box center [79, 46] width 54 height 12
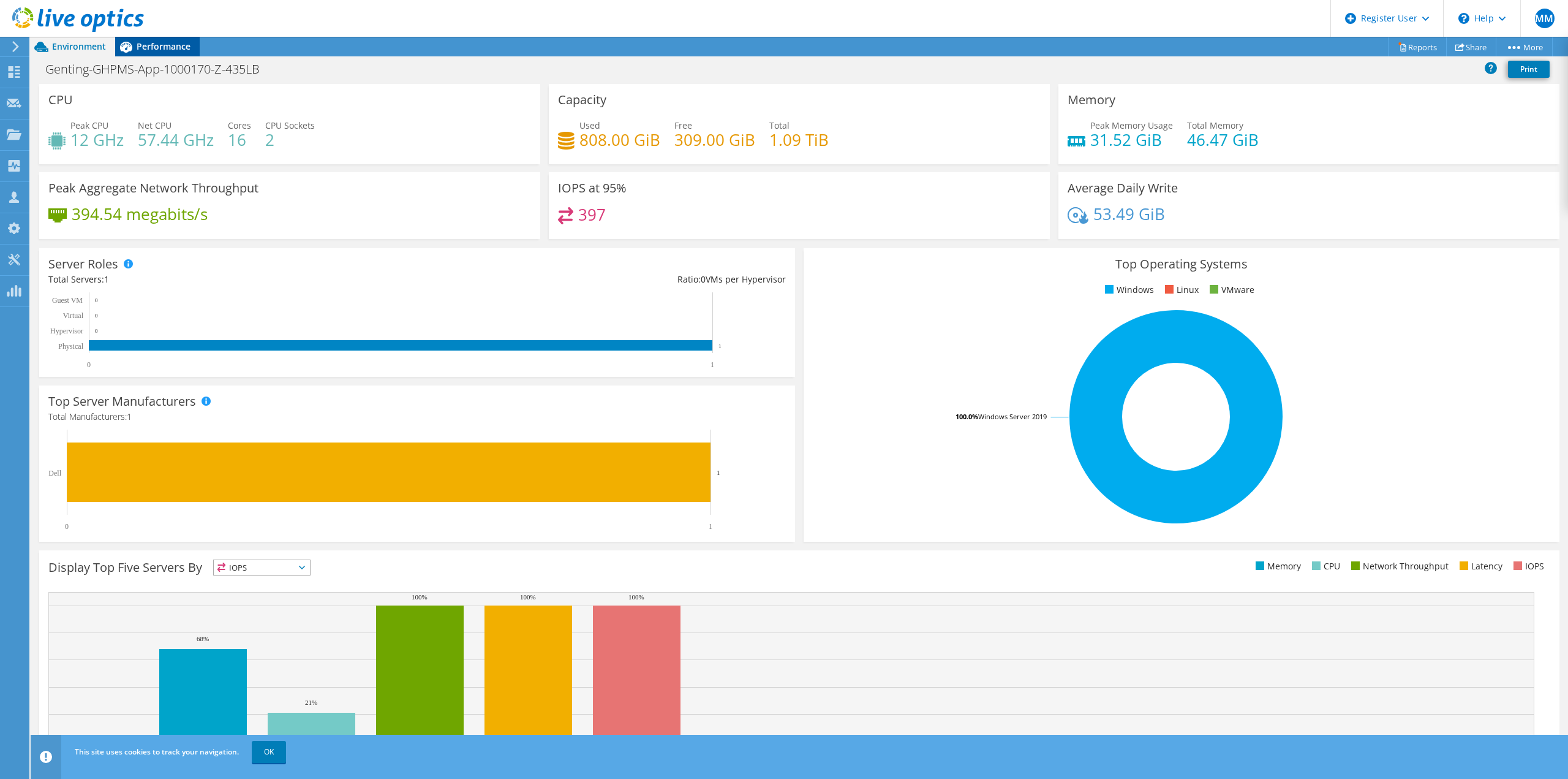
click at [155, 47] on span "Performance" at bounding box center [163, 46] width 54 height 12
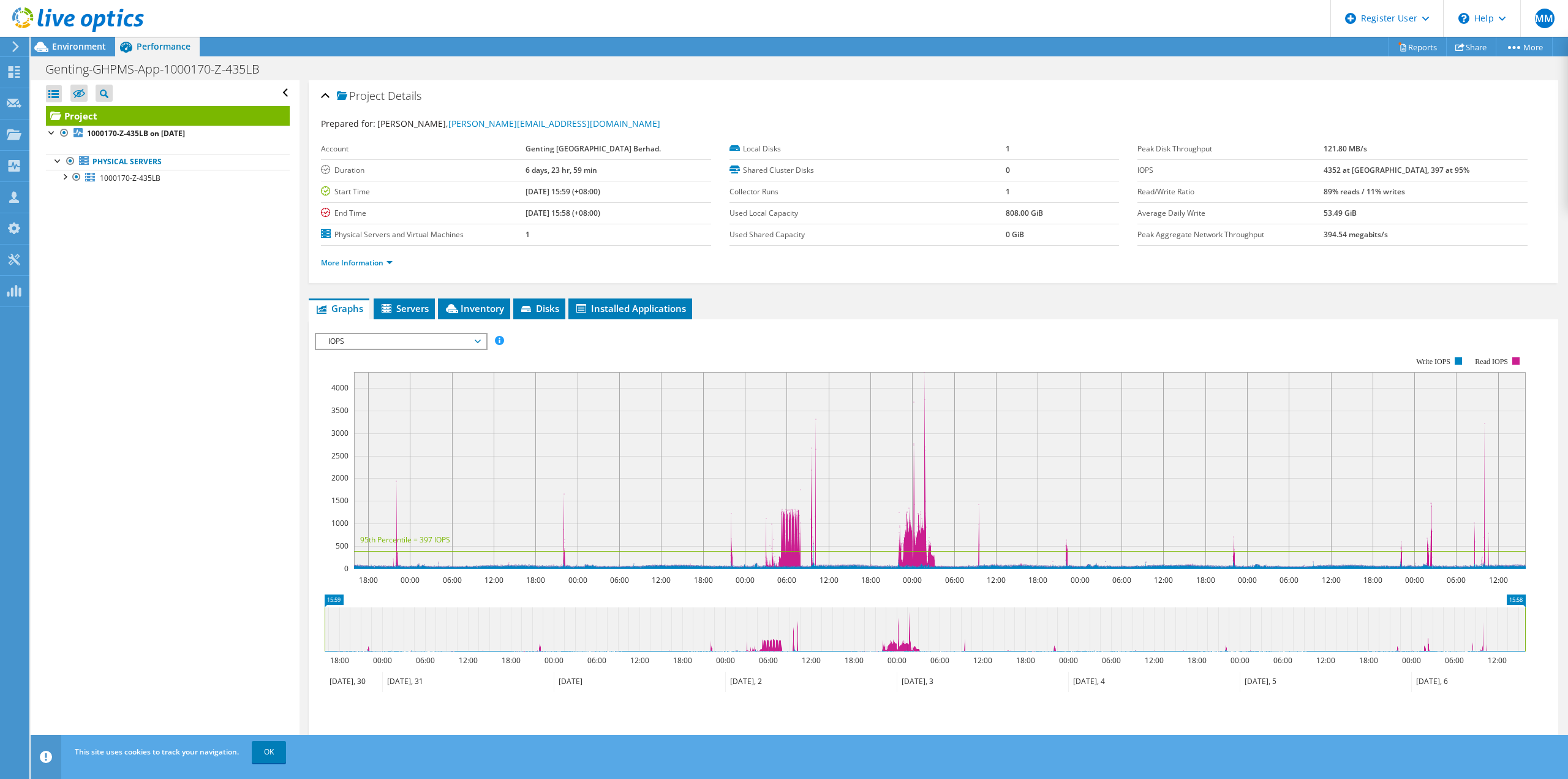
click at [100, 19] on icon at bounding box center [78, 20] width 132 height 26
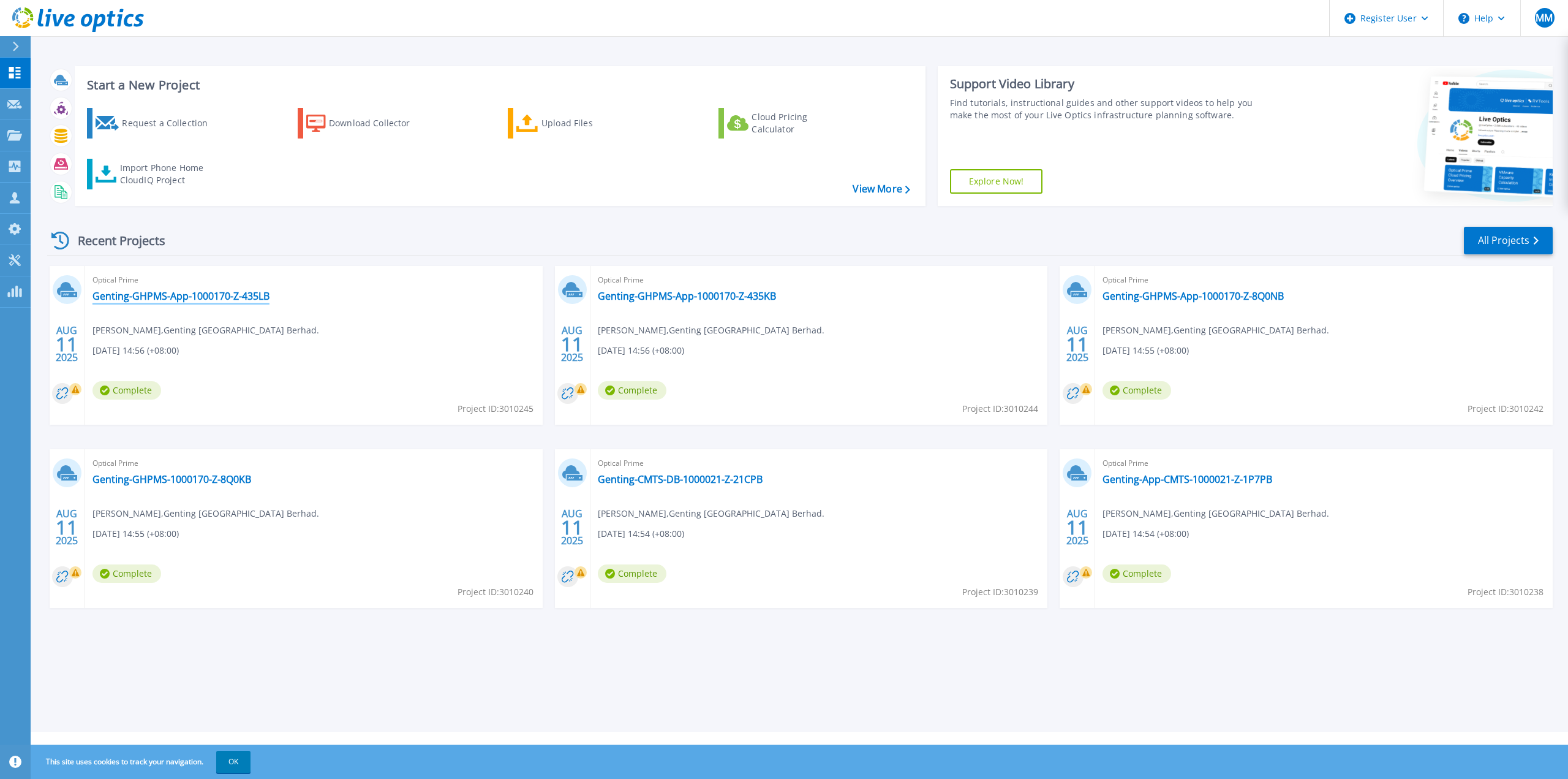
click at [209, 300] on link "Genting-GHPMS-App-1000170-Z-435LB" at bounding box center [181, 295] width 177 height 12
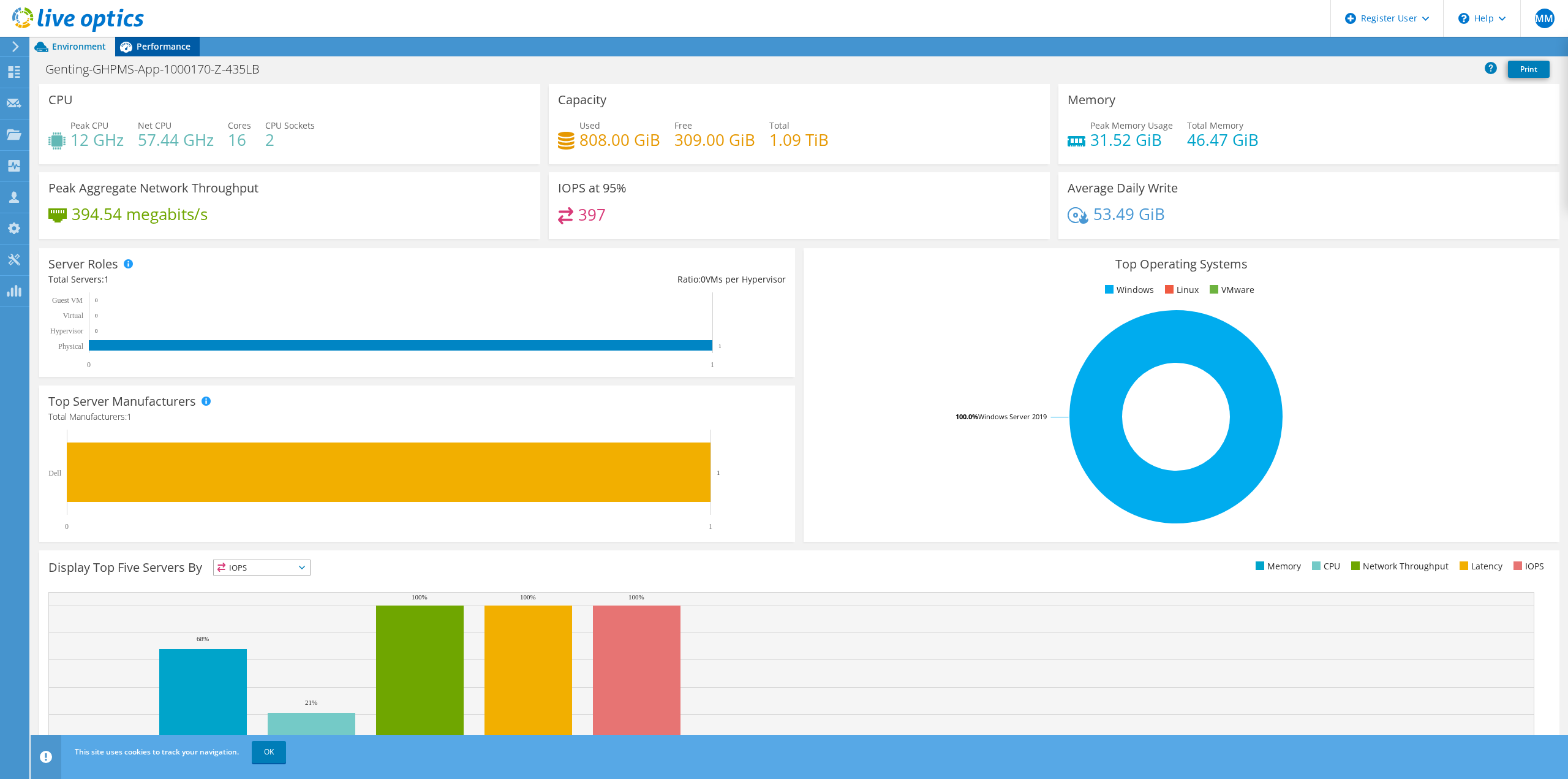
click at [168, 56] on div "Performance" at bounding box center [157, 46] width 85 height 19
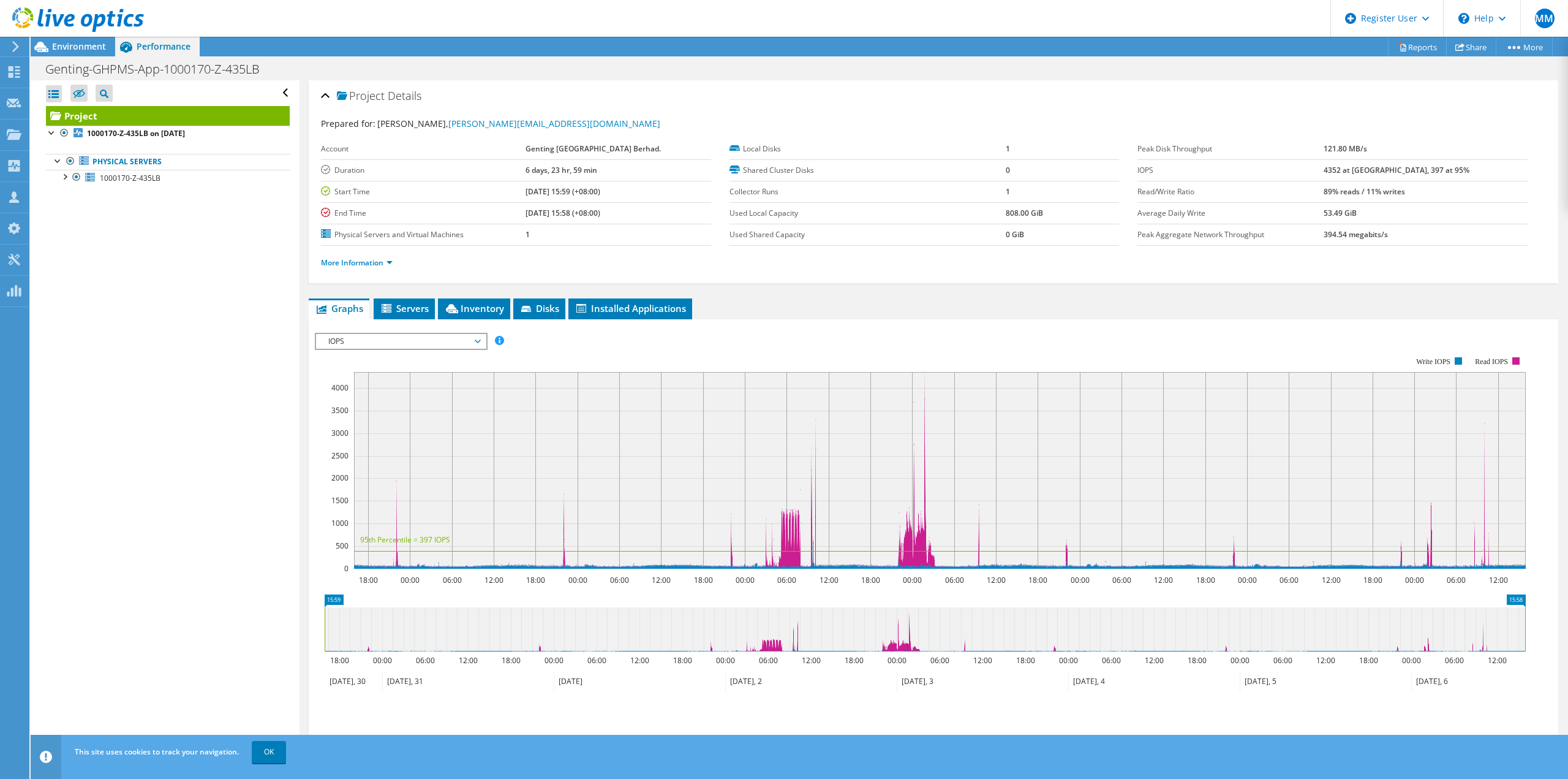
click at [89, 13] on icon at bounding box center [78, 20] width 132 height 26
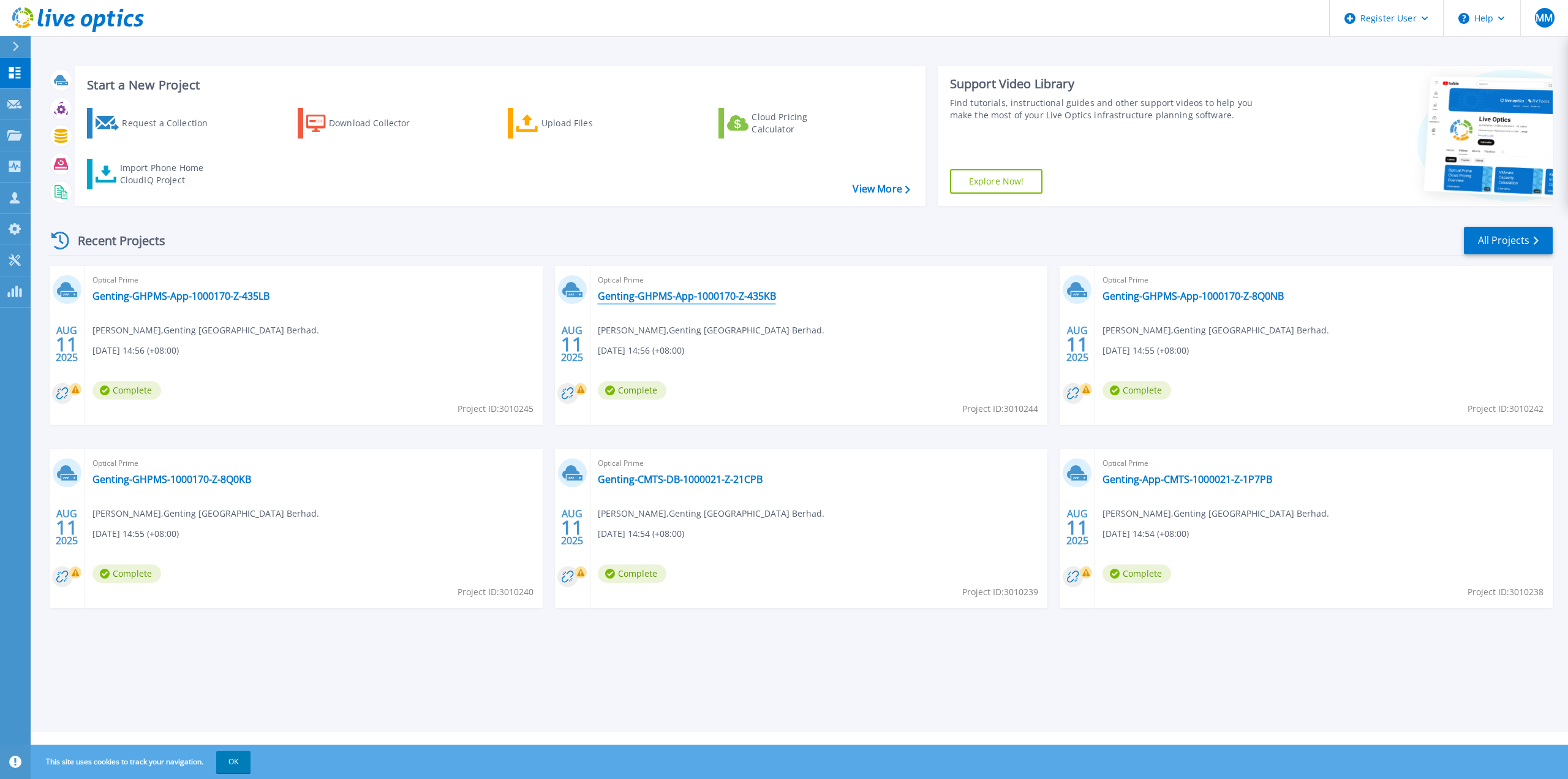
click at [773, 299] on link "Genting-GHPMS-App-1000170-Z-435KB" at bounding box center [687, 295] width 178 height 12
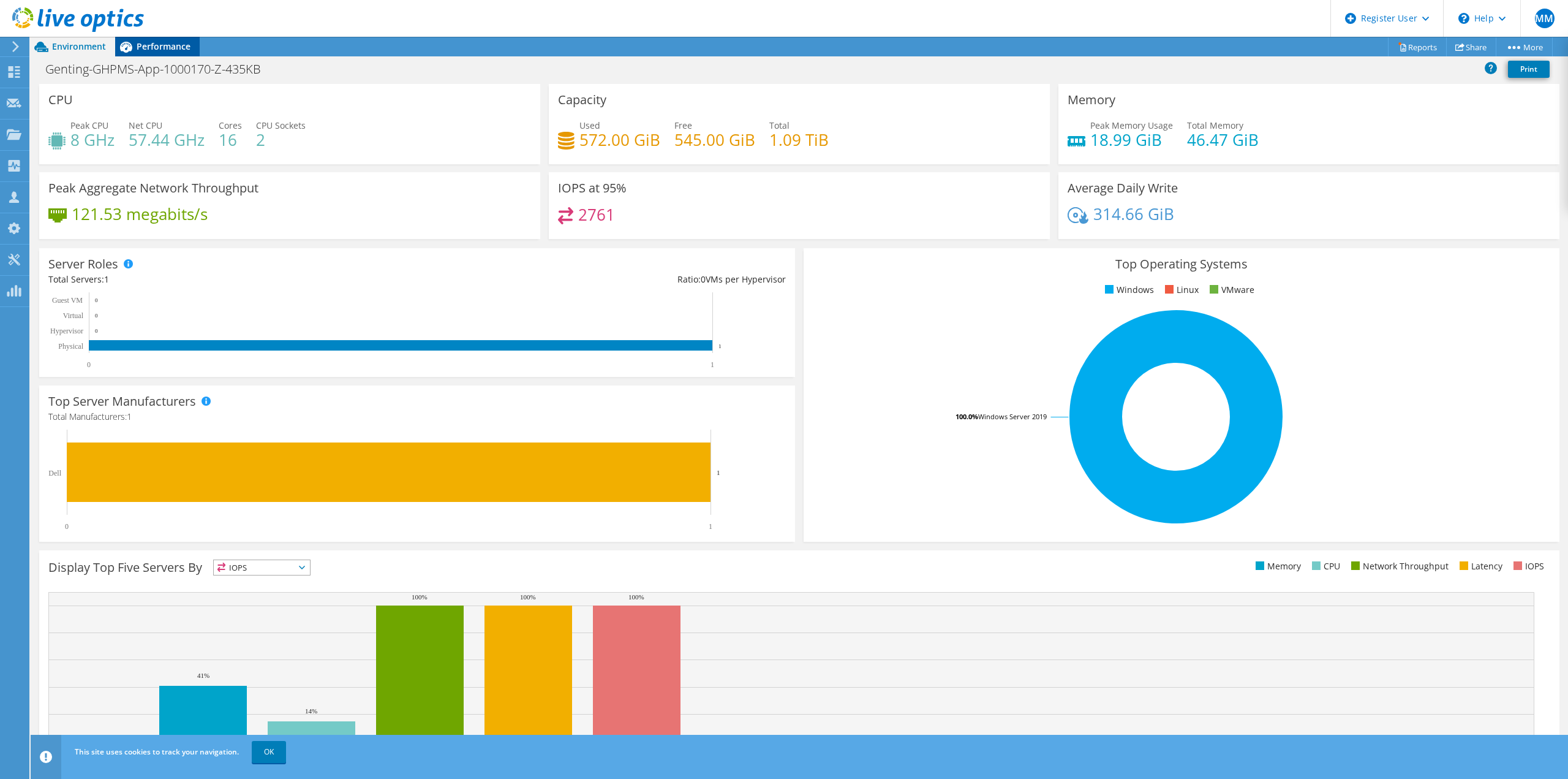
click at [150, 51] on span "Performance" at bounding box center [163, 46] width 54 height 12
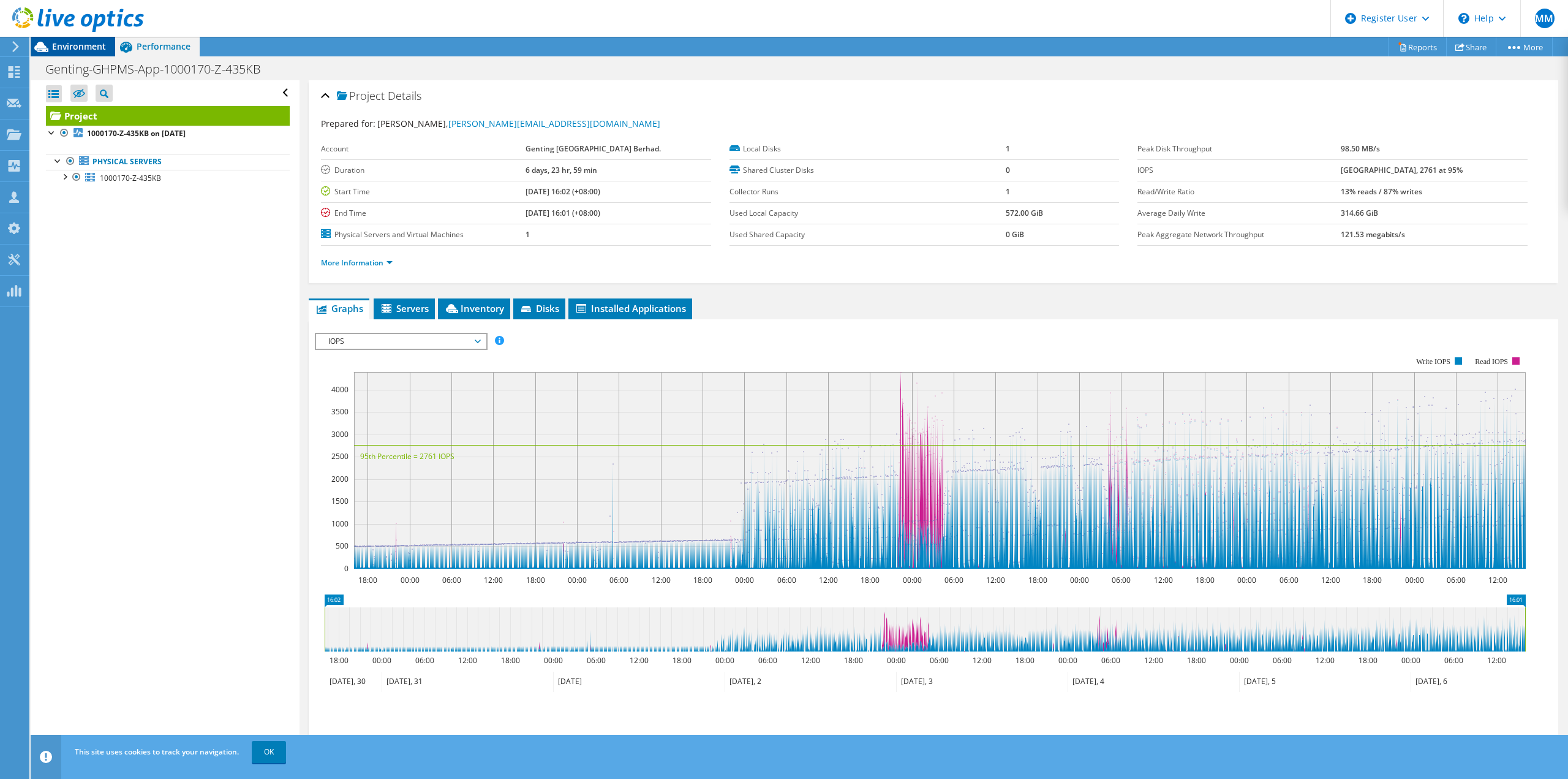
click at [87, 49] on span "Environment" at bounding box center [79, 46] width 54 height 12
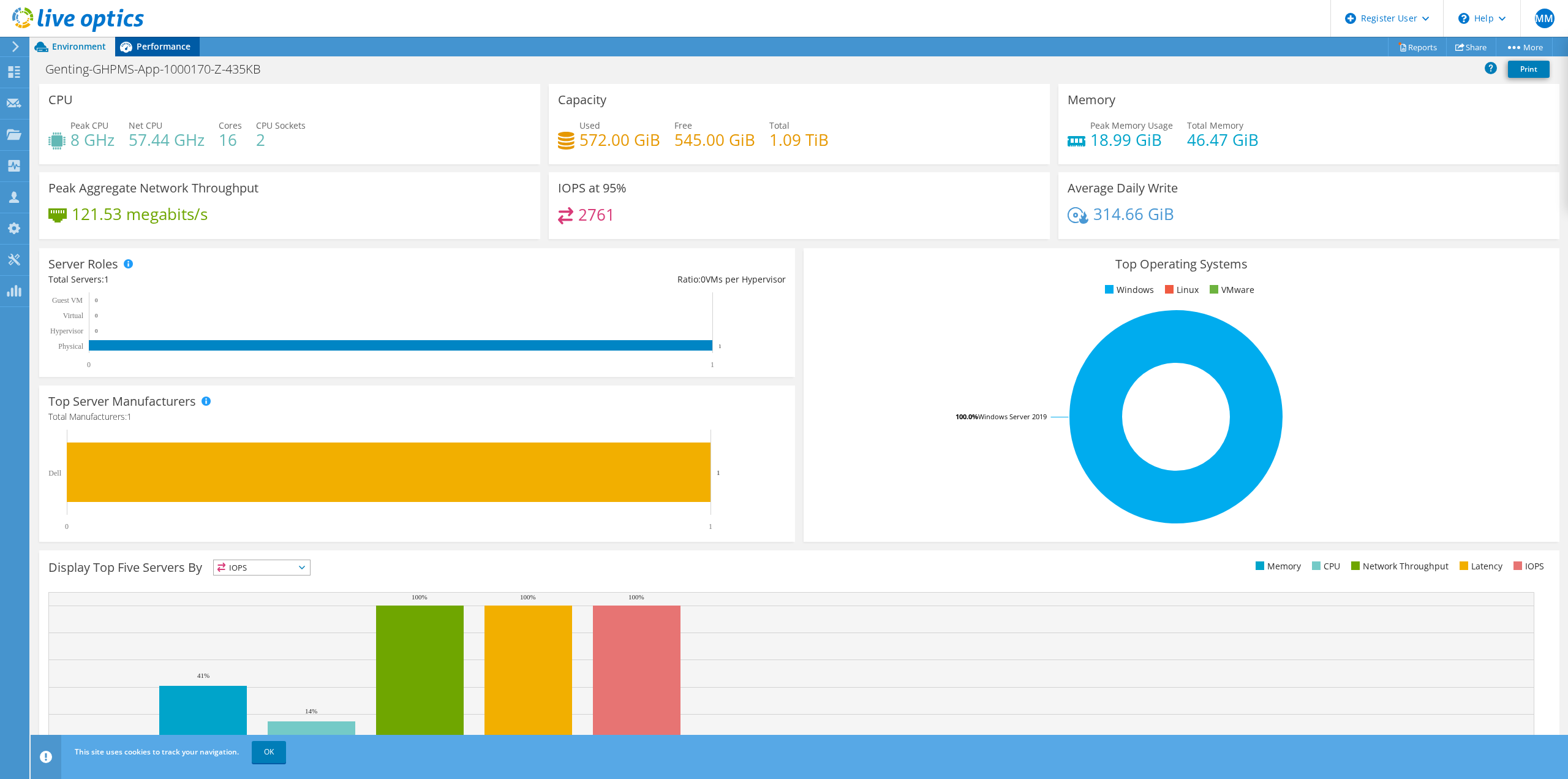
click at [181, 44] on span "Performance" at bounding box center [163, 46] width 54 height 12
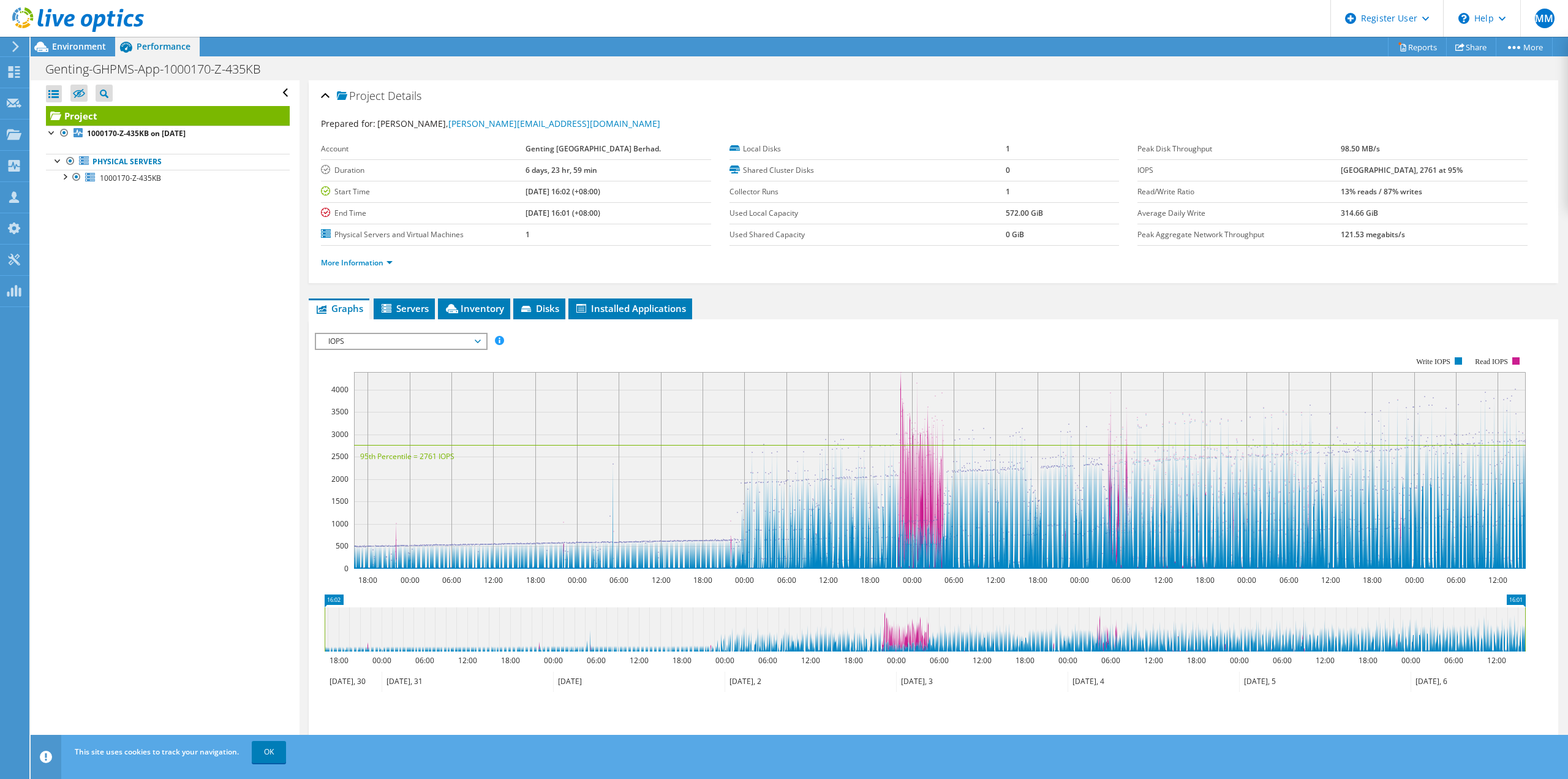
click at [72, 20] on use at bounding box center [78, 19] width 132 height 25
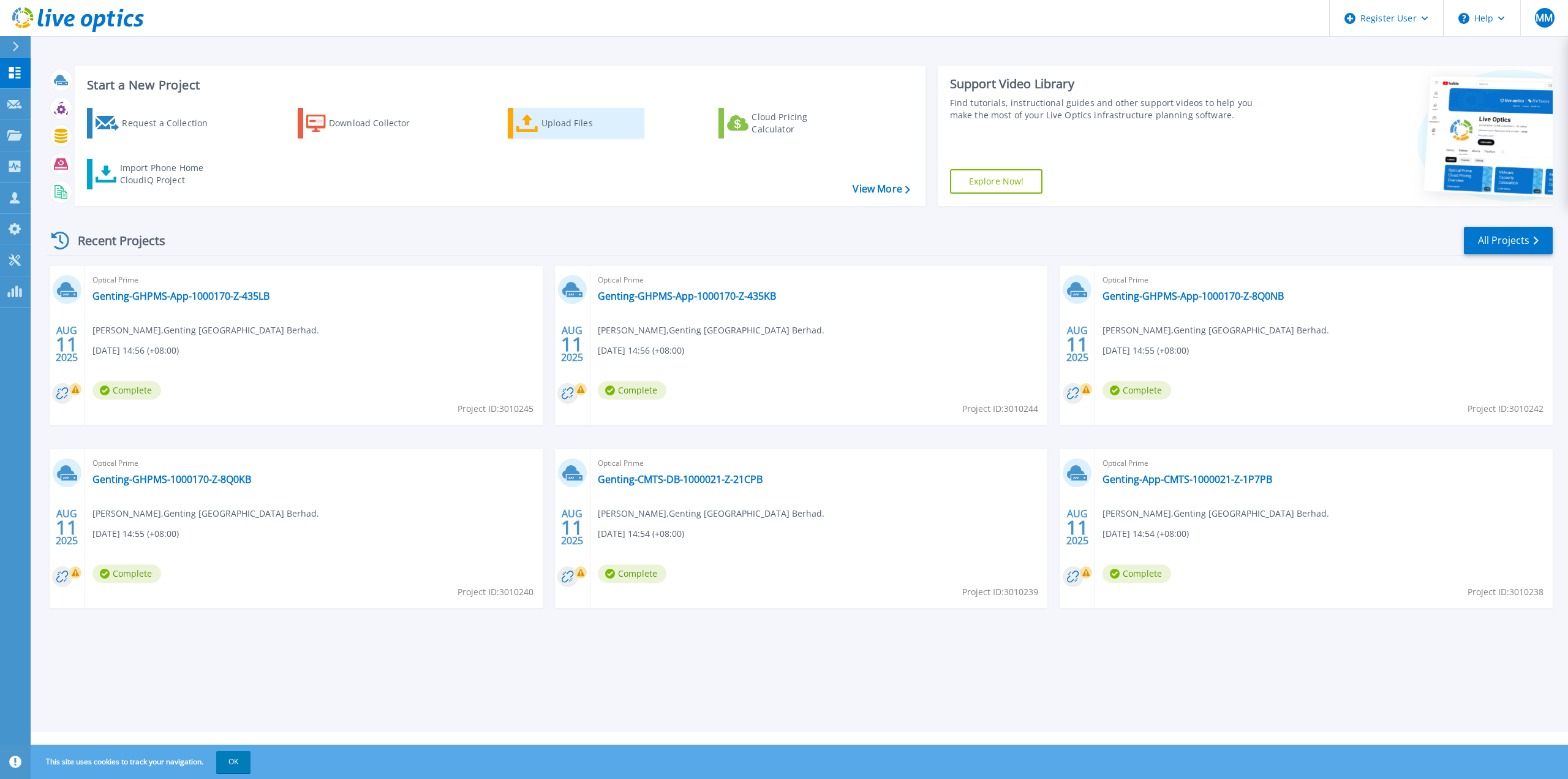
click at [580, 128] on div "Upload Files" at bounding box center [590, 122] width 98 height 25
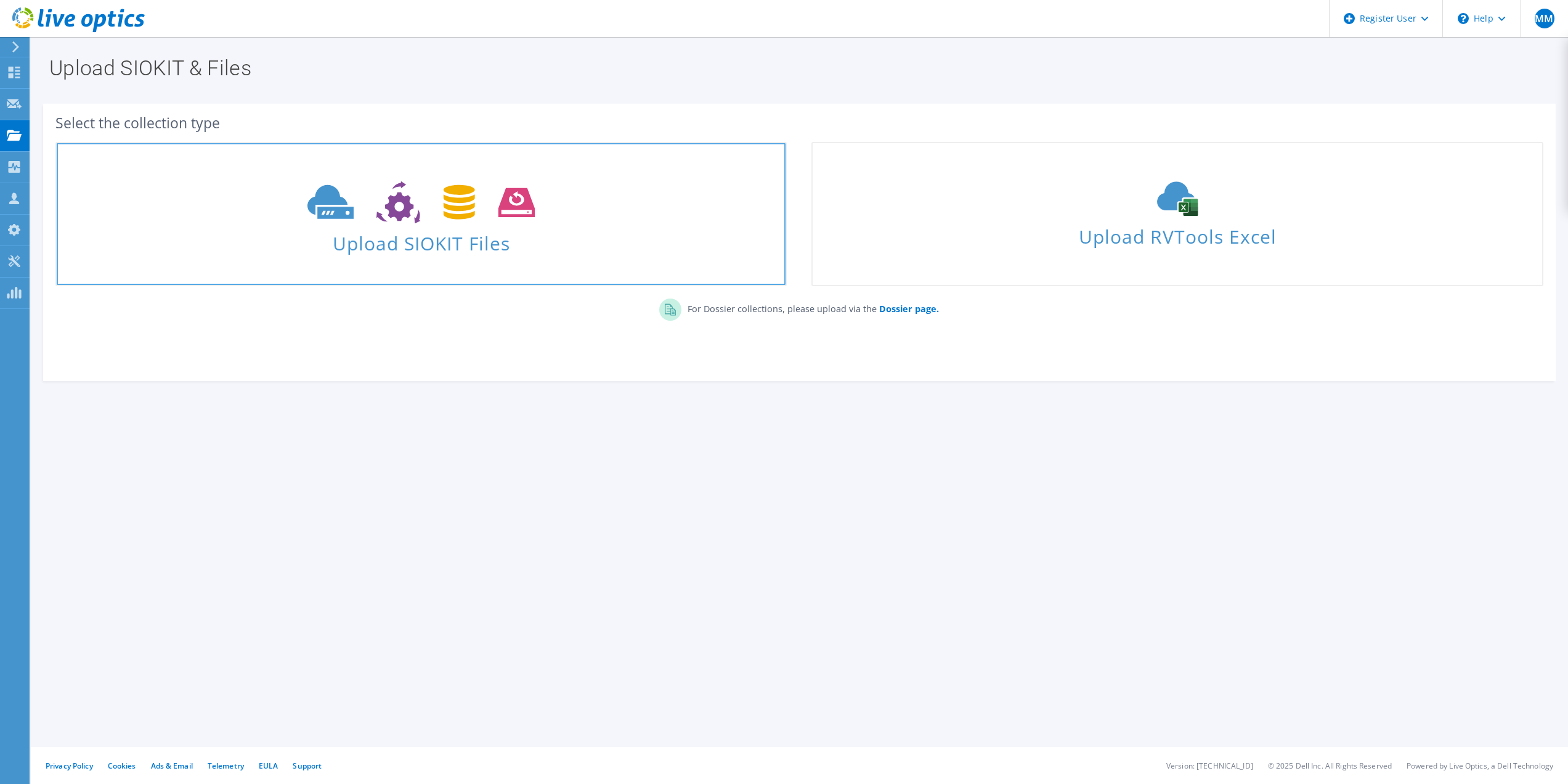
click at [389, 222] on icon at bounding box center [422, 202] width 228 height 42
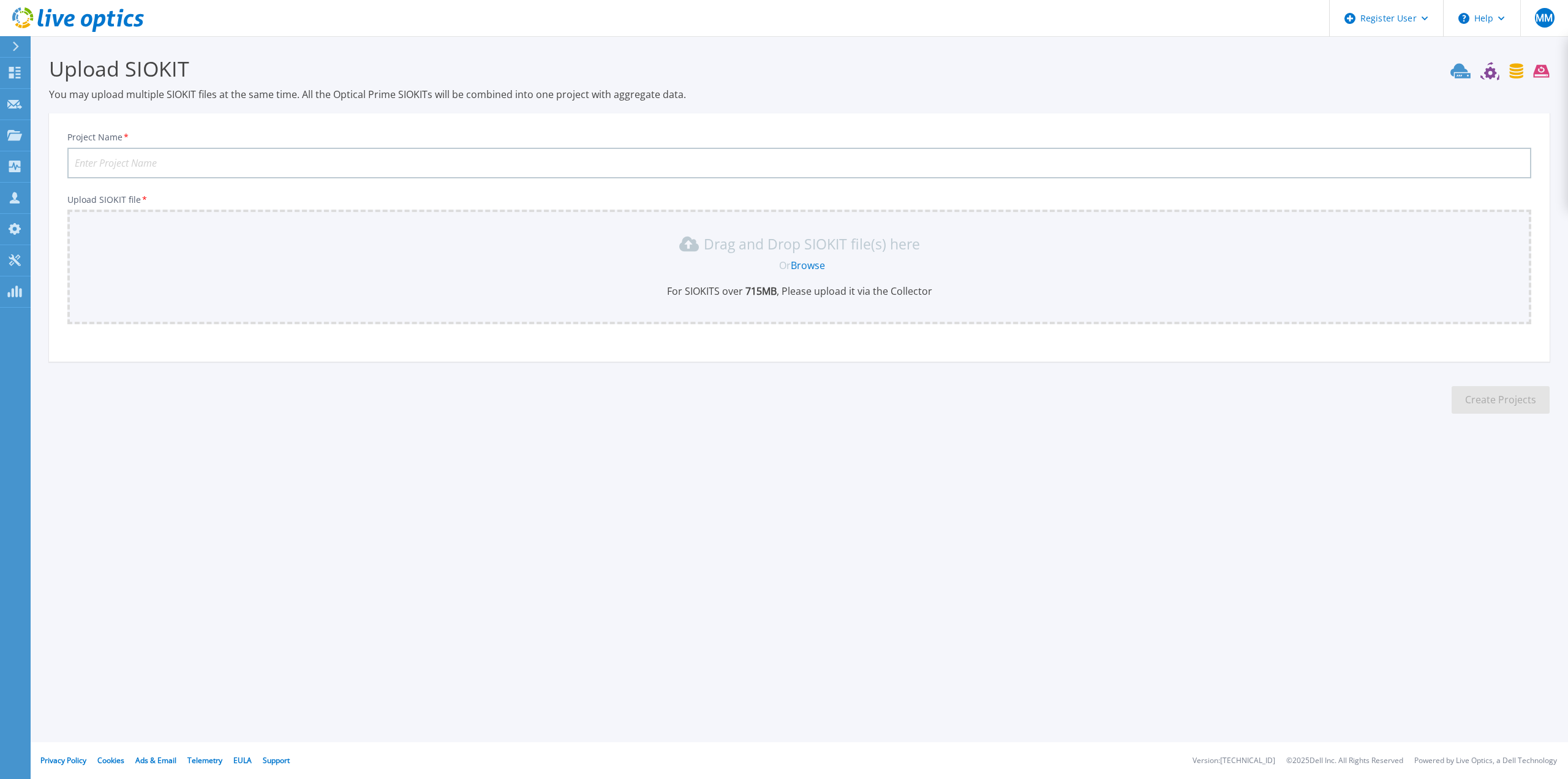
click at [509, 162] on input "Project Name *" at bounding box center [799, 163] width 1464 height 31
type input "Genting-CMTS-GHPMS-Combined"
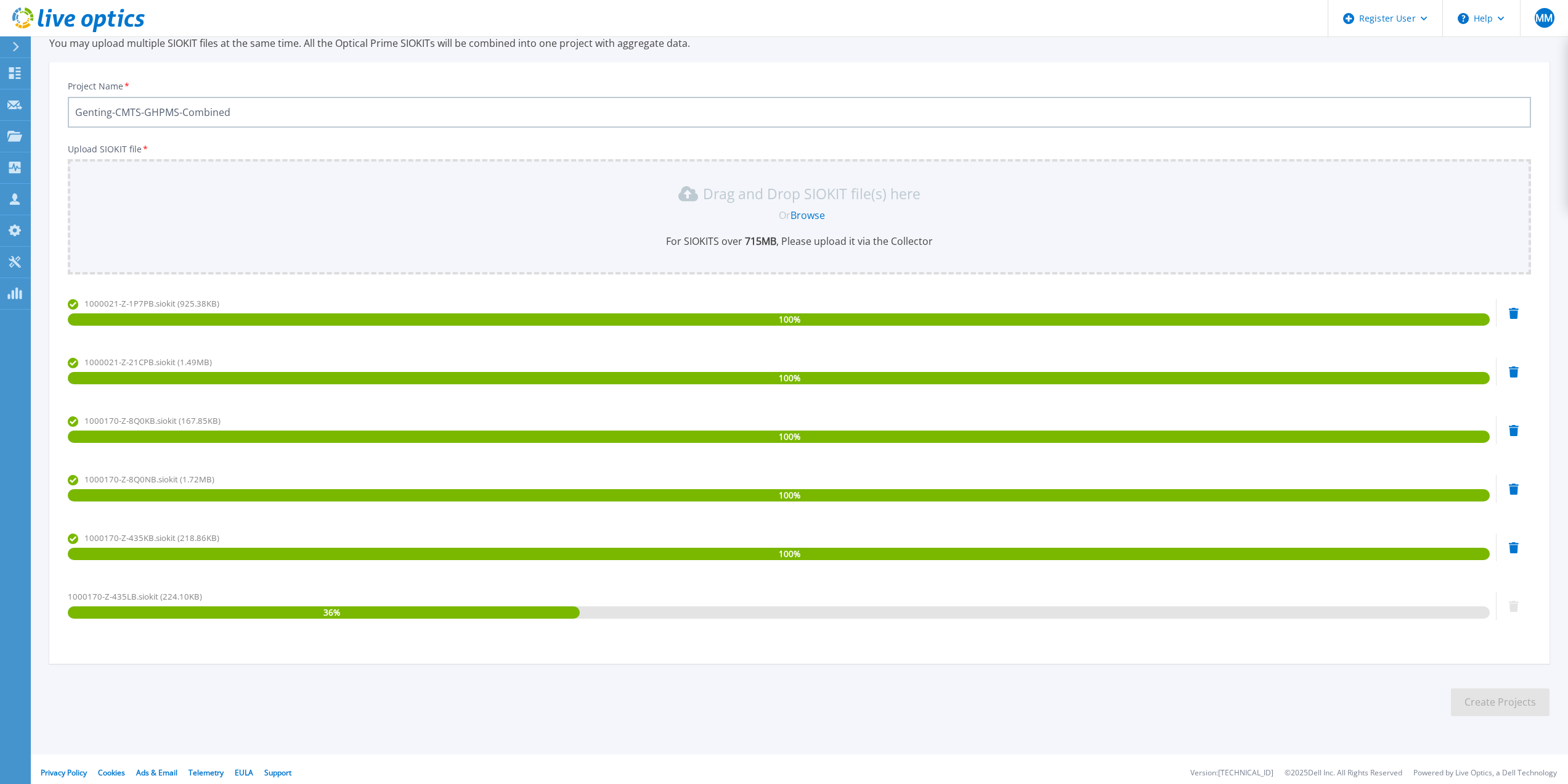
scroll to position [59, 0]
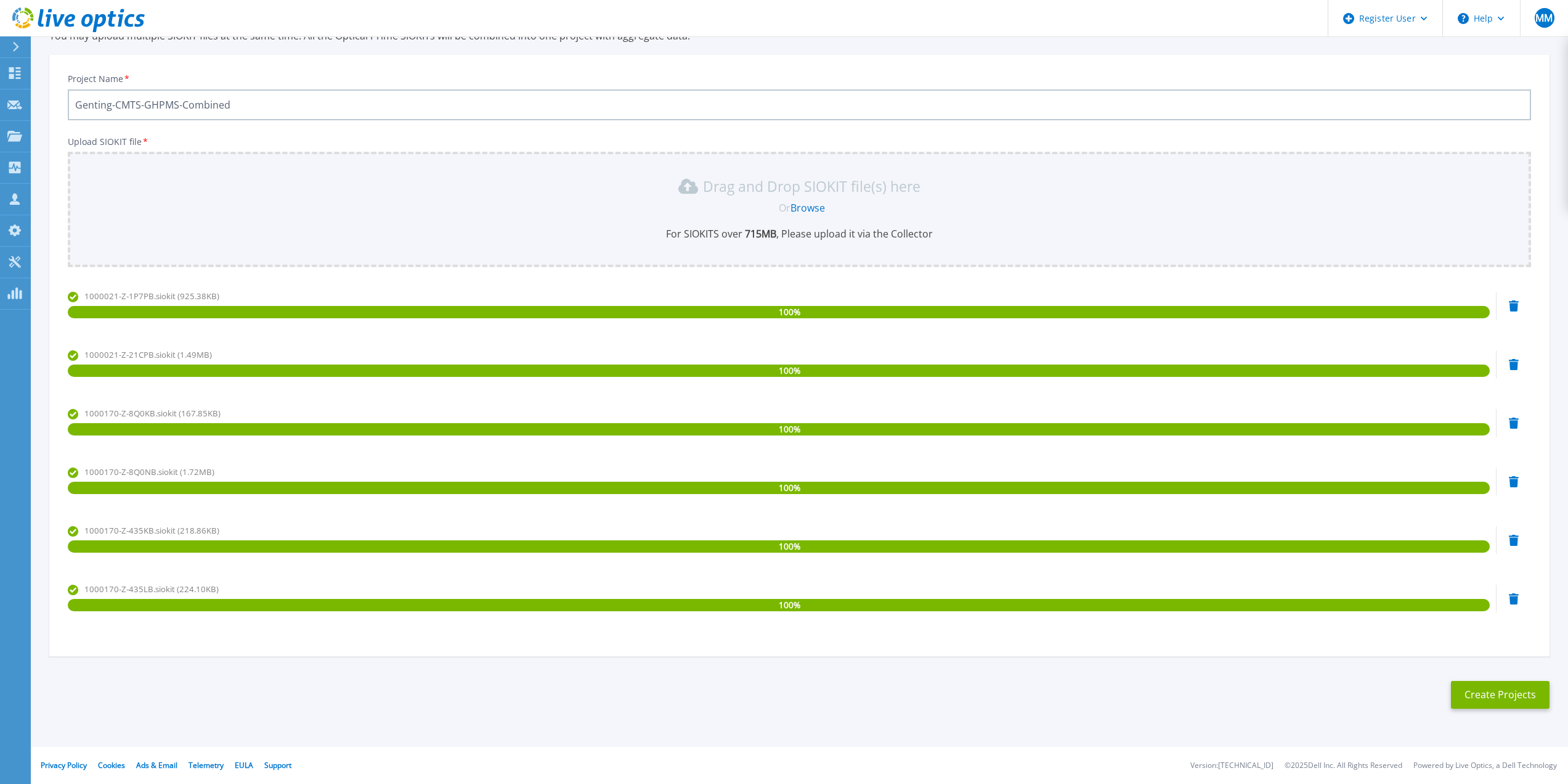
click at [1509, 677] on section "Upload SIOKIT You may upload multiple SIOKIT files at the same time. All the Op…" at bounding box center [800, 357] width 1538 height 759
click at [1514, 697] on button "Create Projects" at bounding box center [1500, 695] width 98 height 28
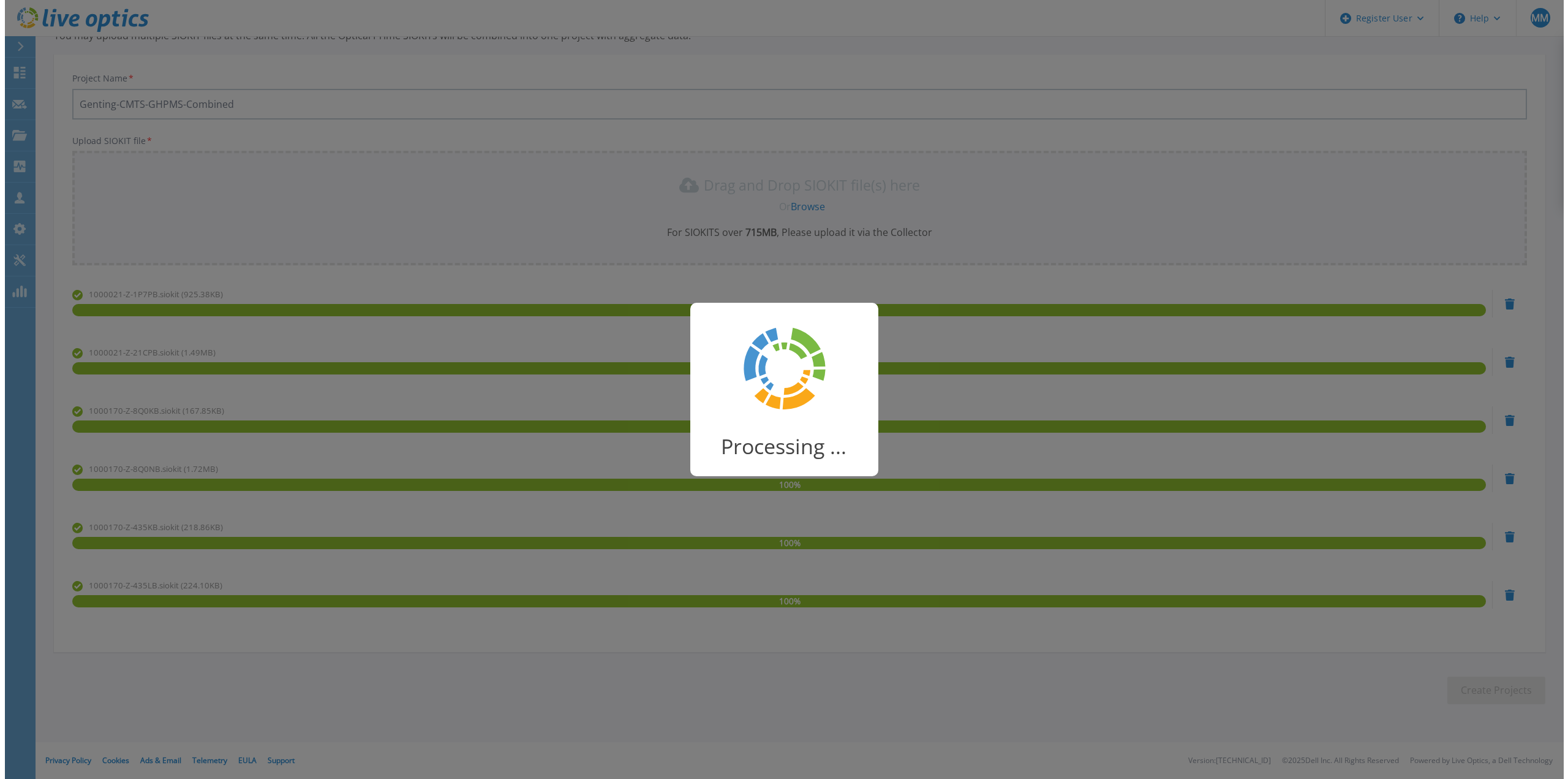
scroll to position [0, 0]
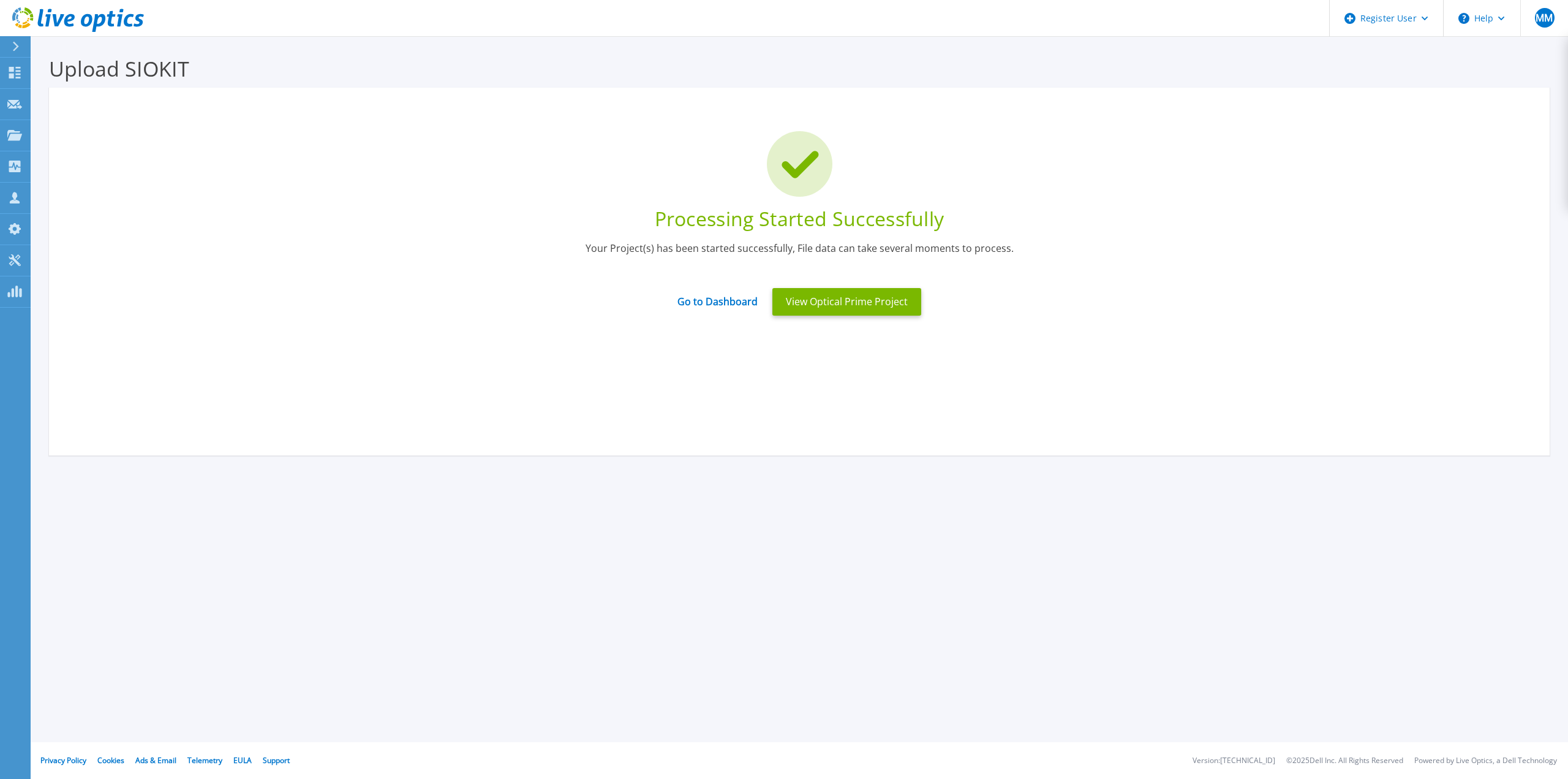
click at [111, 10] on icon at bounding box center [78, 20] width 132 height 26
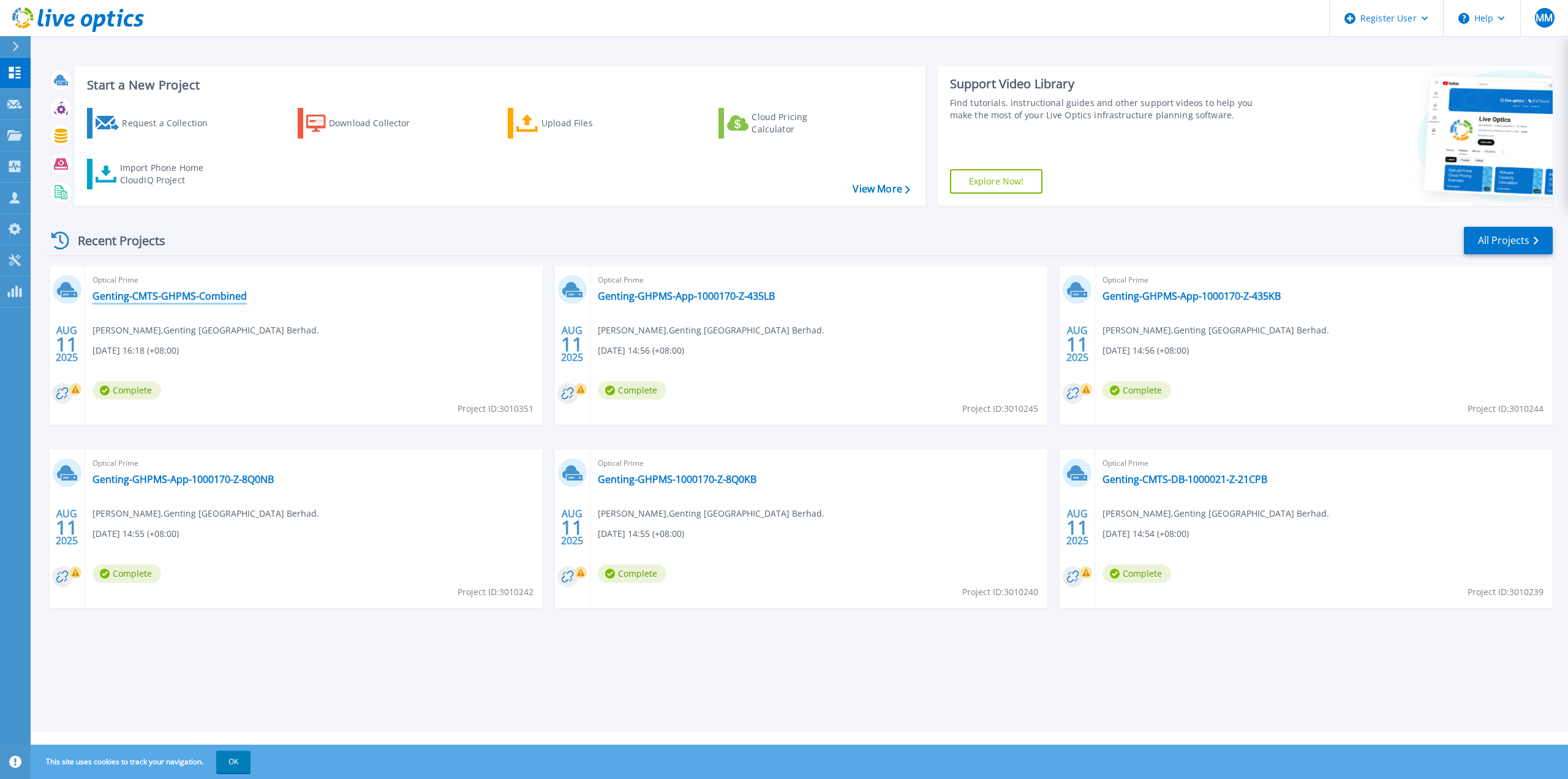
click at [215, 302] on link "Genting-CMTS-GHPMS-Combined" at bounding box center [169, 295] width 154 height 12
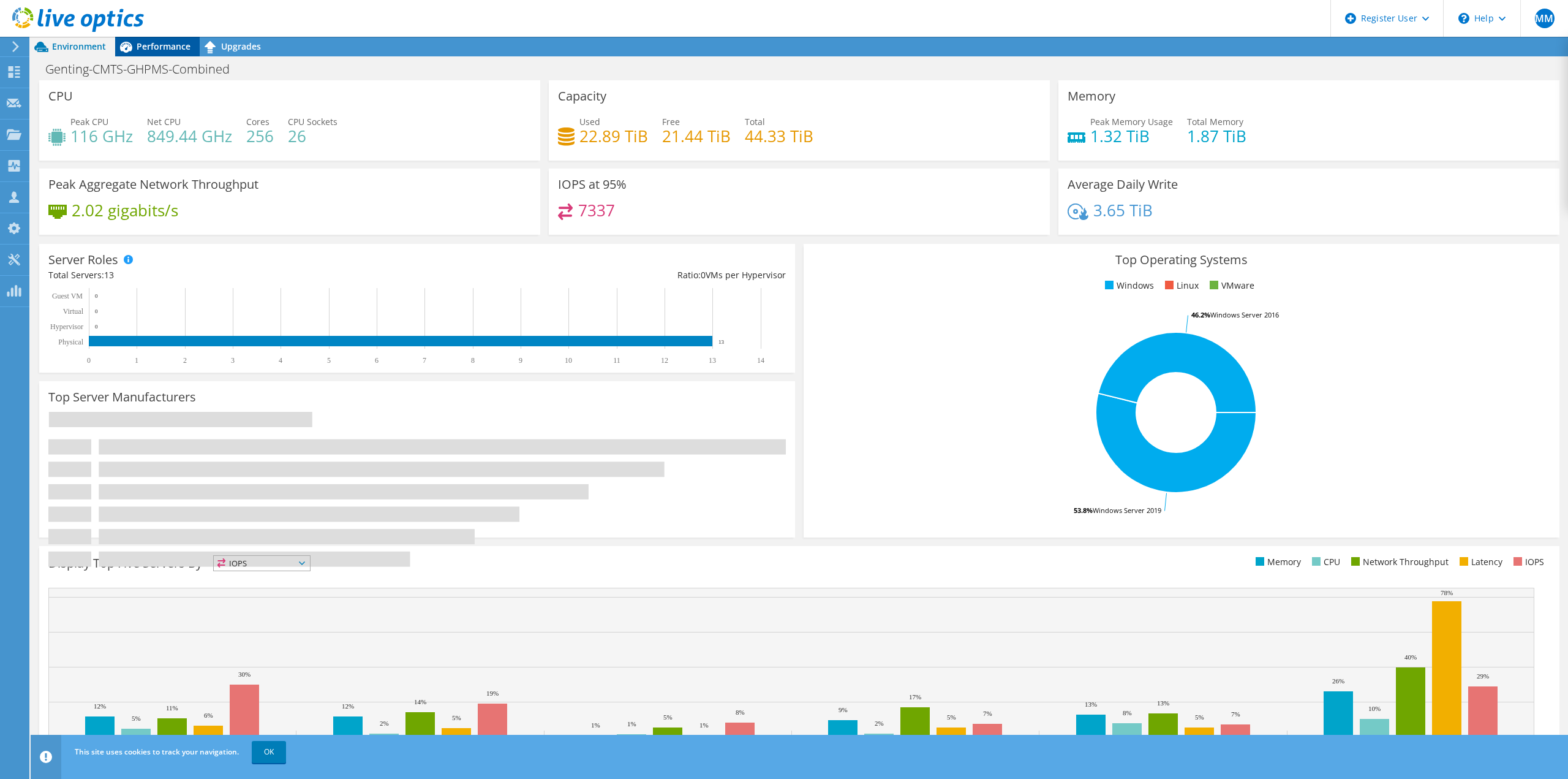
click at [268, 756] on link "OK" at bounding box center [269, 752] width 35 height 22
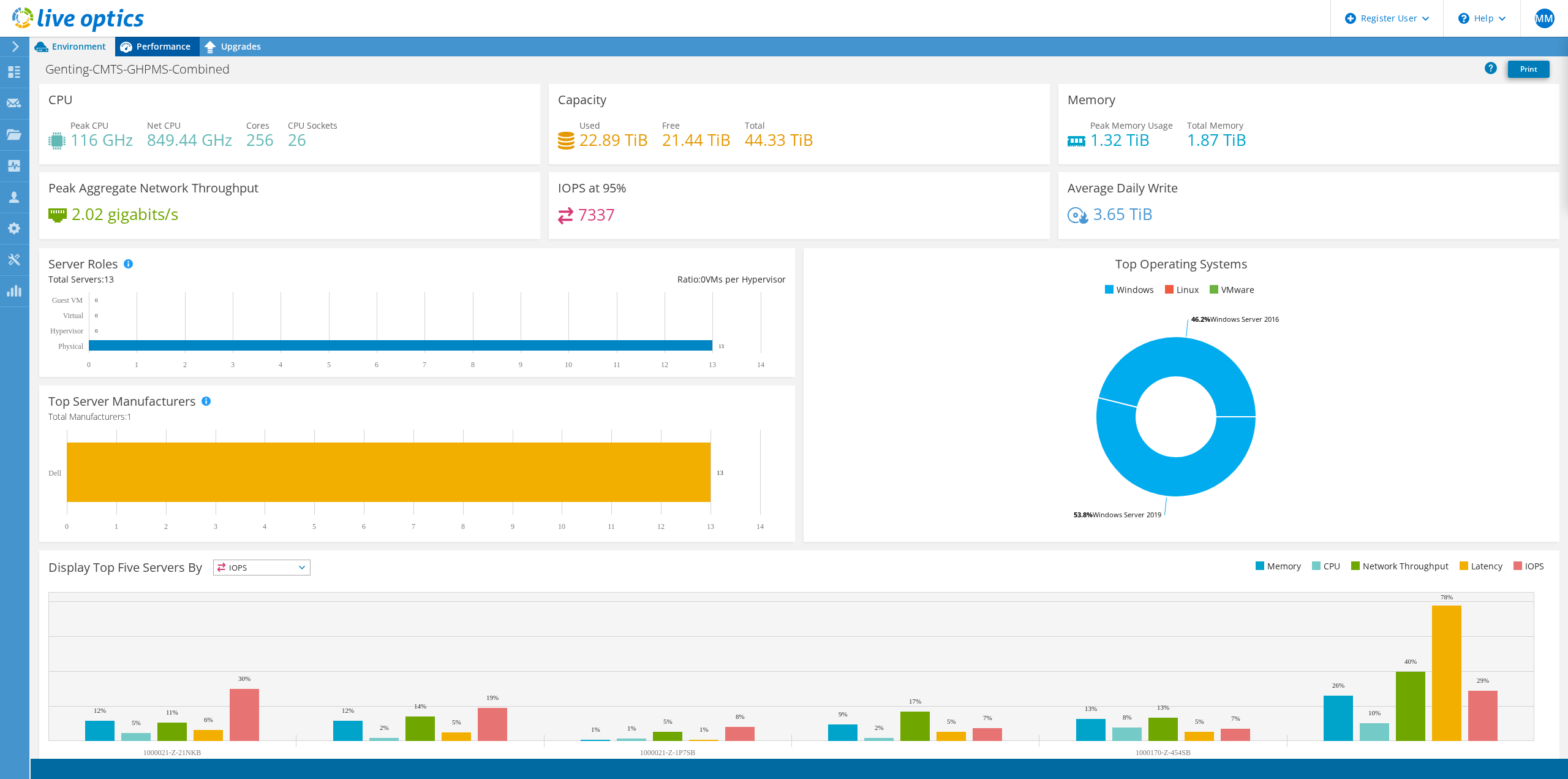
click at [159, 47] on span "Performance" at bounding box center [163, 46] width 54 height 12
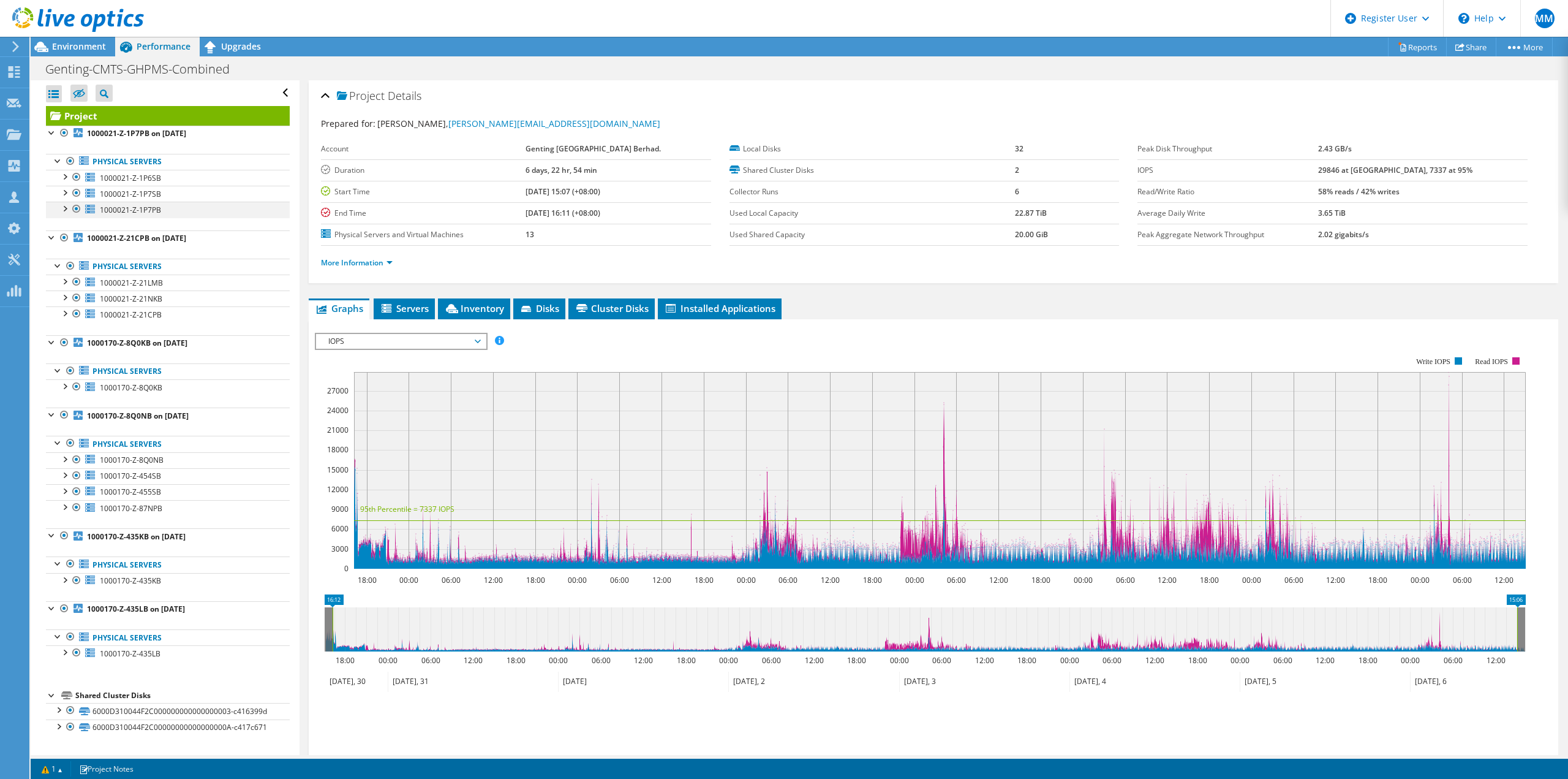
click at [75, 210] on div at bounding box center [76, 209] width 12 height 15
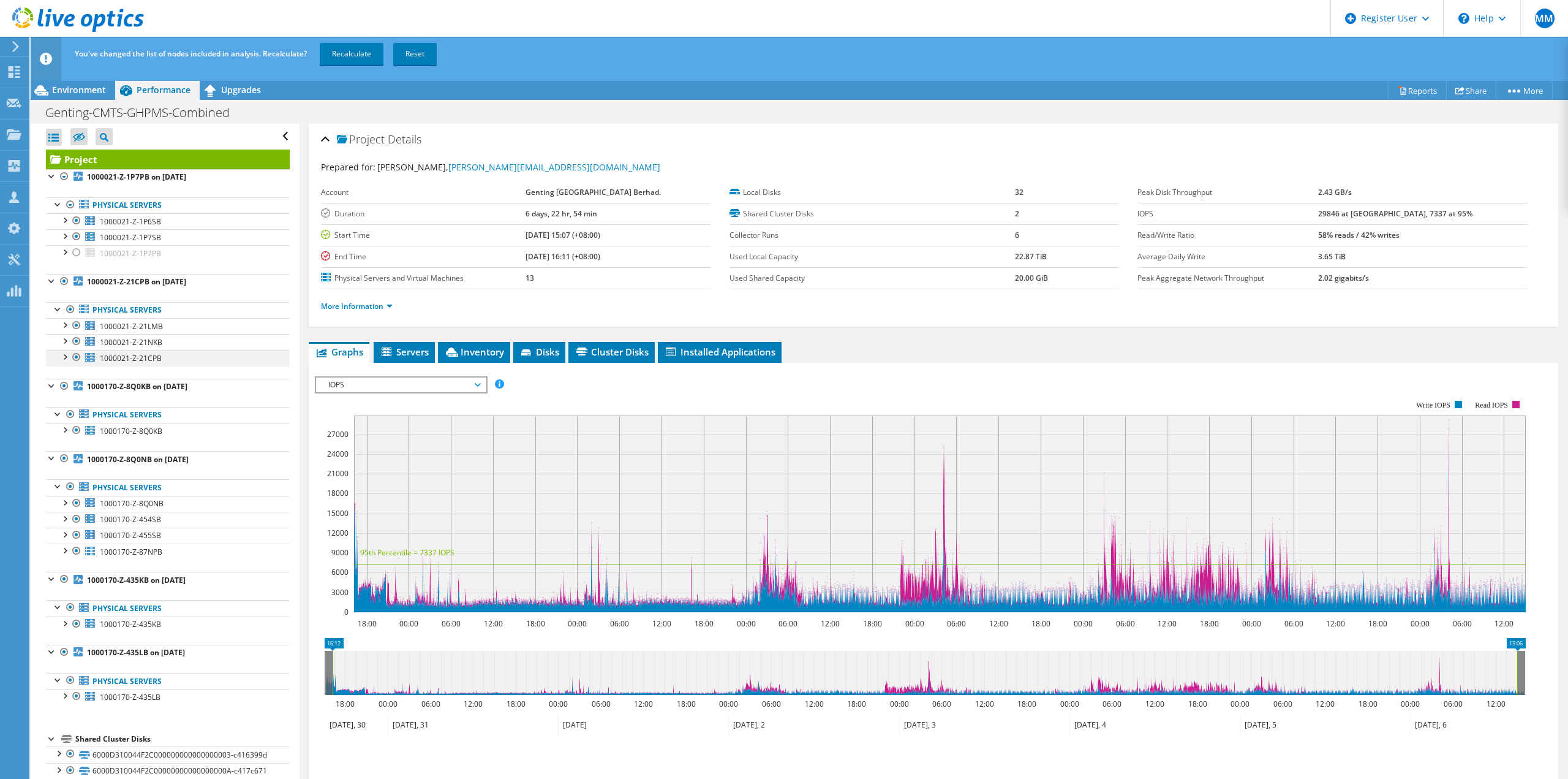
click at [73, 360] on div at bounding box center [76, 357] width 12 height 15
click at [73, 430] on div at bounding box center [76, 430] width 12 height 15
click at [78, 503] on div at bounding box center [76, 503] width 12 height 15
click at [78, 553] on div at bounding box center [76, 551] width 12 height 15
click at [349, 48] on link "Recalculate" at bounding box center [352, 54] width 64 height 22
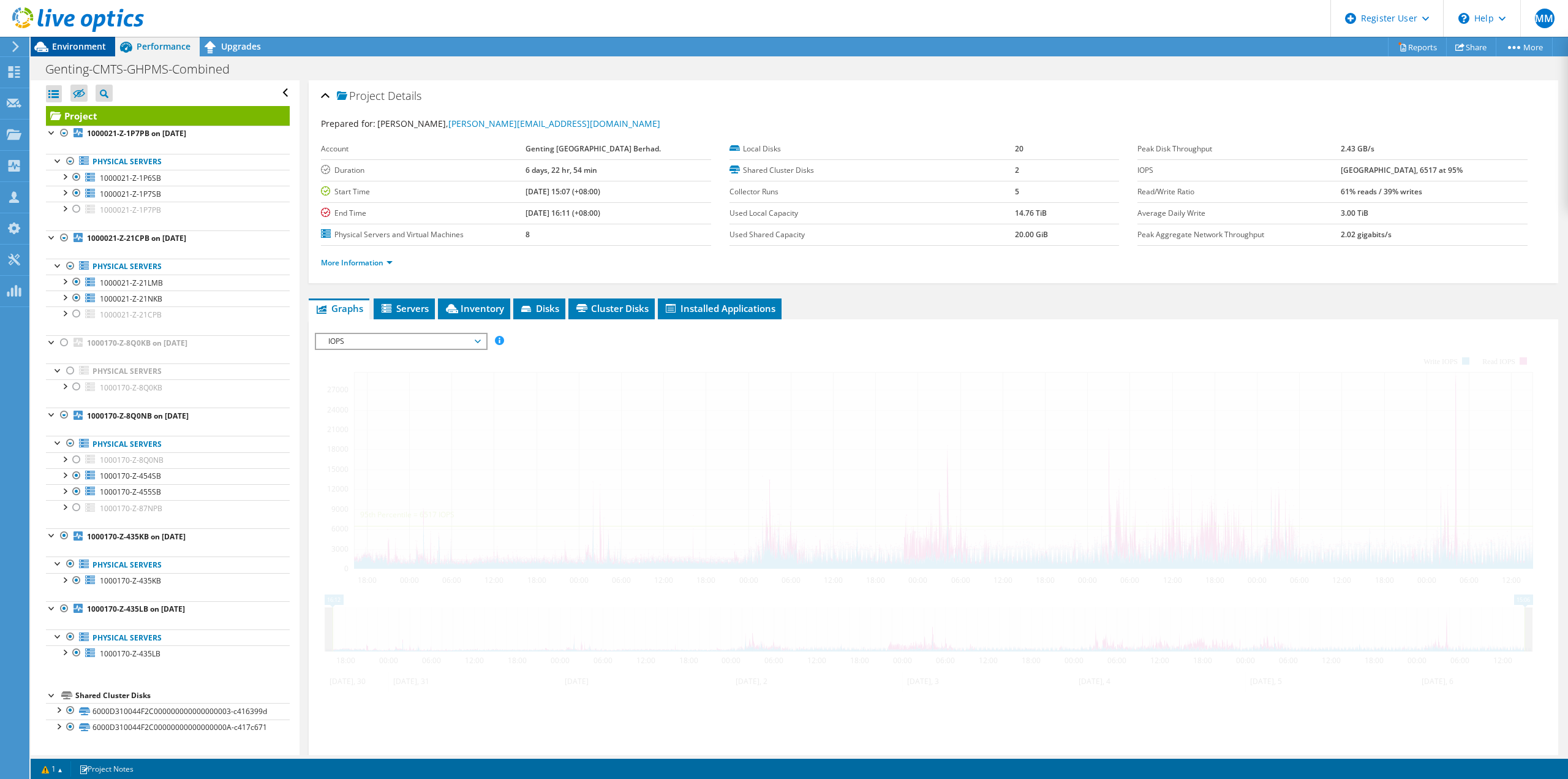
click at [63, 46] on span "Environment" at bounding box center [79, 46] width 54 height 12
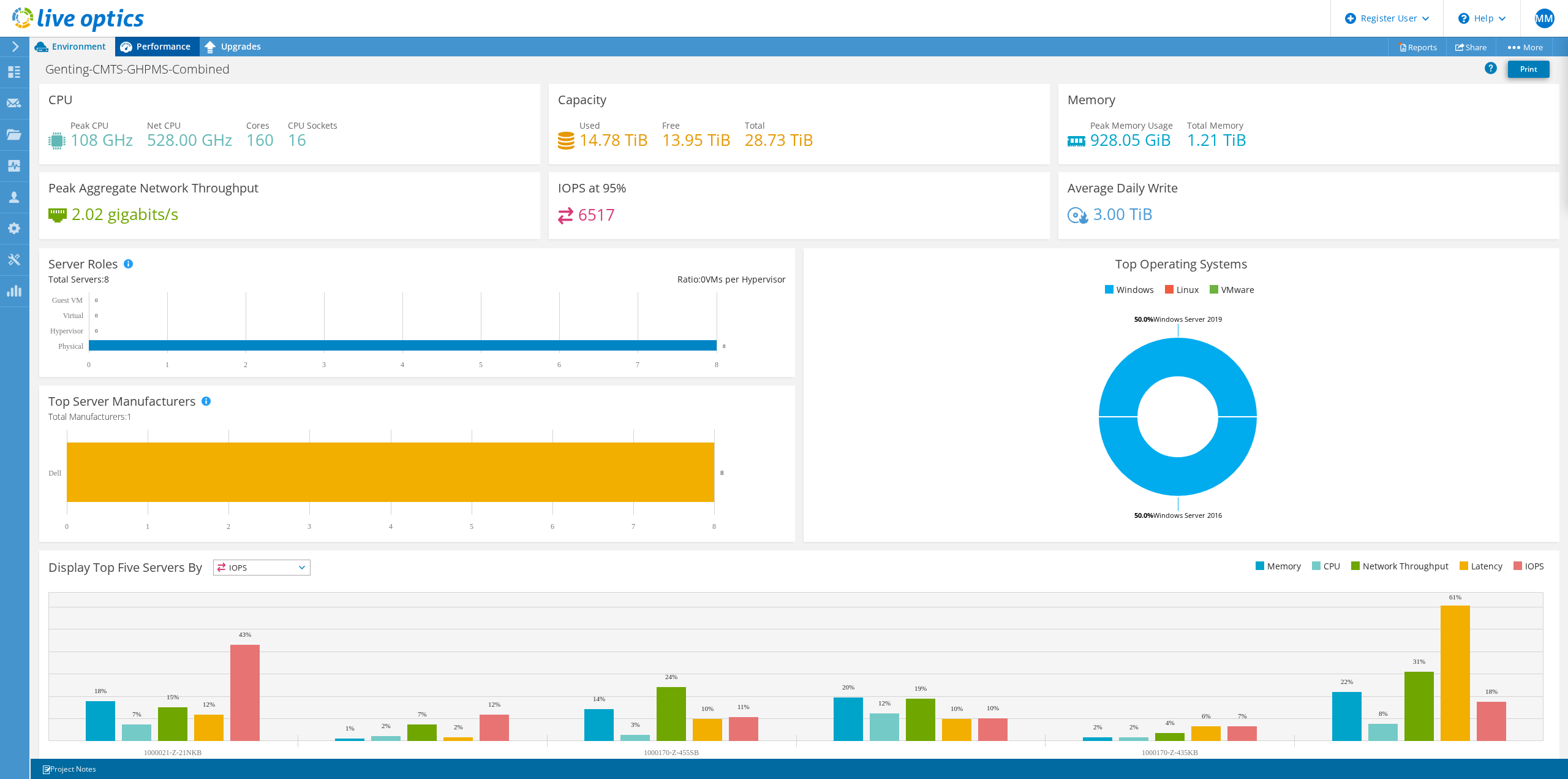
click at [169, 43] on span "Performance" at bounding box center [163, 46] width 54 height 12
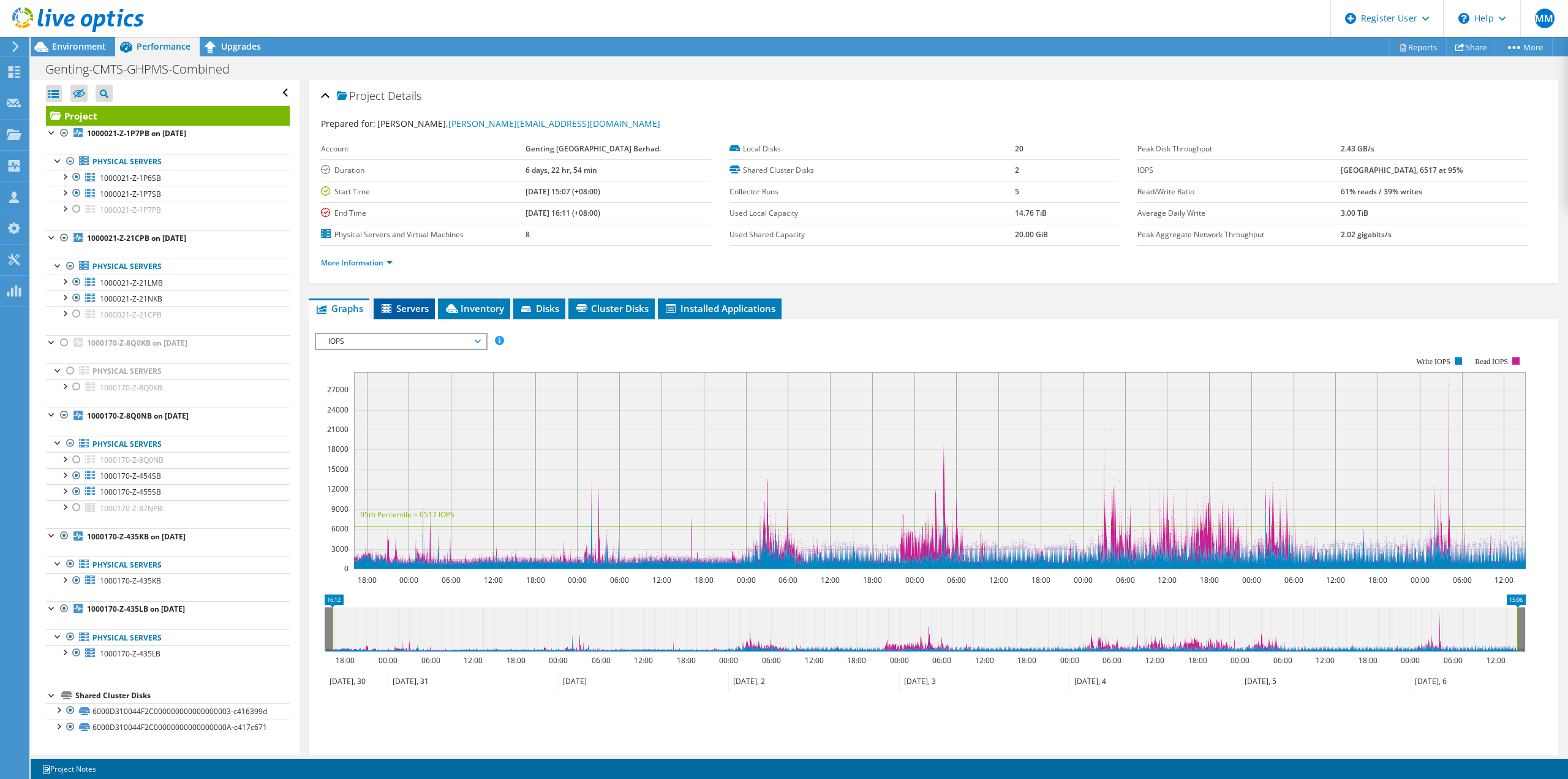
click at [403, 302] on span "Servers" at bounding box center [405, 308] width 49 height 12
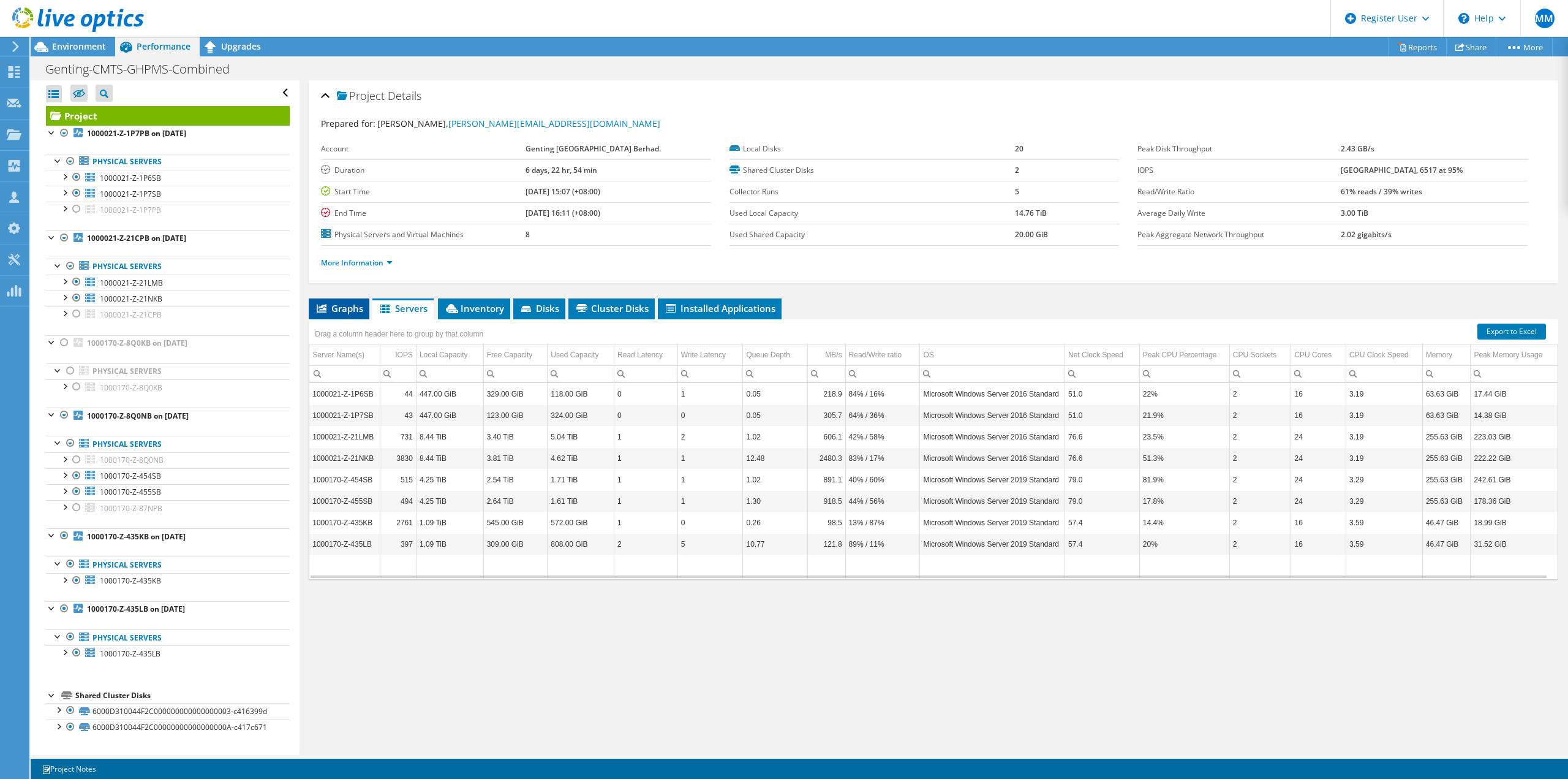
click at [348, 313] on span "Graphs" at bounding box center [339, 308] width 48 height 12
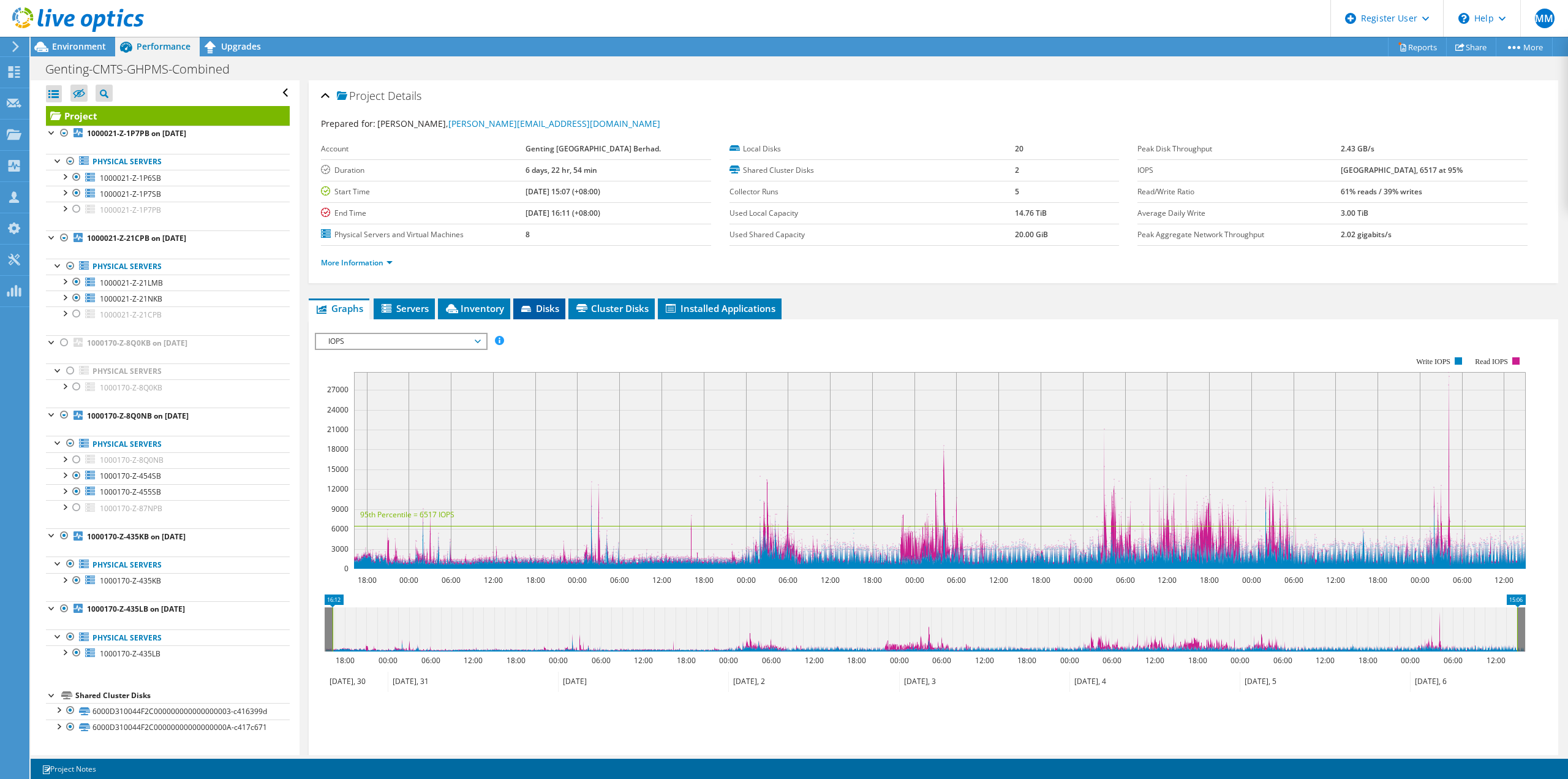
click at [552, 308] on span "Disks" at bounding box center [540, 308] width 40 height 12
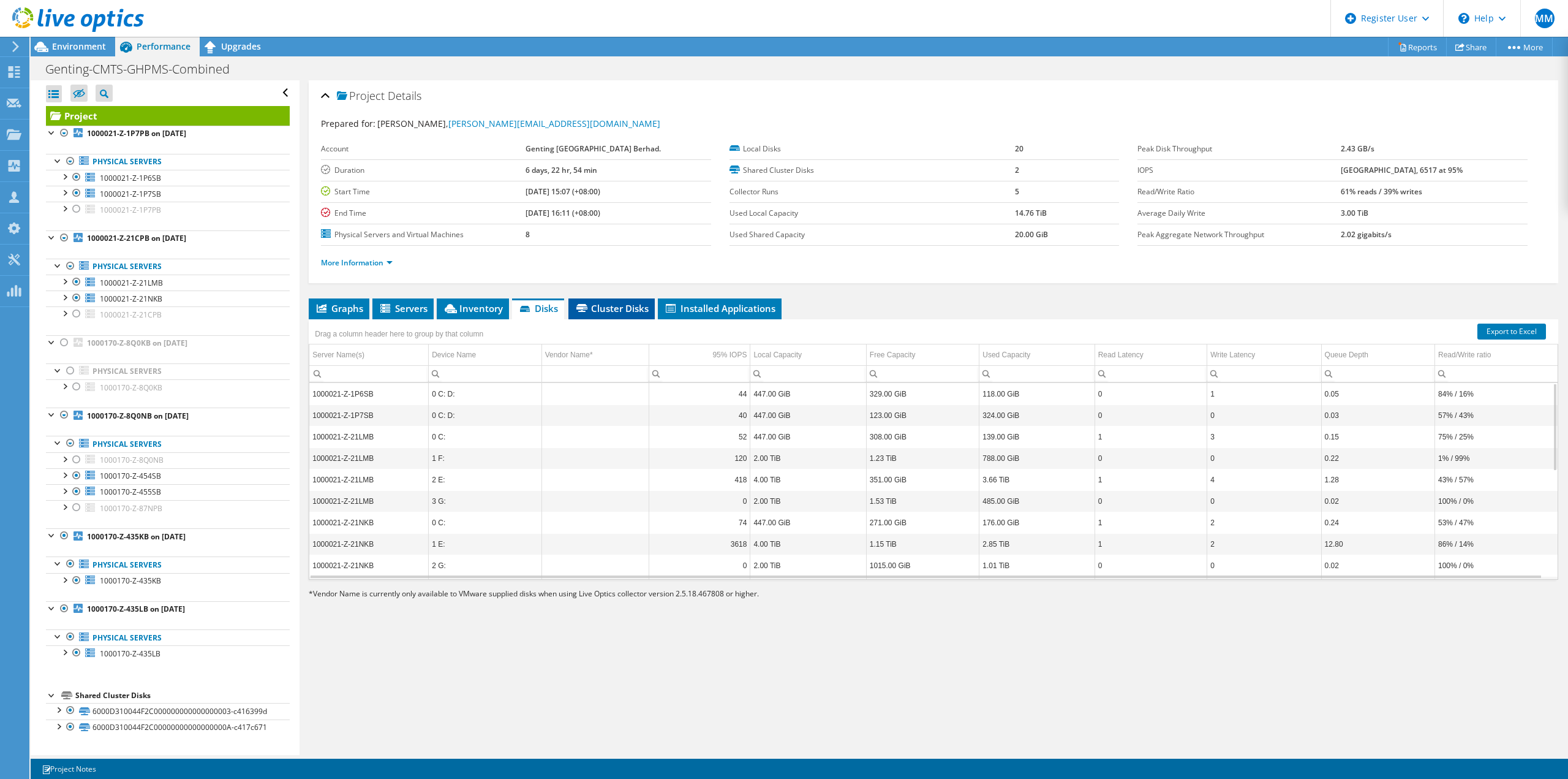
click at [643, 304] on span "Cluster Disks" at bounding box center [611, 308] width 74 height 12
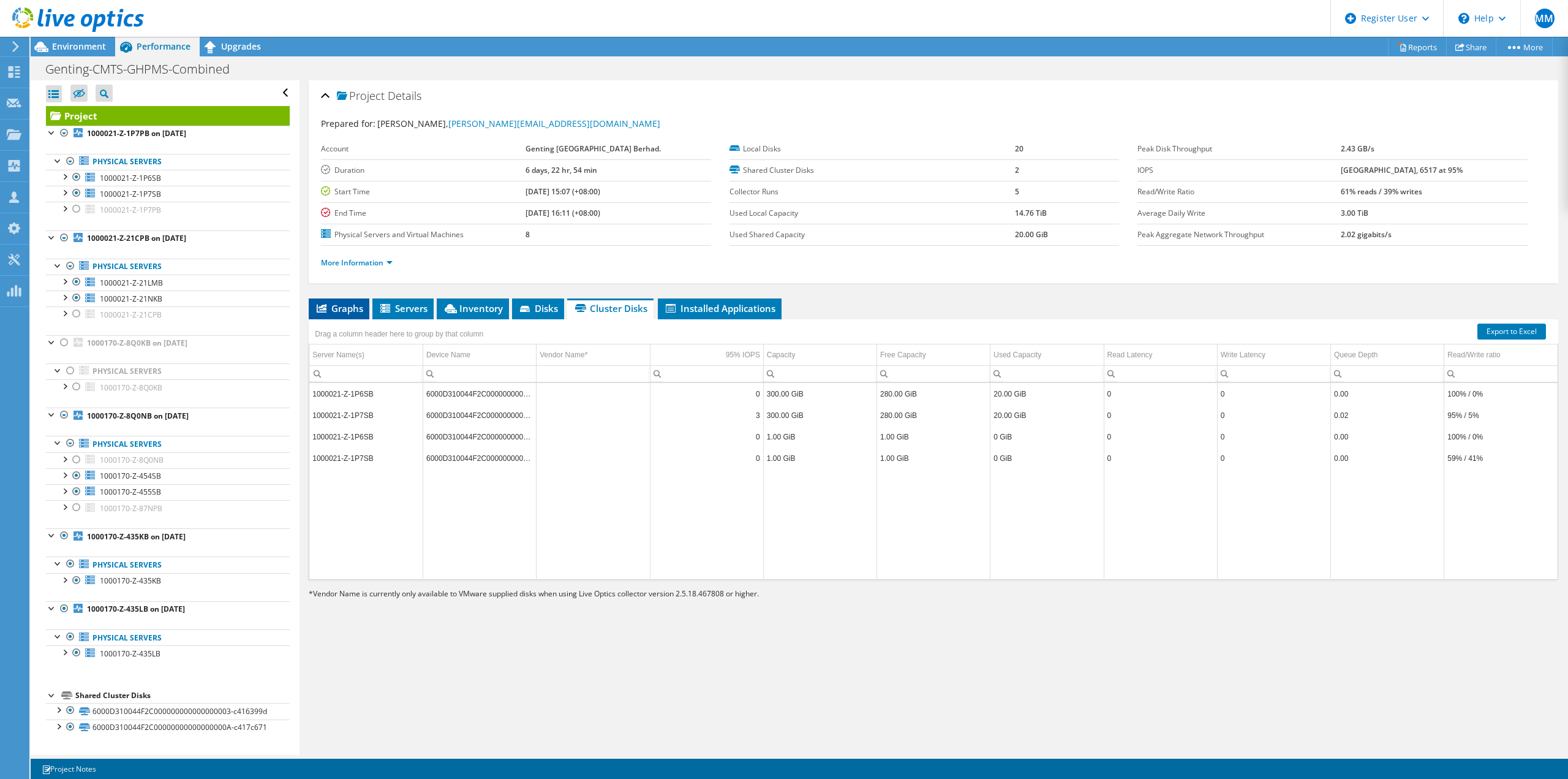
click at [335, 310] on span "Graphs" at bounding box center [339, 308] width 48 height 12
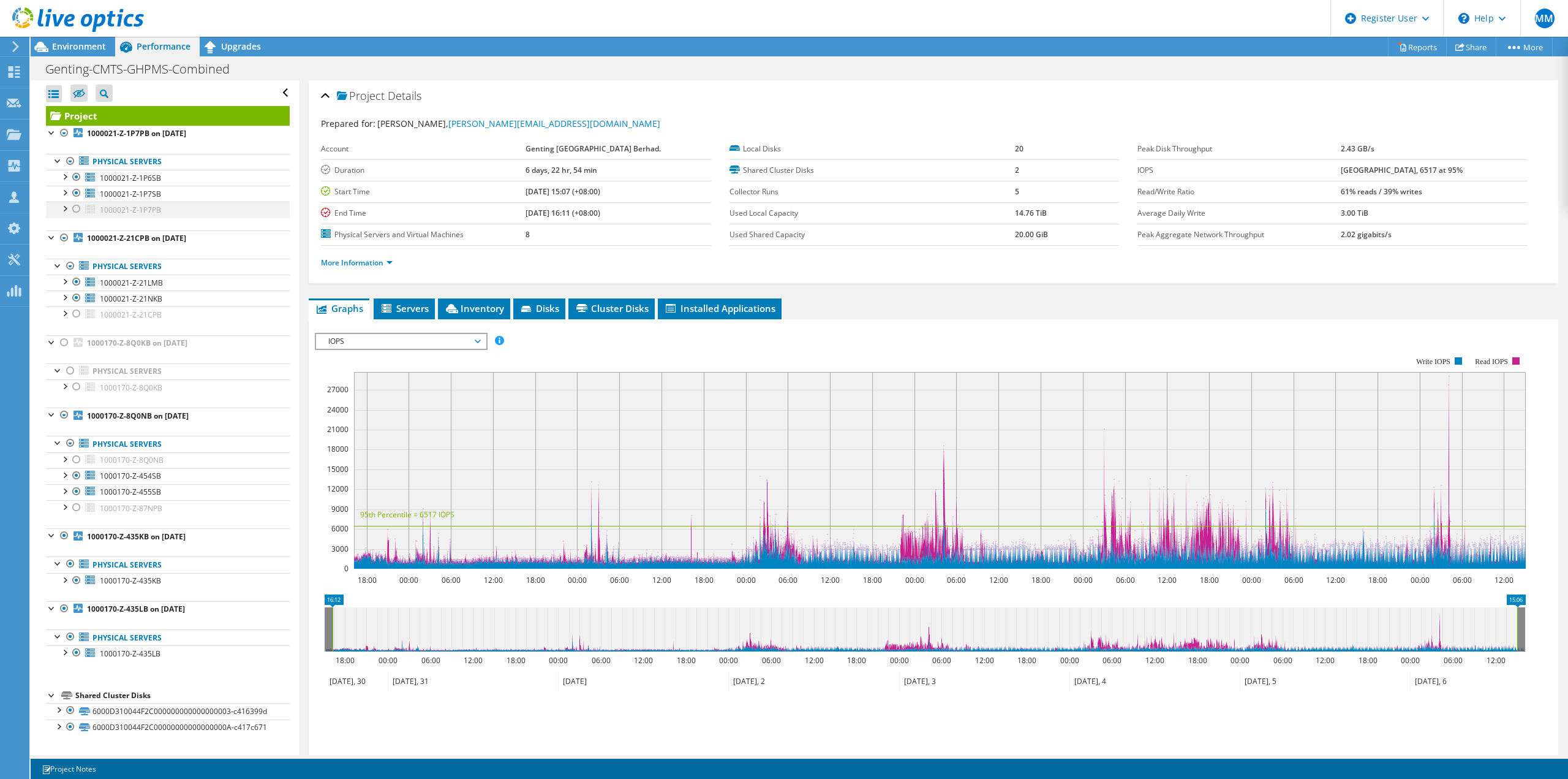
click at [79, 210] on div at bounding box center [76, 209] width 12 height 15
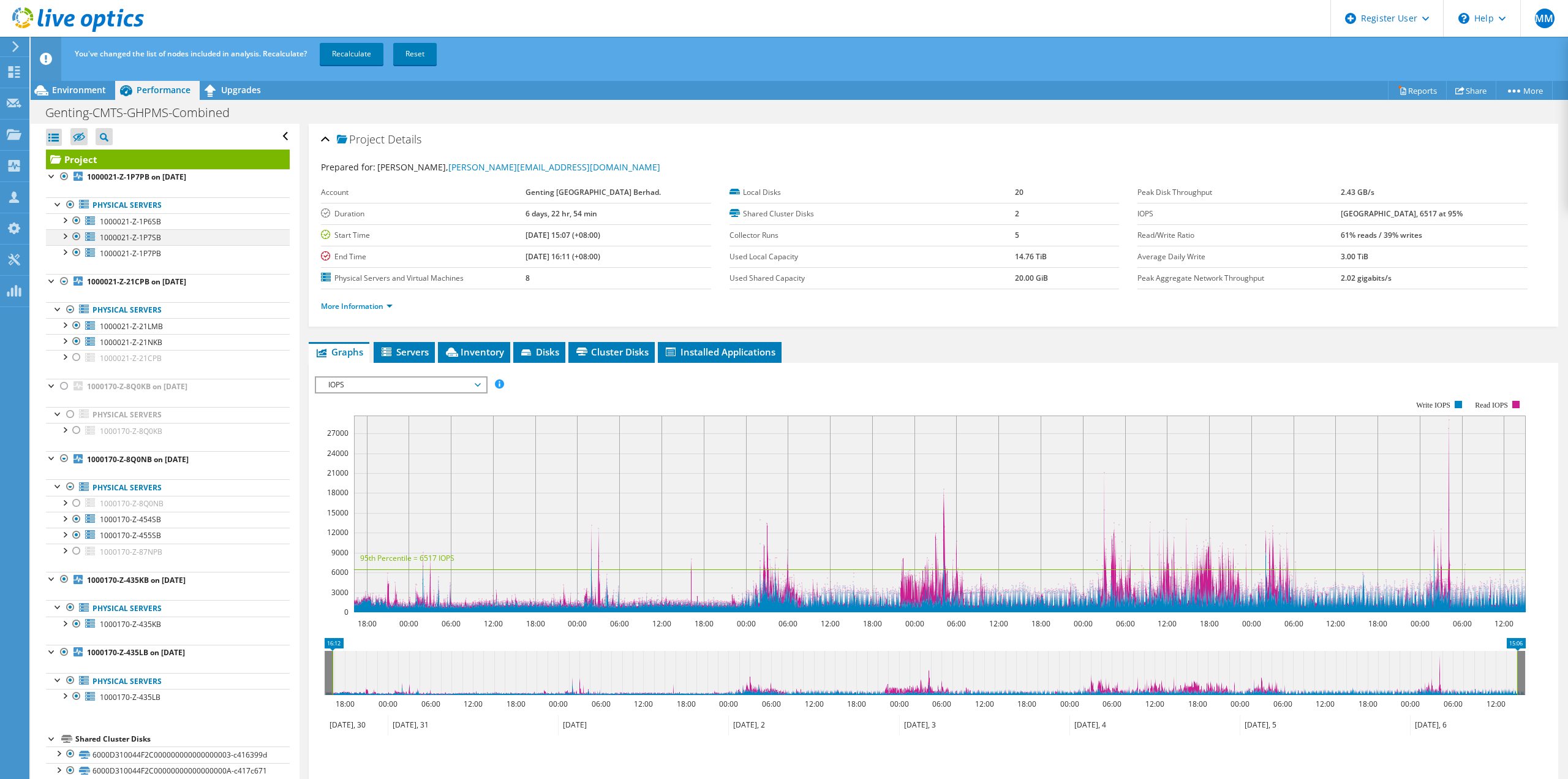
click at [80, 195] on ul "Physical Servers 1000021-Z-1P6SB 0 C: D: 6000D310044F2C000000000000000003-c4163…" at bounding box center [167, 229] width 244 height 89
click at [81, 236] on div at bounding box center [76, 237] width 12 height 15
click at [79, 221] on div at bounding box center [76, 220] width 12 height 15
click at [76, 356] on div at bounding box center [76, 357] width 12 height 15
click at [78, 342] on div at bounding box center [76, 342] width 12 height 15
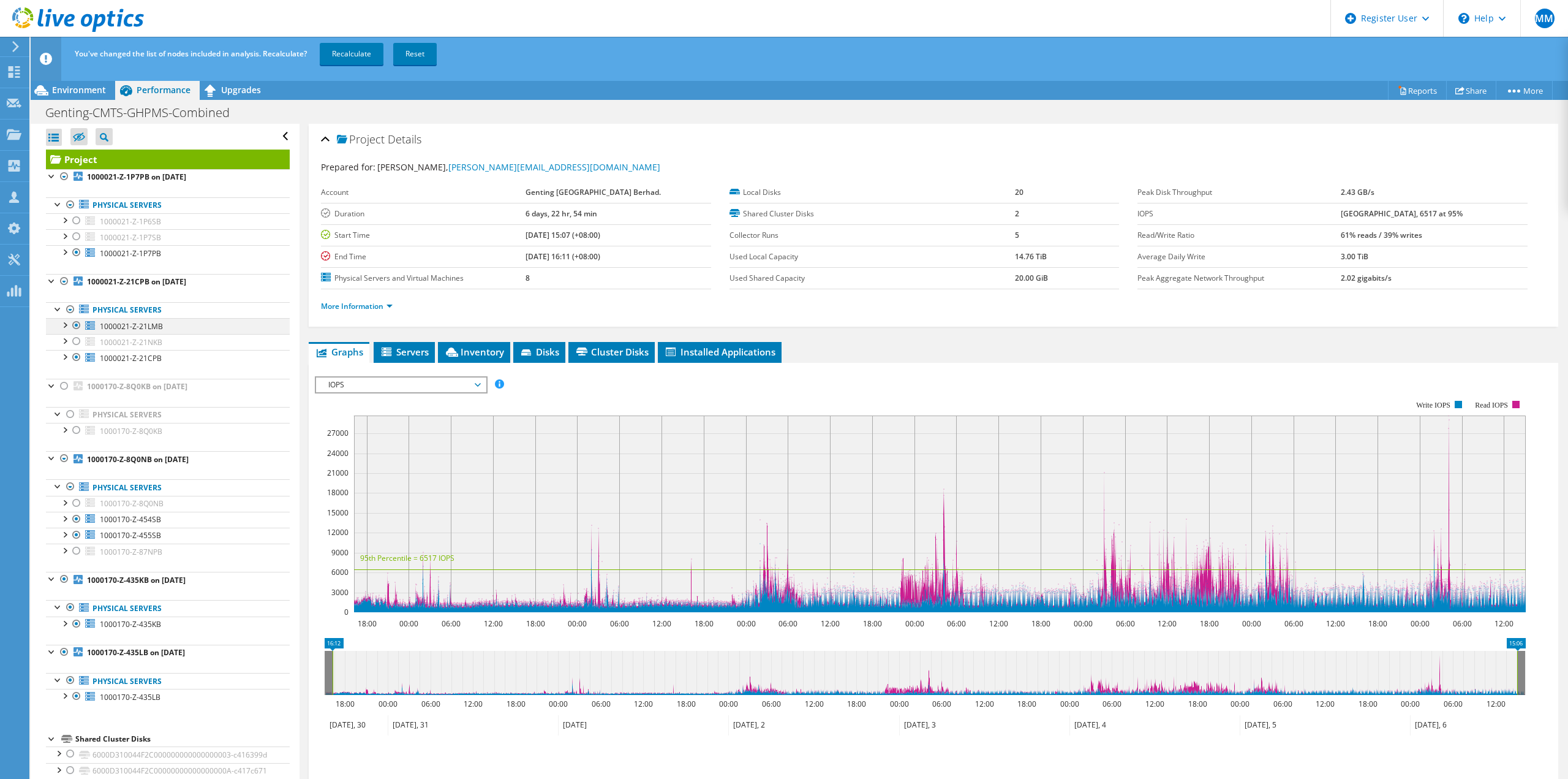
click at [78, 328] on div at bounding box center [76, 325] width 12 height 15
click at [76, 432] on div at bounding box center [76, 430] width 12 height 15
click at [75, 499] on div at bounding box center [76, 503] width 12 height 15
click at [77, 549] on div at bounding box center [76, 551] width 12 height 15
click at [76, 533] on div at bounding box center [76, 535] width 12 height 15
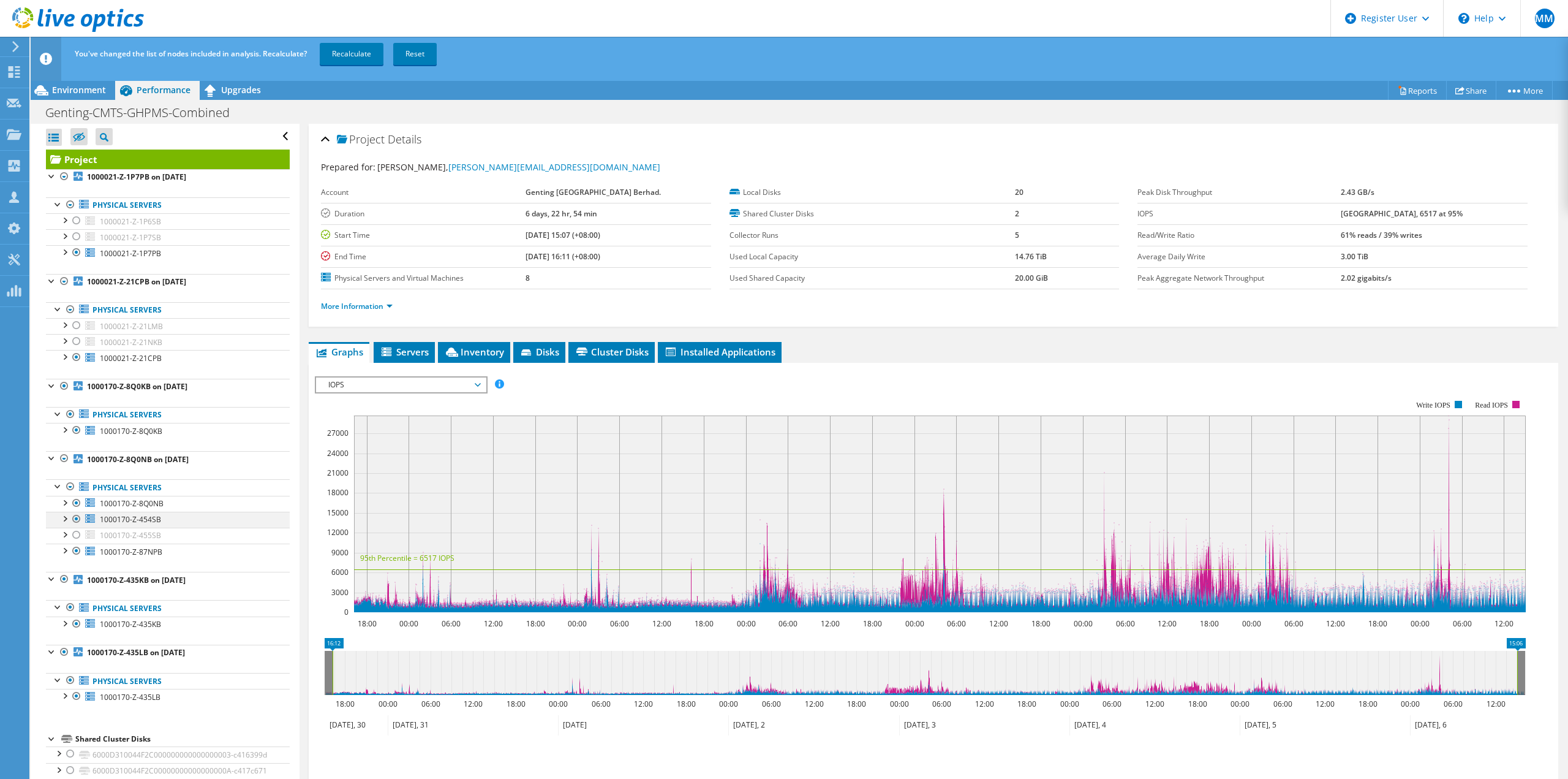
click at [75, 519] on div at bounding box center [76, 519] width 12 height 15
click at [77, 623] on div at bounding box center [76, 624] width 12 height 15
click at [76, 695] on div at bounding box center [76, 696] width 12 height 15
click at [365, 60] on link "Recalculate" at bounding box center [352, 54] width 64 height 22
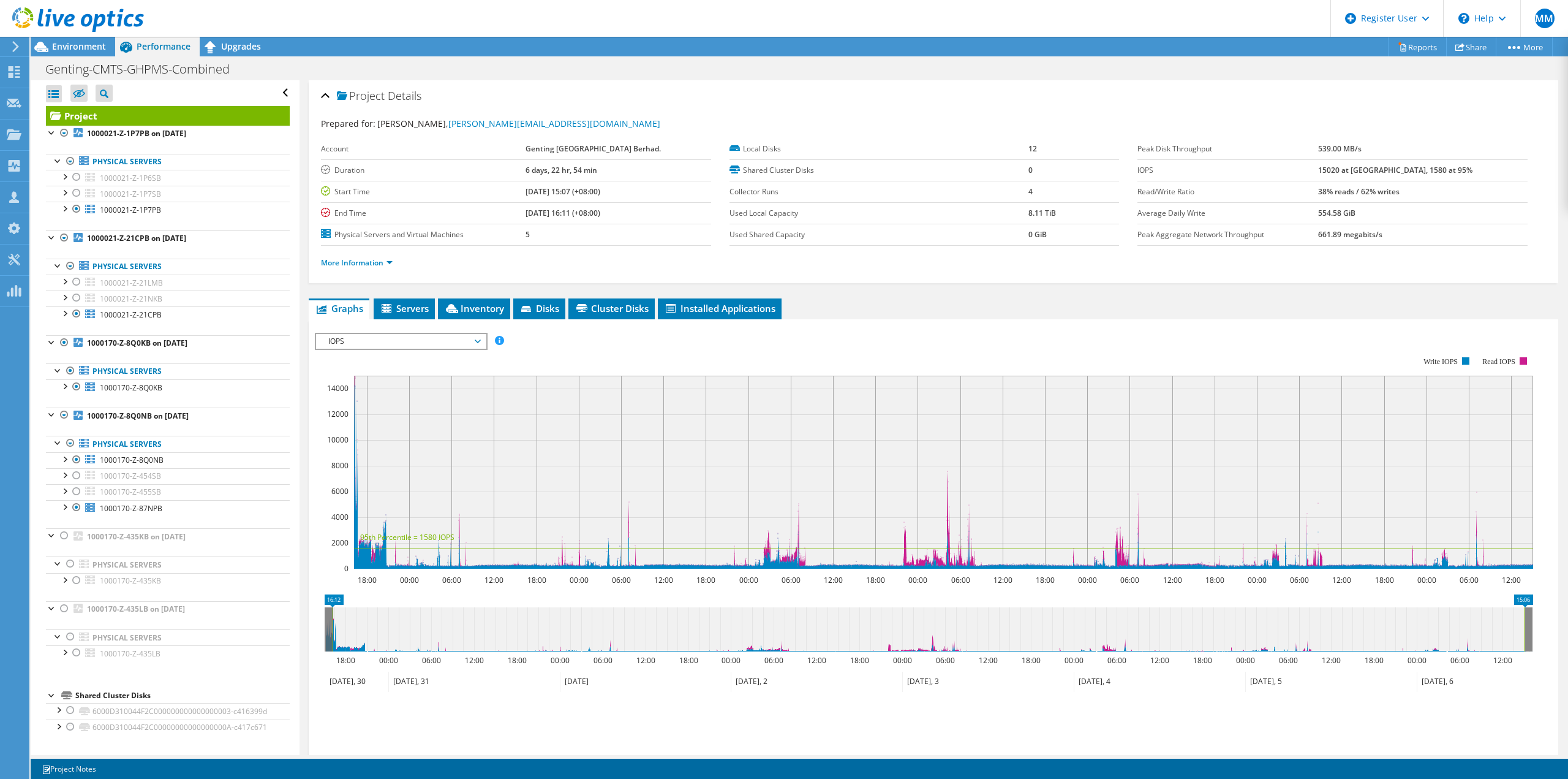
click at [72, 39] on div at bounding box center [72, 20] width 144 height 41
click at [71, 45] on span "Environment" at bounding box center [79, 46] width 54 height 12
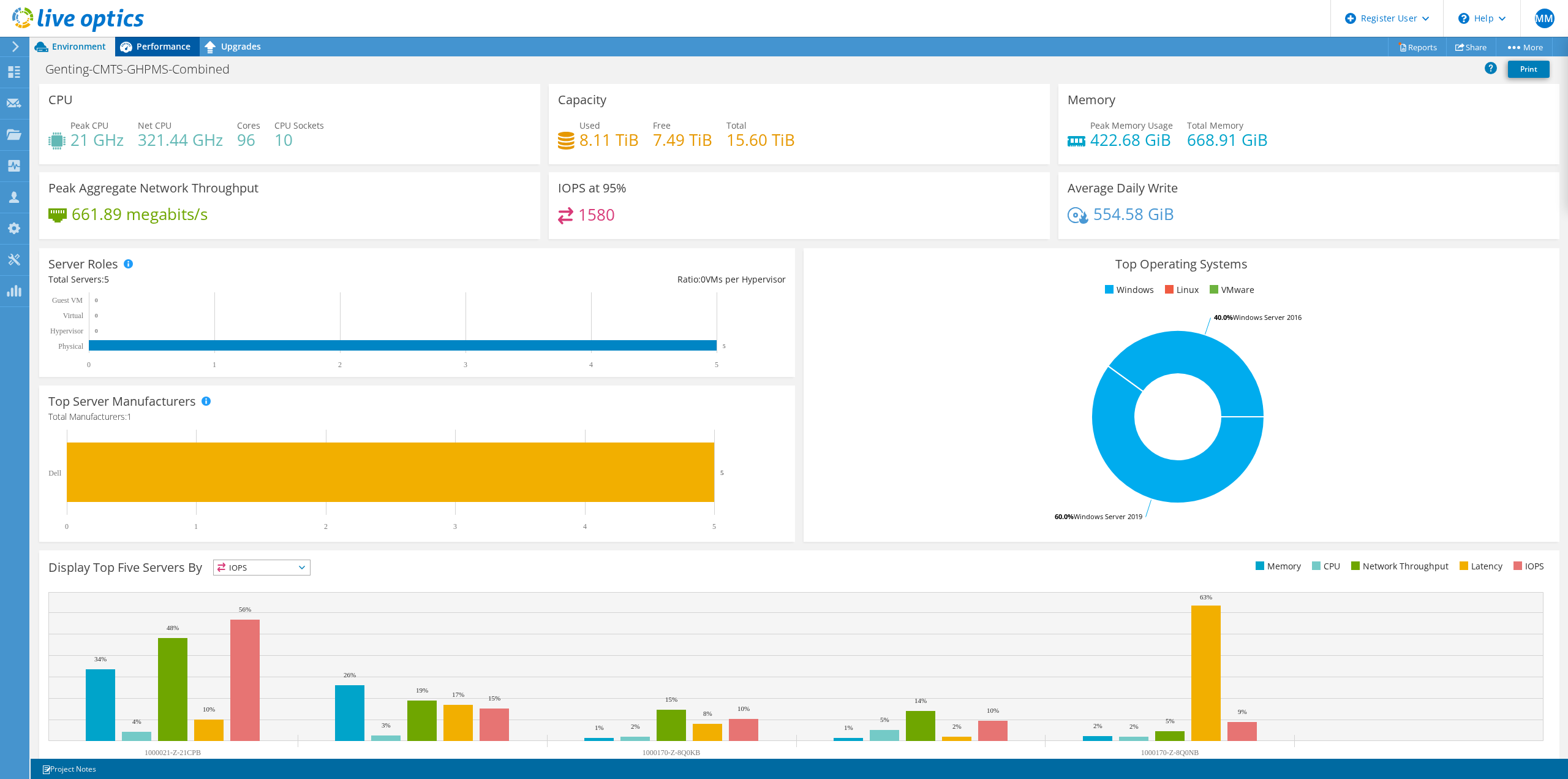
click at [162, 47] on span "Performance" at bounding box center [163, 46] width 54 height 12
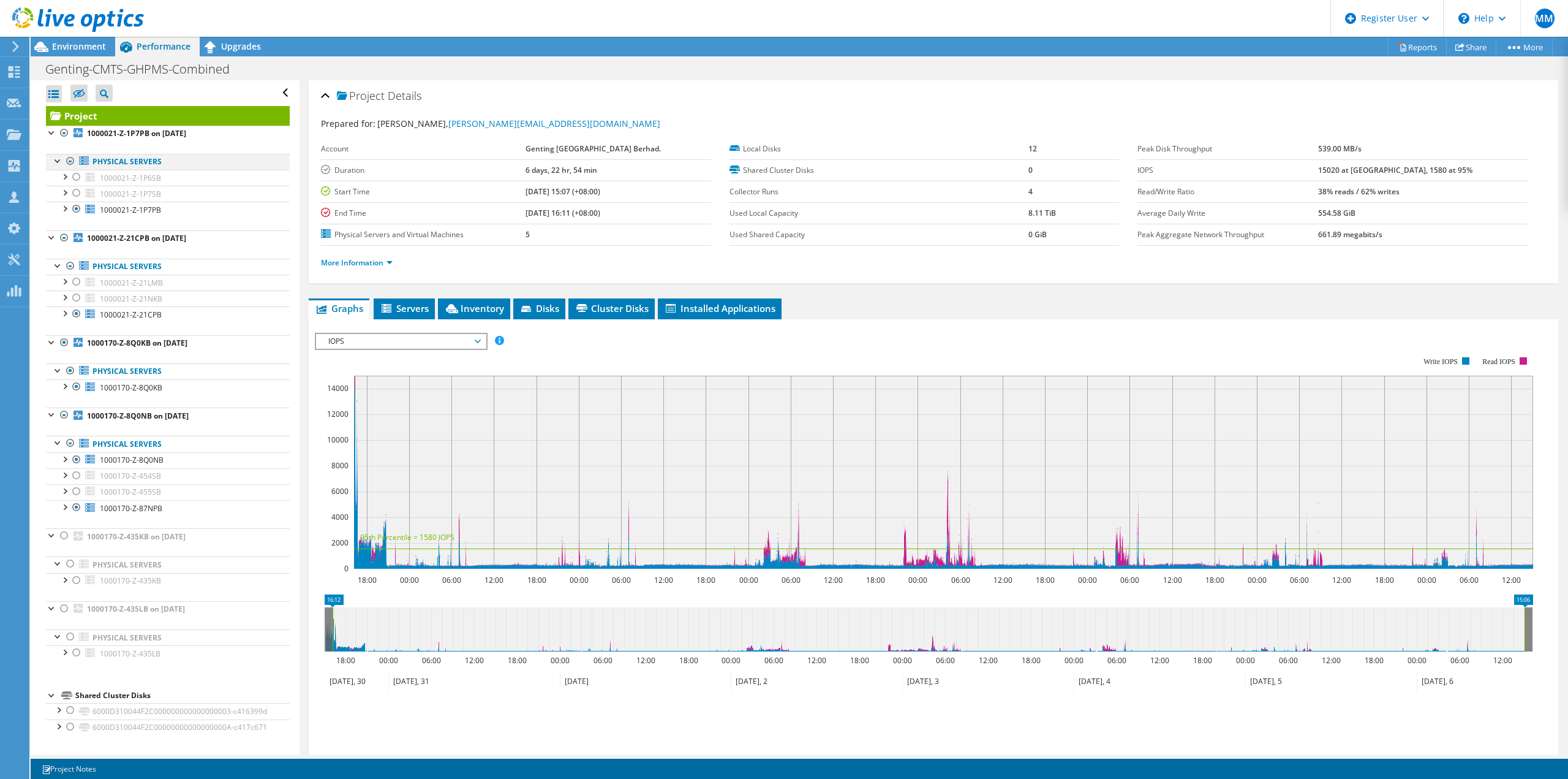
click at [71, 161] on div at bounding box center [69, 161] width 12 height 15
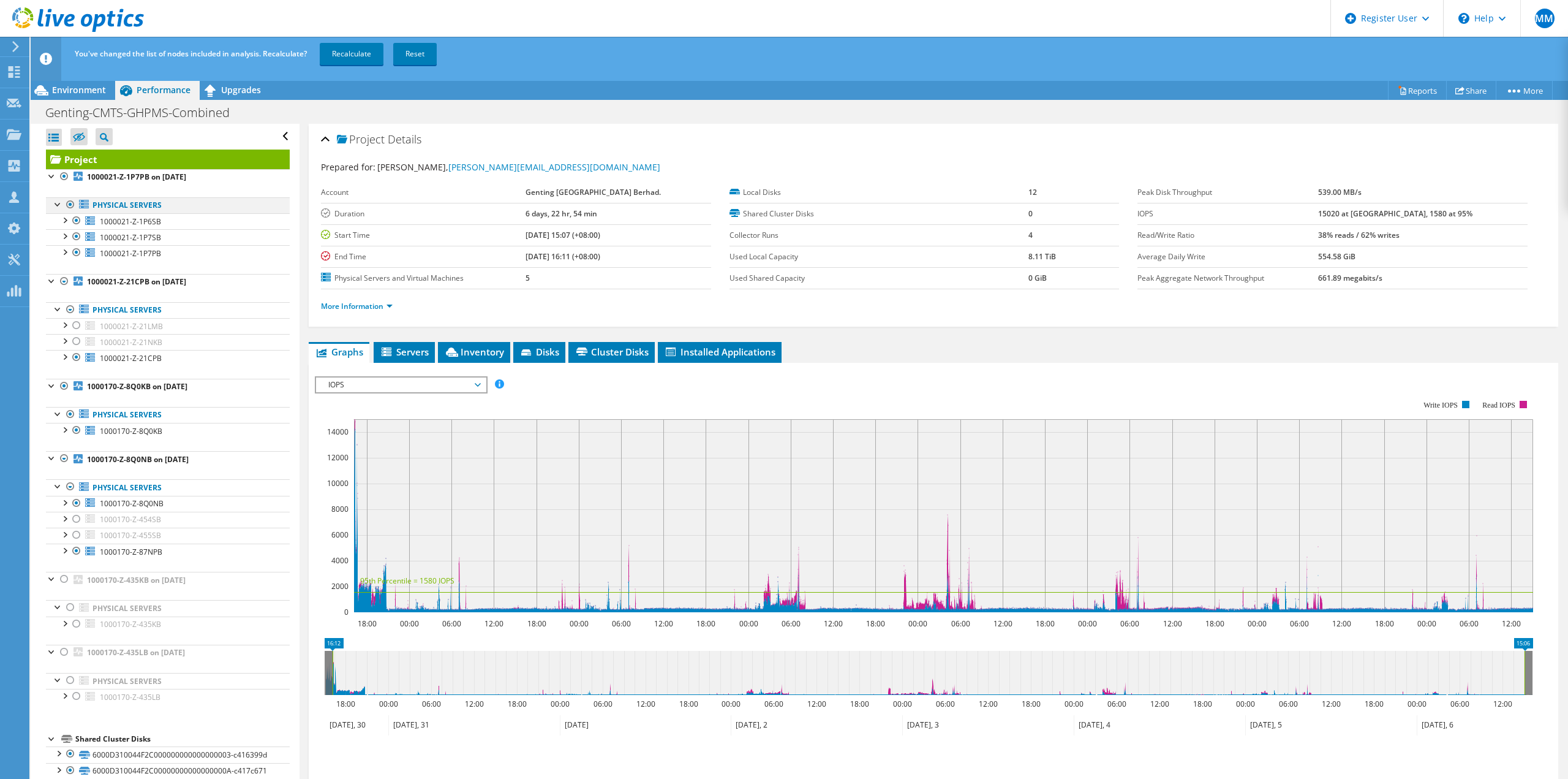
click at [69, 204] on div at bounding box center [69, 205] width 12 height 15
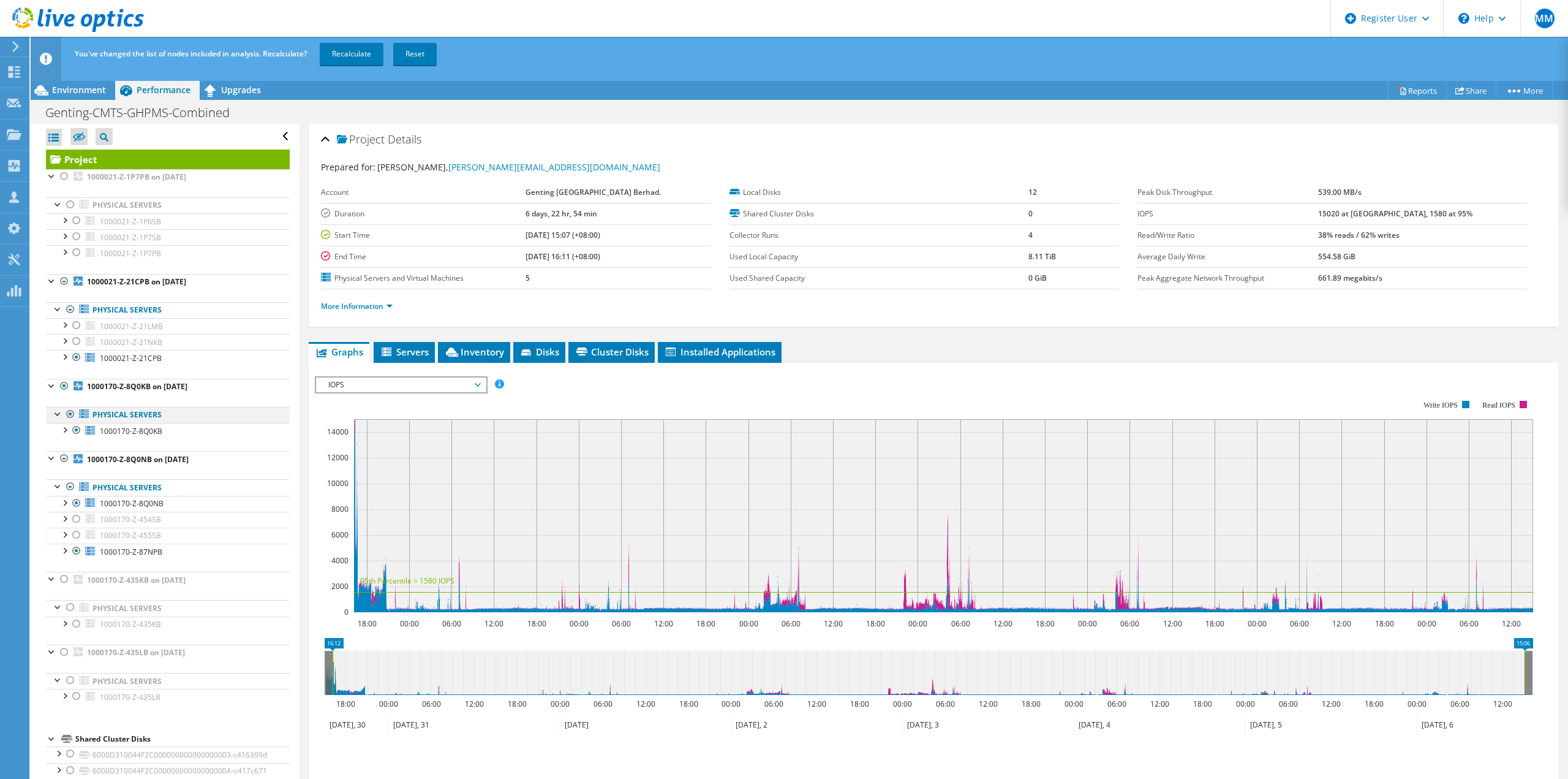
click at [71, 416] on div at bounding box center [69, 414] width 12 height 15
click at [75, 340] on div at bounding box center [76, 342] width 12 height 15
click at [76, 327] on div at bounding box center [76, 325] width 12 height 15
click at [78, 358] on div at bounding box center [76, 357] width 12 height 15
click at [70, 484] on div at bounding box center [69, 487] width 12 height 15
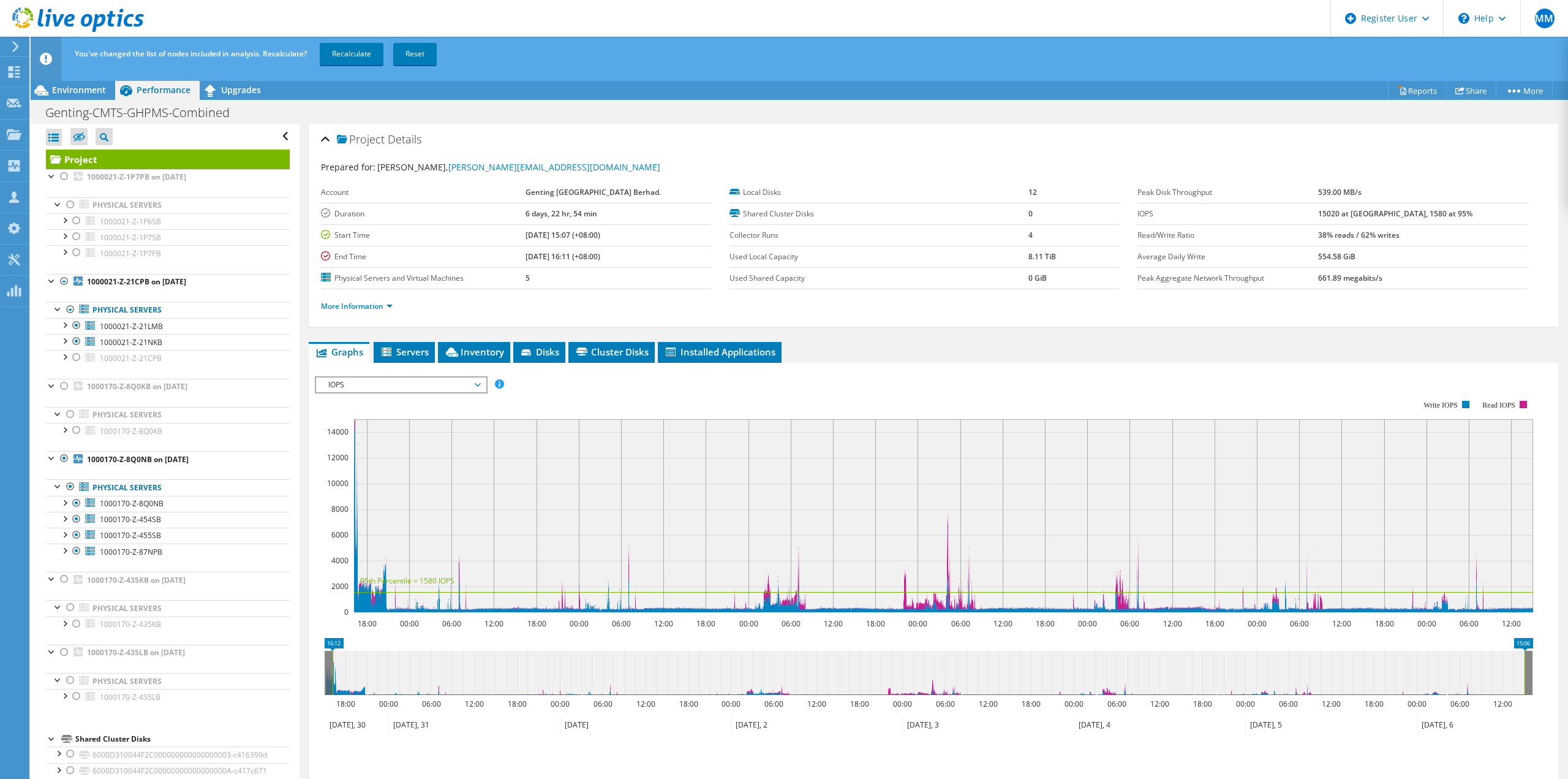
drag, startPoint x: 64, startPoint y: 458, endPoint x: 70, endPoint y: 476, distance: 19.0
click at [64, 460] on div at bounding box center [64, 458] width 12 height 15
click at [363, 66] on div "You've changed the list of nodes included in analysis. Recalculate? Recalculate…" at bounding box center [822, 54] width 1501 height 35
click at [362, 55] on link "Recalculate" at bounding box center [352, 54] width 64 height 22
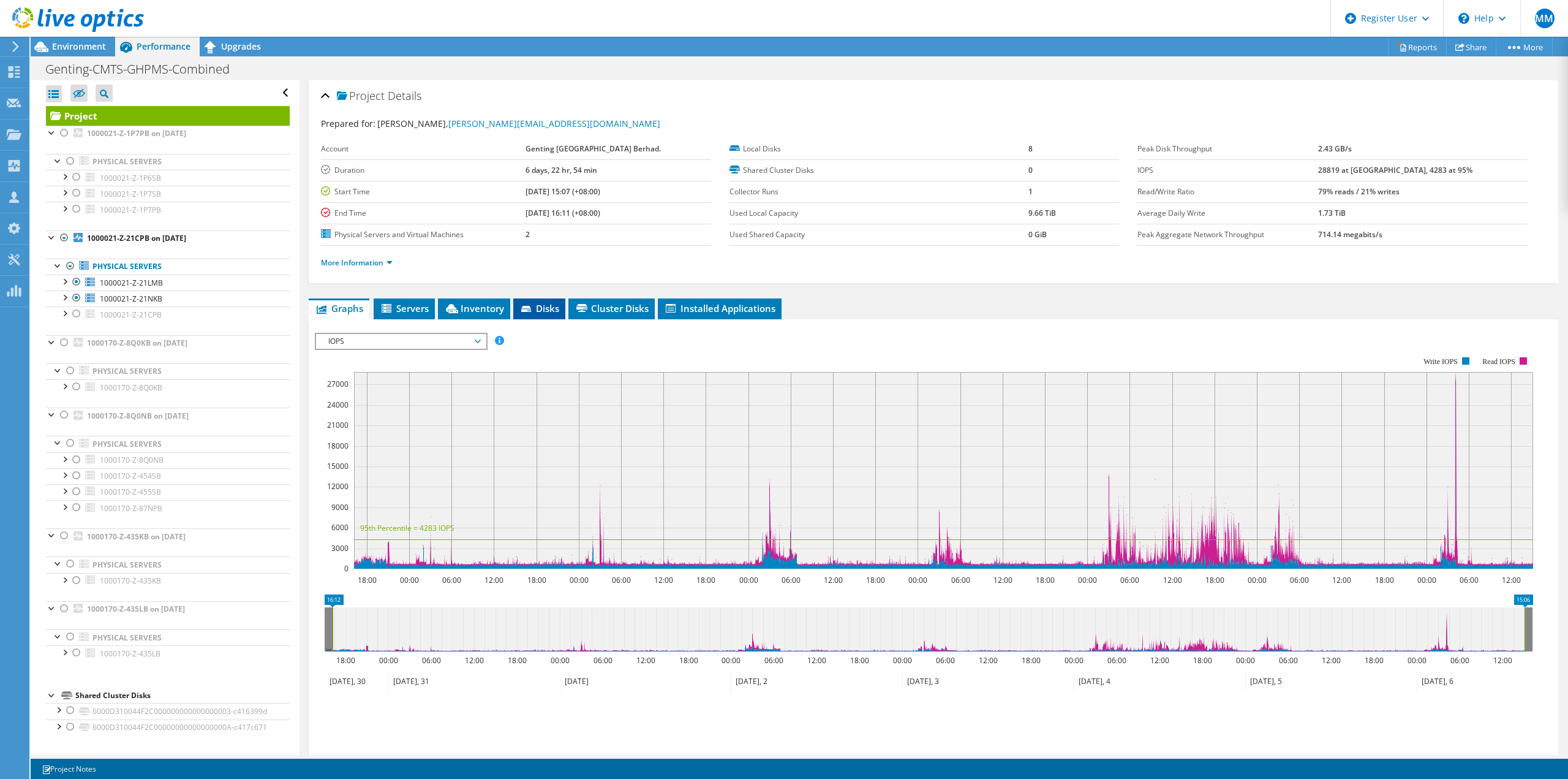
click at [543, 311] on span "Disks" at bounding box center [540, 308] width 40 height 12
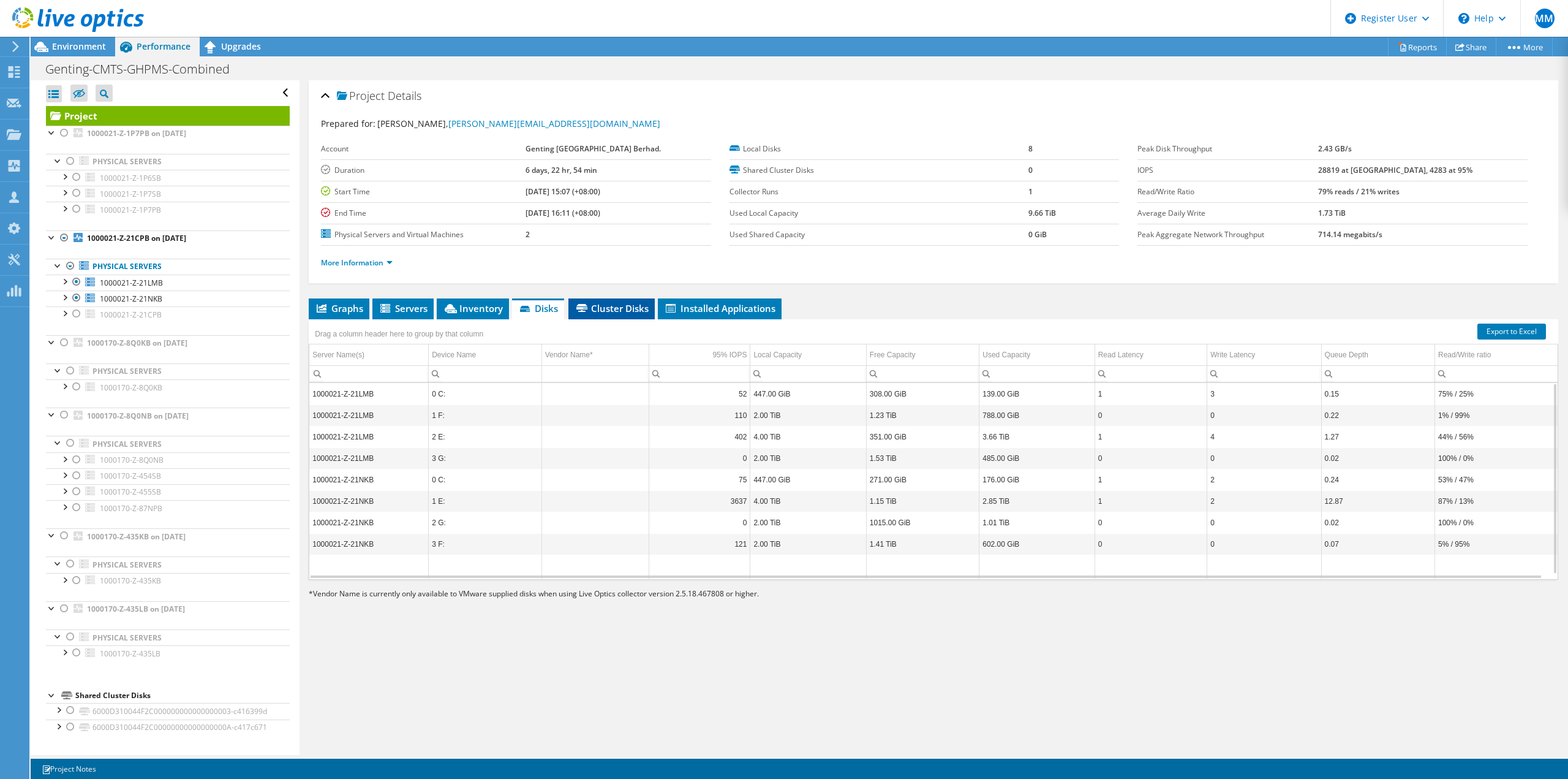
click at [603, 315] on li "Cluster Disks" at bounding box center [612, 309] width 87 height 21
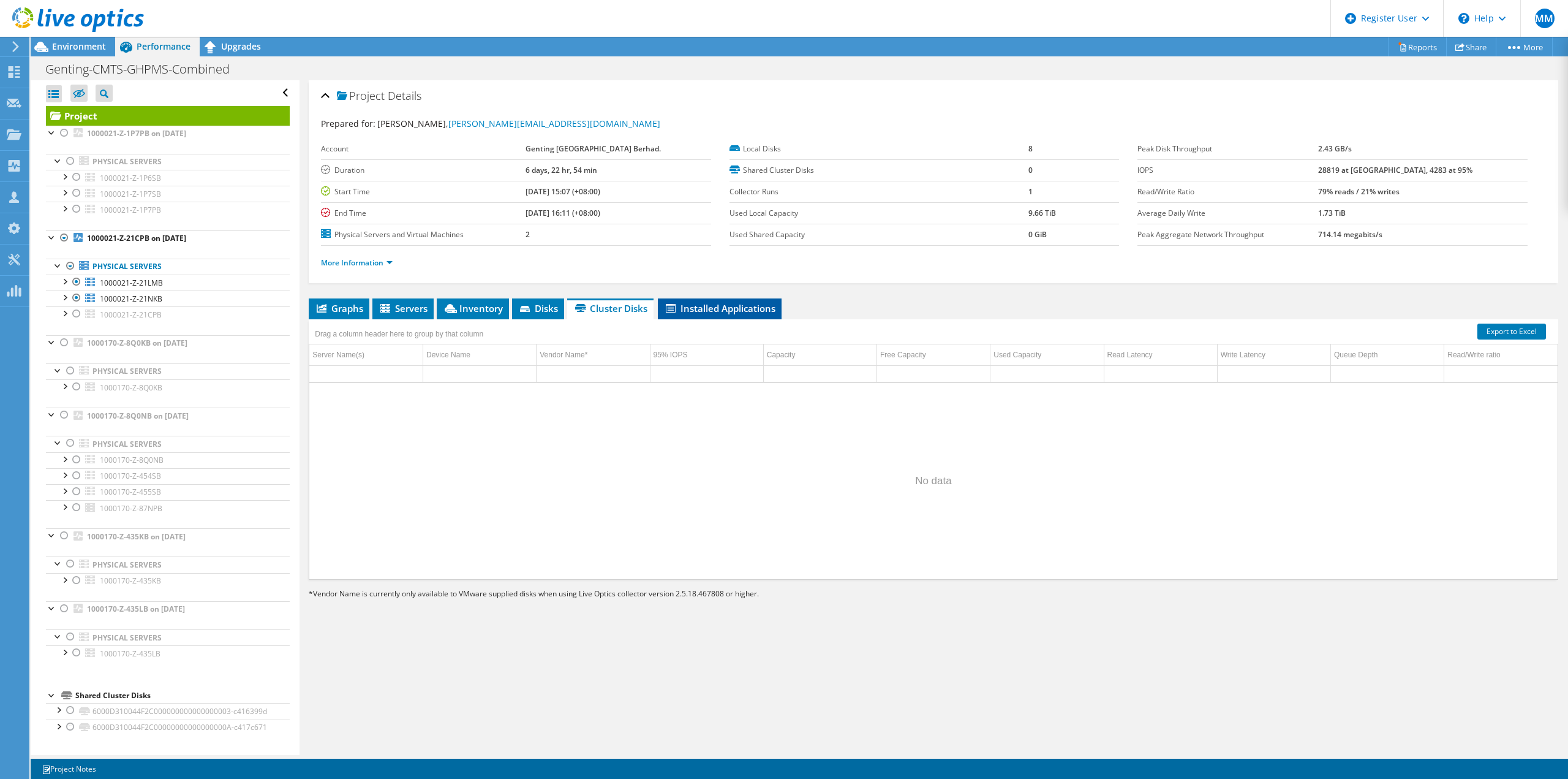
click at [689, 304] on span "Installed Applications" at bounding box center [720, 308] width 111 height 12
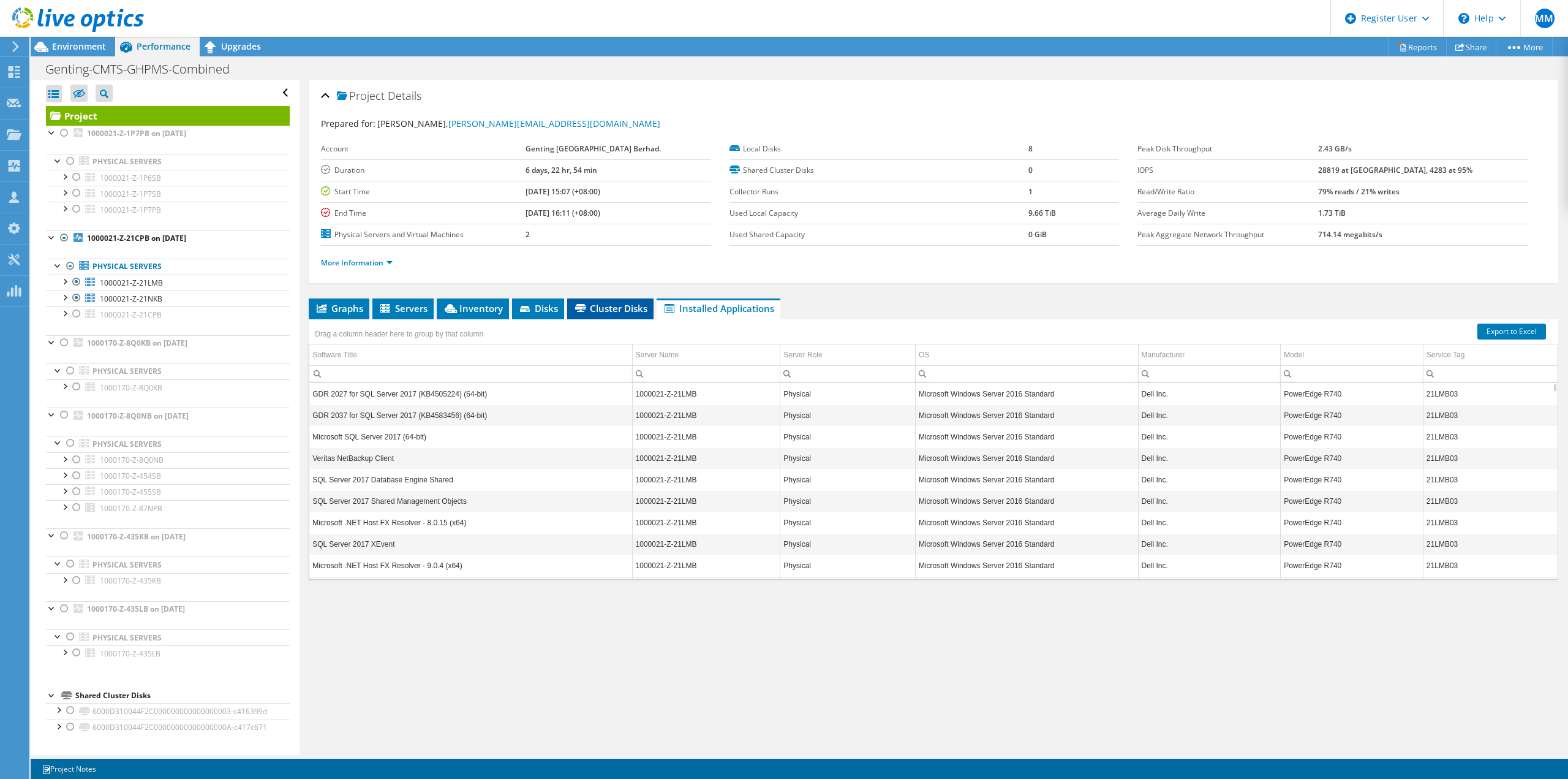
click at [624, 311] on span "Cluster Disks" at bounding box center [610, 308] width 74 height 12
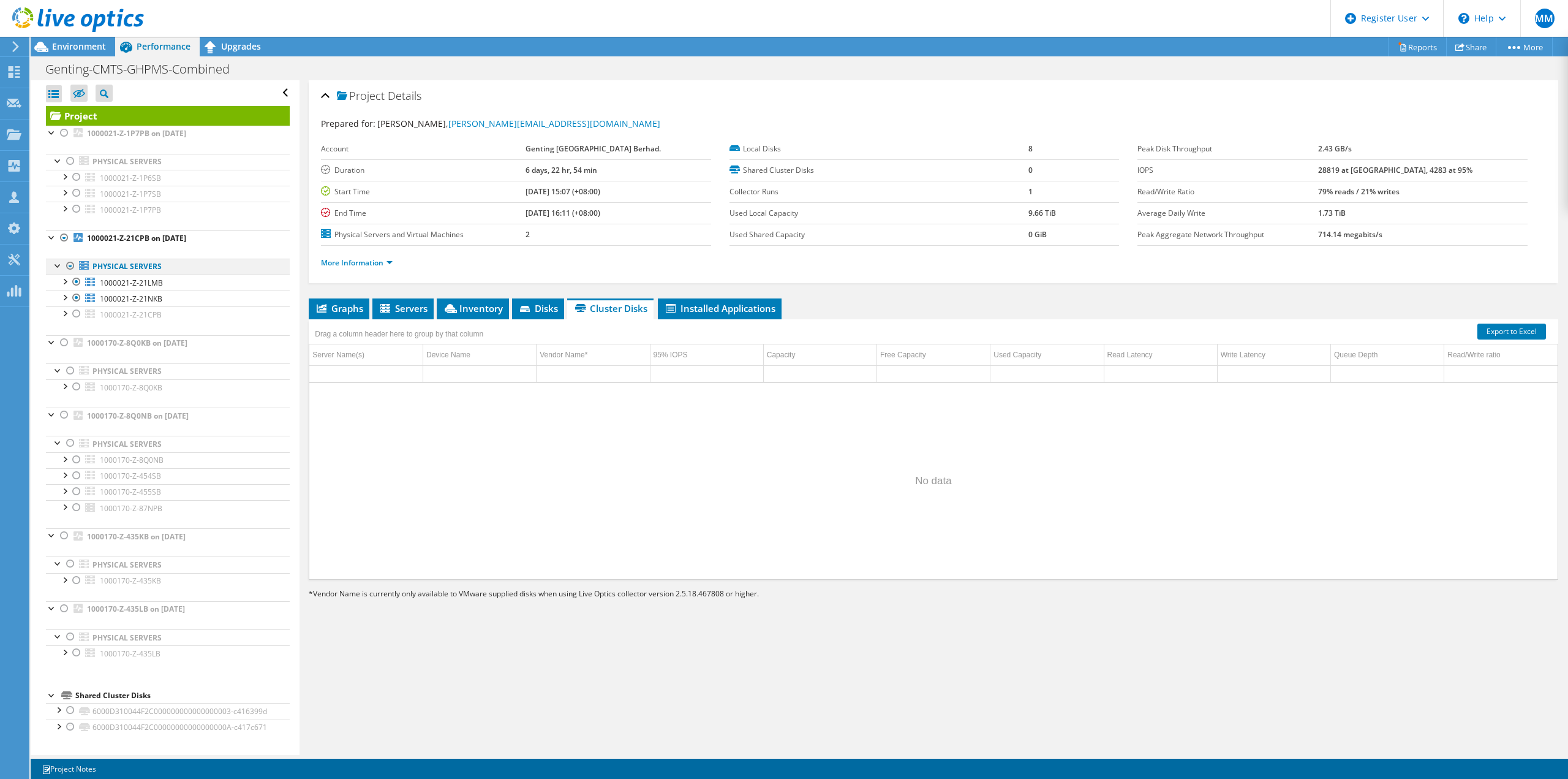
click at [68, 265] on div at bounding box center [69, 266] width 12 height 15
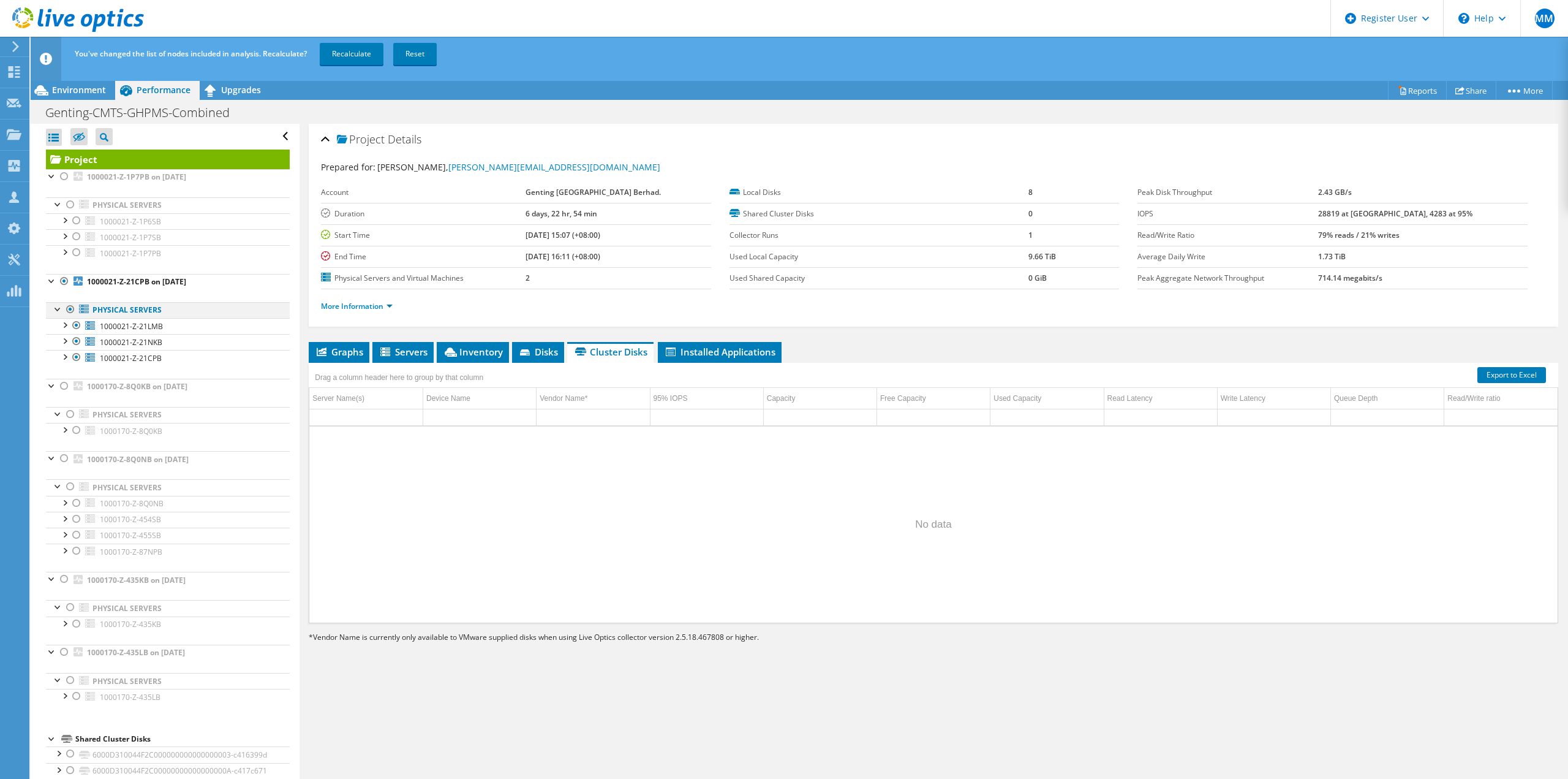
click at [75, 308] on div at bounding box center [69, 310] width 12 height 15
click at [74, 222] on div at bounding box center [76, 220] width 12 height 15
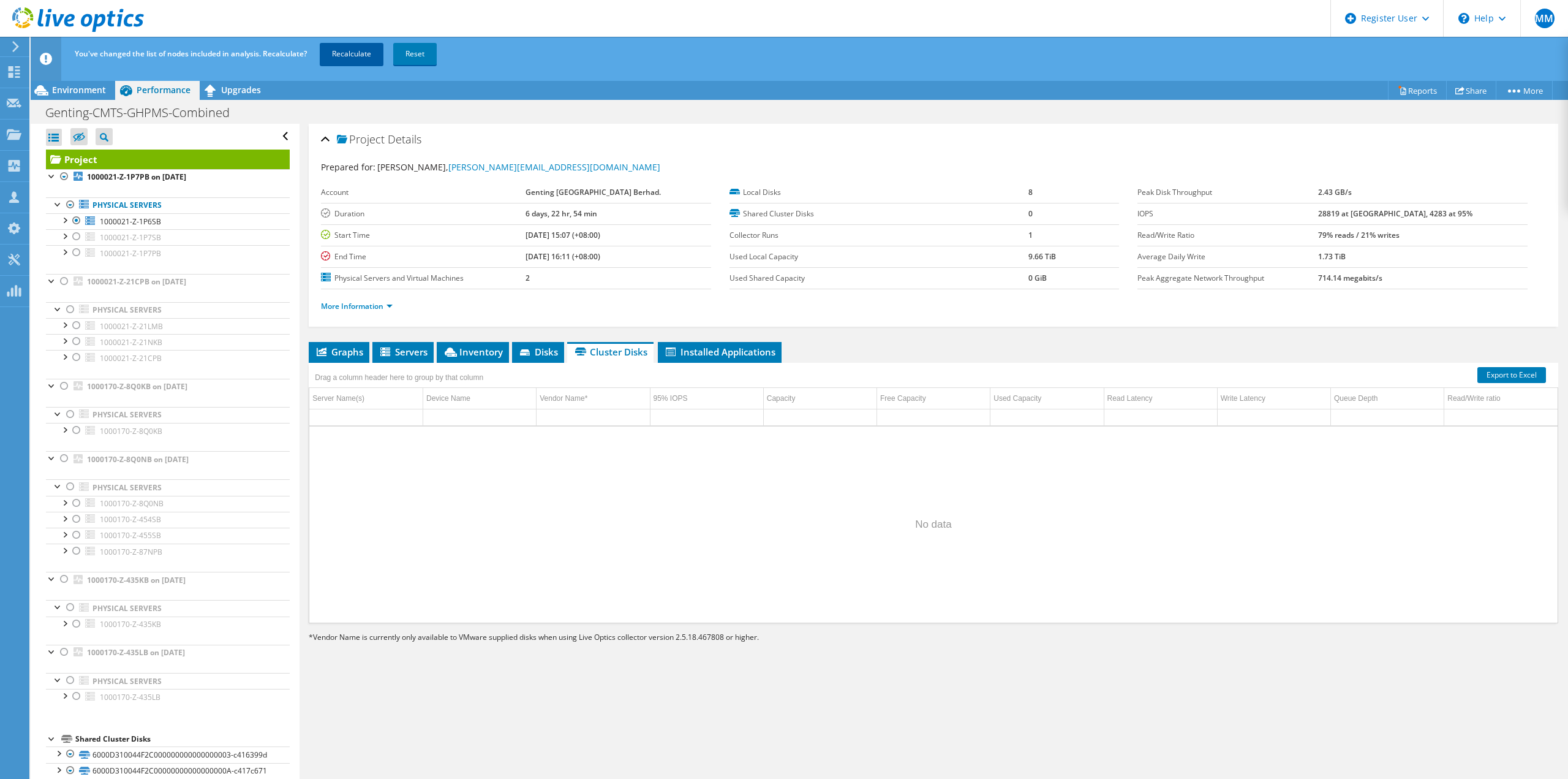
click at [331, 60] on link "Recalculate" at bounding box center [352, 54] width 64 height 22
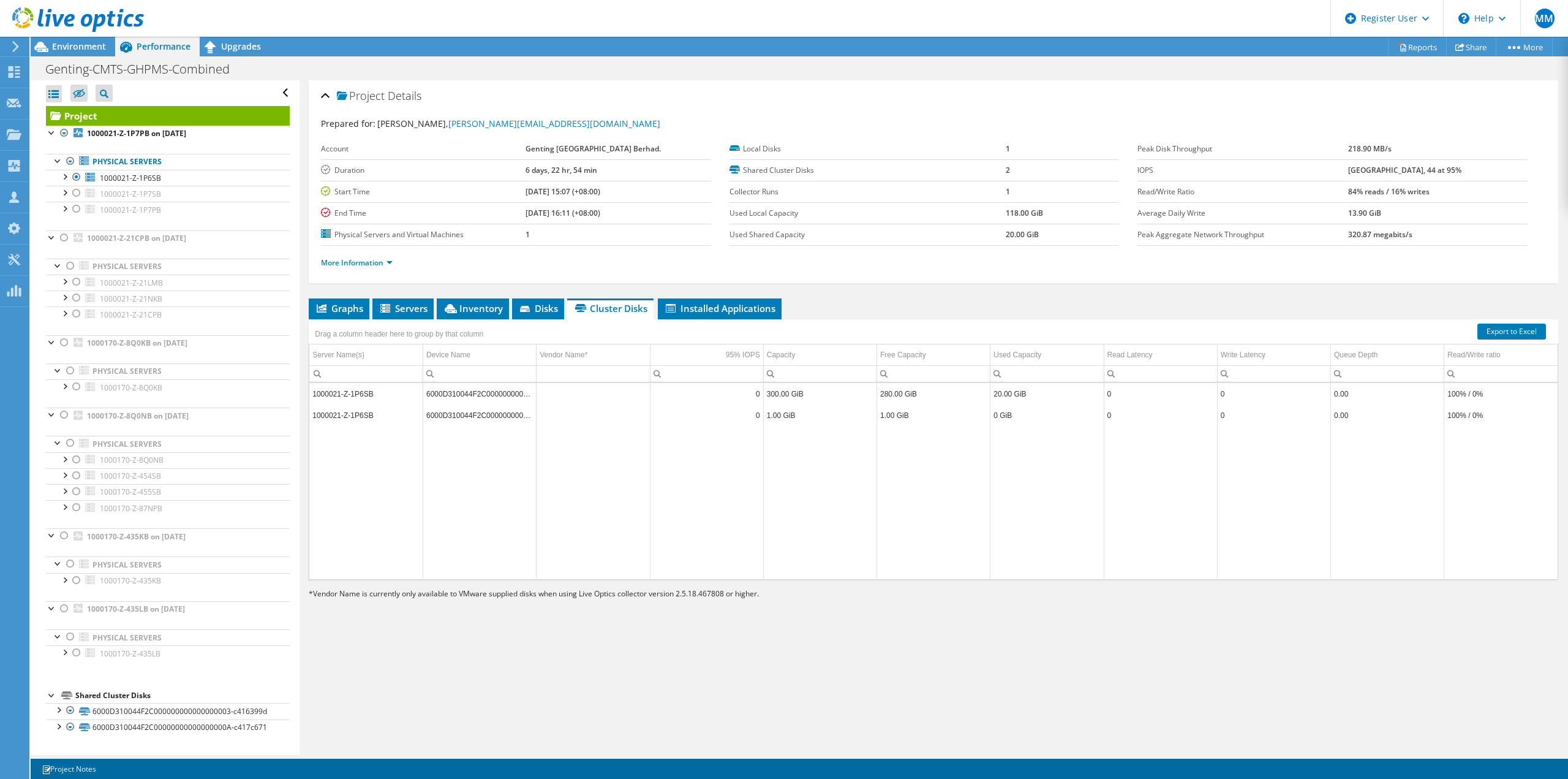
click at [498, 395] on td "6000D310044F2C000000000000000003-c416399d" at bounding box center [480, 393] width 113 height 21
drag, startPoint x: 479, startPoint y: 598, endPoint x: 597, endPoint y: 594, distance: 118.1
click at [597, 594] on span "Vendor Name is currently only available to VMware supplied disks when using Liv…" at bounding box center [536, 593] width 446 height 10
click at [477, 397] on td "6000D310044F2C000000000000000003-c416399d" at bounding box center [480, 393] width 113 height 21
click at [474, 394] on td "6000D310044F2C000000000000000003-c416399d" at bounding box center [480, 393] width 113 height 21
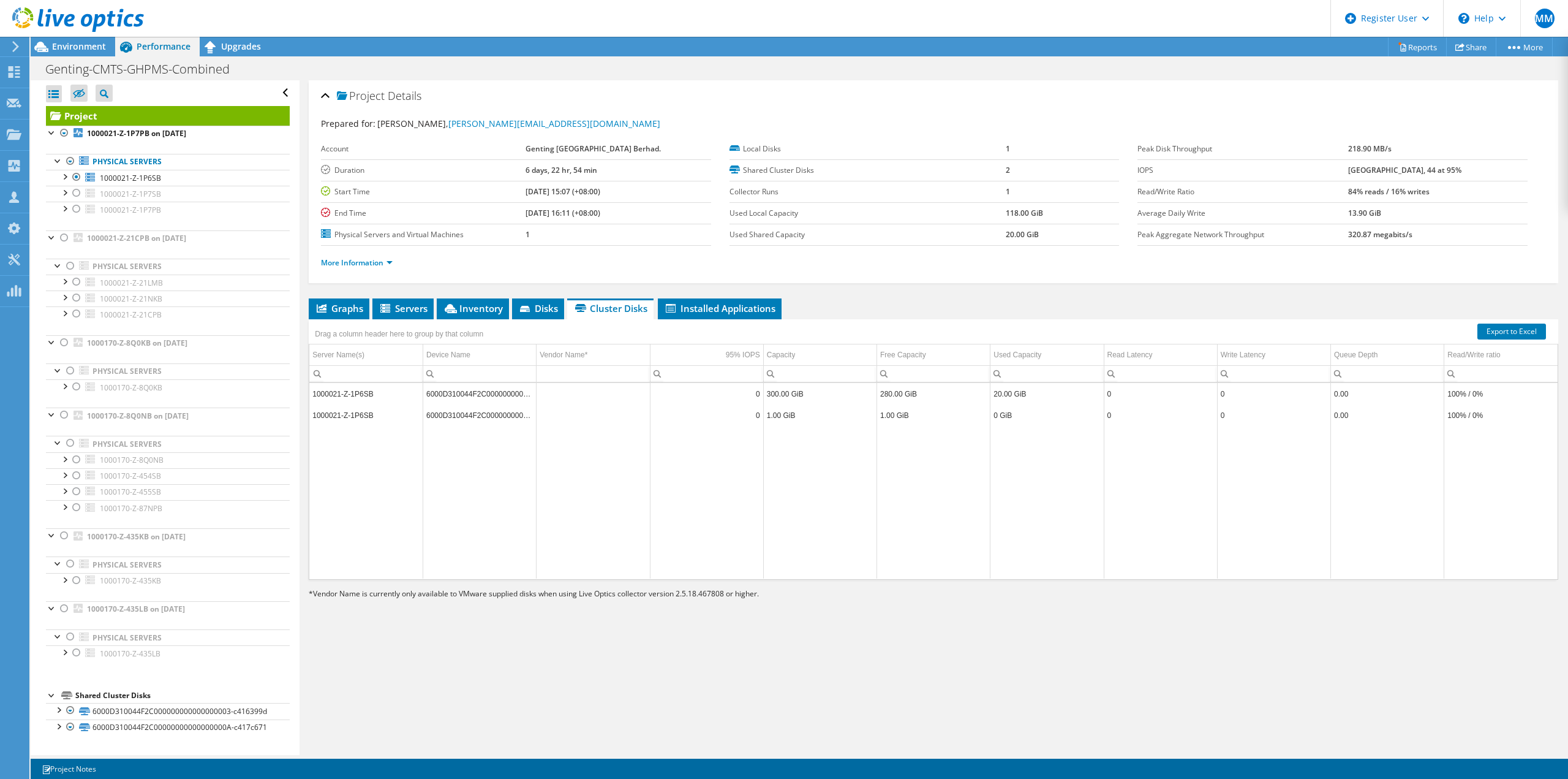
click at [456, 394] on td "6000D310044F2C000000000000000003-c416399d" at bounding box center [480, 393] width 113 height 21
drag, startPoint x: 429, startPoint y: 394, endPoint x: 519, endPoint y: 392, distance: 90.0
click at [519, 392] on td "6000D310044F2C000000000000000003-c416399d" at bounding box center [480, 393] width 113 height 21
click at [427, 395] on td "6000D310044F2C000000000000000003-c416399d" at bounding box center [480, 393] width 113 height 21
drag, startPoint x: 426, startPoint y: 395, endPoint x: 569, endPoint y: 398, distance: 143.0
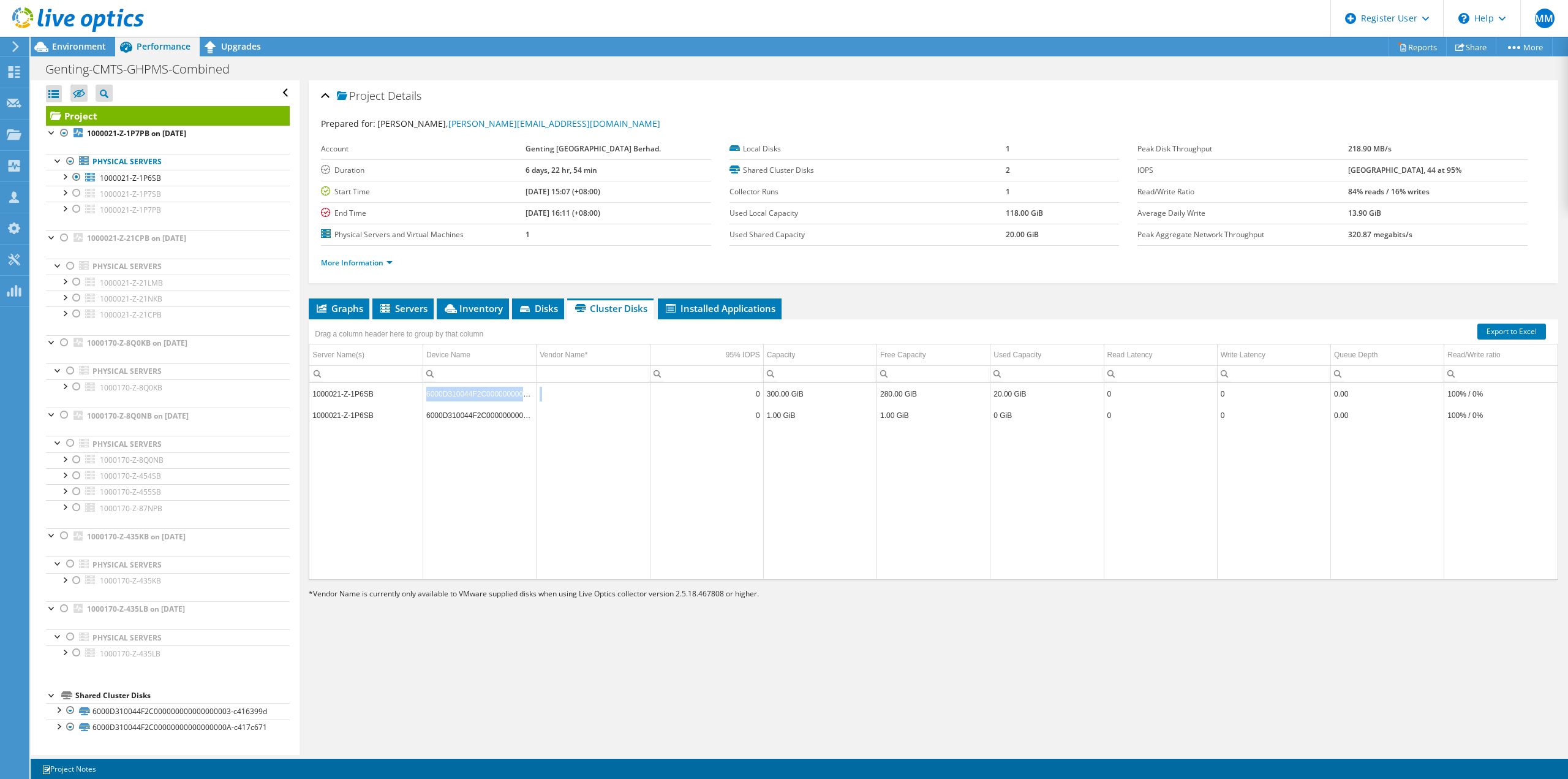
click at [569, 398] on tr "1000021-Z-1P6SB 6000D310044F2C000000000000000003-c416399d 0 300.00 GiB 280.00 G…" at bounding box center [933, 393] width 1248 height 21
copy tr "6000D310044F2C000000000000000003-c416399d"
drag, startPoint x: 454, startPoint y: 410, endPoint x: 447, endPoint y: 412, distance: 7.3
click at [454, 410] on td "6000D310044F2C00000000000000000A-c417c671" at bounding box center [480, 415] width 113 height 21
click at [434, 415] on td "6000D310044F2C00000000000000000A-c417c671" at bounding box center [480, 415] width 113 height 21
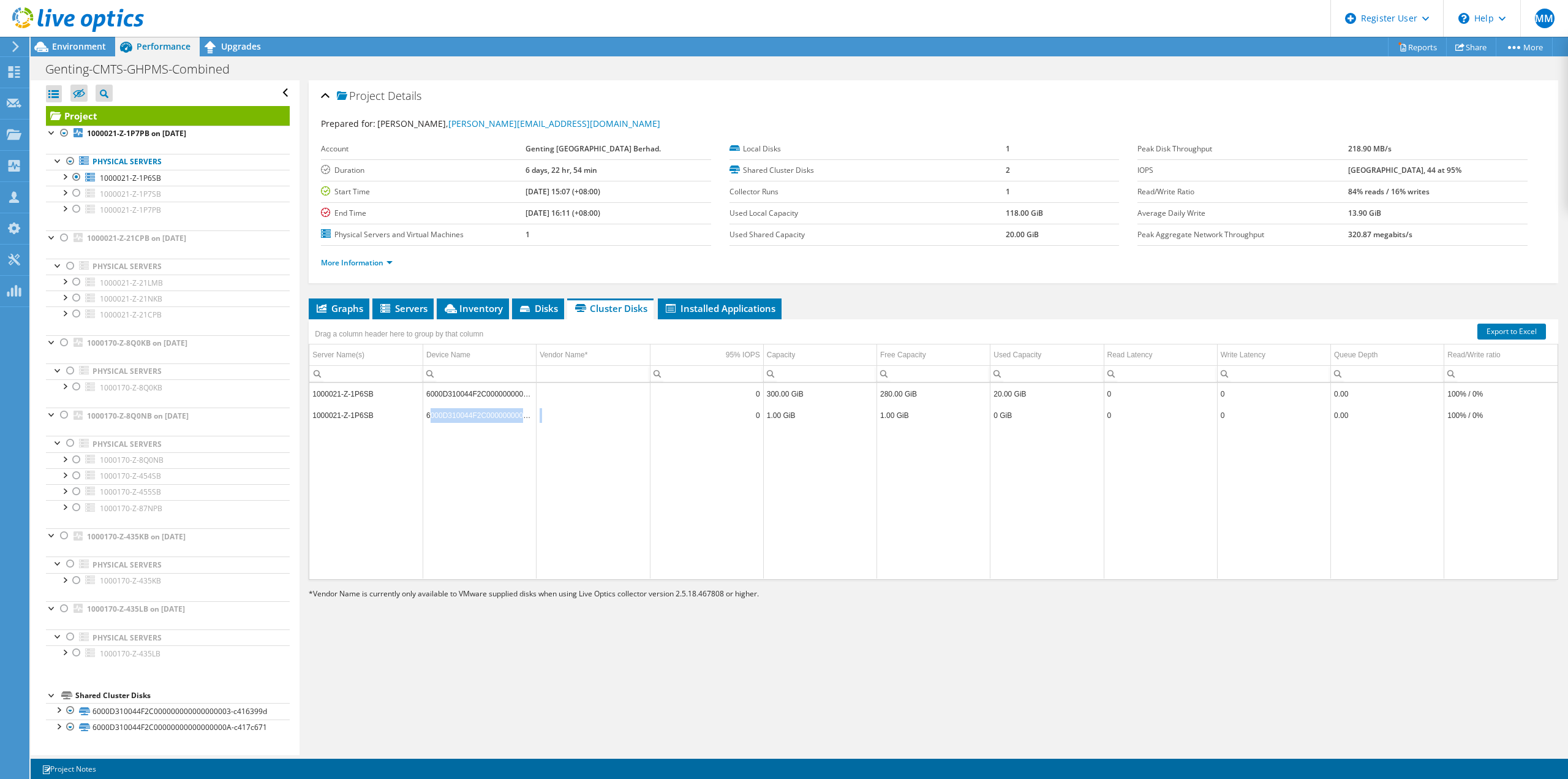
drag, startPoint x: 427, startPoint y: 416, endPoint x: 580, endPoint y: 420, distance: 153.1
click at [580, 420] on tr "1000021-Z-1P6SB 6000D310044F2C00000000000000000A-c417c671 0 1.00 GiB 1.00 GiB 0…" at bounding box center [933, 415] width 1248 height 21
copy tr "000D310044F2C00000000000000000A-c417c671"
click at [79, 194] on div at bounding box center [76, 193] width 12 height 15
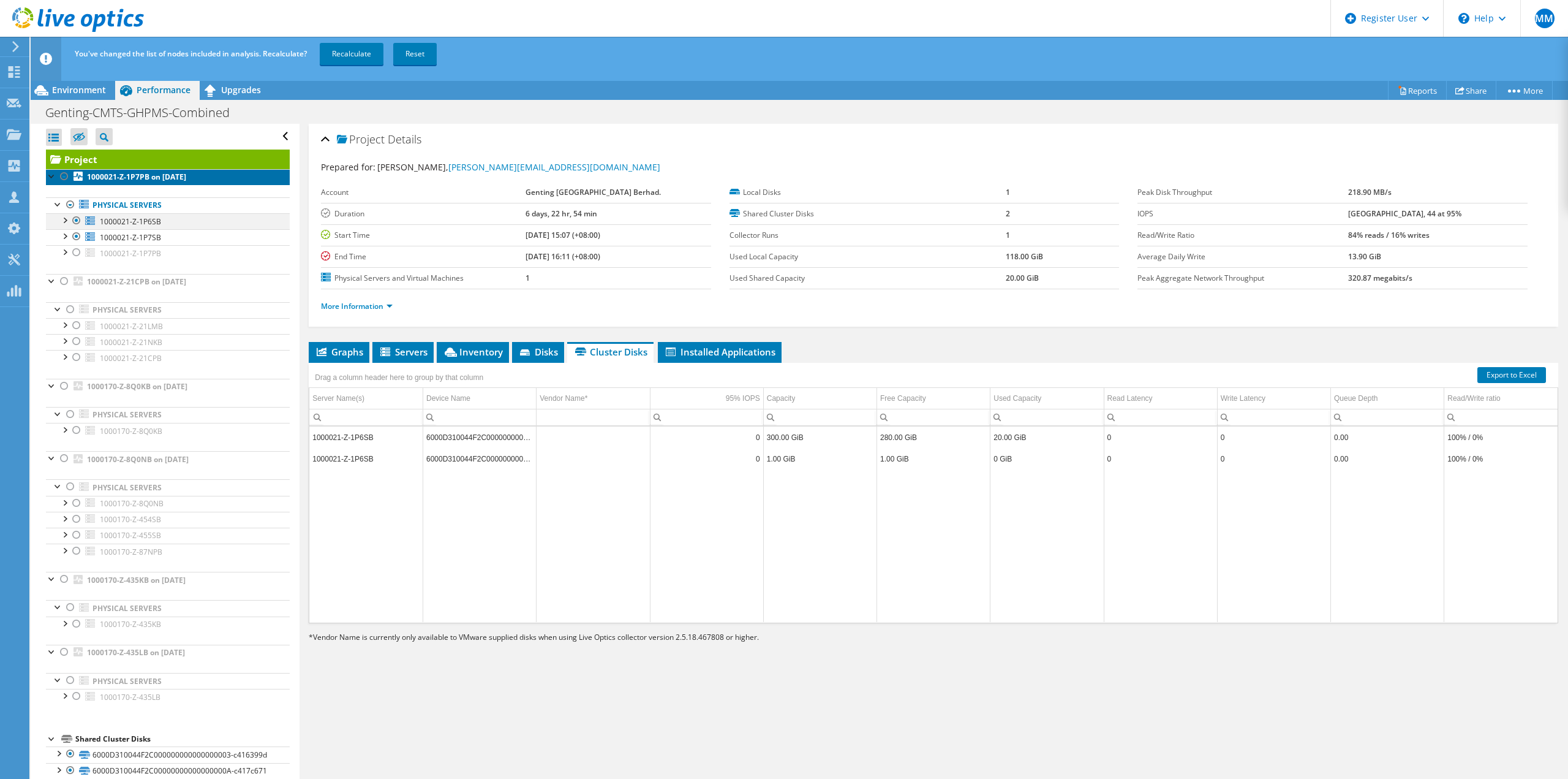
click at [79, 177] on icon at bounding box center [78, 176] width 9 height 9
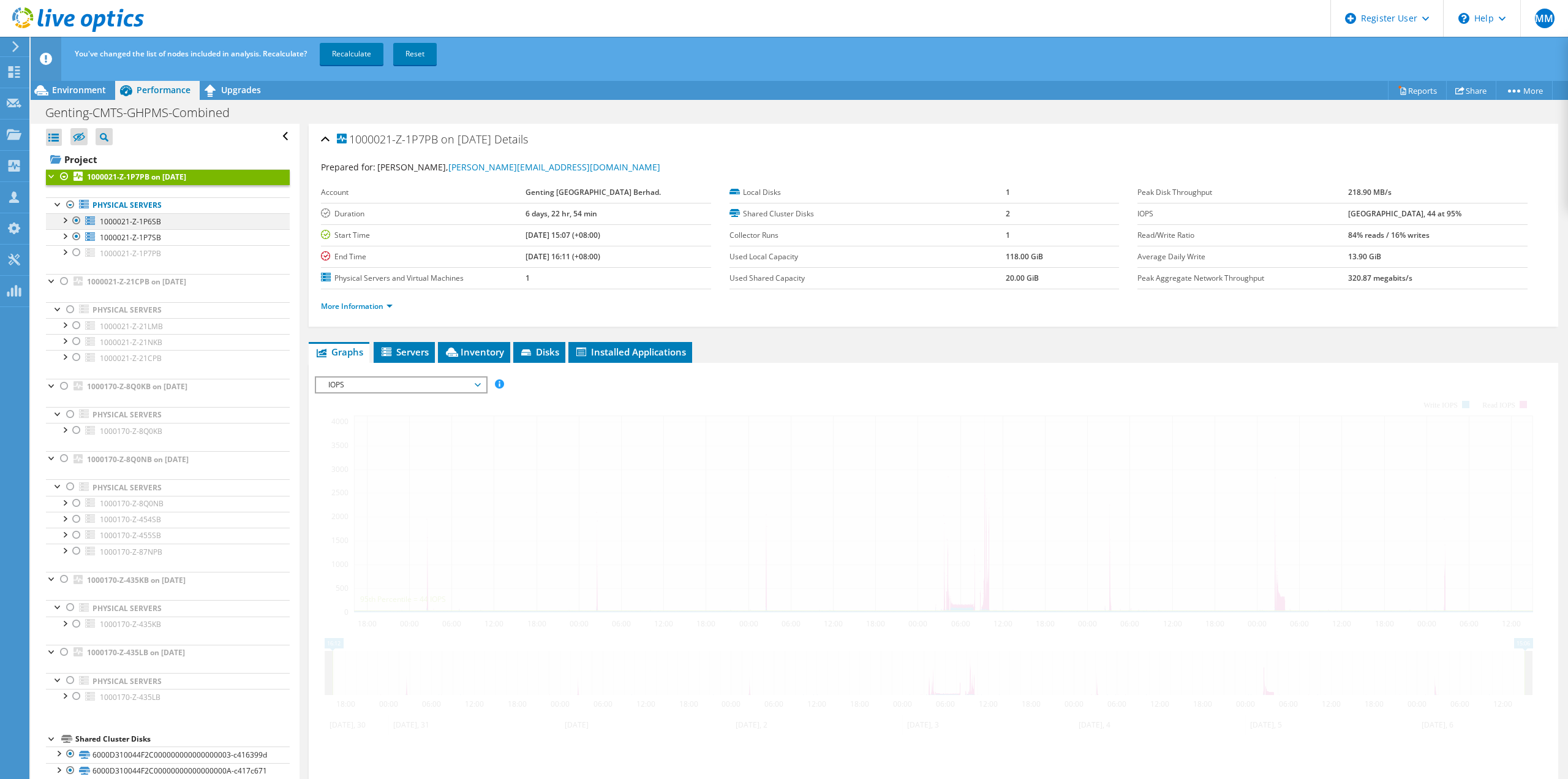
click at [69, 217] on div at bounding box center [64, 218] width 12 height 12
click at [75, 218] on div at bounding box center [76, 220] width 12 height 15
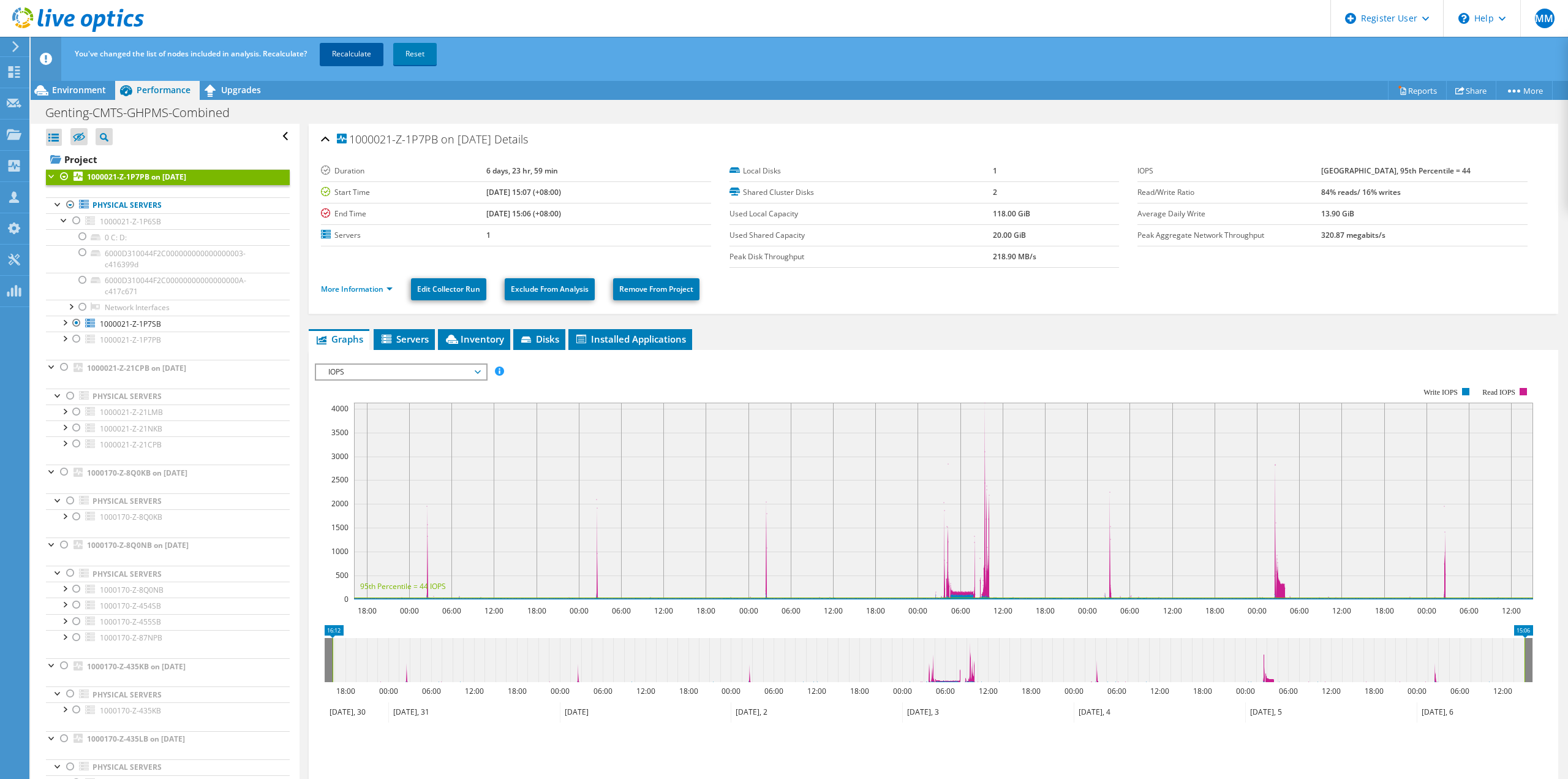
click at [364, 51] on link "Recalculate" at bounding box center [352, 54] width 64 height 22
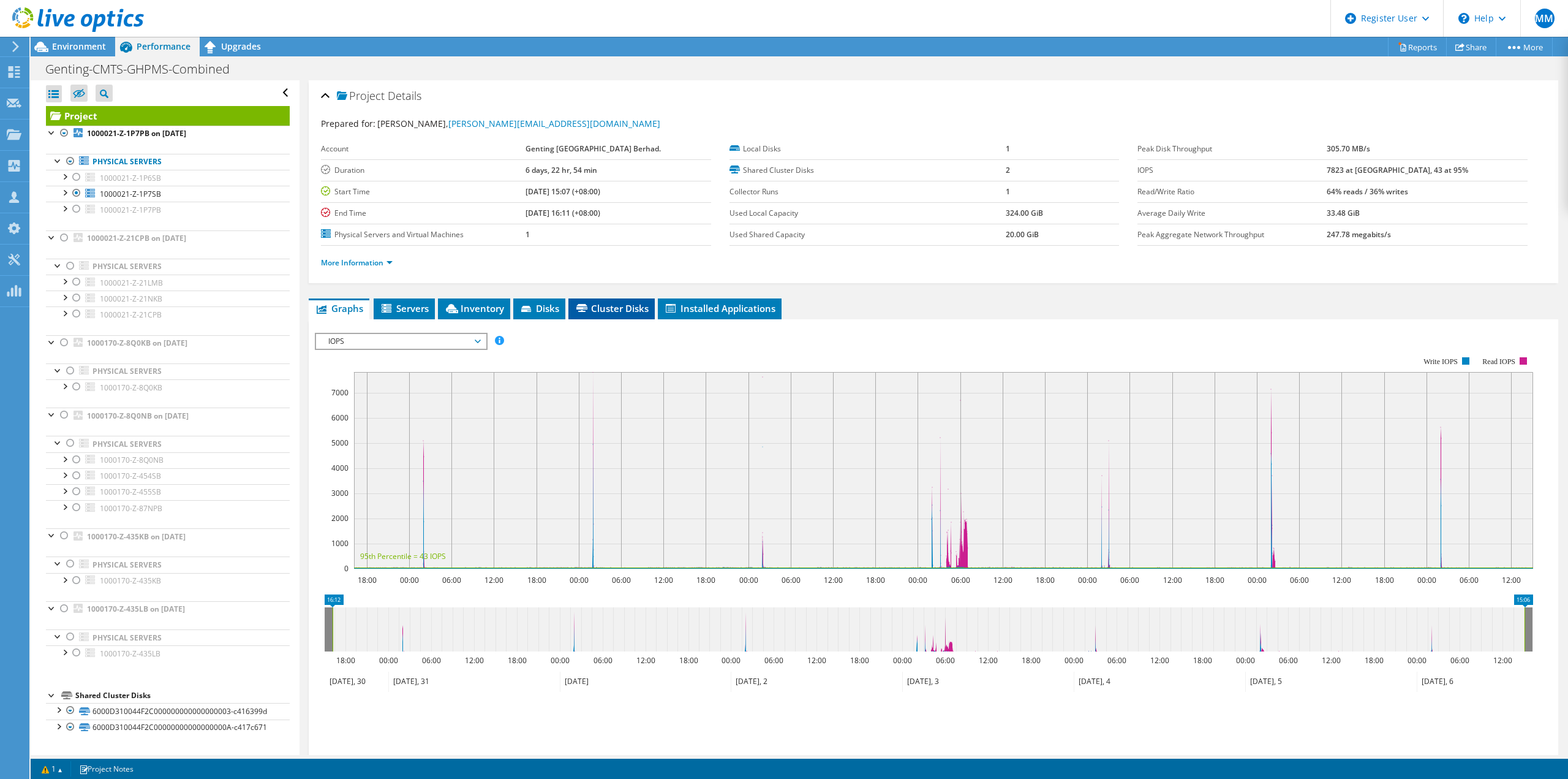
click at [639, 310] on span "Cluster Disks" at bounding box center [611, 308] width 74 height 12
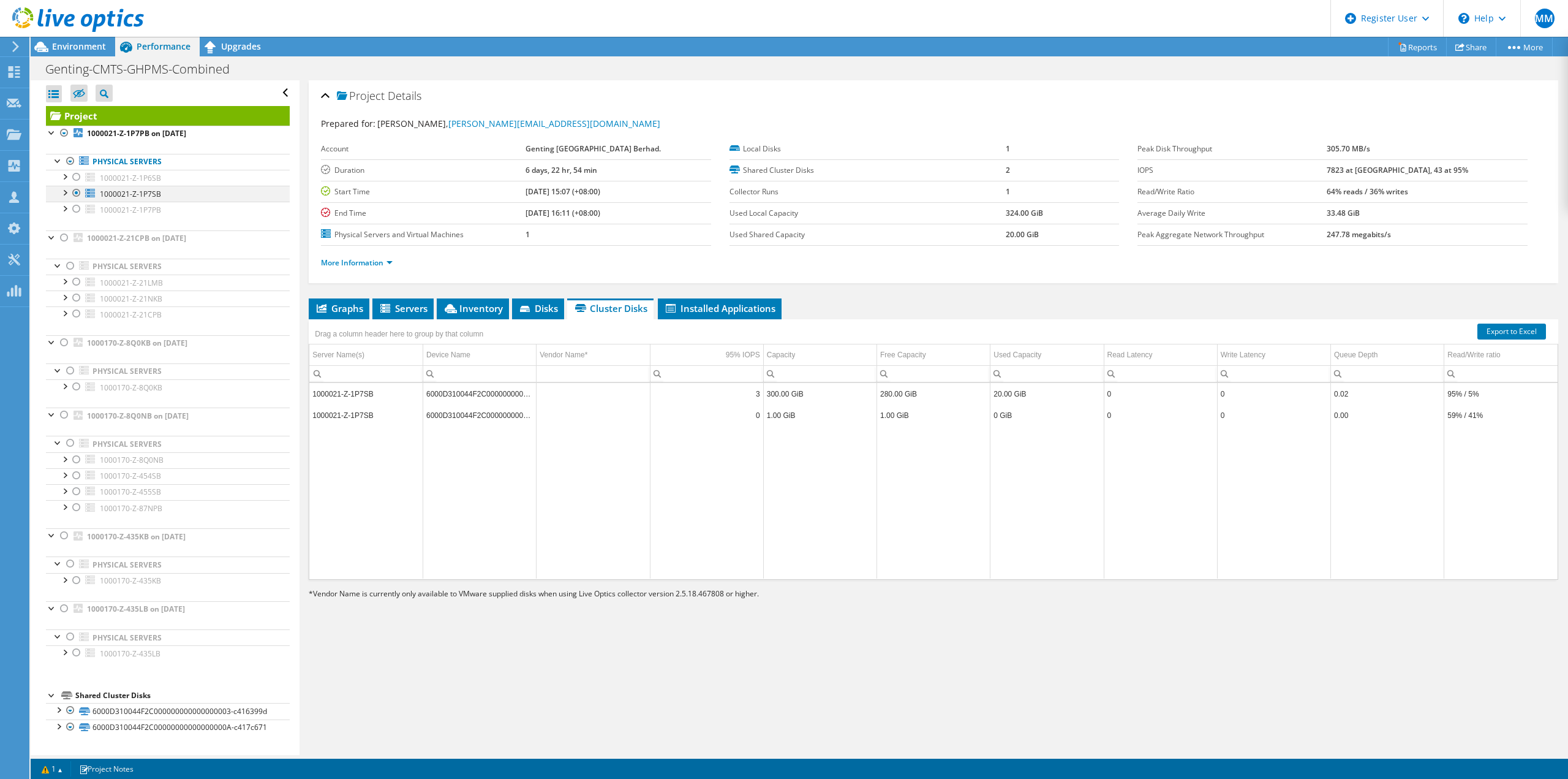
click at [78, 191] on div at bounding box center [76, 193] width 12 height 15
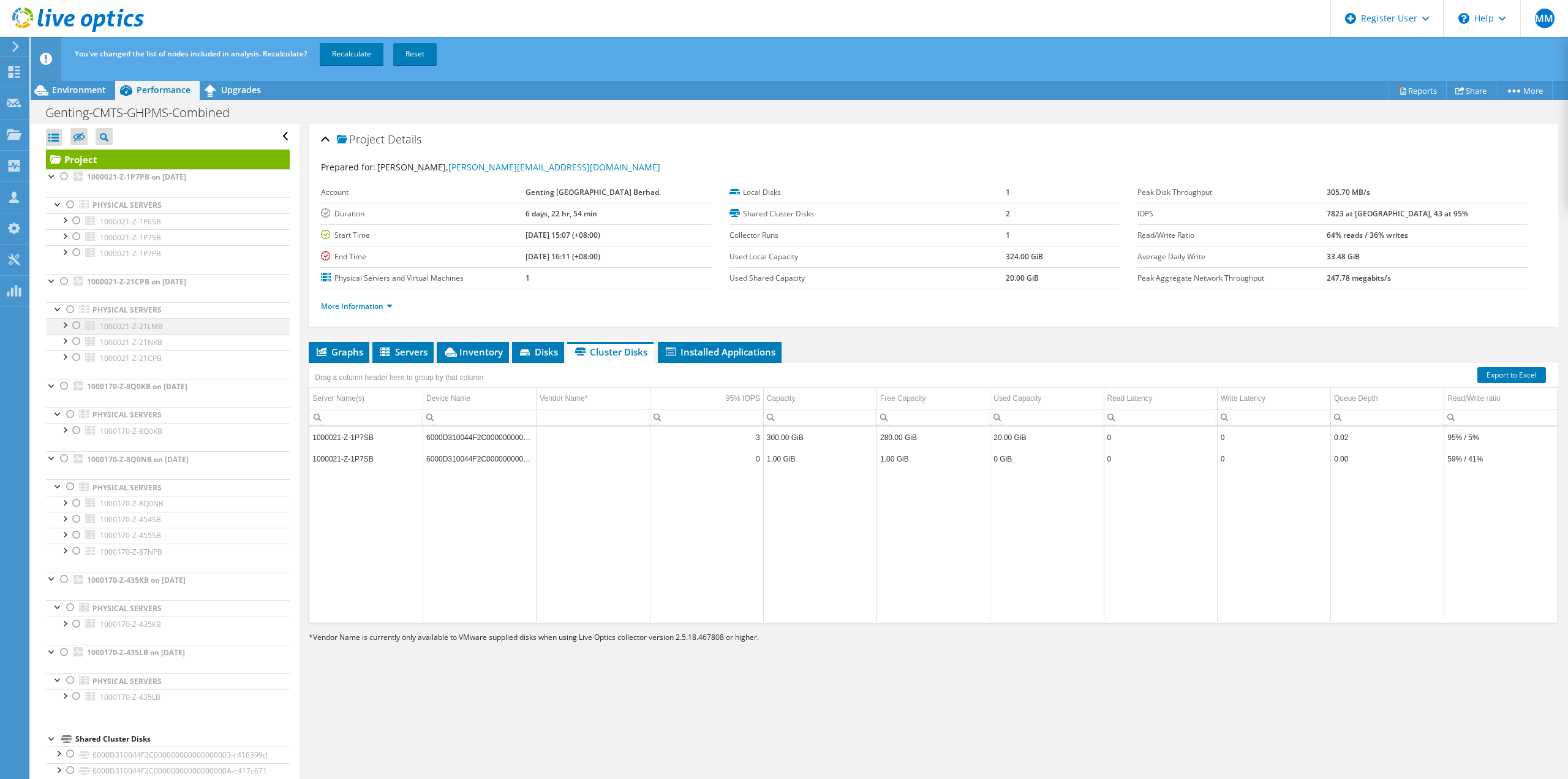
click at [78, 328] on div at bounding box center [76, 325] width 12 height 15
click at [76, 341] on div at bounding box center [76, 342] width 12 height 15
click at [352, 55] on link "Recalculate" at bounding box center [352, 54] width 64 height 22
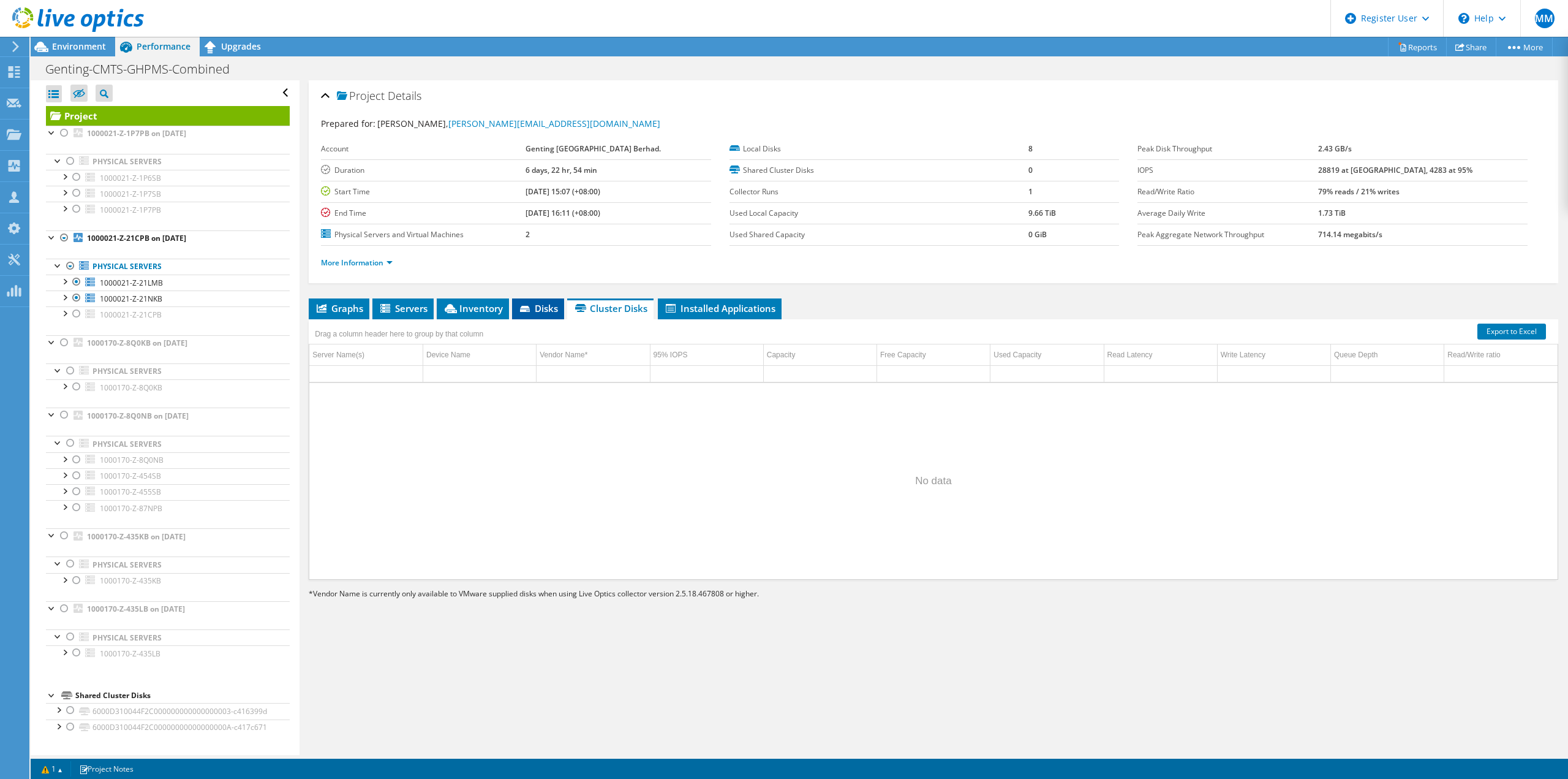
click at [529, 312] on icon at bounding box center [526, 310] width 12 height 8
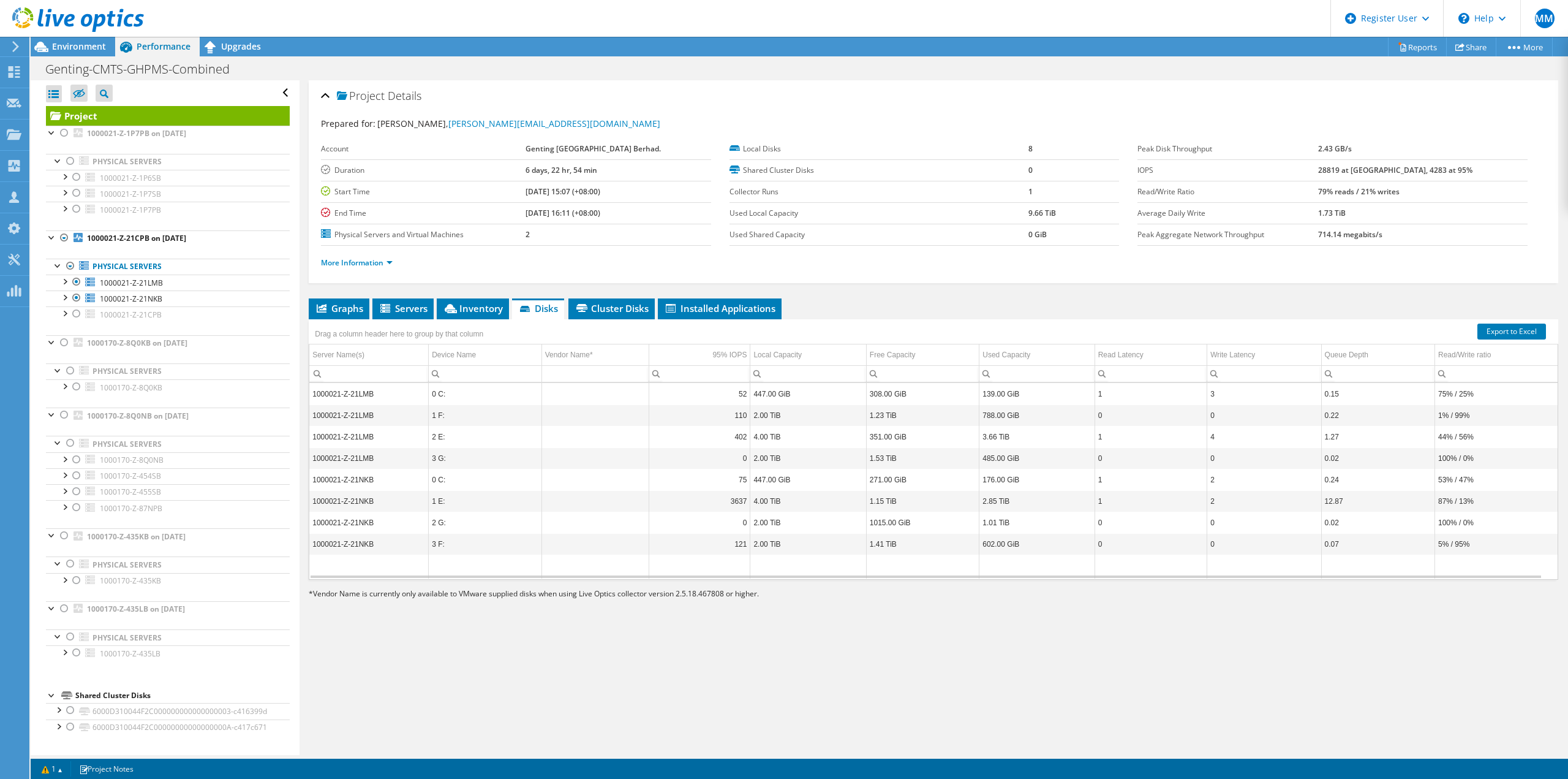
click at [612, 297] on div "Project Details Prepared for: Ruben Danabalan, ruben.danabalan@rwgenting.com Ac…" at bounding box center [933, 417] width 1268 height 675
click at [616, 325] on div "Drag a column header here to group by that column" at bounding box center [933, 327] width 1249 height 16
click at [626, 313] on span "Cluster Disks" at bounding box center [611, 308] width 74 height 12
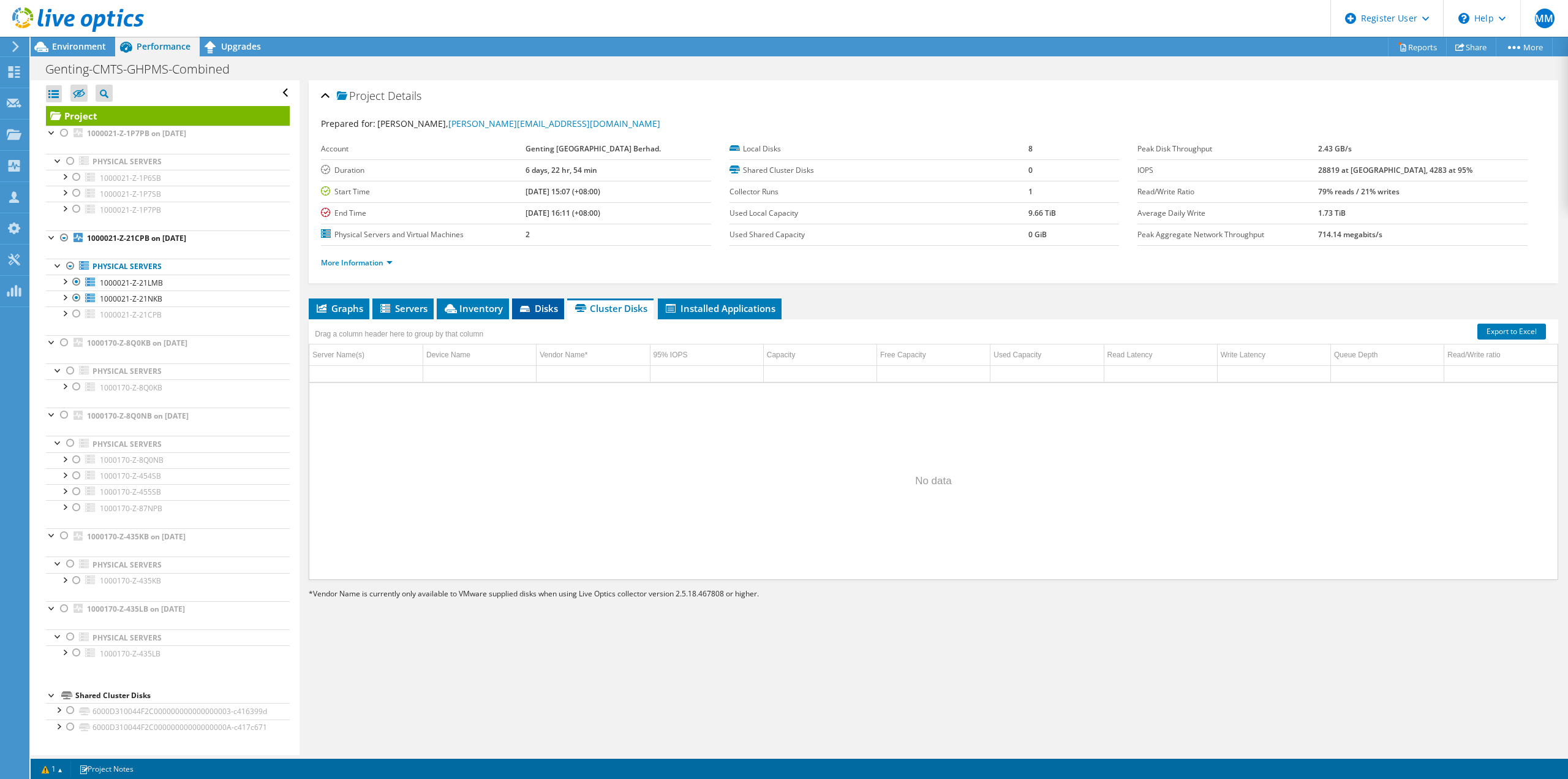
click at [535, 308] on span "Disks" at bounding box center [539, 308] width 40 height 12
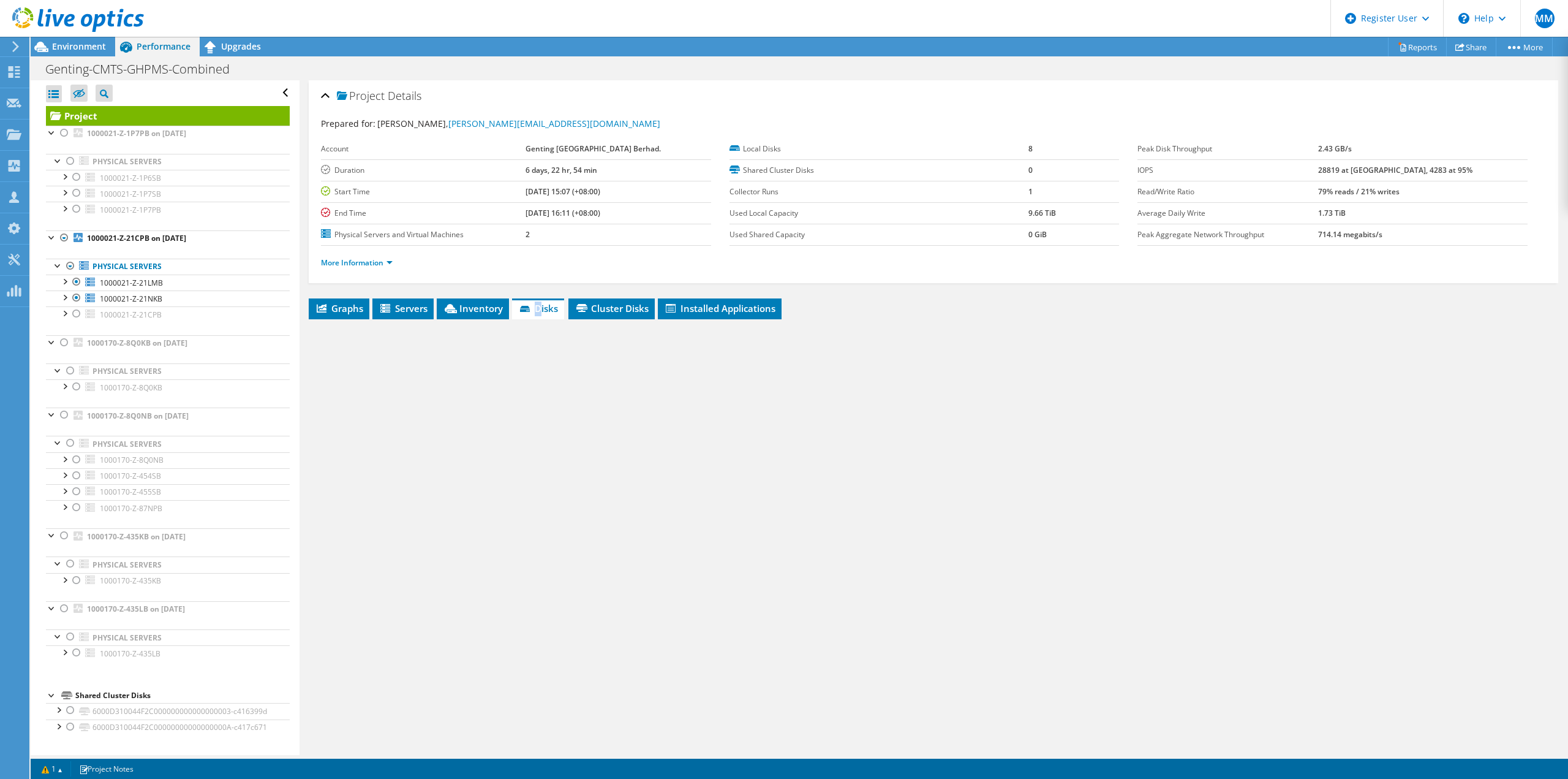
click at [535, 308] on span "Disks" at bounding box center [539, 308] width 40 height 12
